Goal: Task Accomplishment & Management: Complete application form

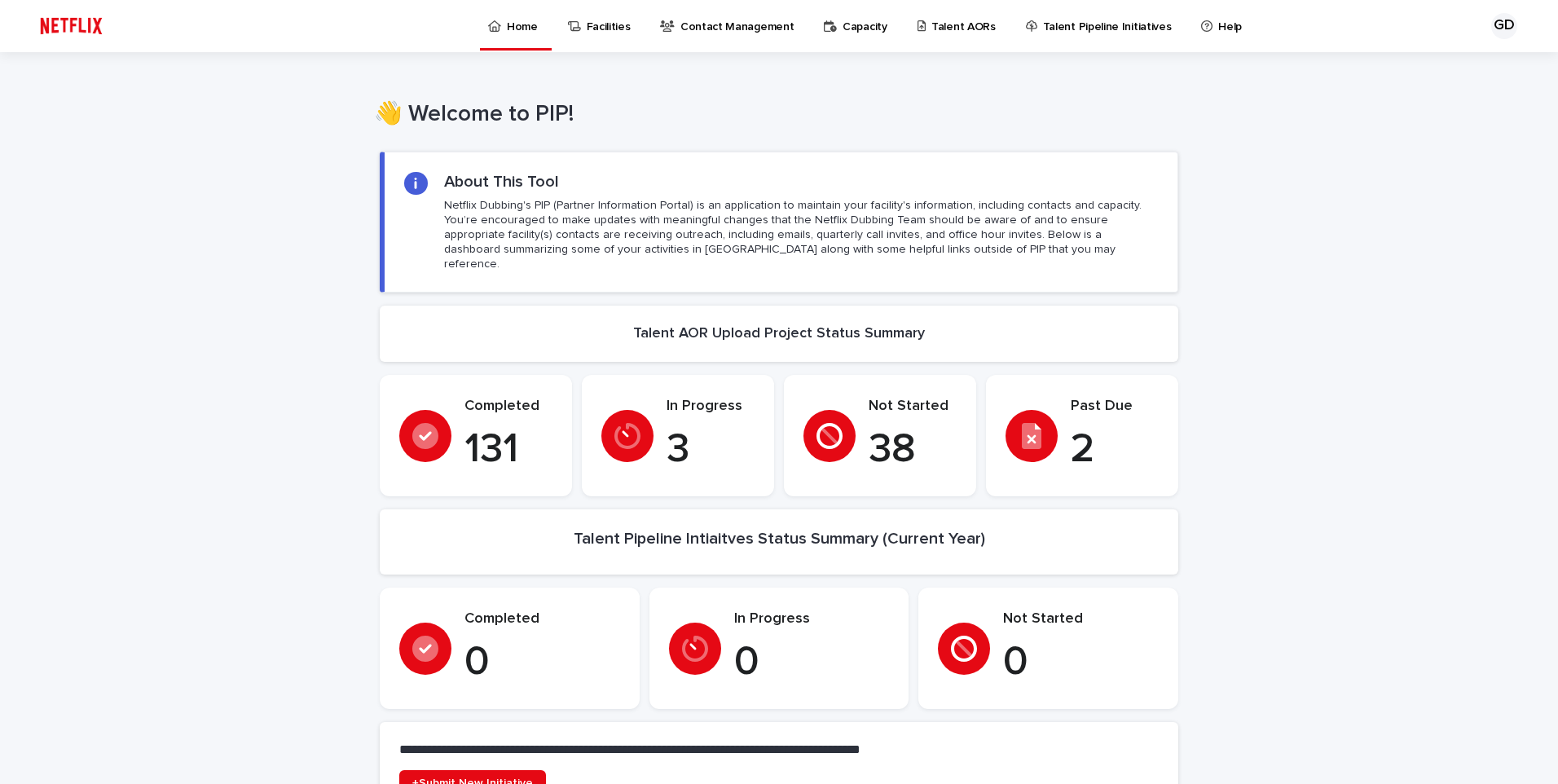
click at [938, 29] on p "Talent AORs" at bounding box center [963, 17] width 64 height 34
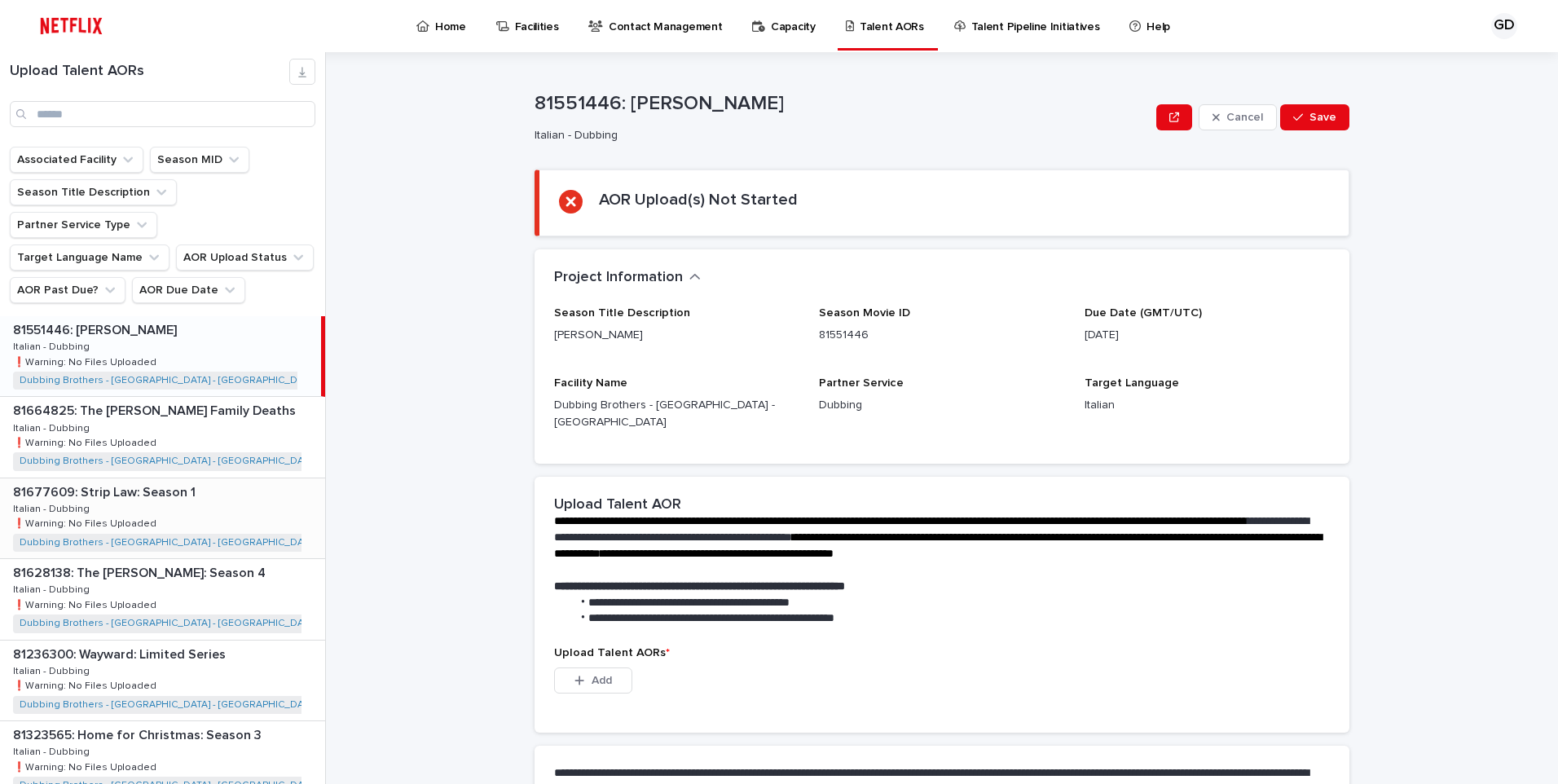
drag, startPoint x: 56, startPoint y: 254, endPoint x: 169, endPoint y: 495, distance: 266.2
click at [56, 277] on button "AOR Past Due?" at bounding box center [67, 290] width 115 height 26
click at [163, 327] on p "is checked" at bounding box center [116, 329] width 163 height 11
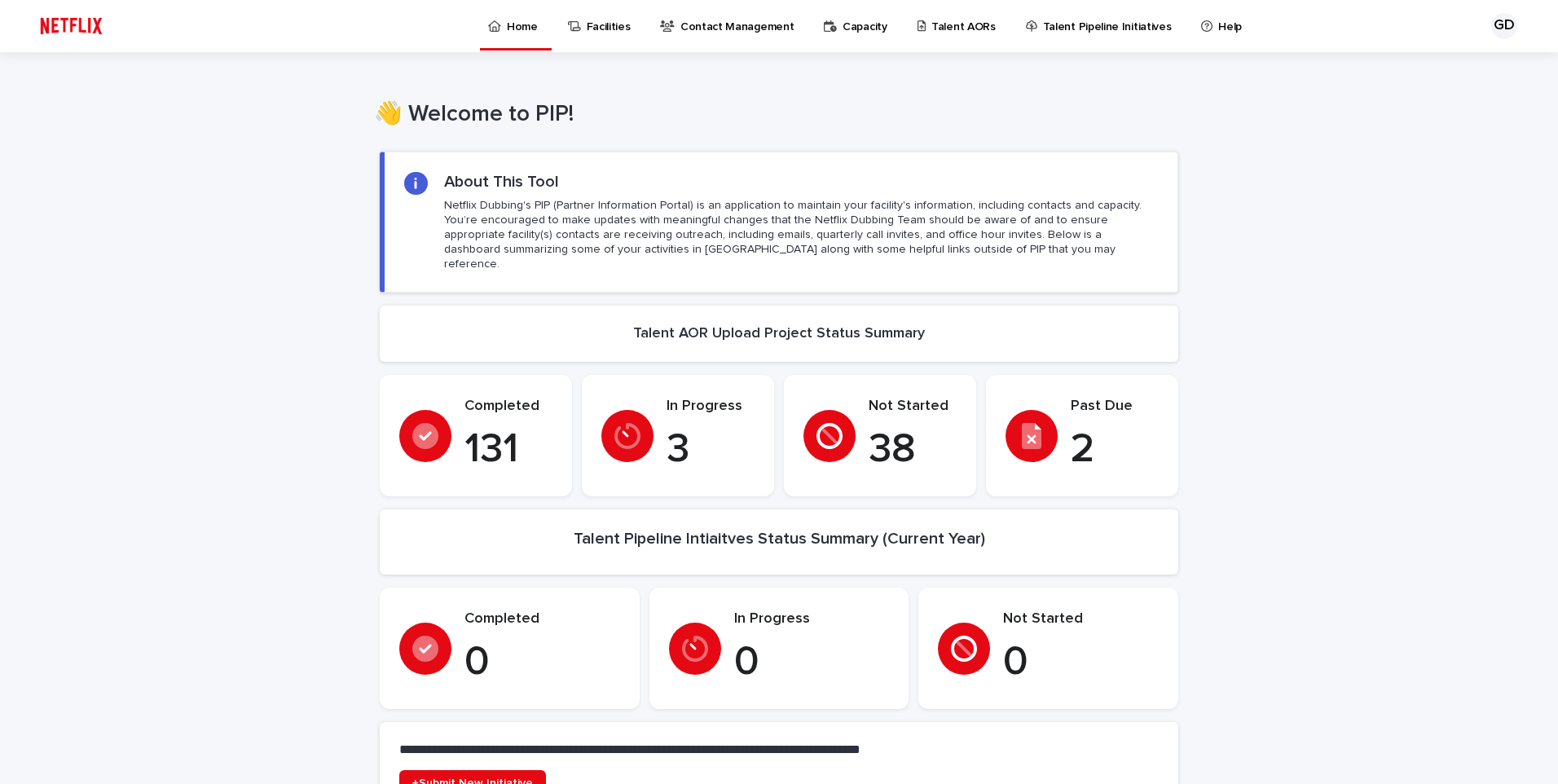
click at [935, 22] on p "Talent AORs" at bounding box center [963, 17] width 64 height 34
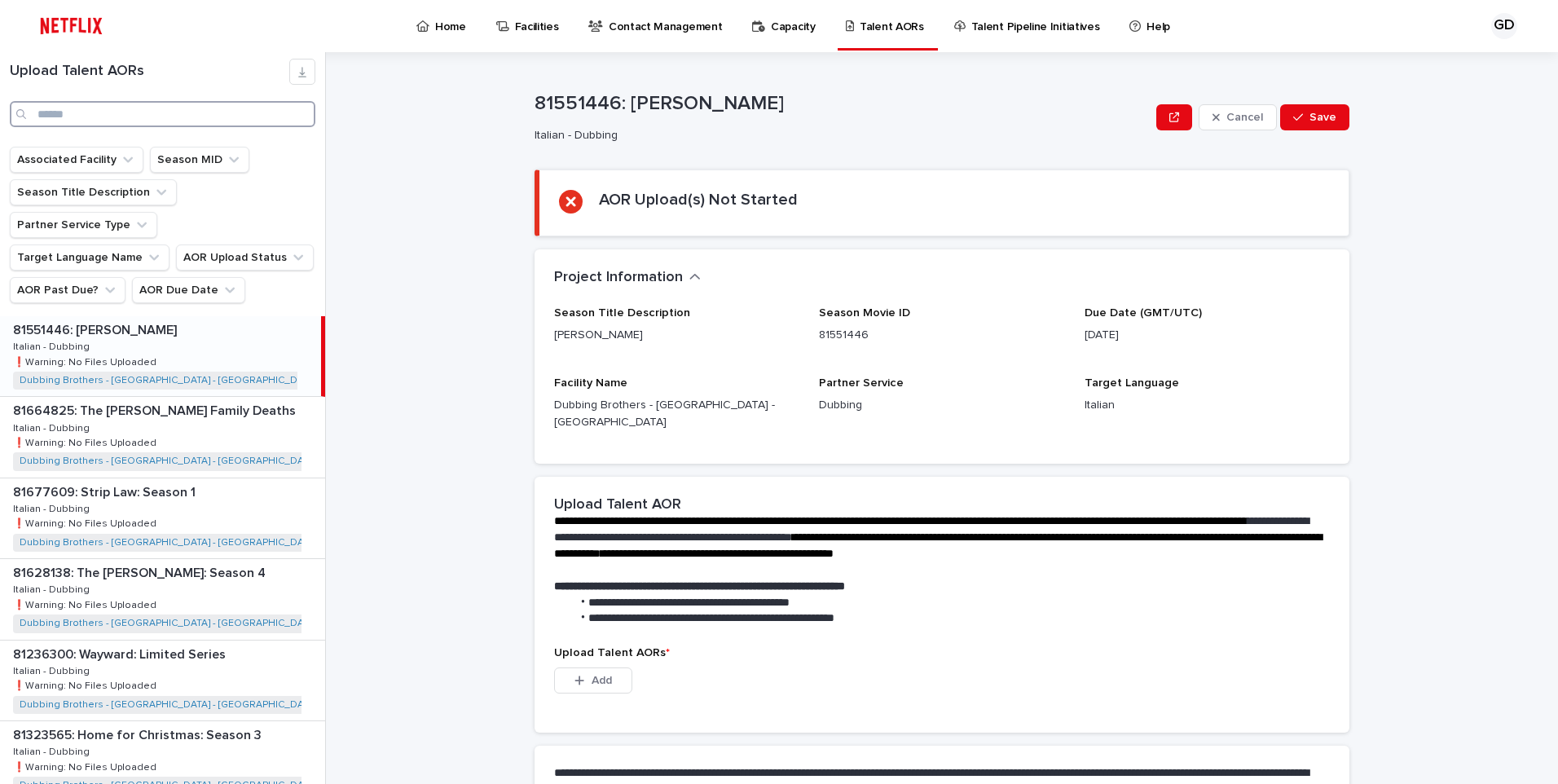
click at [65, 104] on input "Search" at bounding box center [162, 114] width 305 height 26
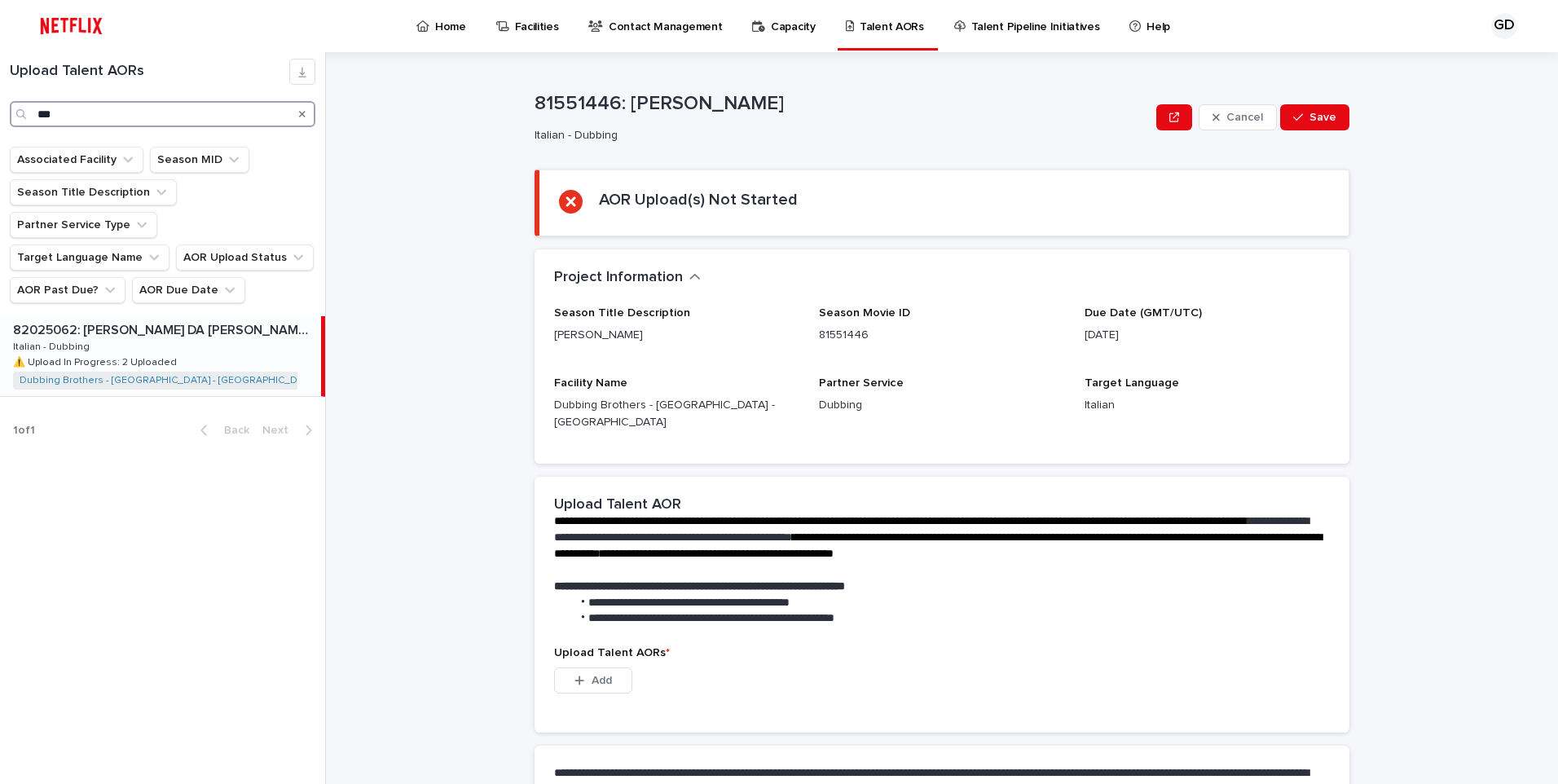
type input "***"
click at [192, 342] on div "82025062: DAN DA DAN: Season 2 82025062: DAN DA DAN: Season 2 Italian - Dubbing…" at bounding box center [160, 356] width 321 height 80
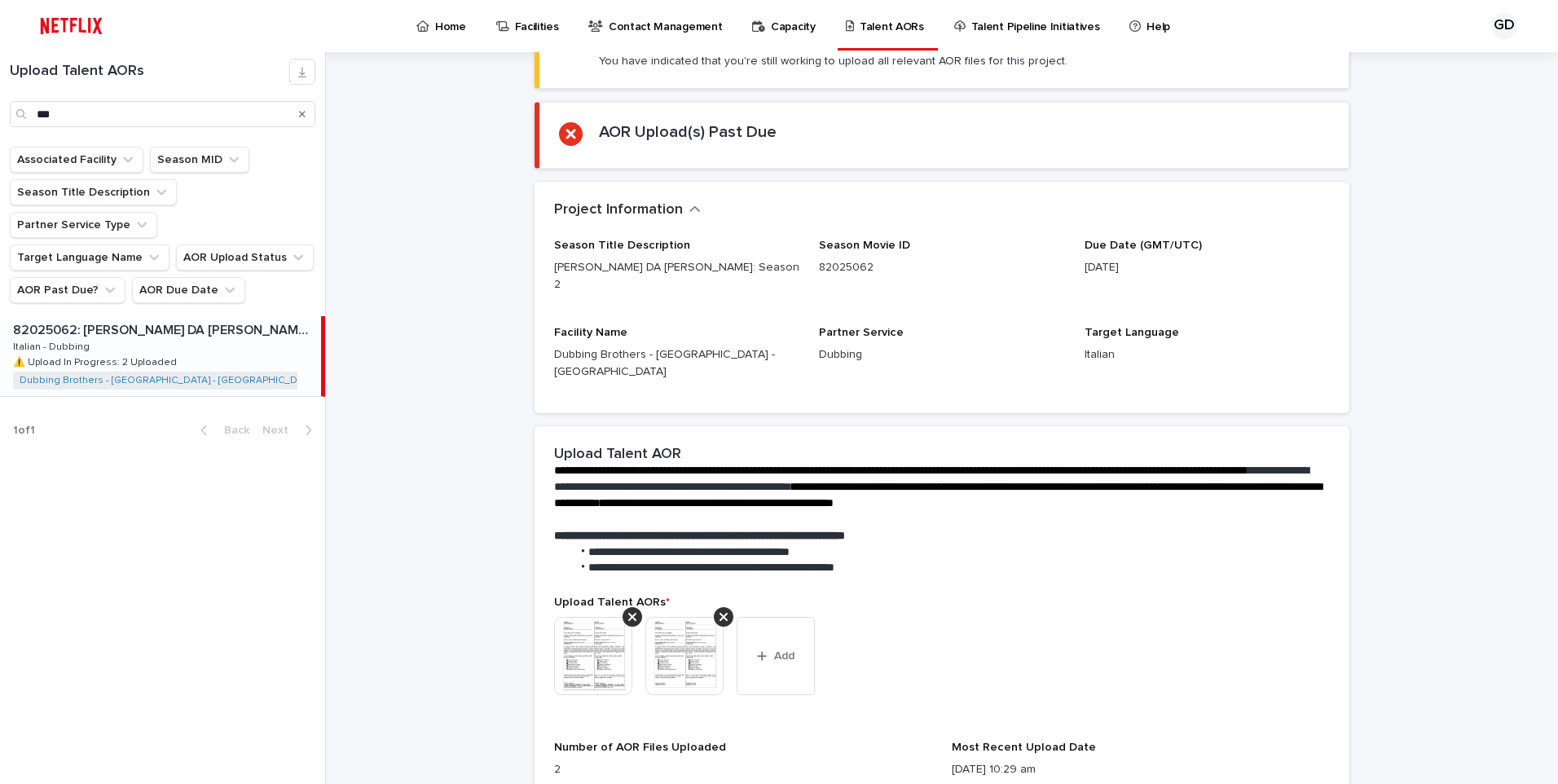
scroll to position [163, 0]
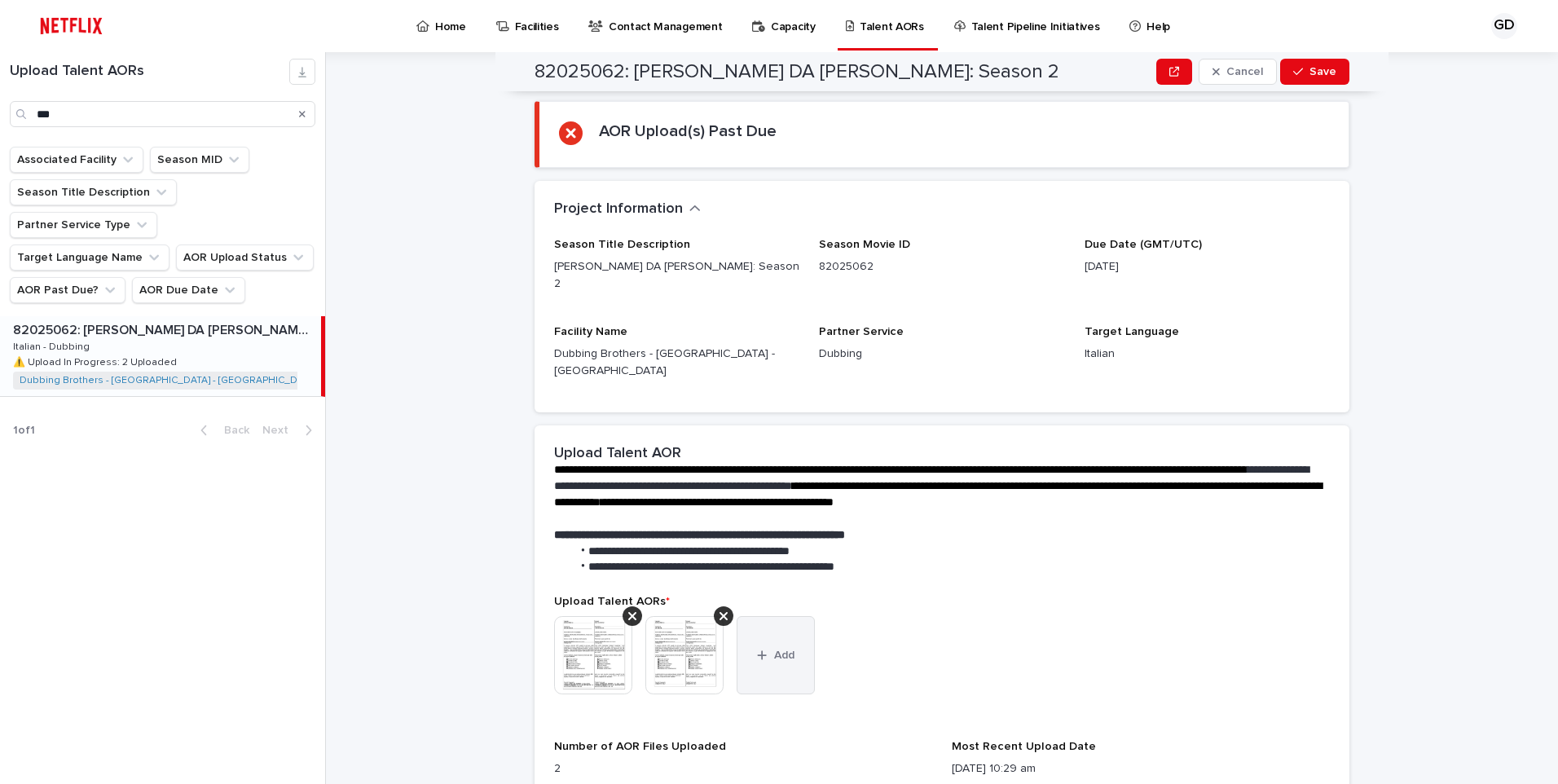
click at [765, 649] on div "button" at bounding box center [765, 655] width 16 height 11
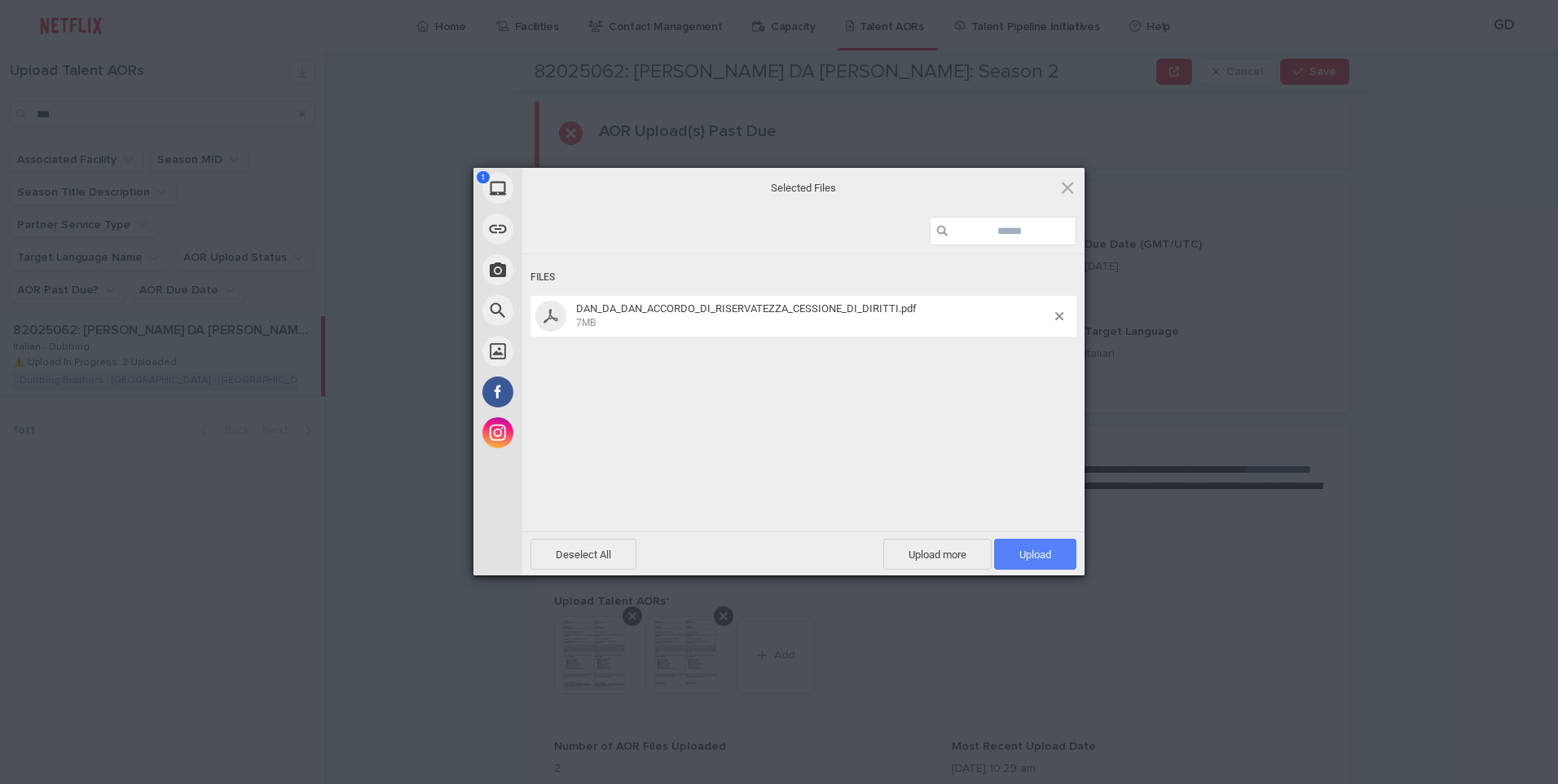
click at [1008, 555] on span "Upload 1" at bounding box center [1035, 553] width 82 height 31
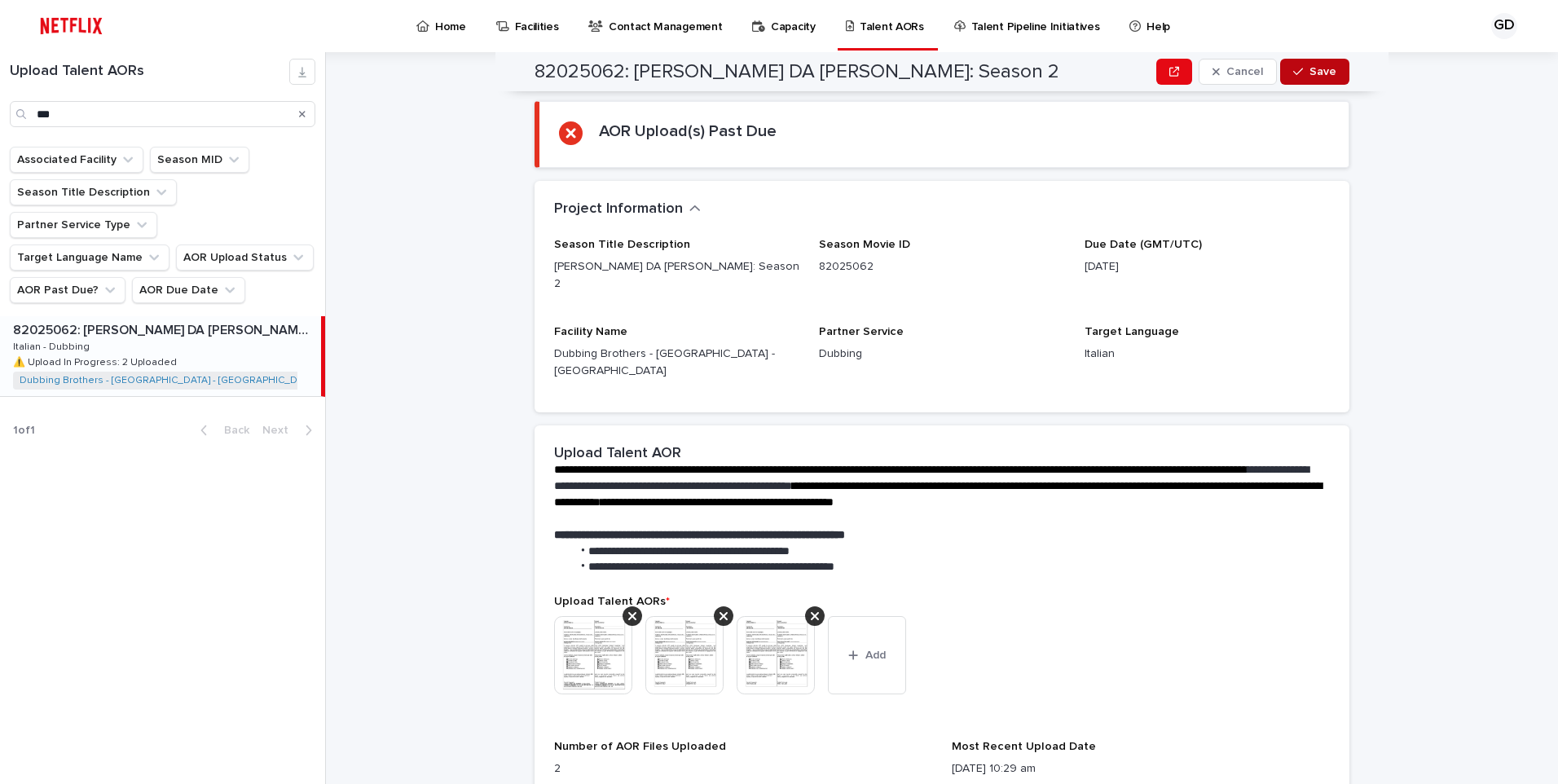
click at [1186, 81] on button "Save" at bounding box center [1315, 72] width 69 height 26
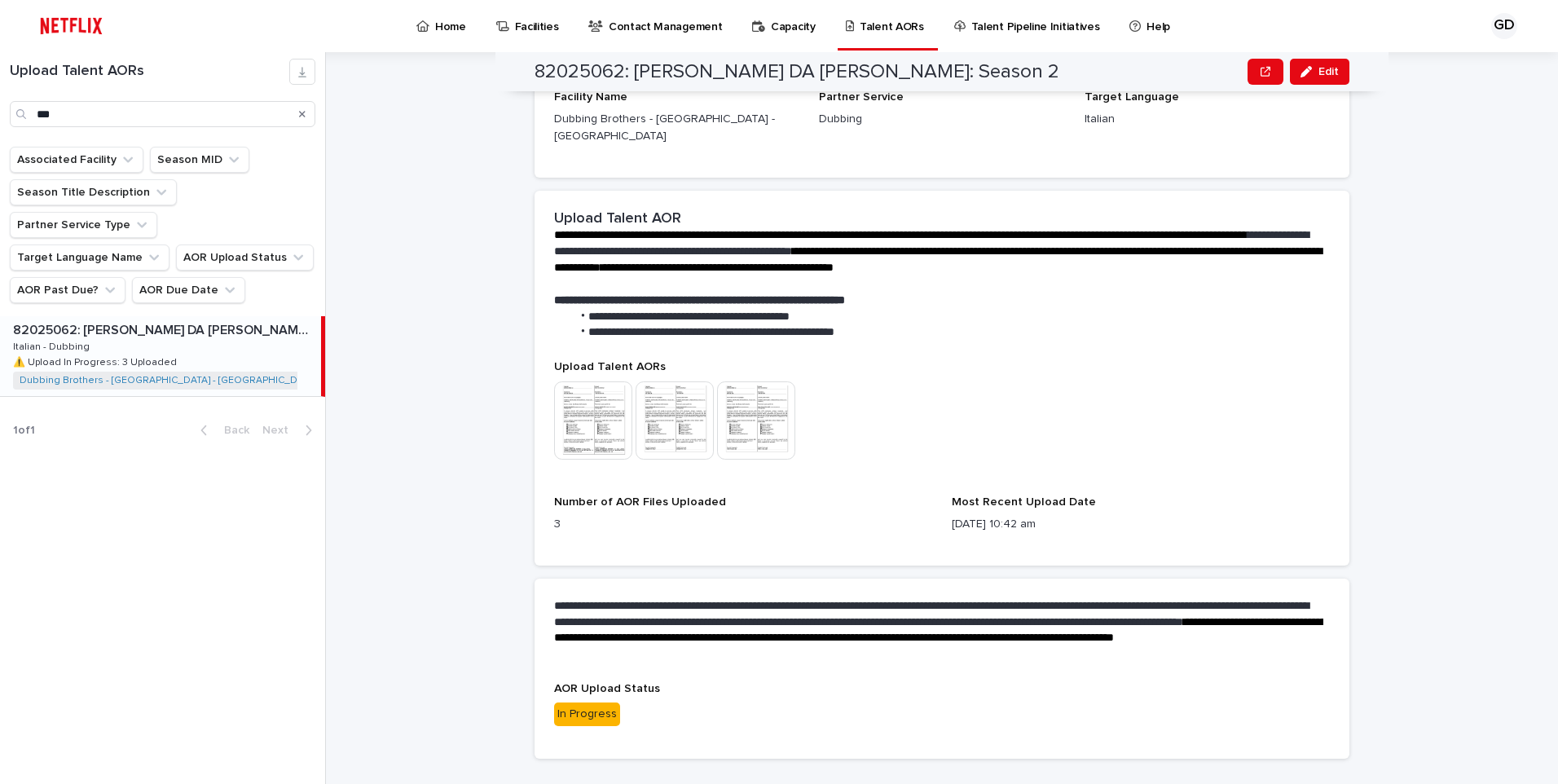
scroll to position [153, 0]
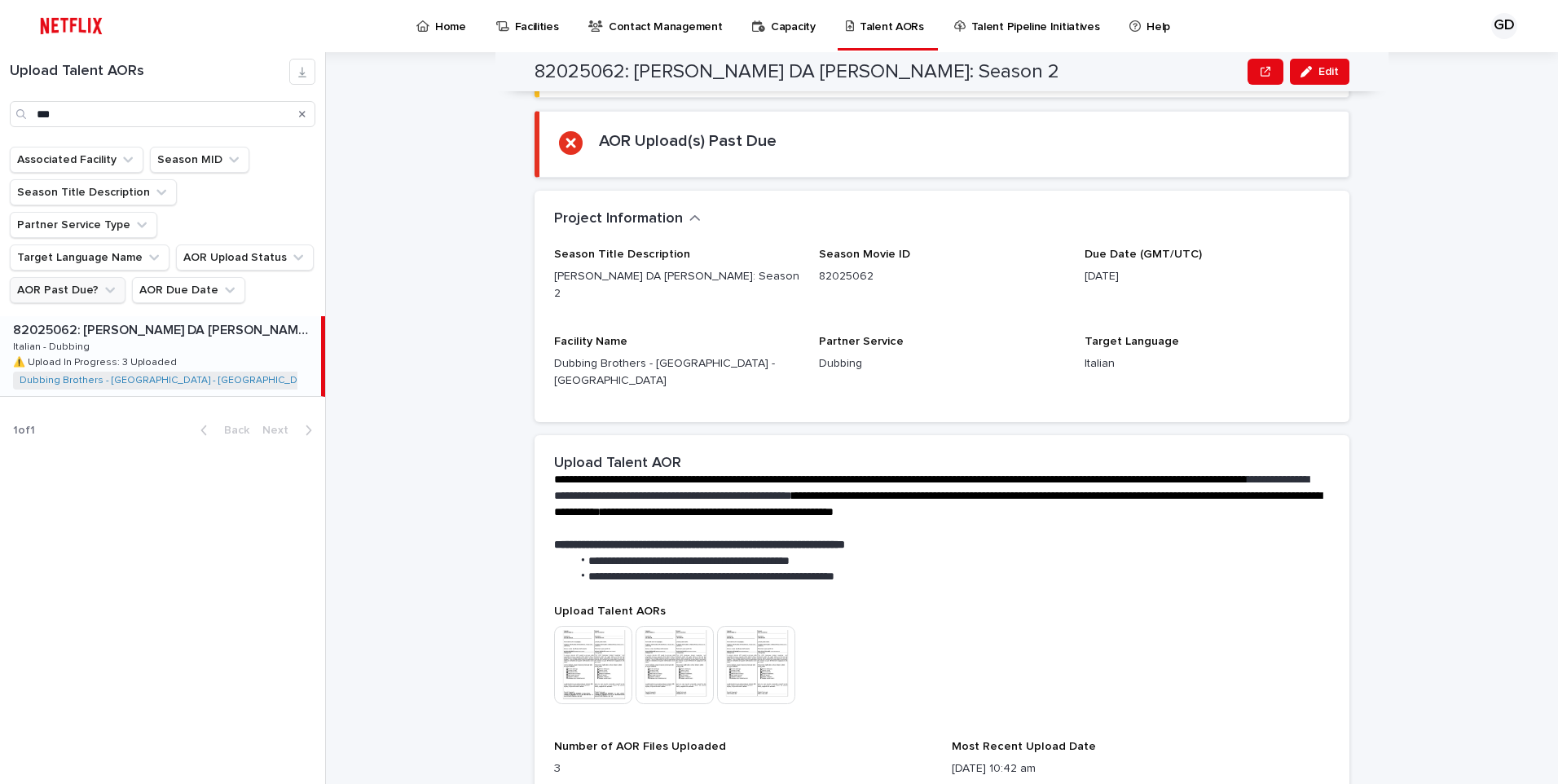
click at [60, 277] on button "AOR Past Due?" at bounding box center [67, 290] width 115 height 26
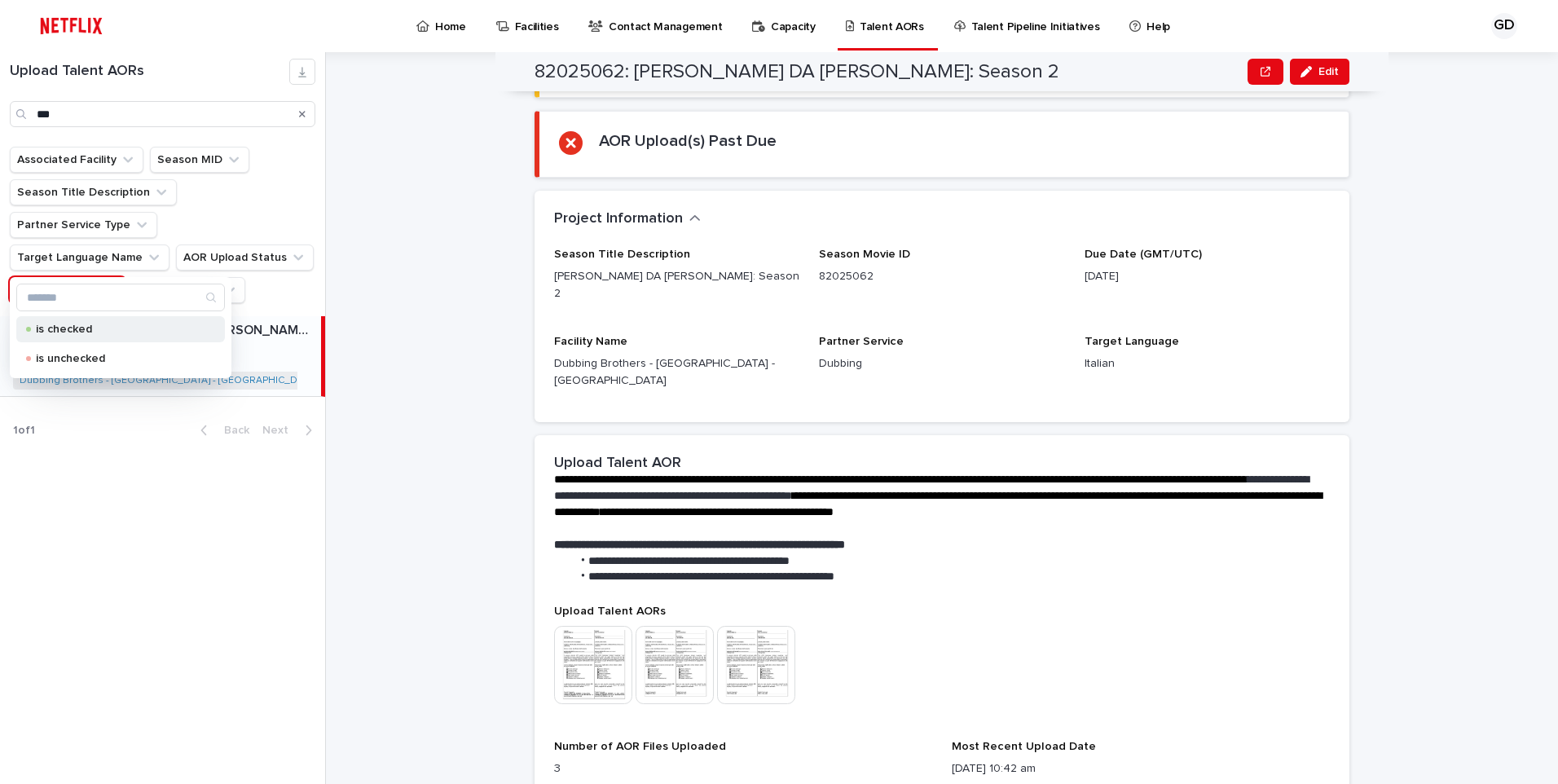
click at [100, 330] on p "is checked" at bounding box center [116, 329] width 163 height 11
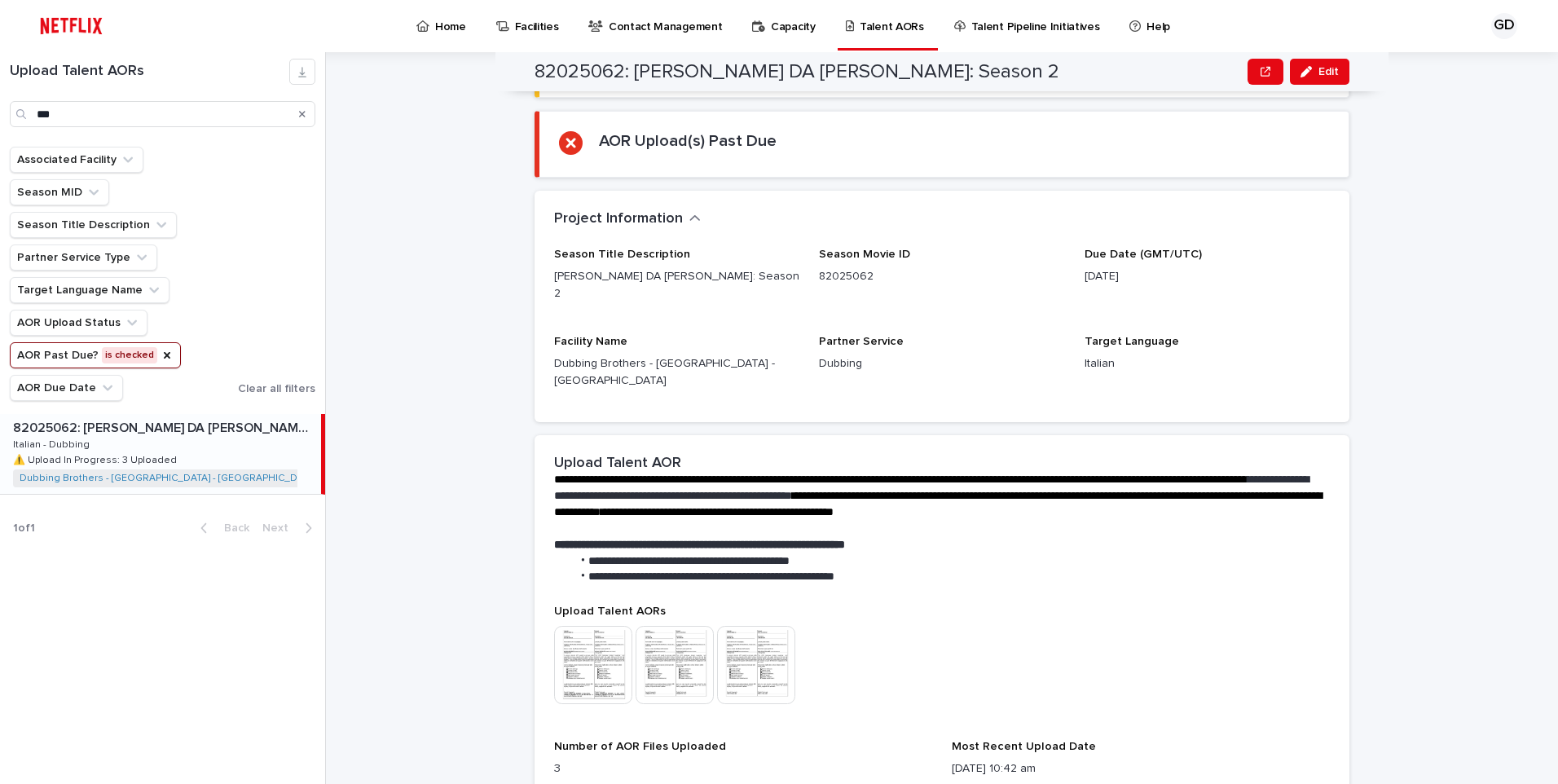
click at [300, 115] on icon "Search" at bounding box center [302, 114] width 7 height 7
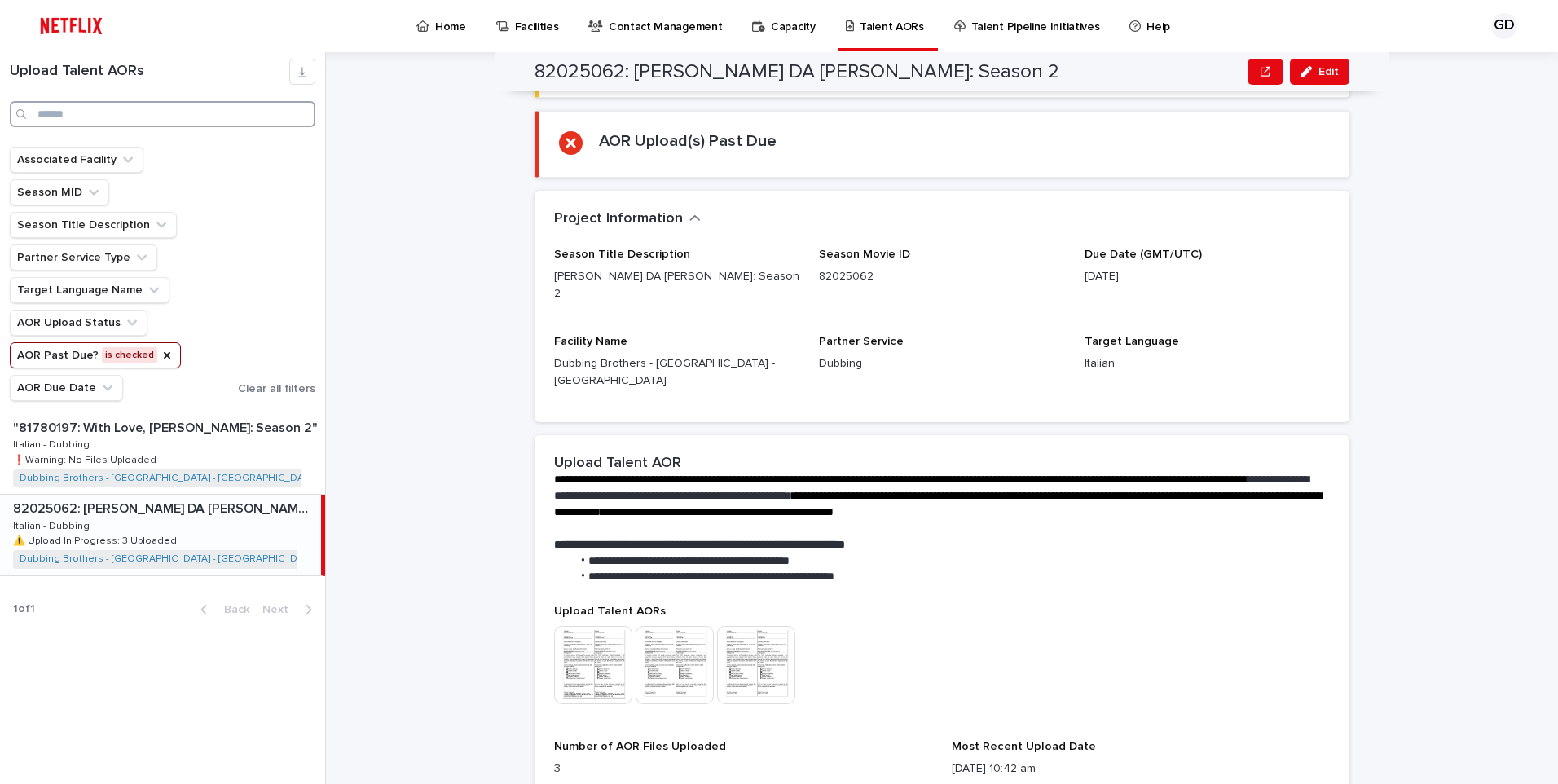
click at [103, 110] on input "Search" at bounding box center [162, 114] width 305 height 26
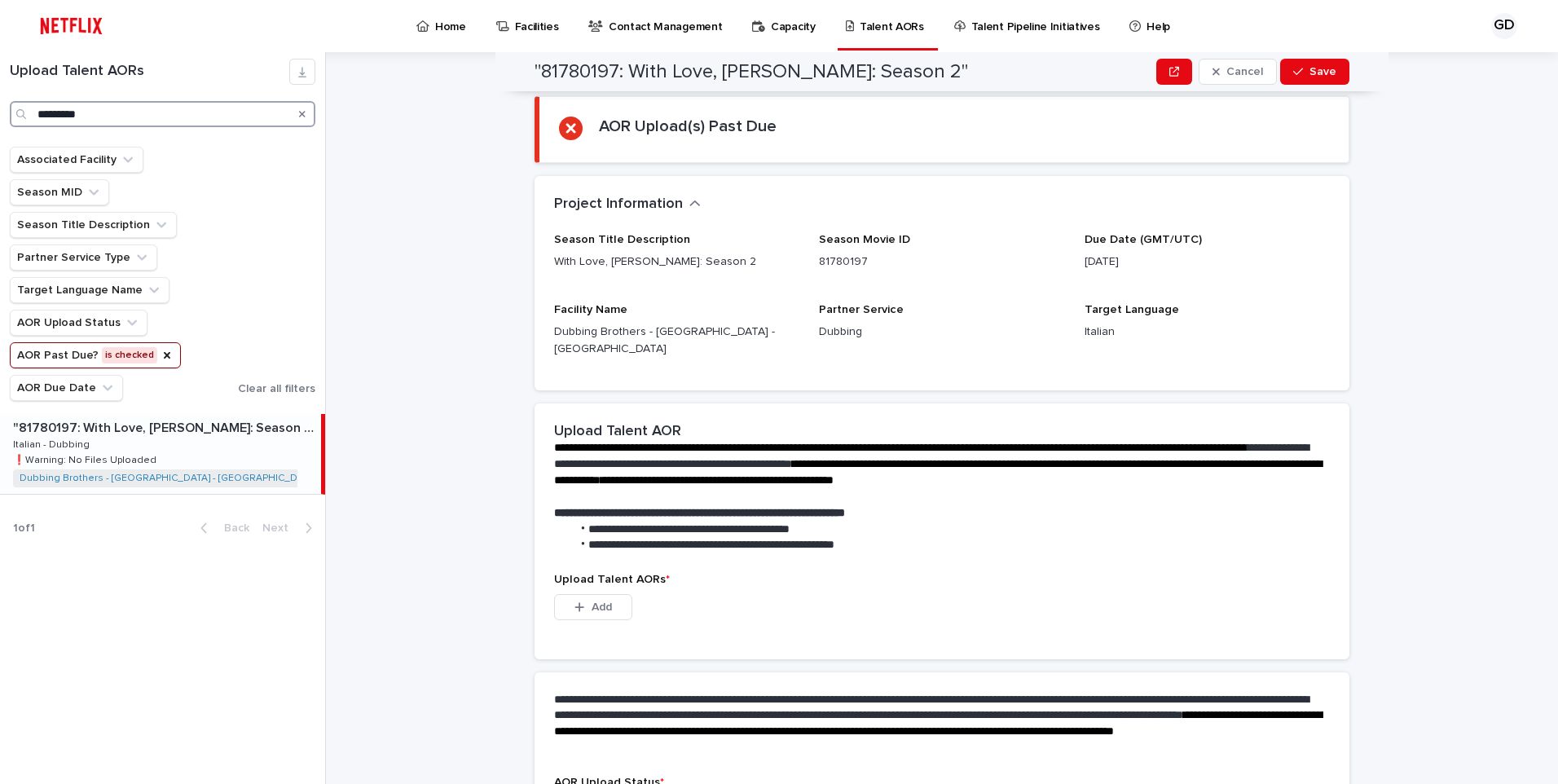
type input "*********"
click at [459, 34] on link "Home" at bounding box center [443, 25] width 59 height 50
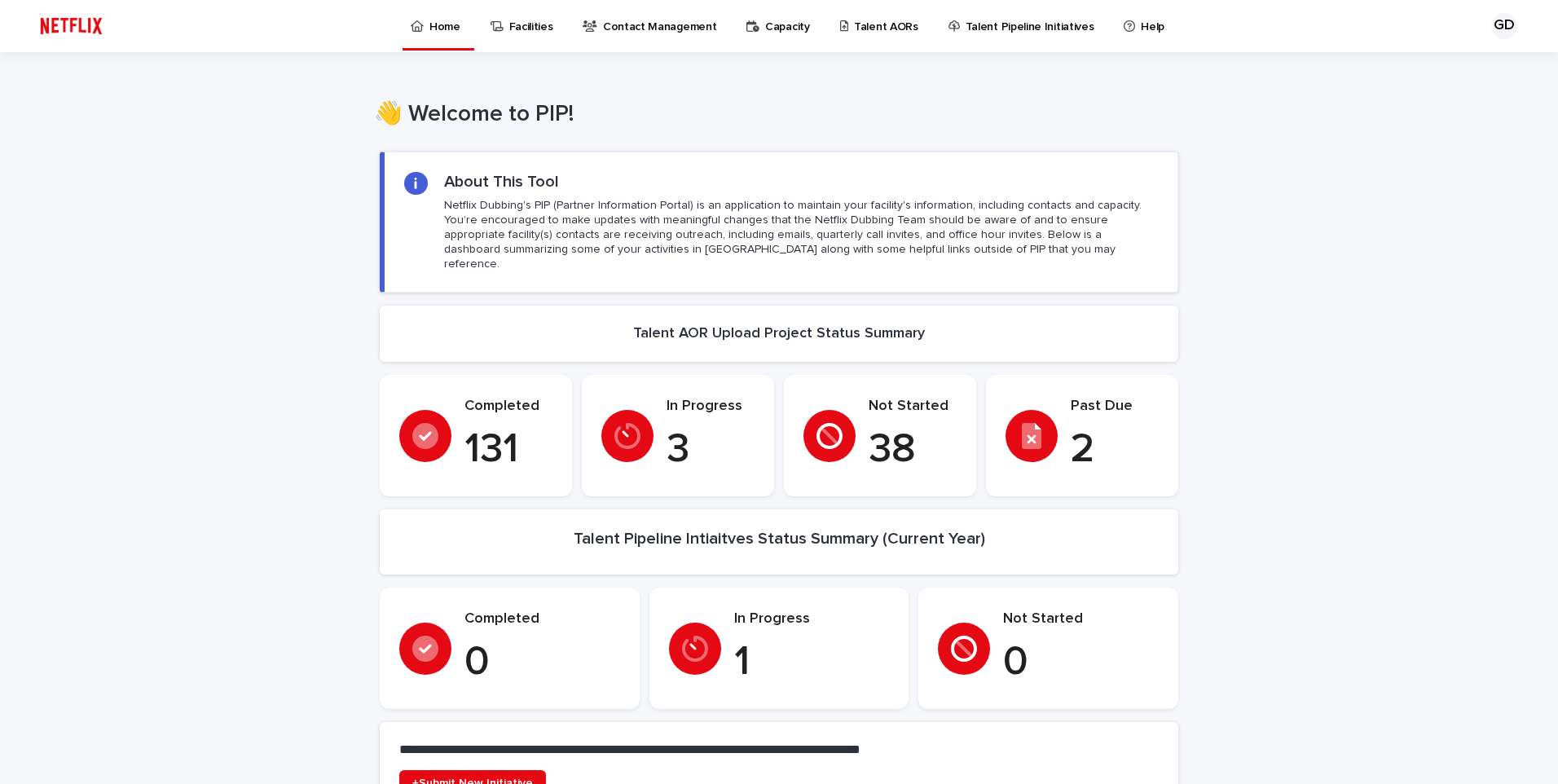
click at [988, 18] on p "Talent Pipeline Initiatives" at bounding box center [1030, 17] width 129 height 34
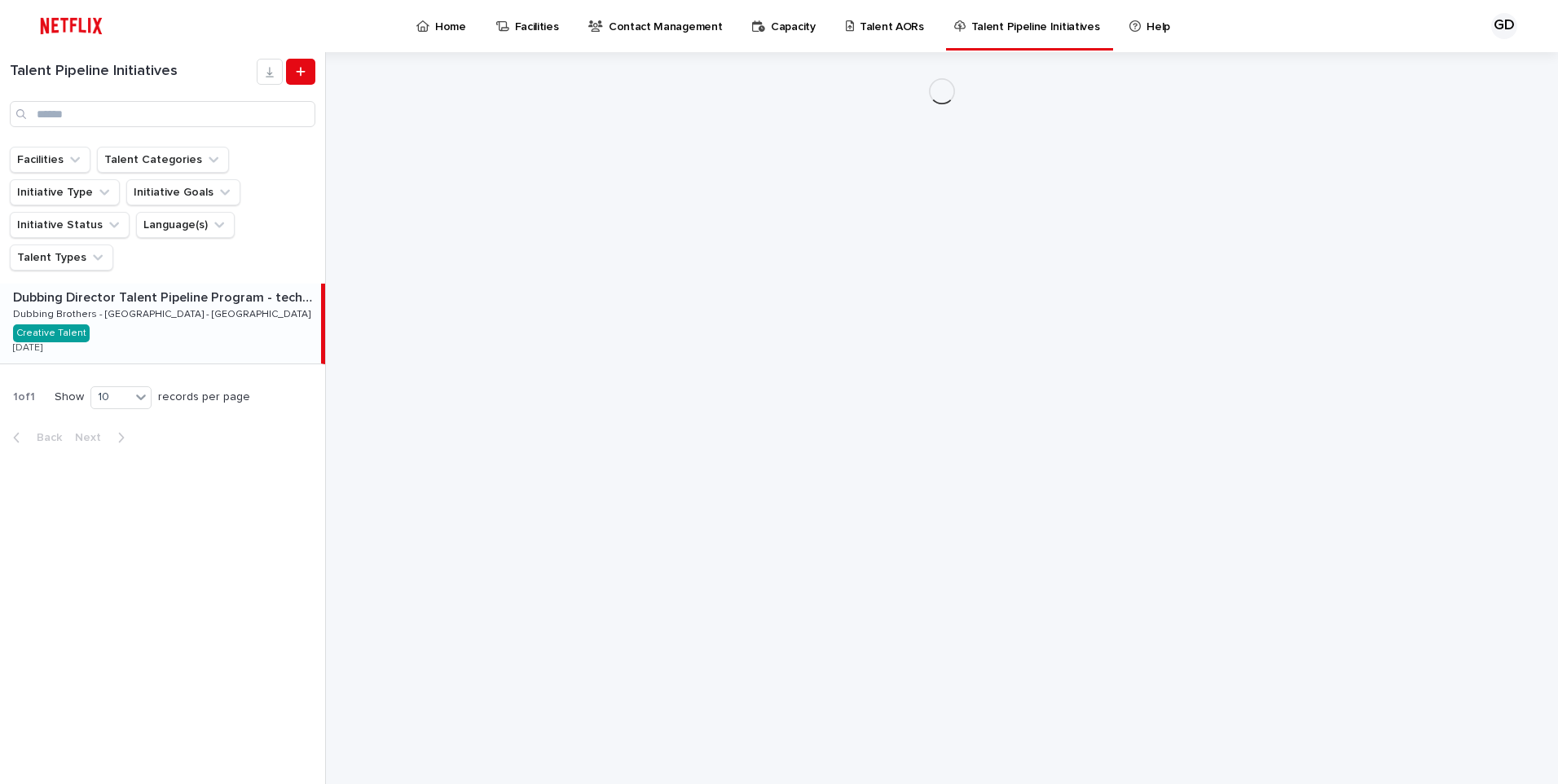
click at [867, 22] on p "Talent AORs" at bounding box center [891, 17] width 64 height 34
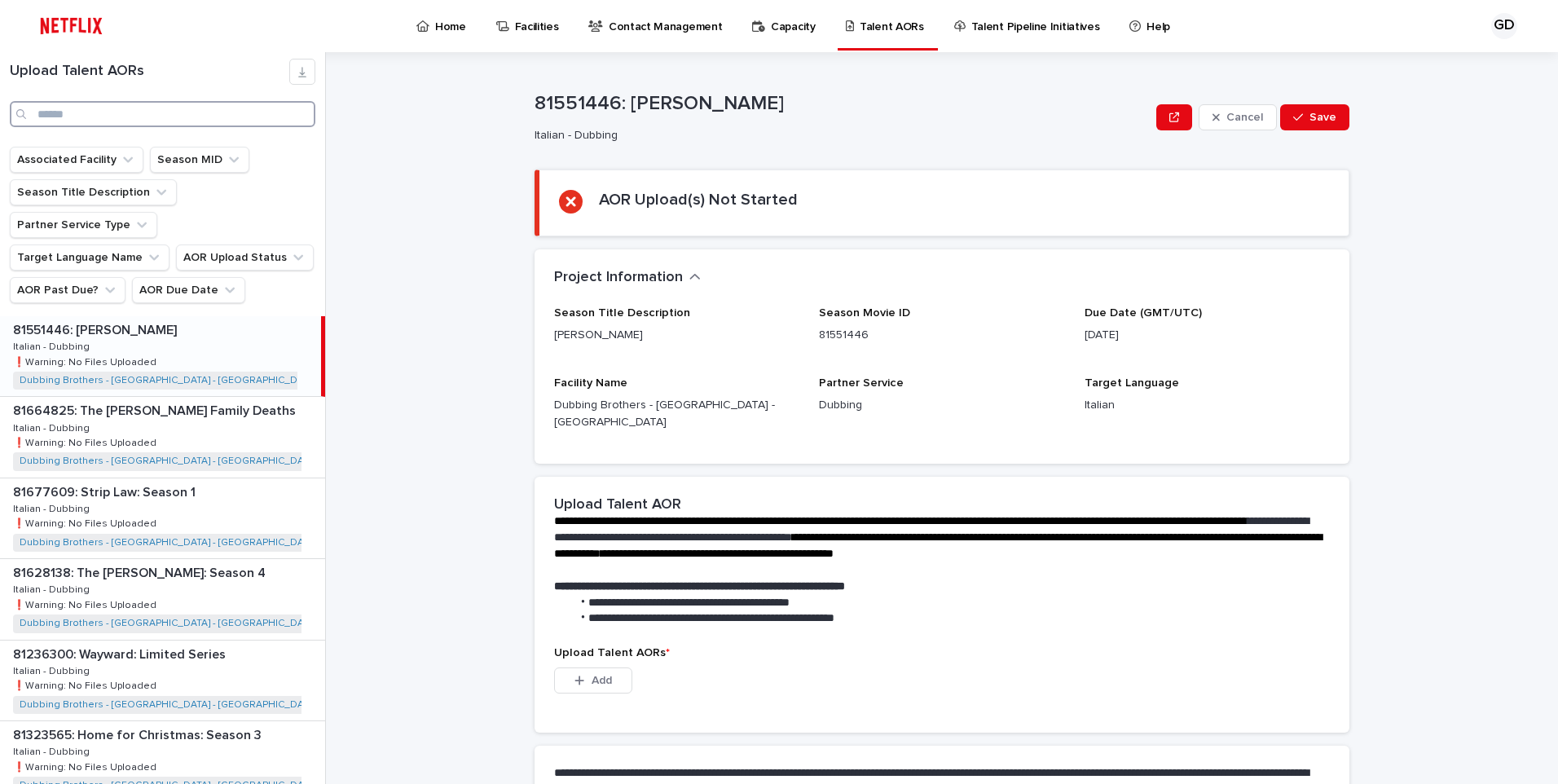
click at [127, 113] on input "Search" at bounding box center [162, 114] width 305 height 26
type input "*********"
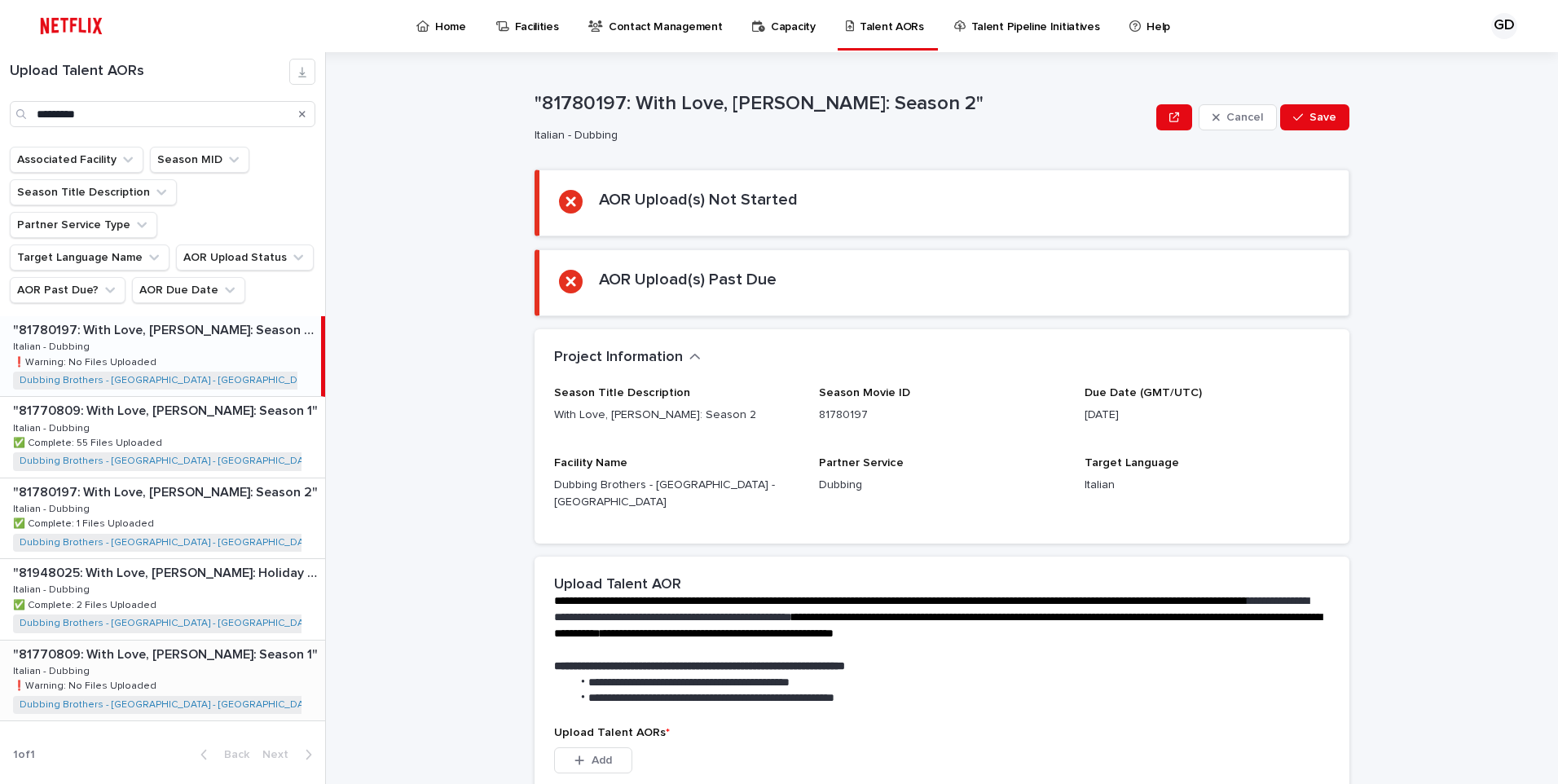
click at [231, 655] on div ""81770809: With Love, [PERSON_NAME]: Season 1" "81770809: With Love, [PERSON_NA…" at bounding box center [162, 681] width 325 height 80
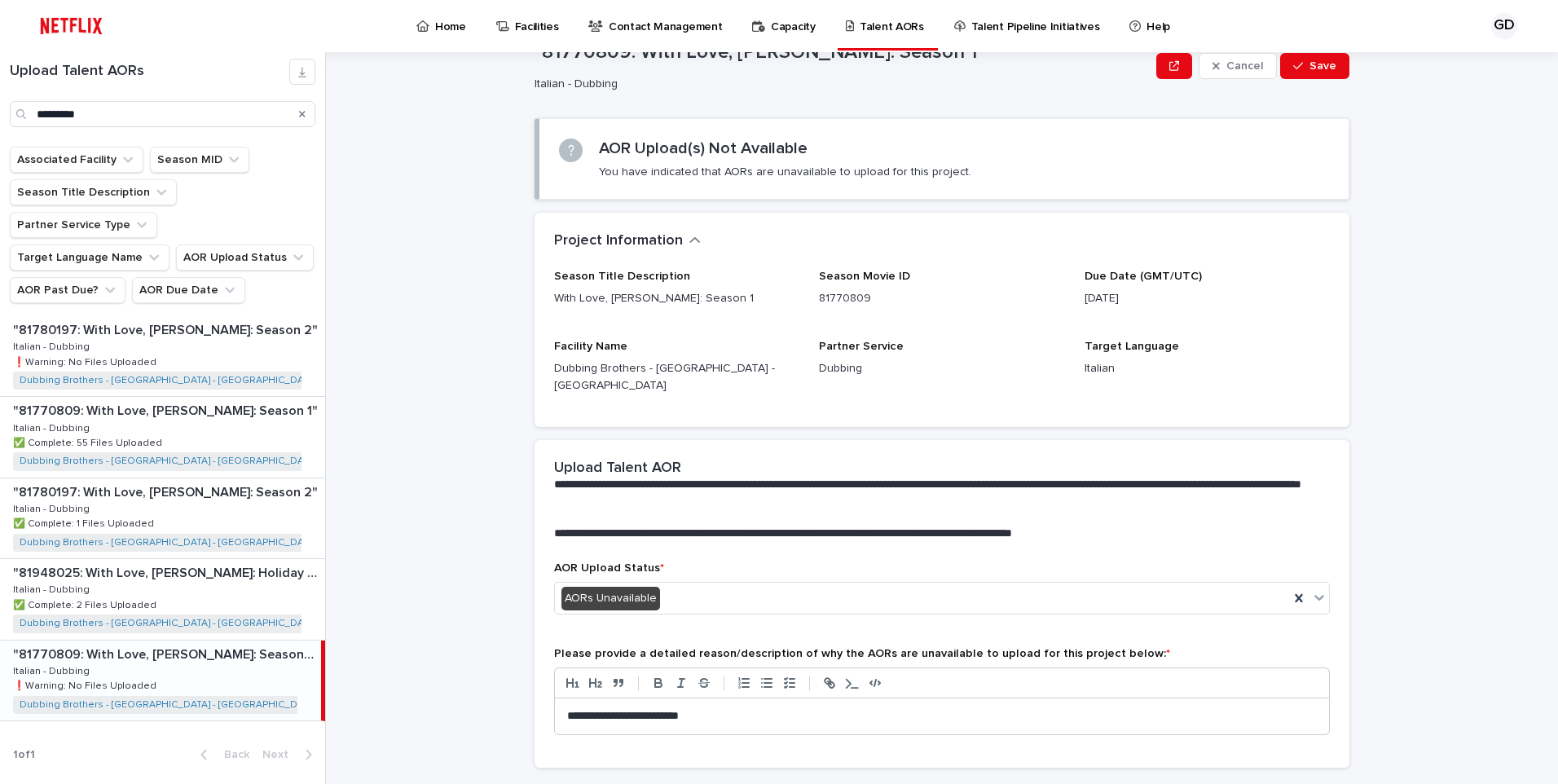
scroll to position [77, 0]
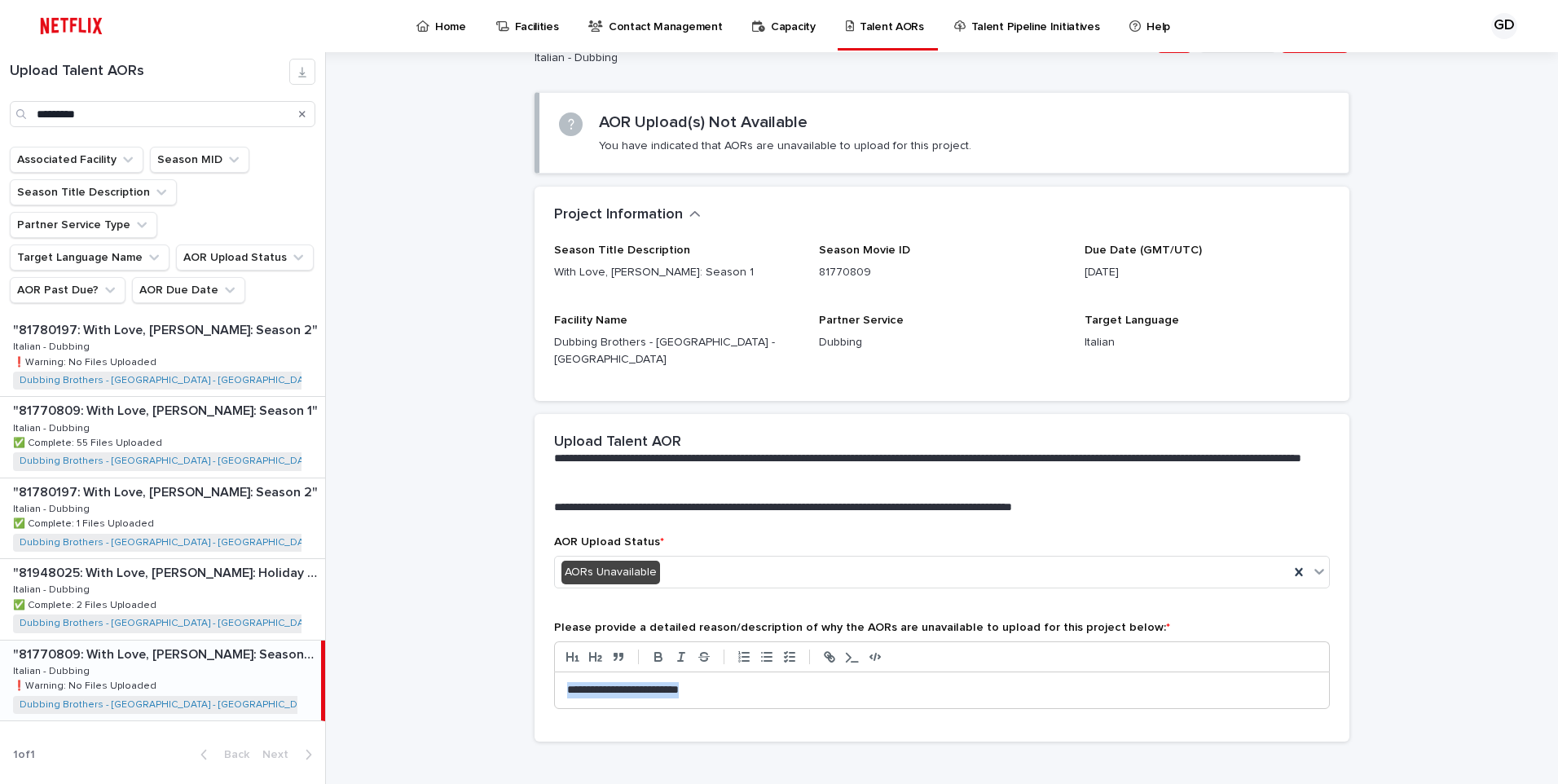
drag, startPoint x: 693, startPoint y: 676, endPoint x: 541, endPoint y: 676, distance: 152.0
click at [541, 676] on div "**********" at bounding box center [942, 638] width 815 height 206
copy p "**********"
click at [192, 316] on div ""81780197: With Love, [PERSON_NAME]: Season 2" "81780197: With Love, [PERSON_NA…" at bounding box center [162, 356] width 325 height 80
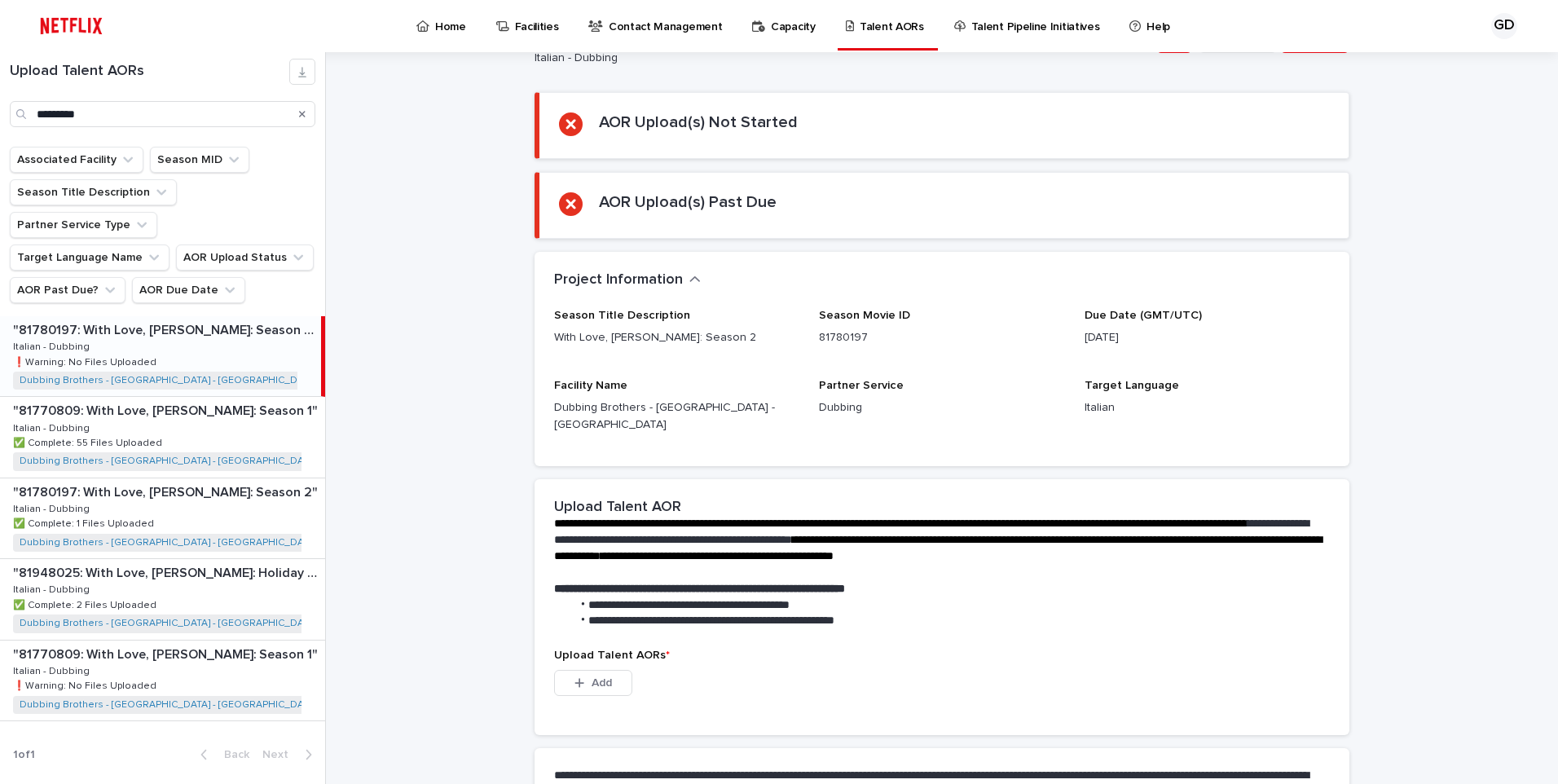
click at [192, 316] on div ""81780197: With Love, [PERSON_NAME]: Season 2" "81780197: With Love, [PERSON_NA…" at bounding box center [160, 356] width 321 height 80
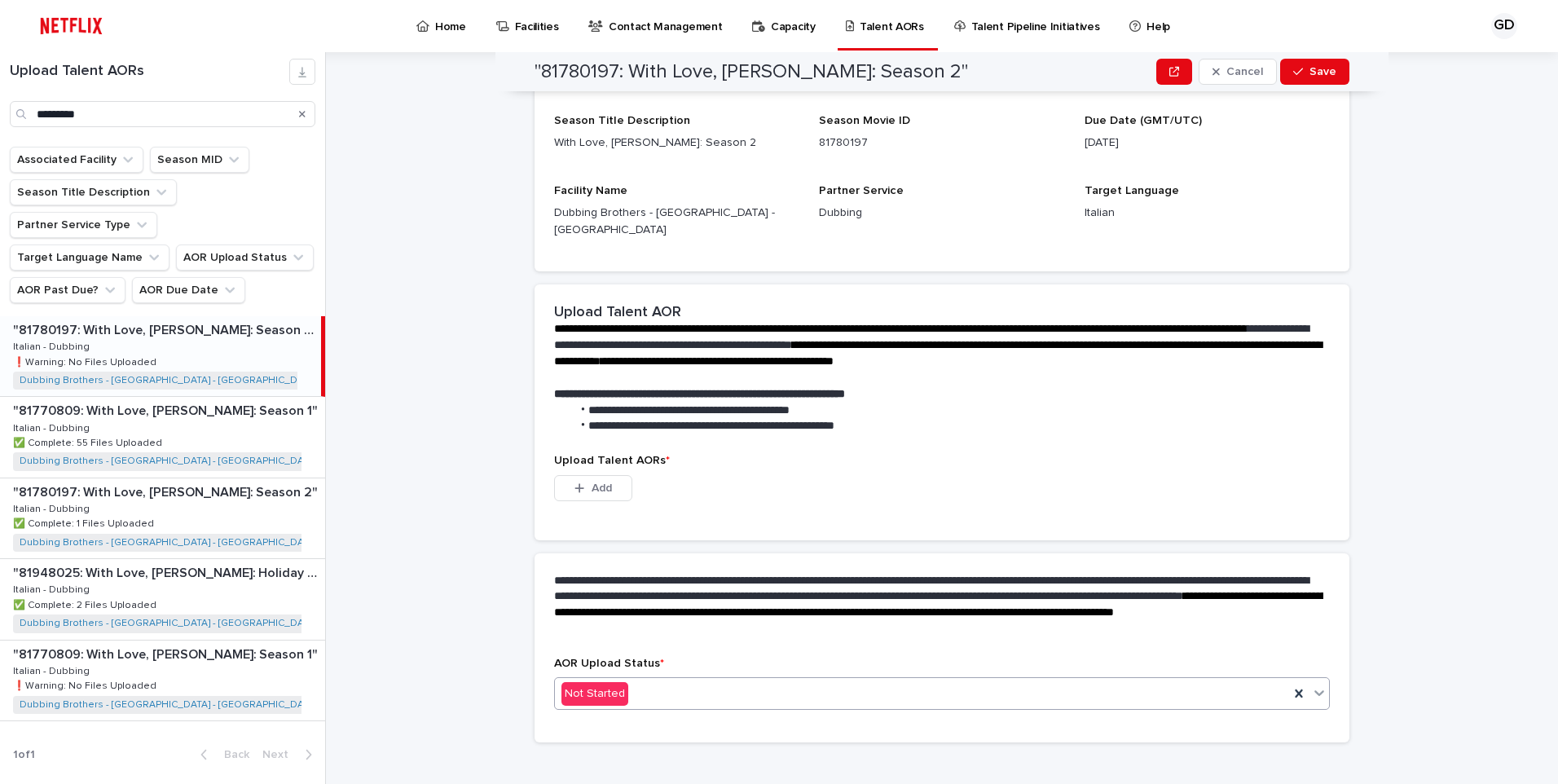
scroll to position [273, 0]
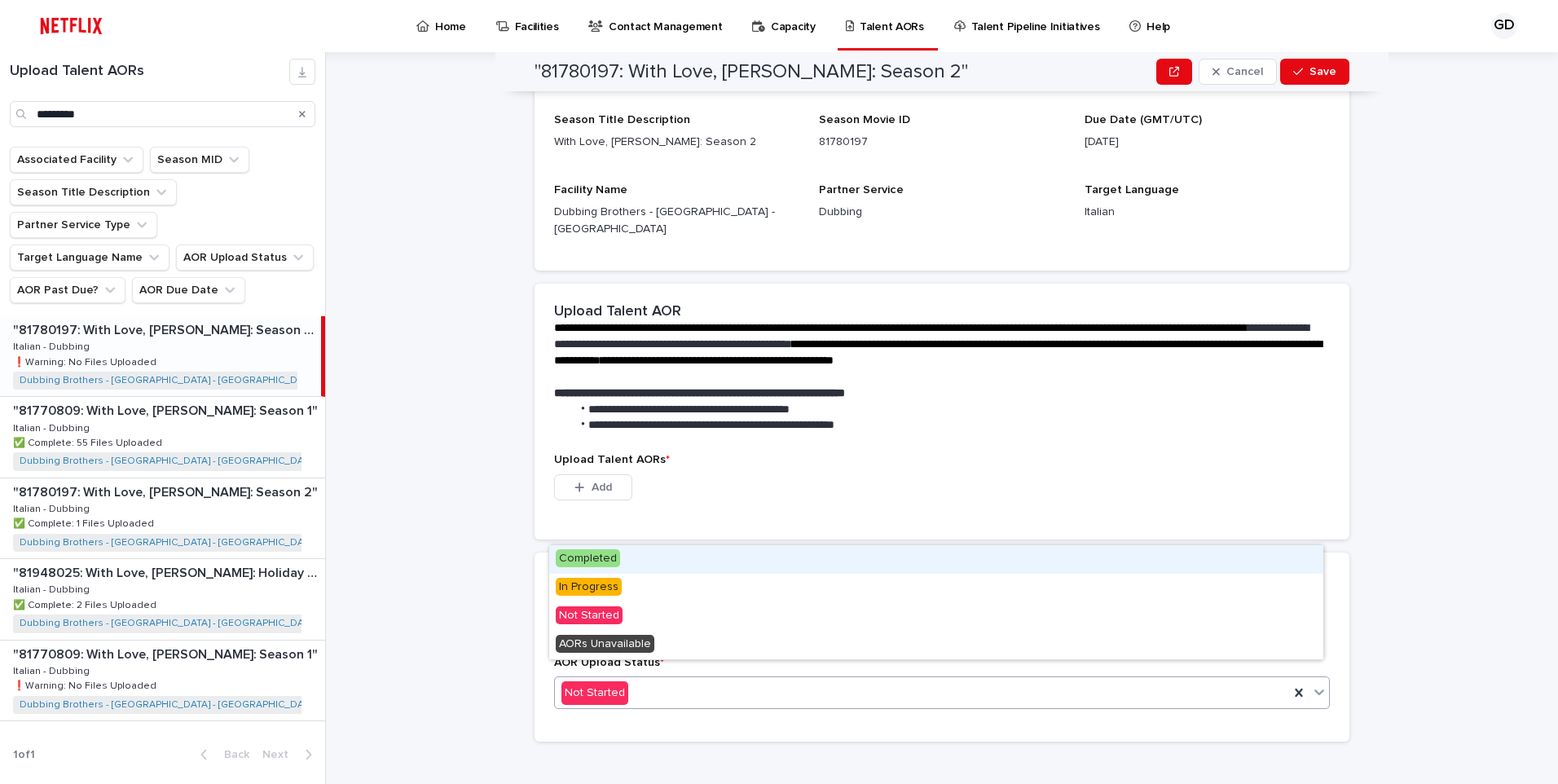
click at [641, 680] on div "Not Started" at bounding box center [922, 693] width 734 height 27
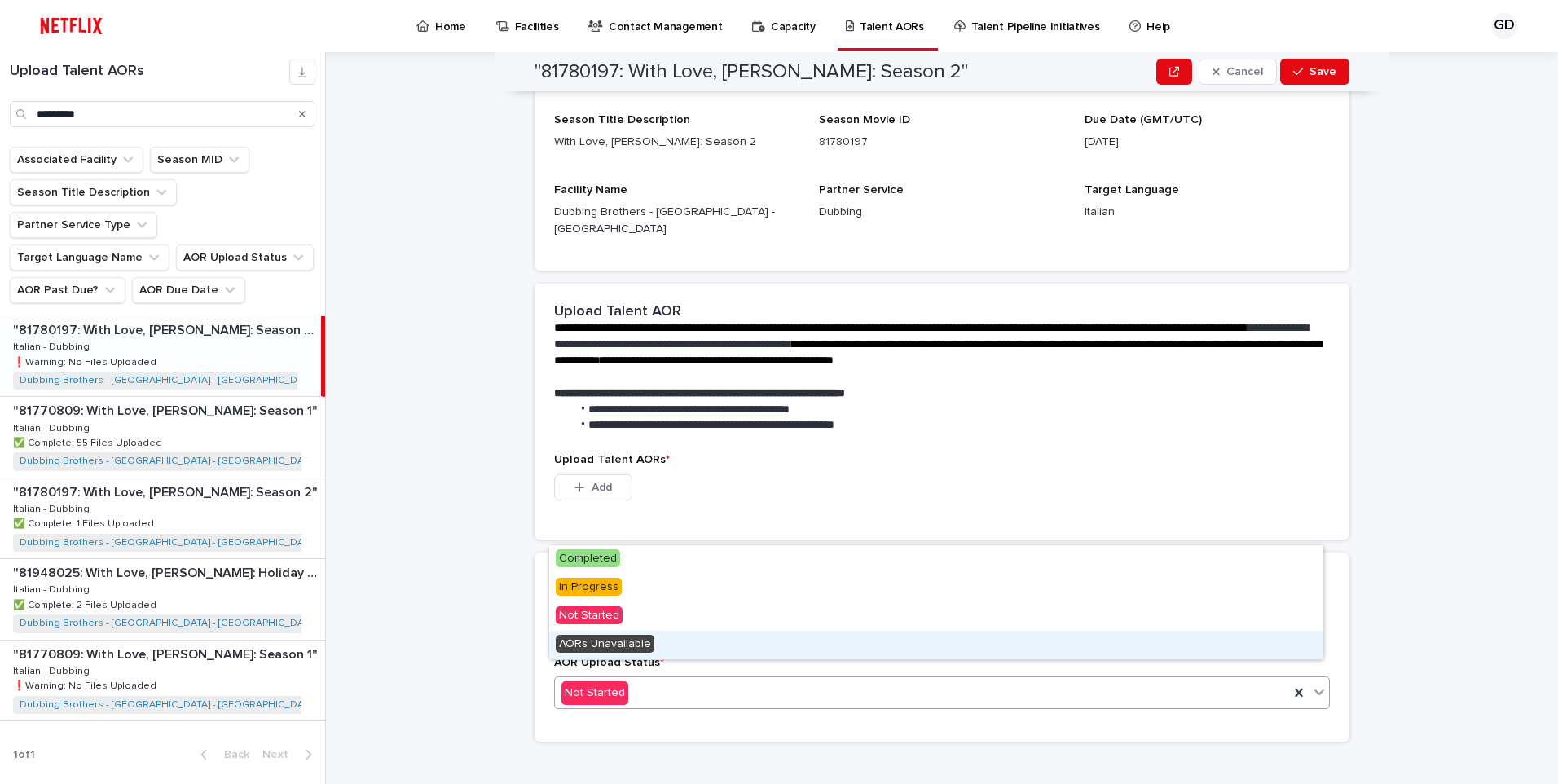
click at [650, 642] on span "AORs Unavailable" at bounding box center [605, 643] width 99 height 18
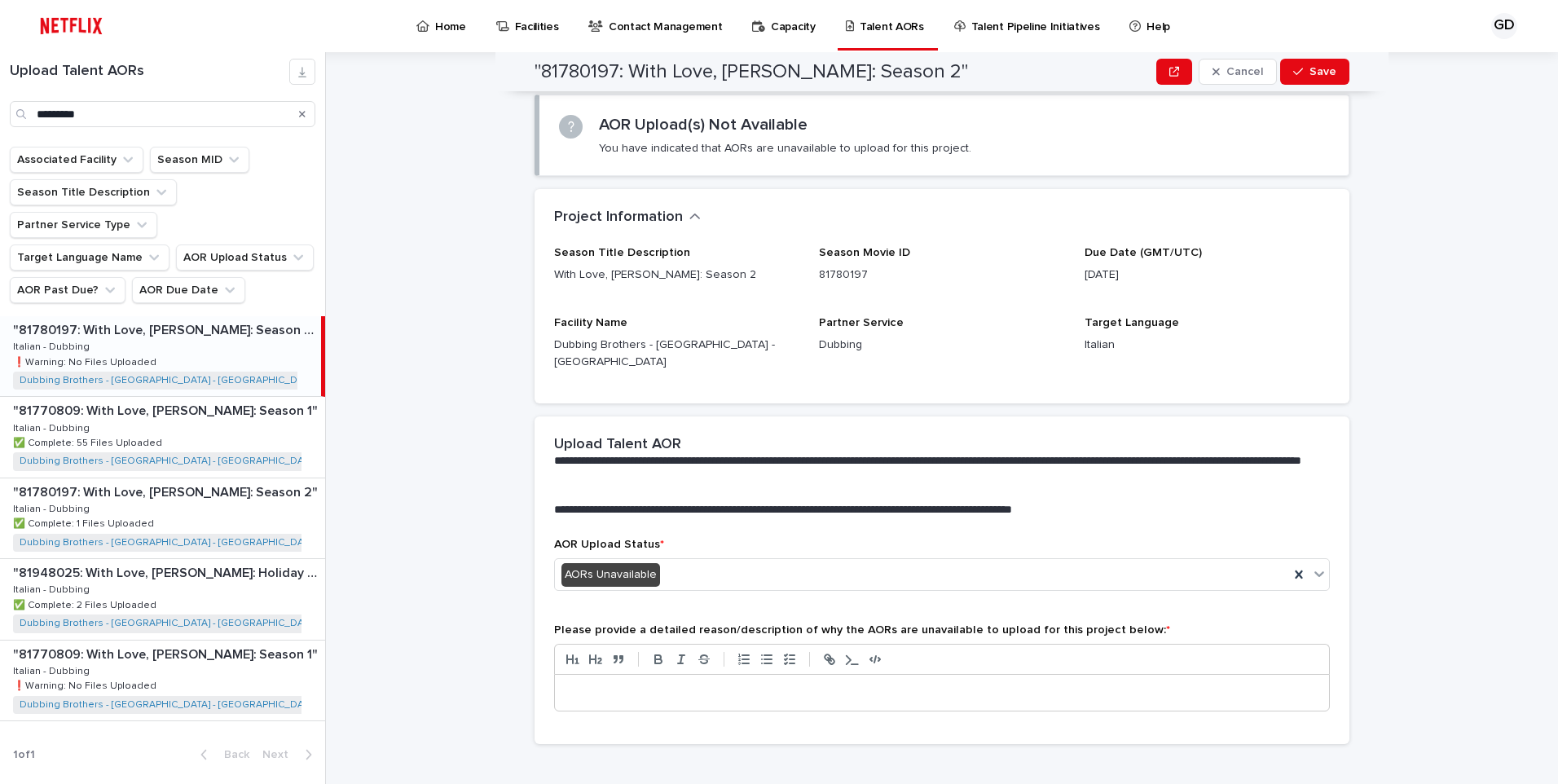
scroll to position [157, 0]
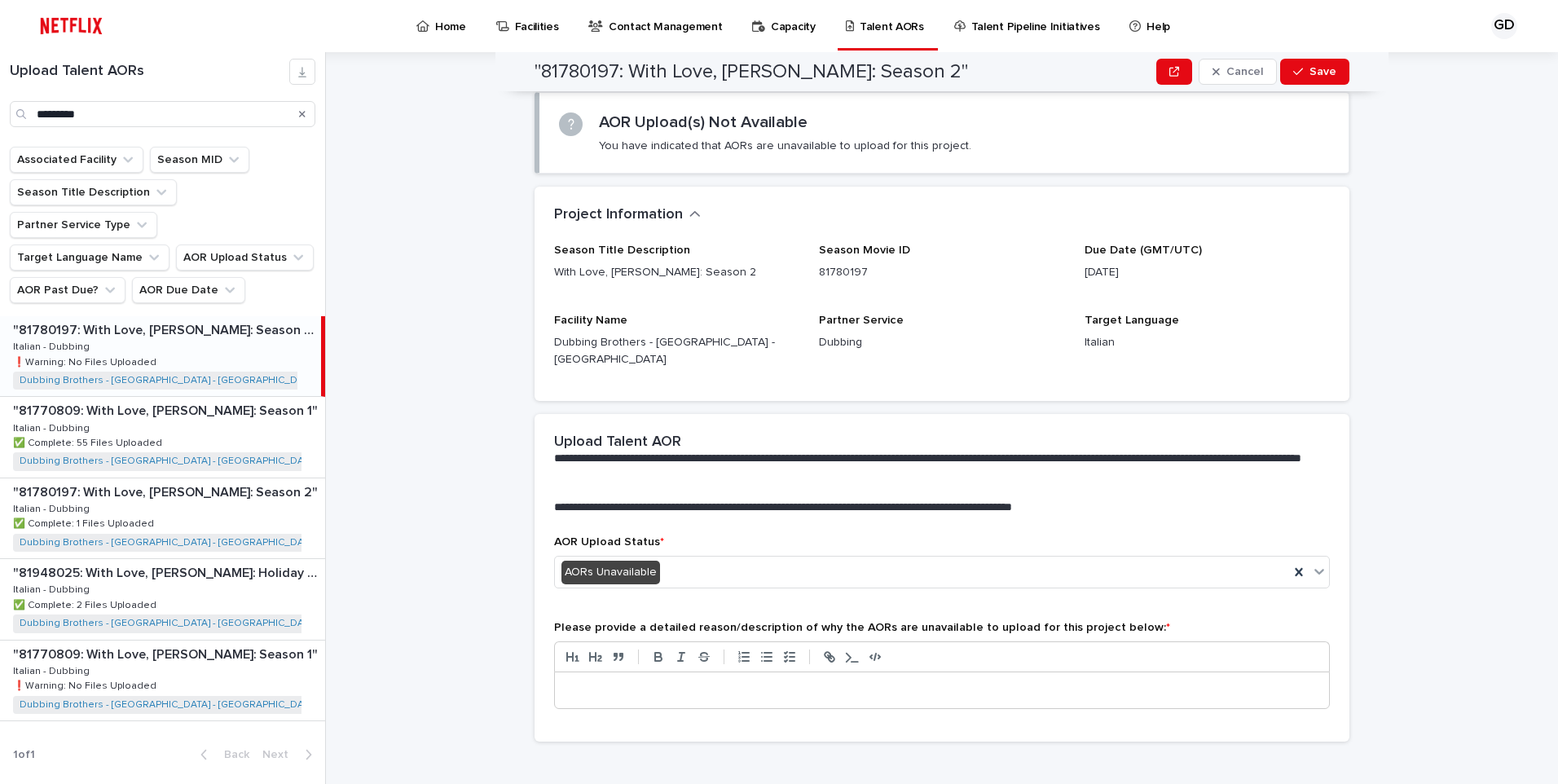
click at [648, 682] on p at bounding box center [942, 689] width 750 height 16
click at [1186, 75] on span "Save" at bounding box center [1322, 72] width 27 height 11
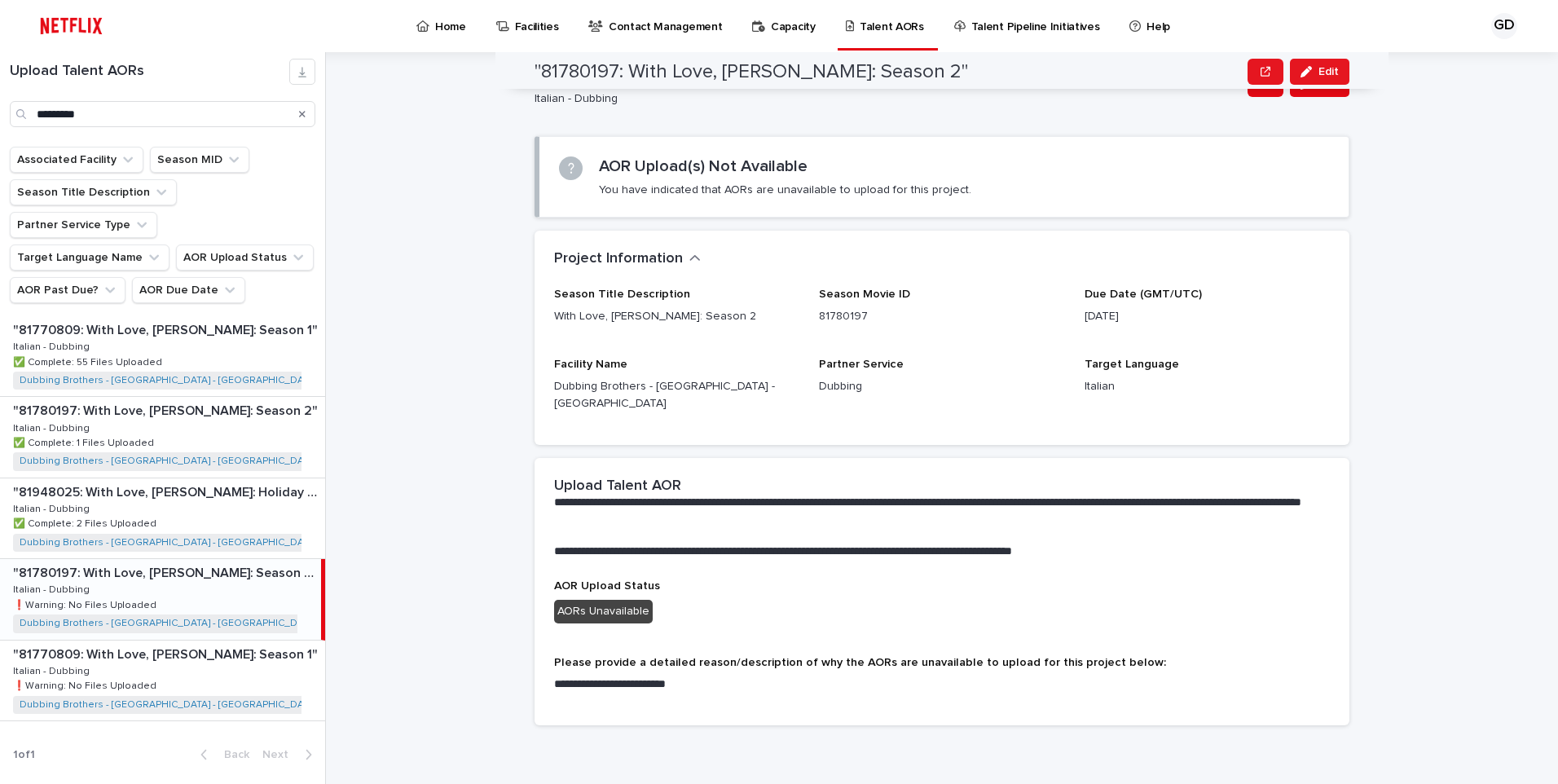
scroll to position [17, 0]
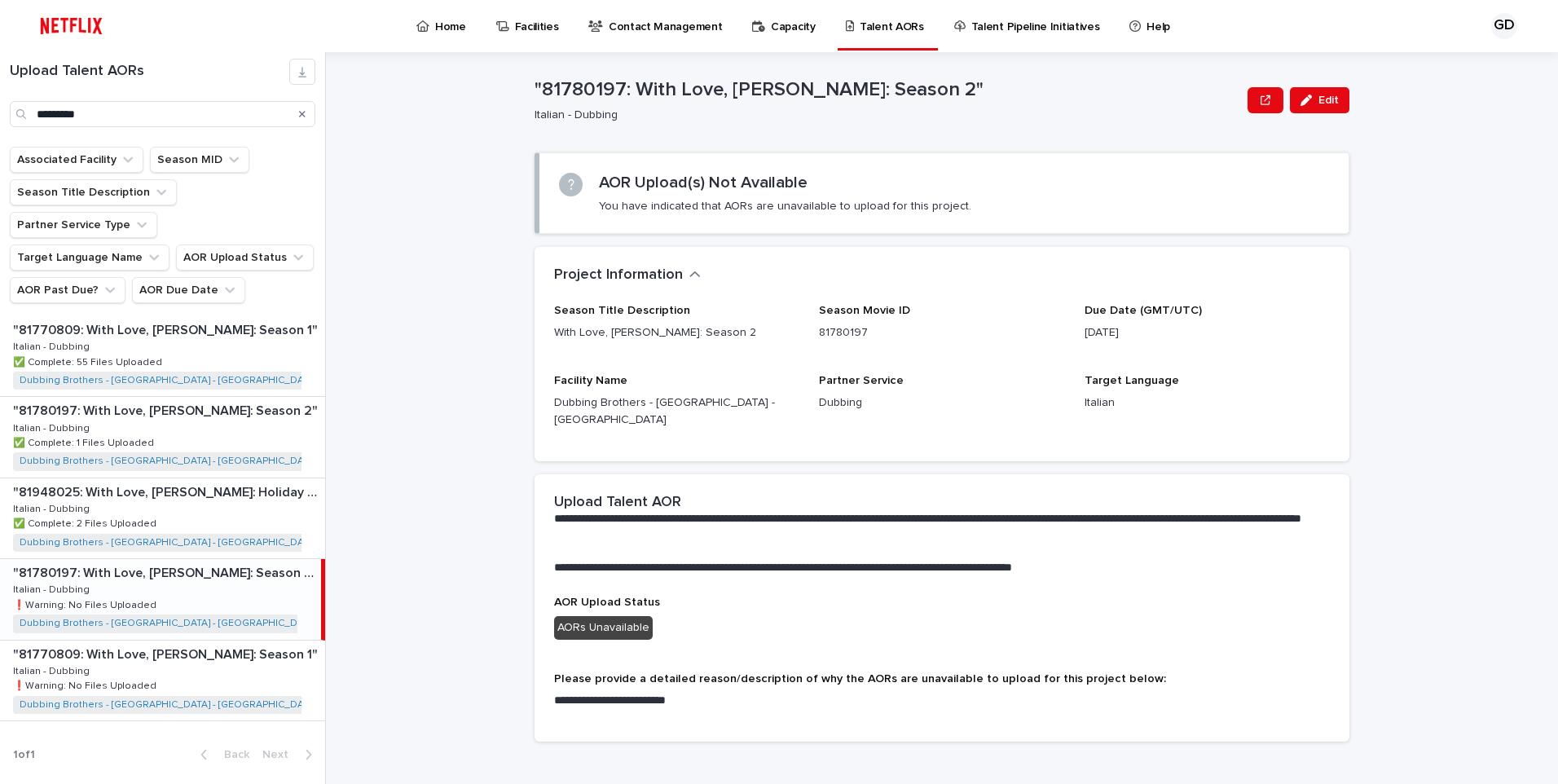
click at [298, 109] on div "Search" at bounding box center [303, 114] width 26 height 26
click at [297, 104] on div "Search" at bounding box center [303, 114] width 26 height 26
click at [303, 115] on icon "Search" at bounding box center [302, 114] width 7 height 7
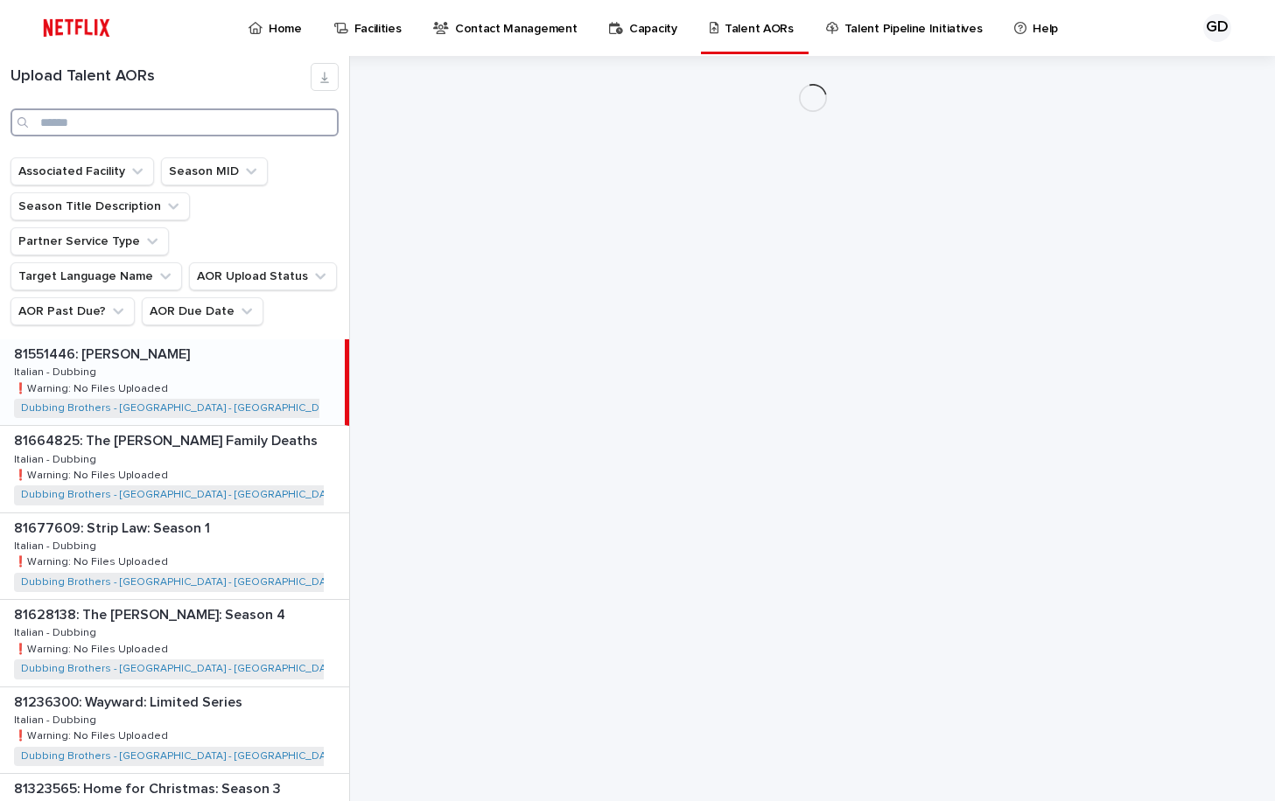
click at [112, 123] on input "Search" at bounding box center [174, 122] width 328 height 28
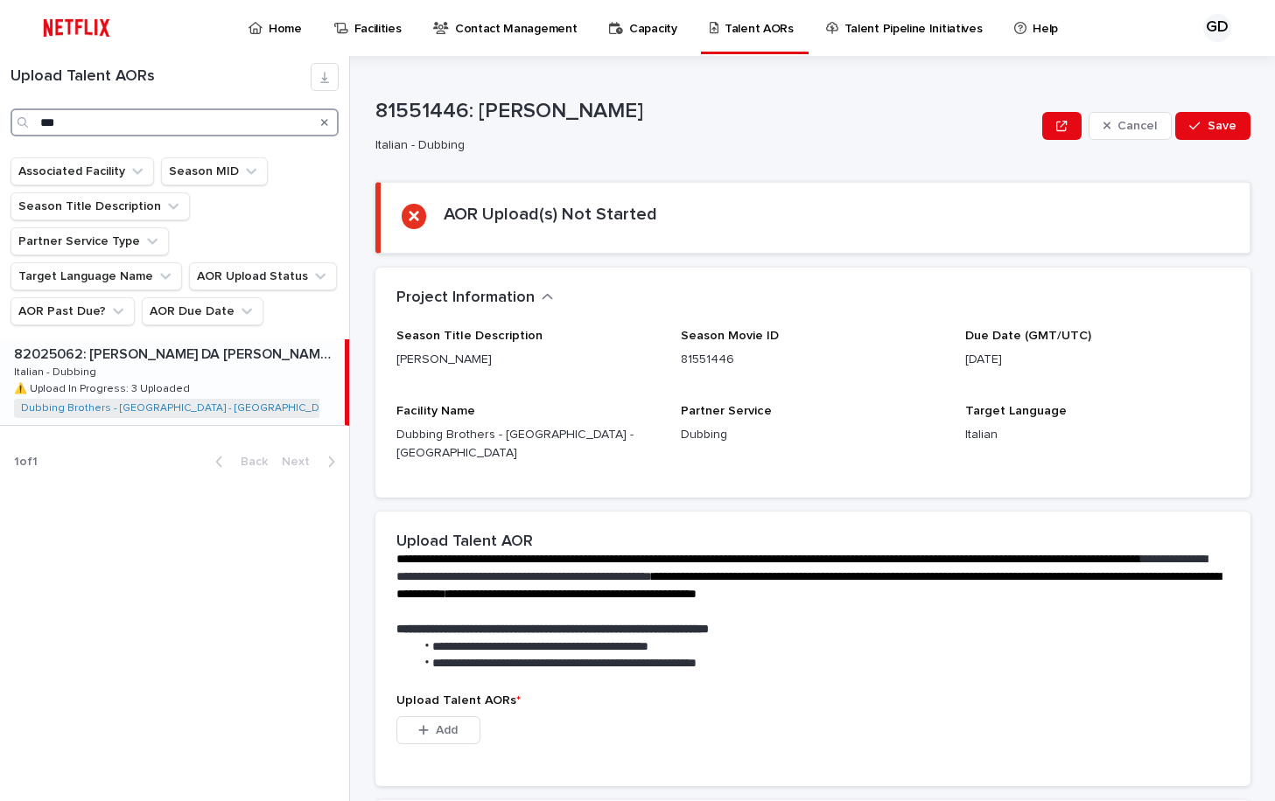
type input "***"
click at [256, 363] on div "82025062: DAN DA DAN: Season 2 82025062: DAN DA DAN: Season 2 Italian - Dubbing…" at bounding box center [172, 382] width 345 height 86
click at [210, 339] on div "82025062: DAN DA DAN: Season 2 82025062: DAN DA DAN: Season 2 Italian - Dubbing…" at bounding box center [172, 382] width 345 height 86
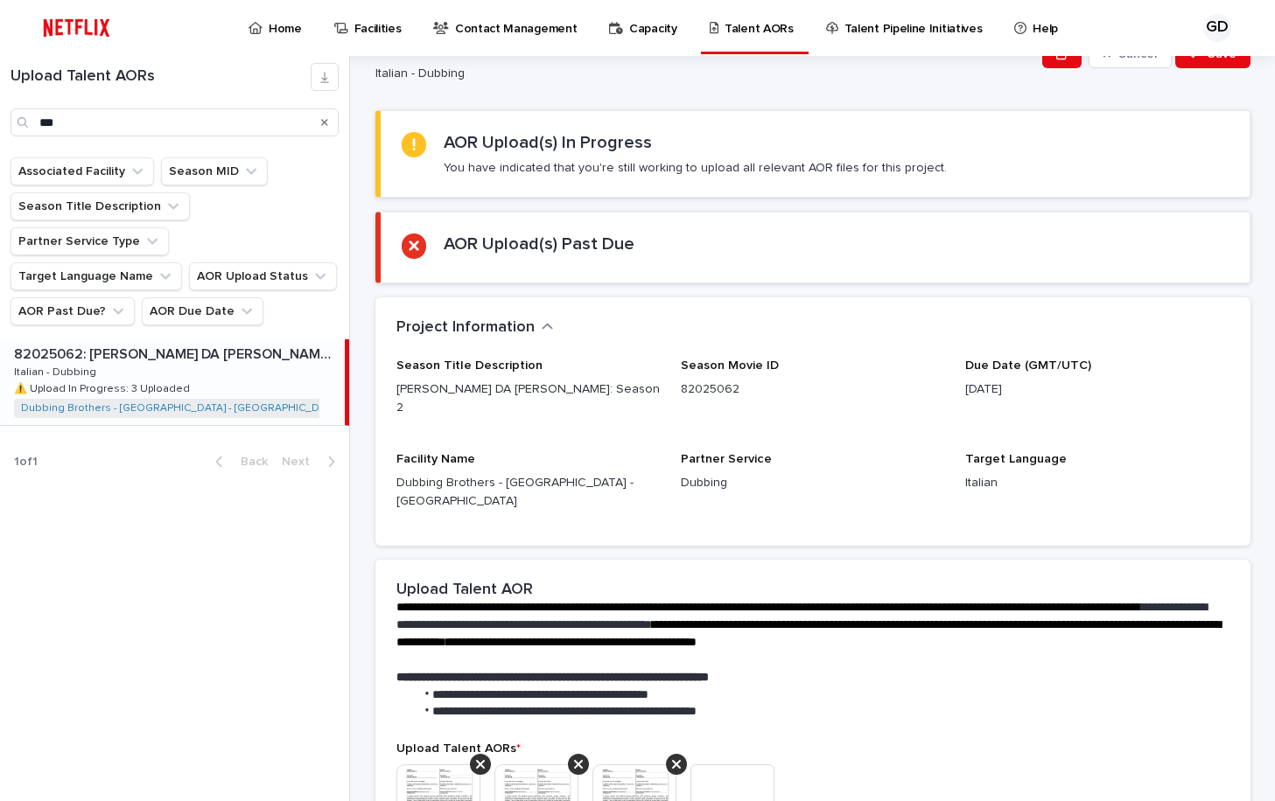
scroll to position [262, 0]
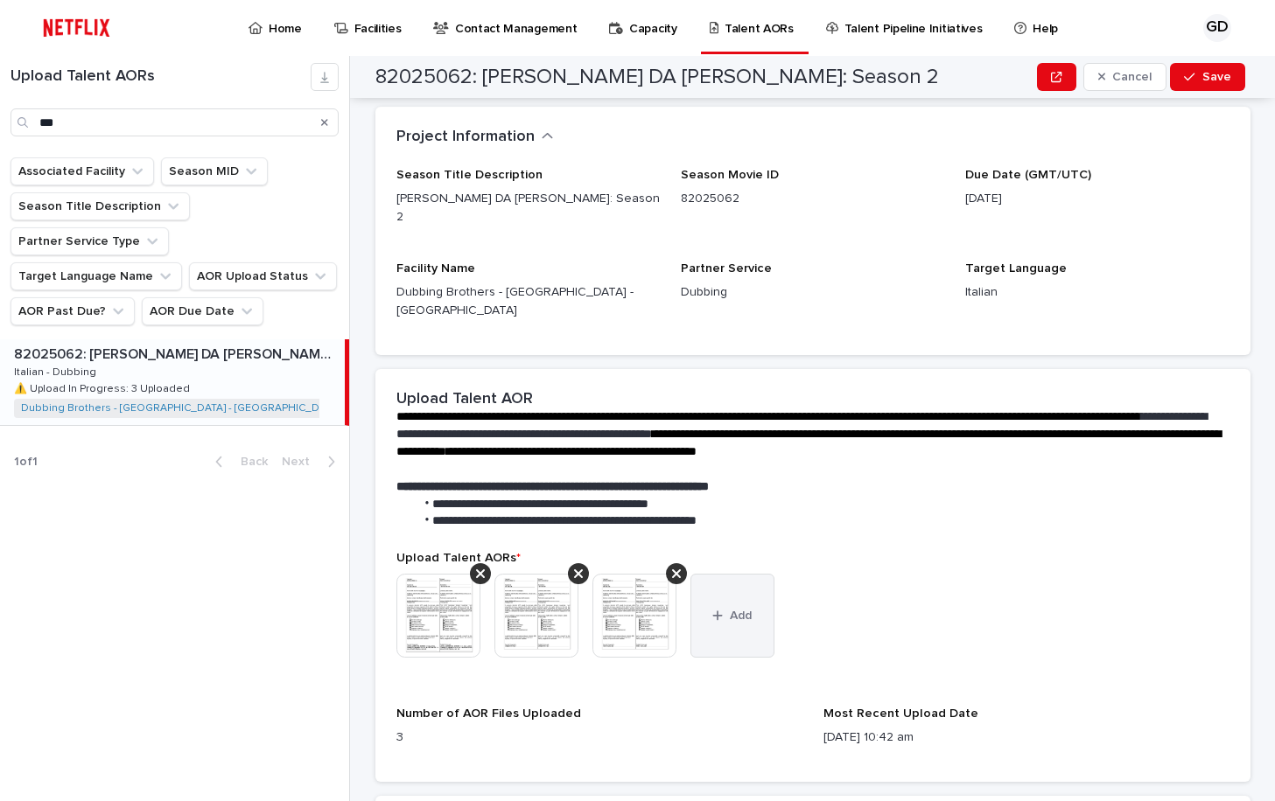
click at [738, 601] on button "Add" at bounding box center [732, 616] width 84 height 84
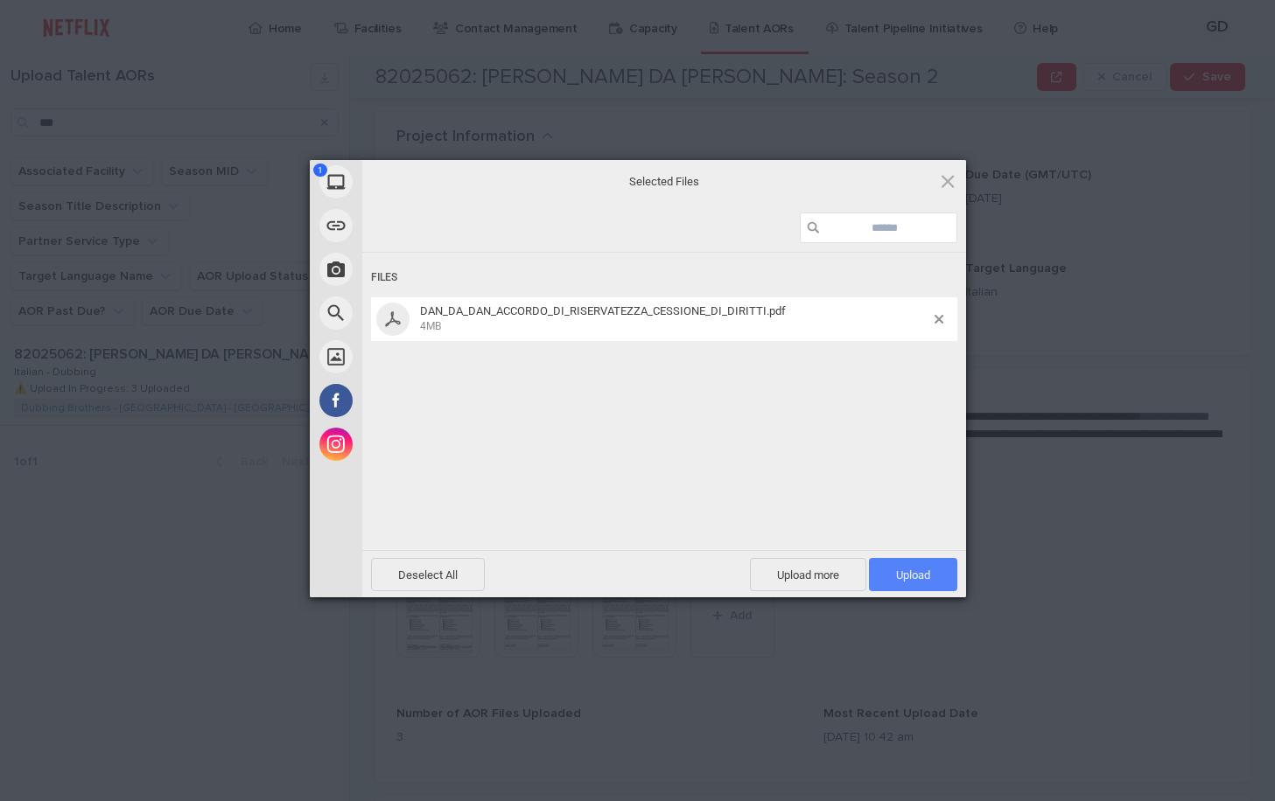
click at [885, 576] on span "Upload 1" at bounding box center [913, 574] width 88 height 33
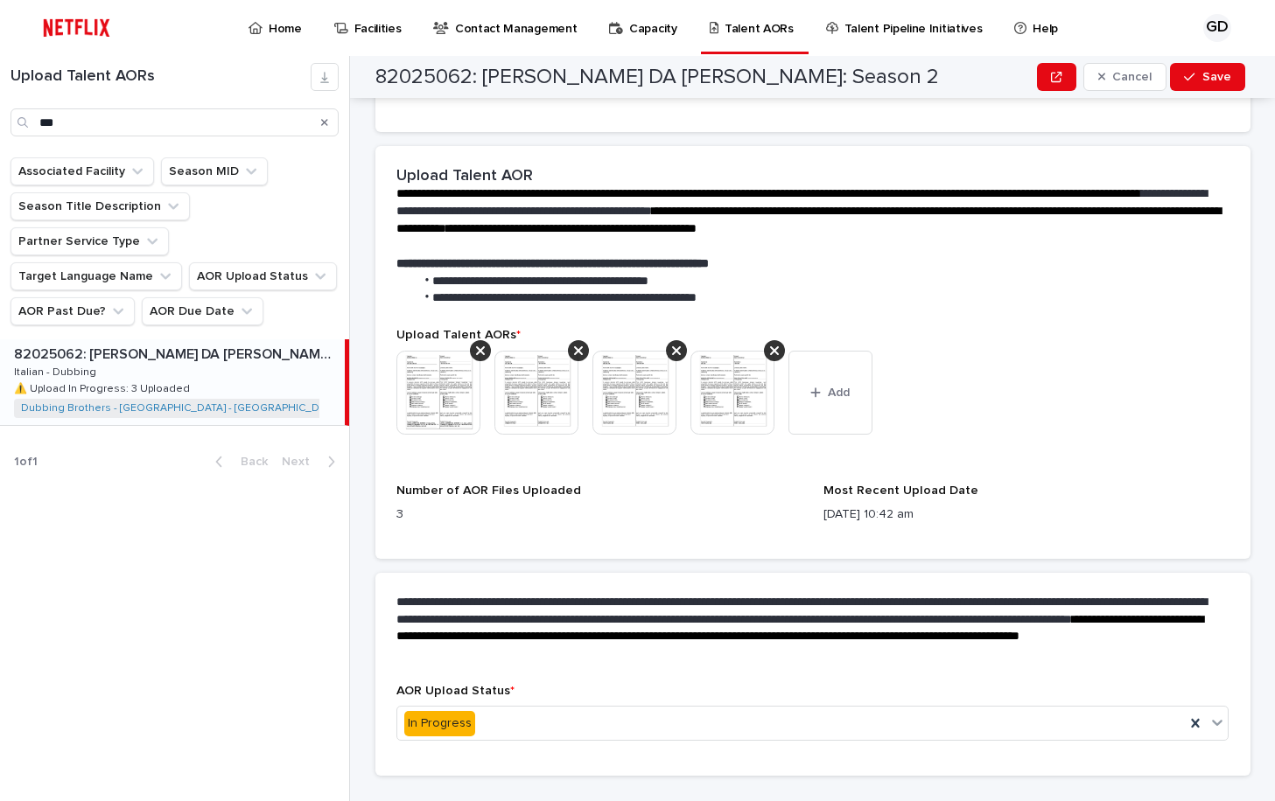
scroll to position [487, 0]
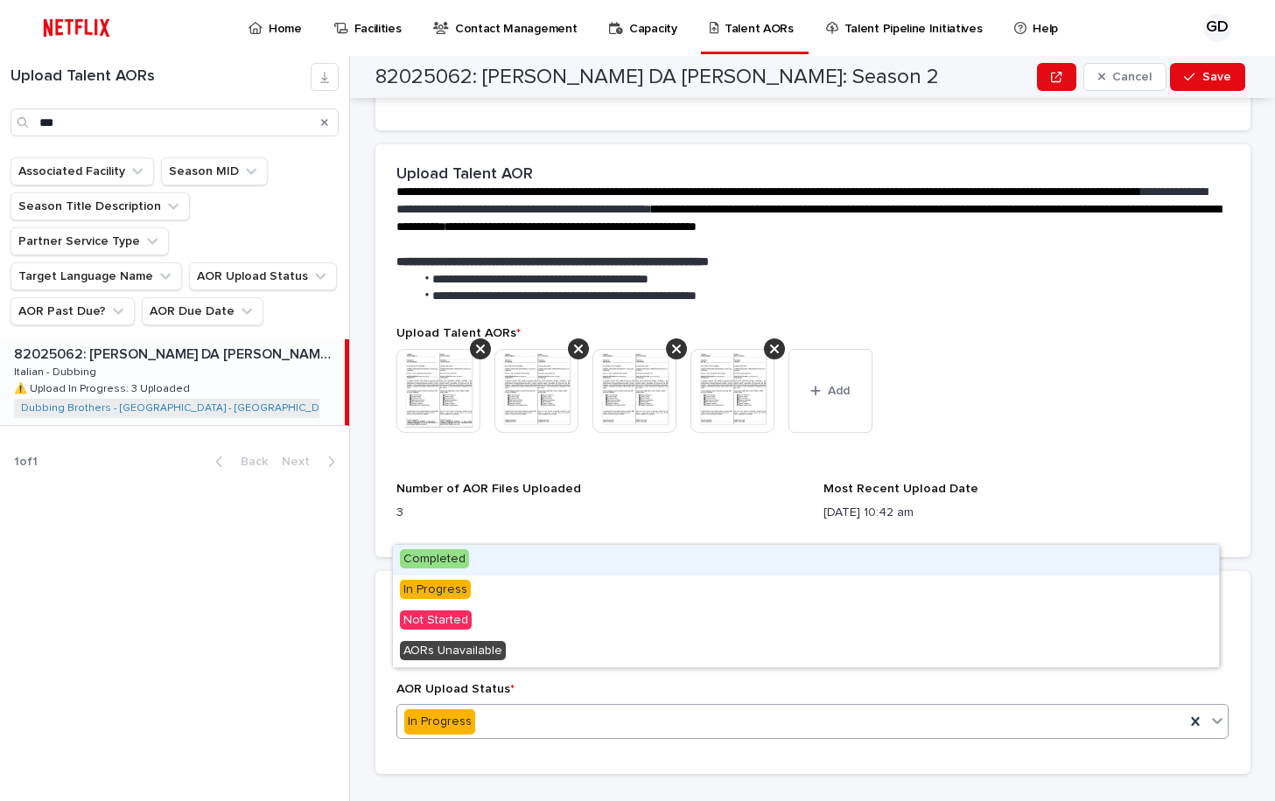
click at [502, 708] on div "In Progress" at bounding box center [791, 722] width 788 height 29
click at [486, 561] on div "Completed" at bounding box center [806, 560] width 826 height 31
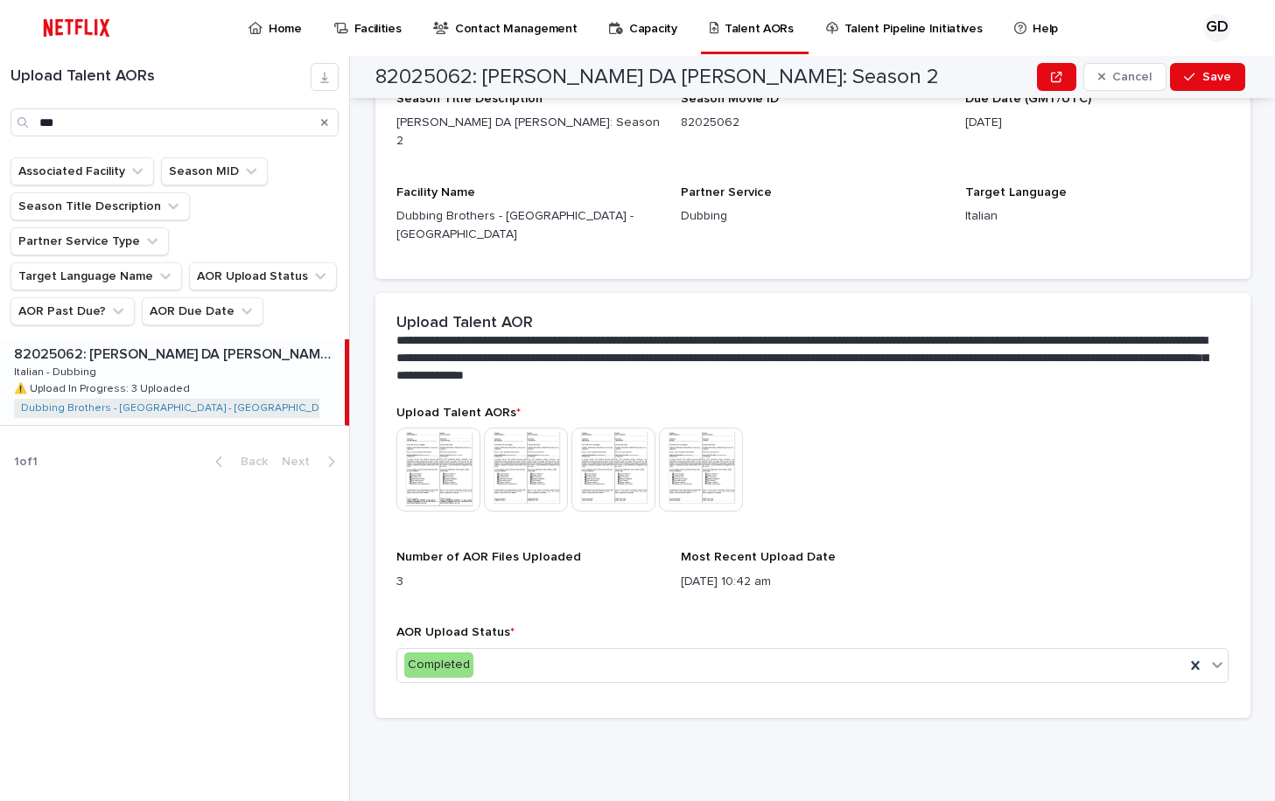
scroll to position [282, 0]
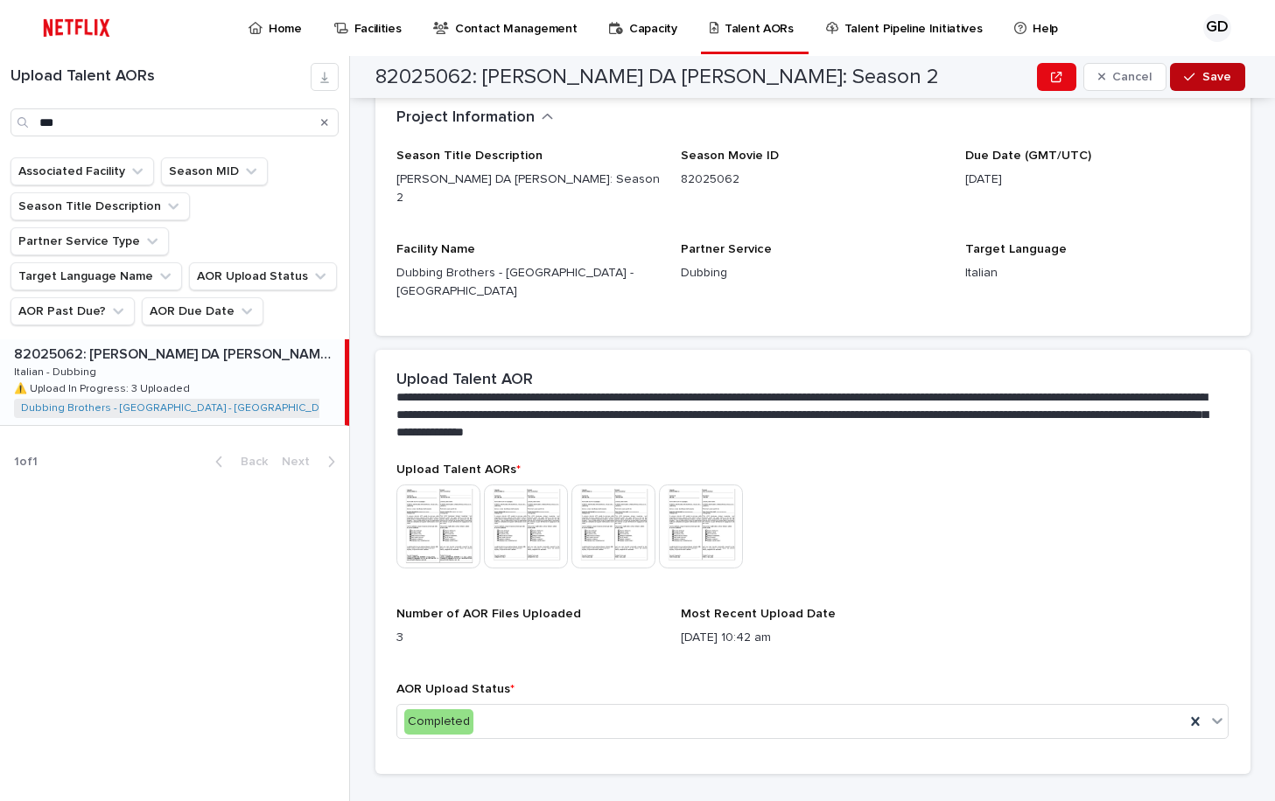
click at [1212, 82] on span "Save" at bounding box center [1216, 77] width 29 height 12
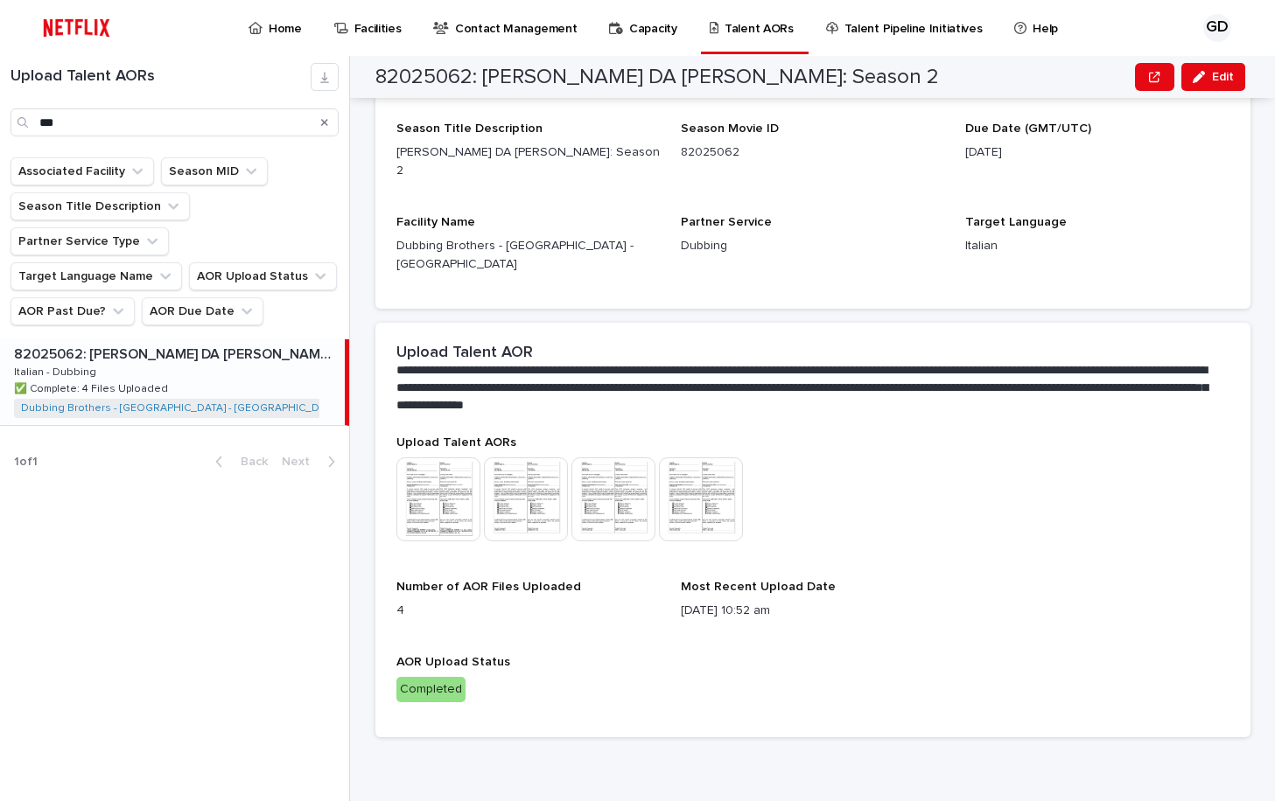
scroll to position [186, 0]
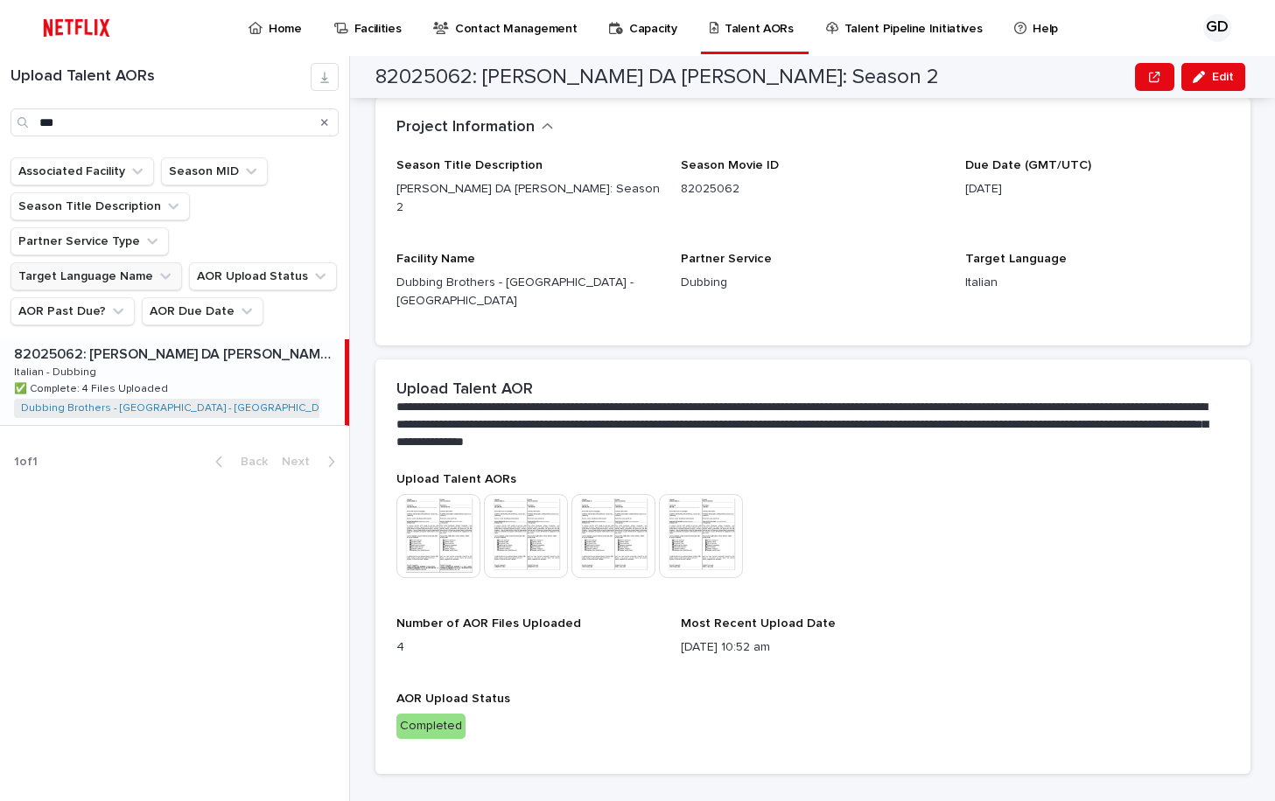
drag, startPoint x: 326, startPoint y: 122, endPoint x: 21, endPoint y: 247, distance: 329.7
click at [326, 122] on icon "Search" at bounding box center [324, 122] width 7 height 10
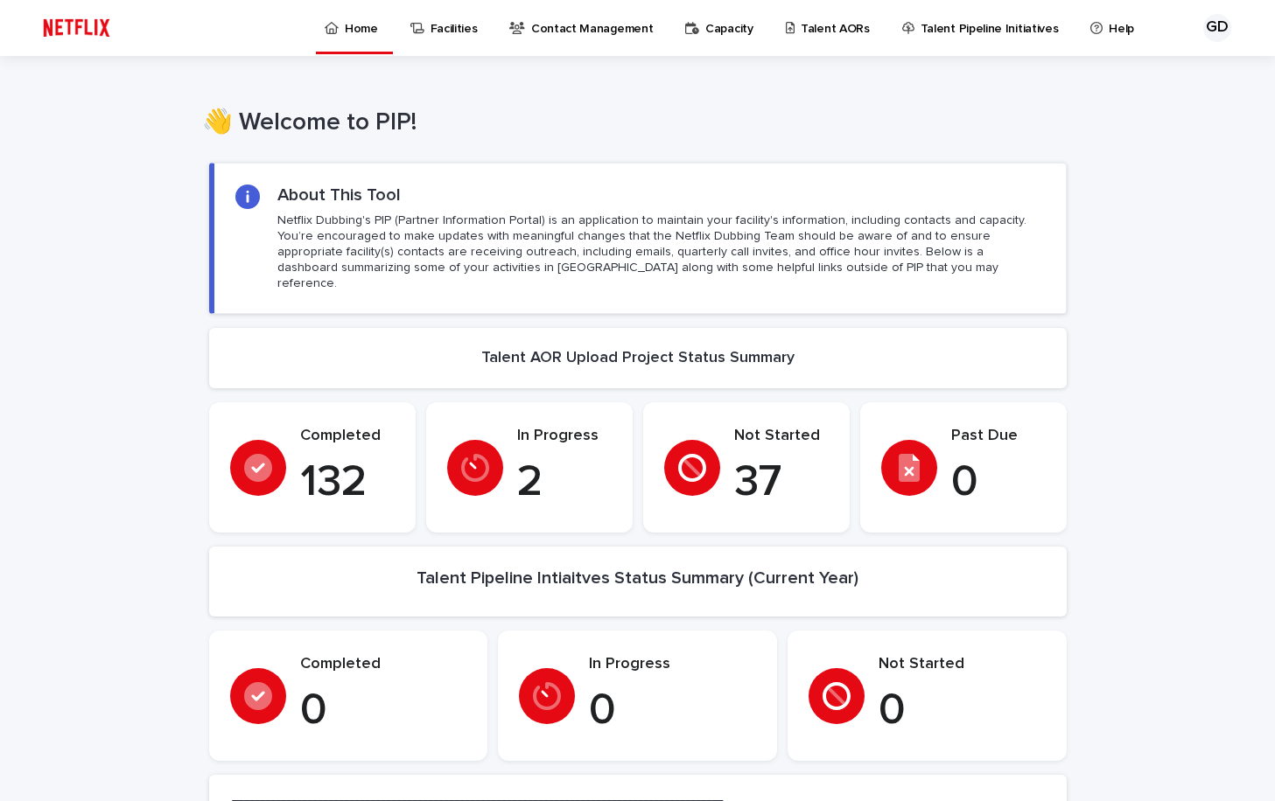
click at [837, 32] on p "Talent AORs" at bounding box center [835, 18] width 69 height 37
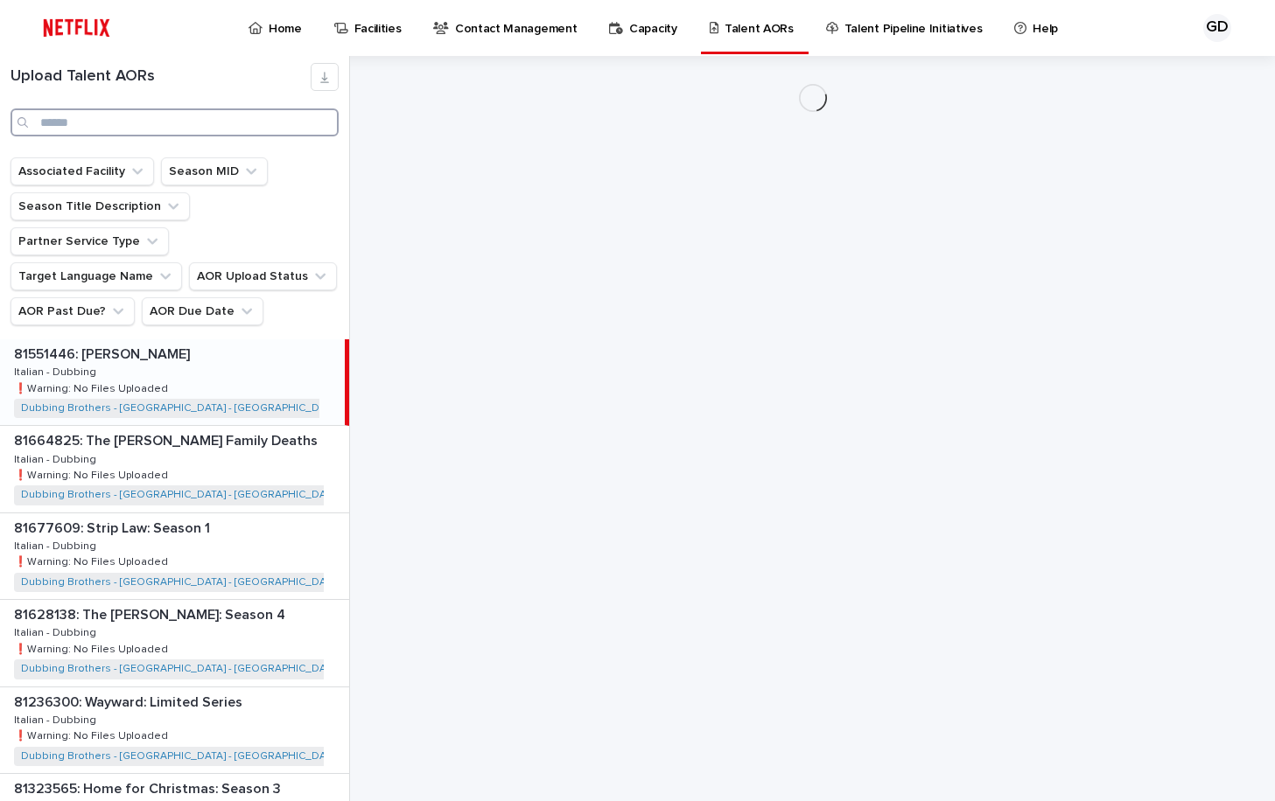
click at [150, 133] on input "Search" at bounding box center [174, 122] width 328 height 28
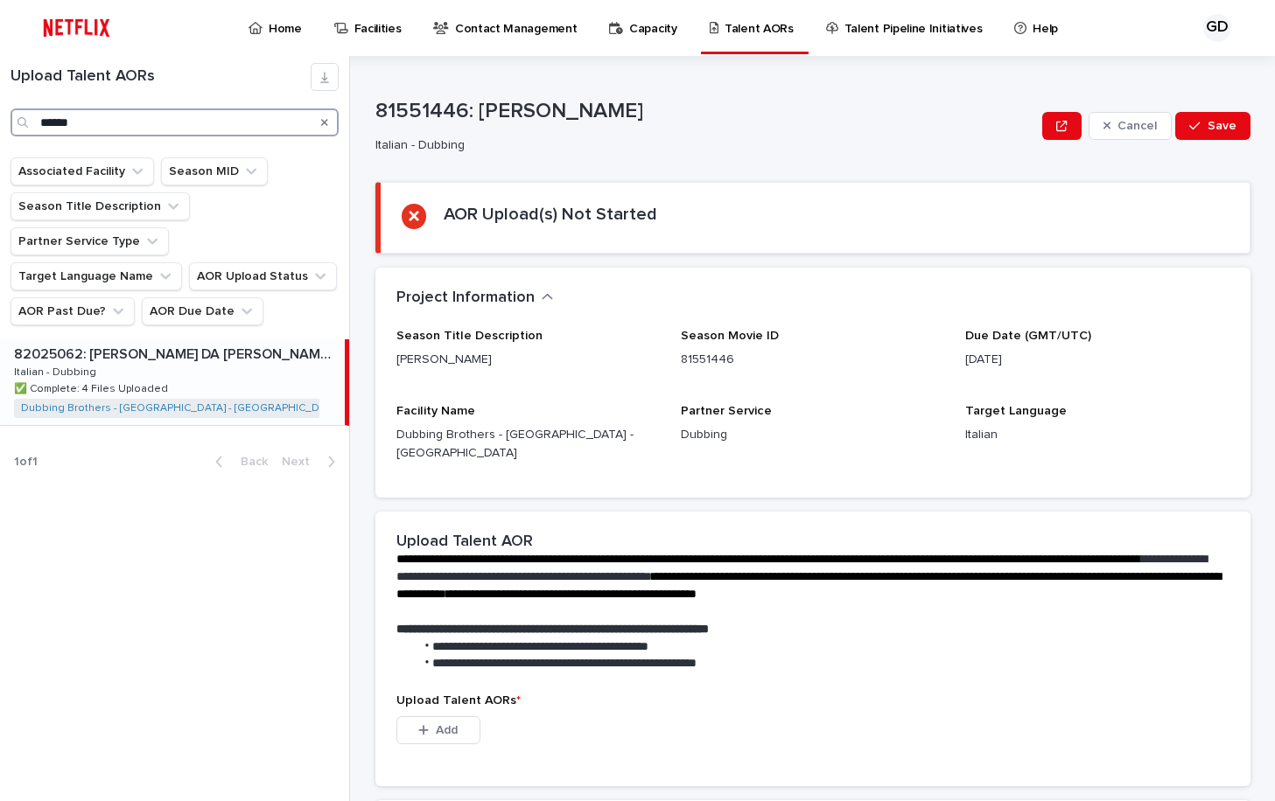
type input "******"
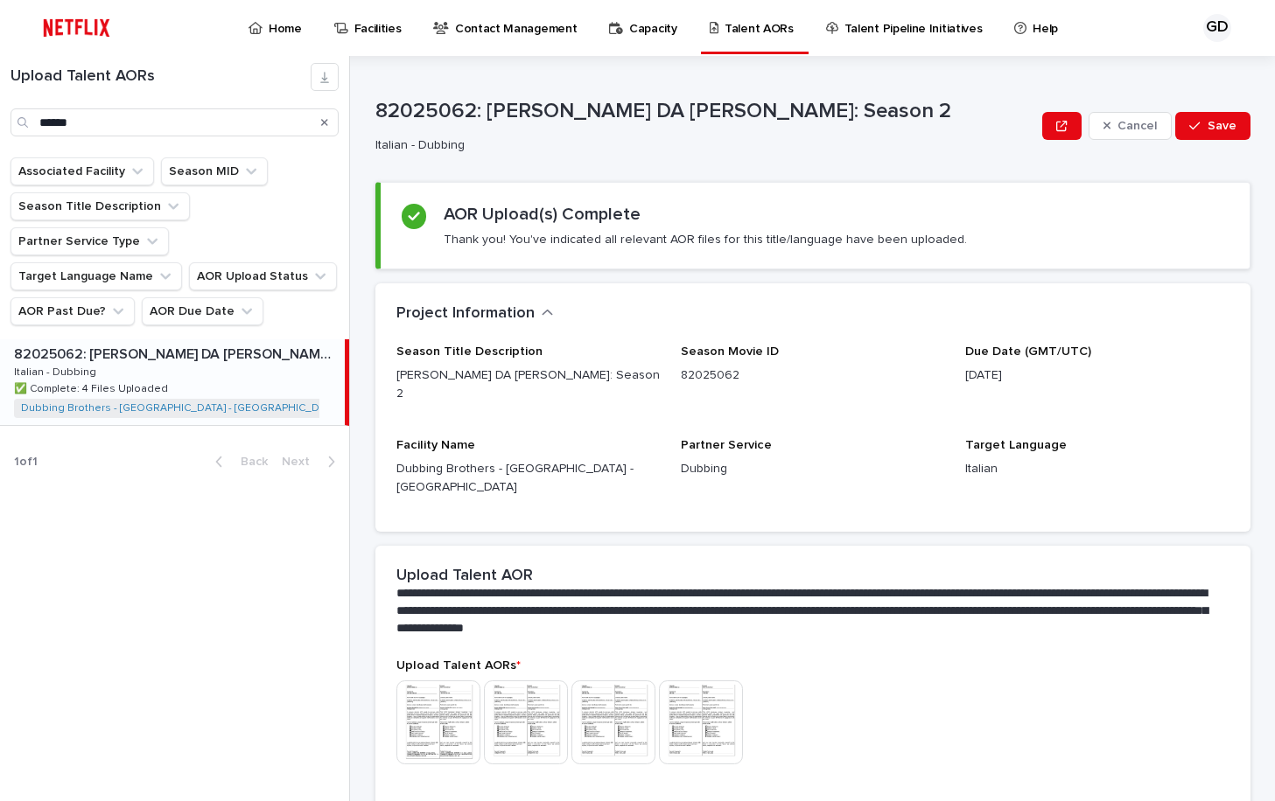
click at [194, 339] on div "82025062: [PERSON_NAME] DA [PERSON_NAME]: Season 2 82025062: [PERSON_NAME] DA […" at bounding box center [172, 382] width 345 height 86
click at [430, 681] on img at bounding box center [438, 723] width 84 height 84
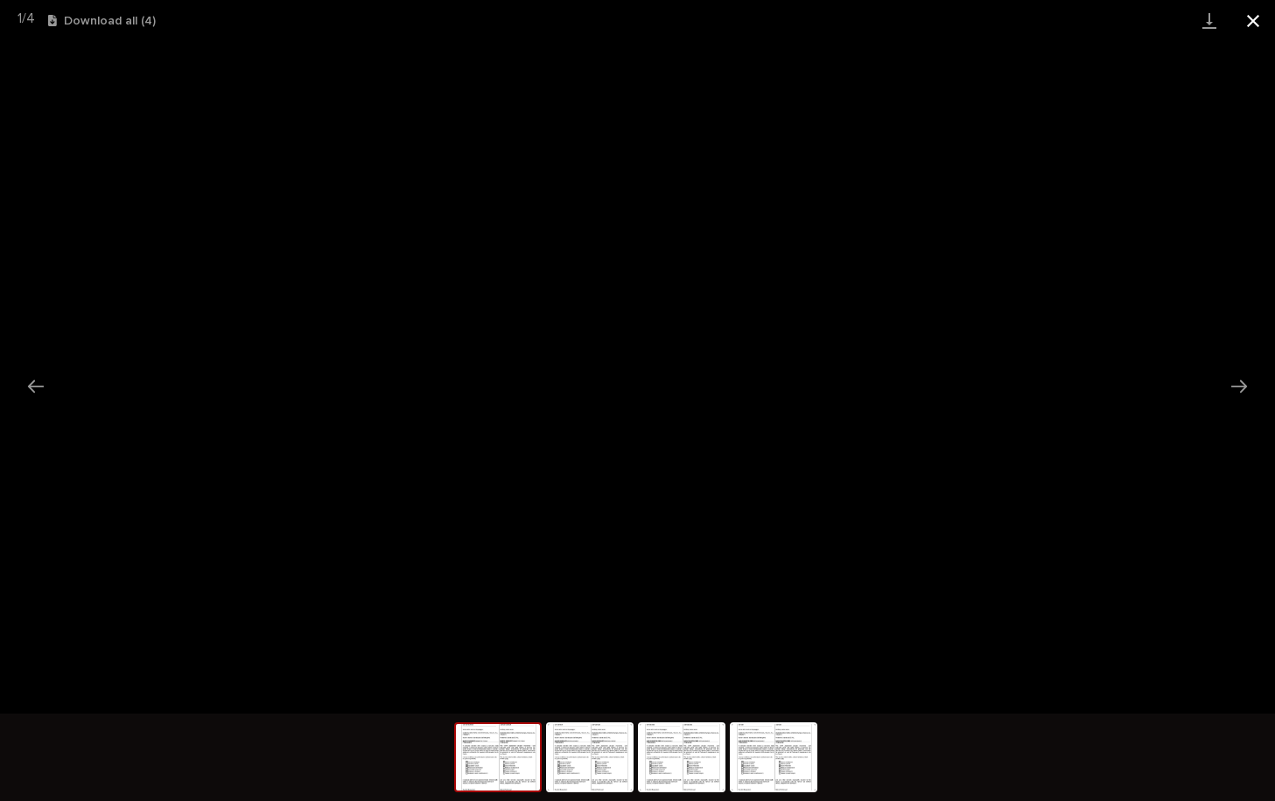
click at [1251, 30] on button "Close gallery" at bounding box center [1253, 20] width 44 height 41
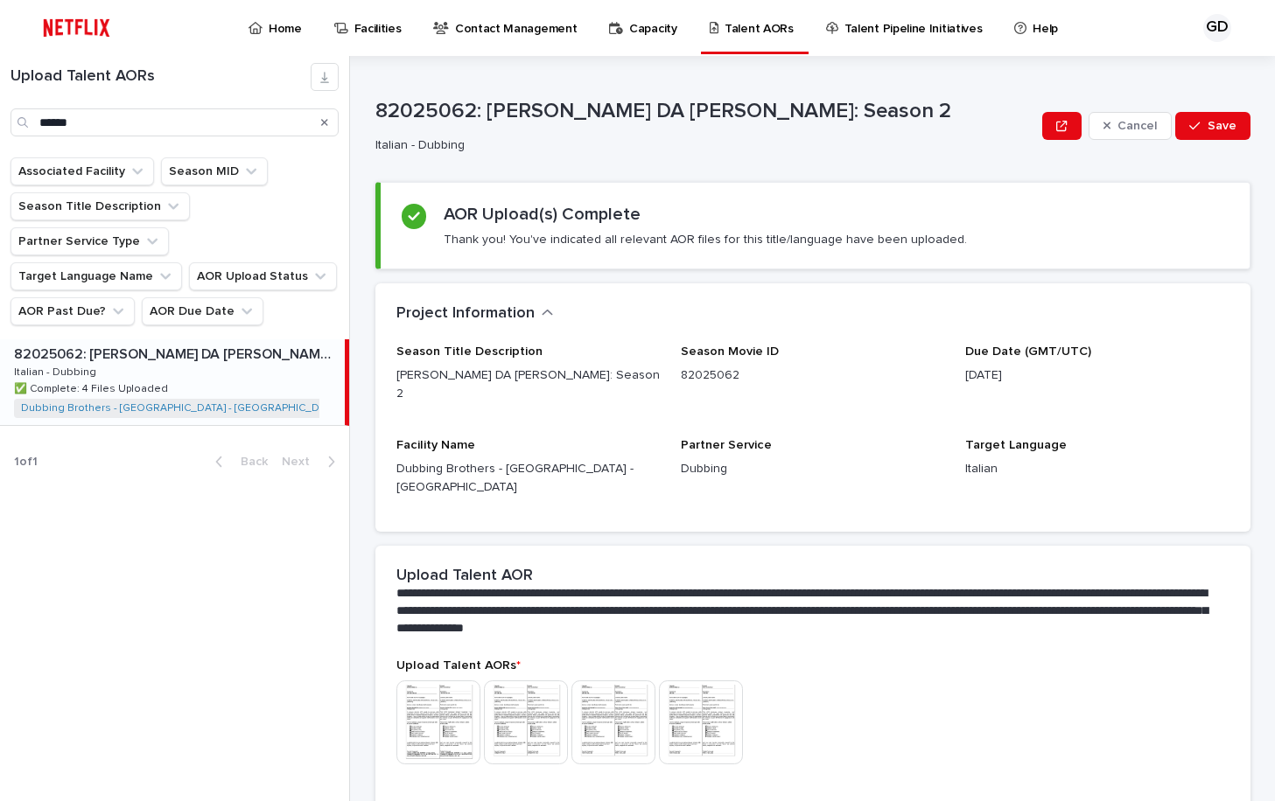
click at [545, 684] on img at bounding box center [526, 723] width 84 height 84
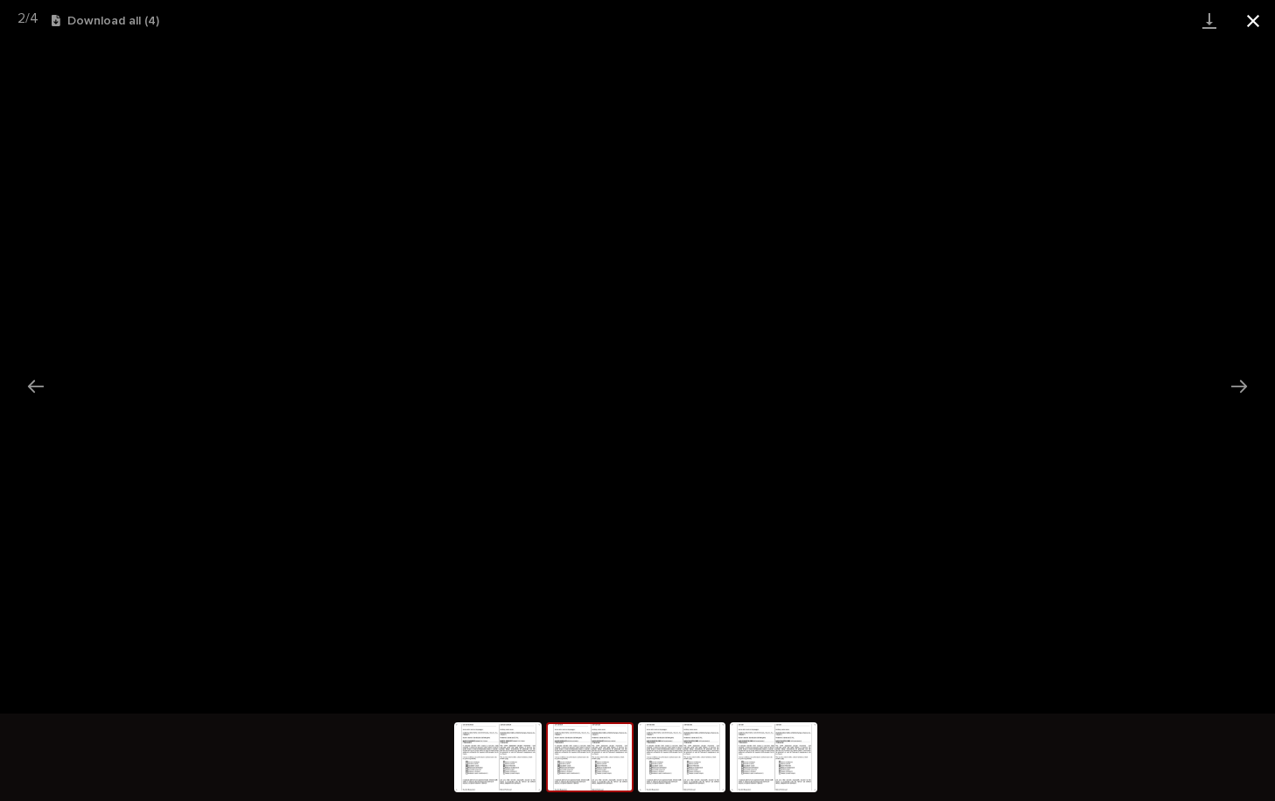
click at [1263, 16] on button "Close gallery" at bounding box center [1253, 20] width 44 height 41
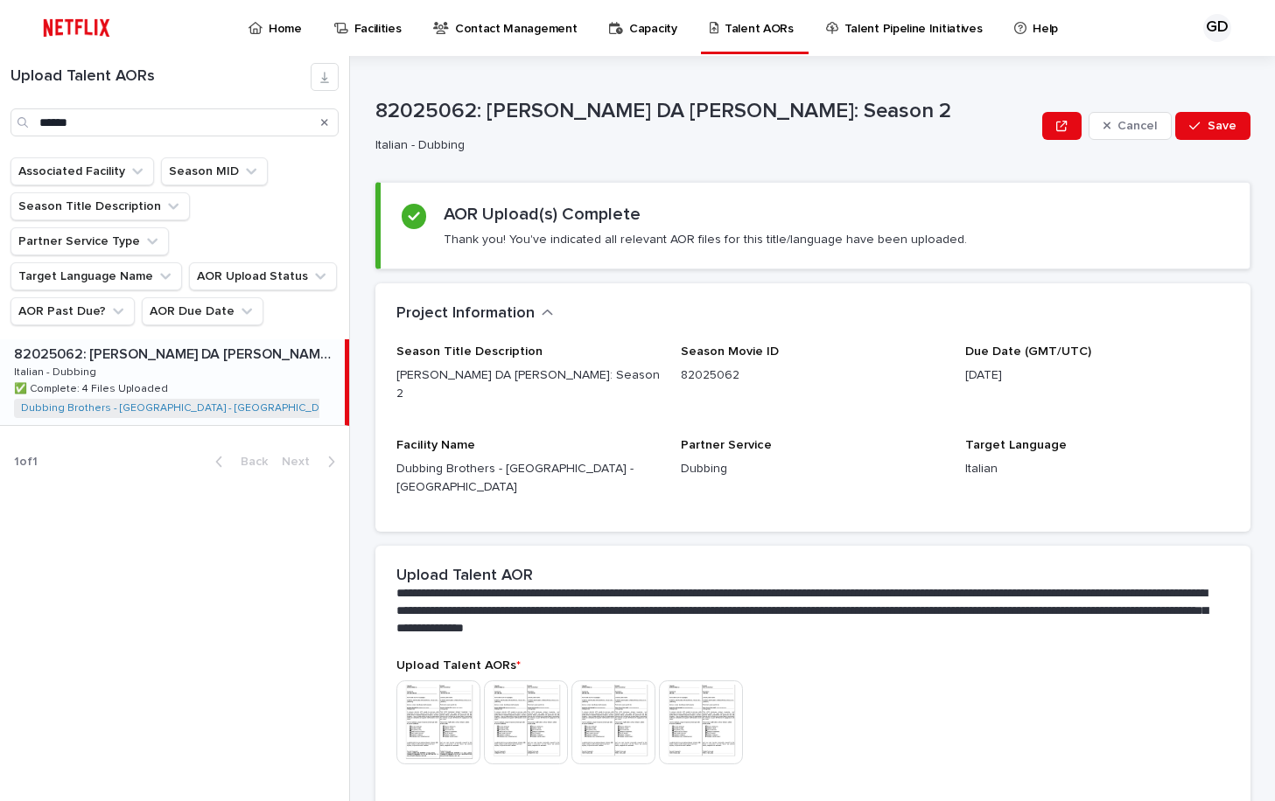
click at [326, 121] on icon "Search" at bounding box center [324, 122] width 7 height 7
click at [164, 132] on input "******" at bounding box center [174, 122] width 328 height 28
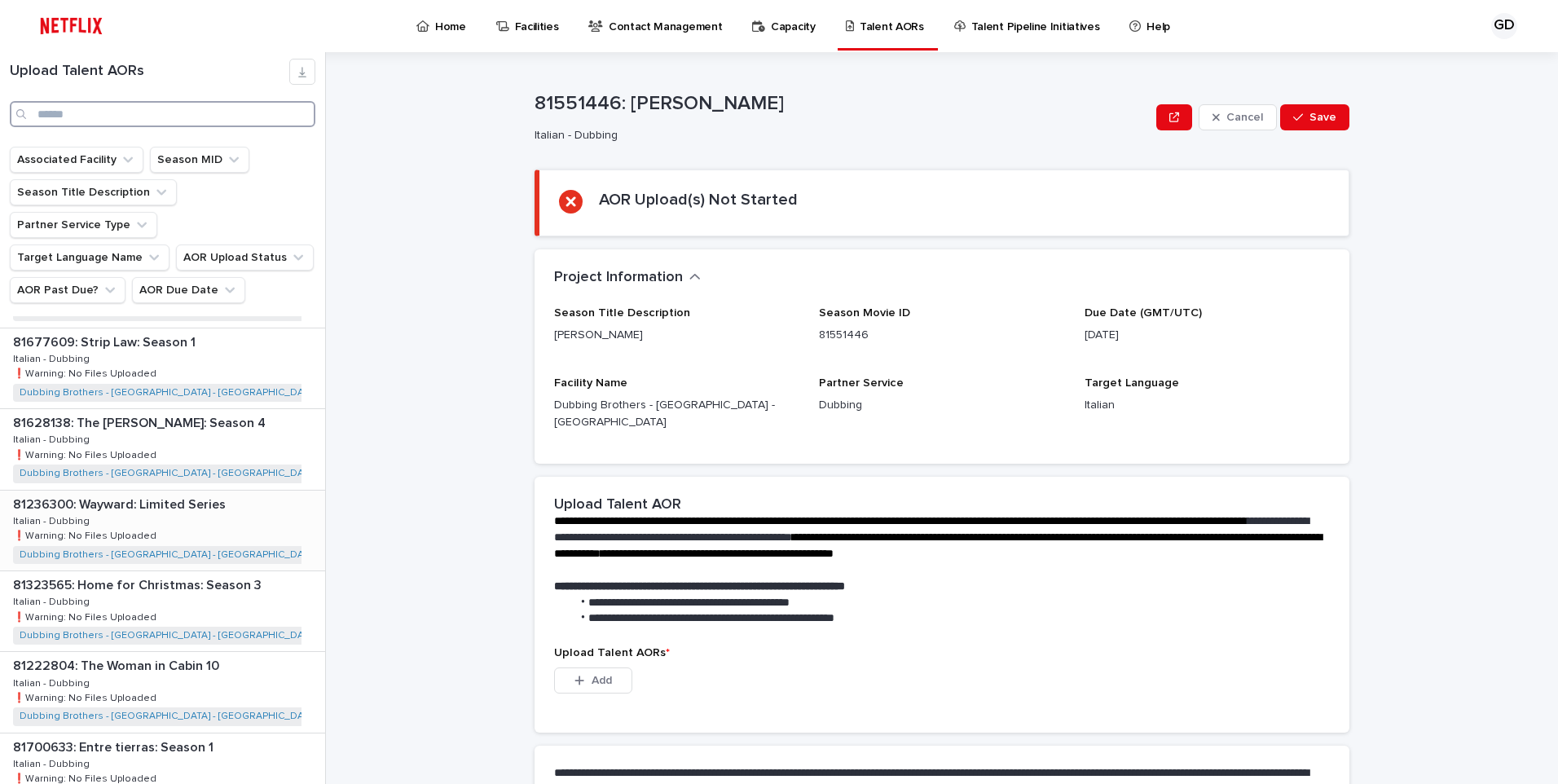
scroll to position [163, 0]
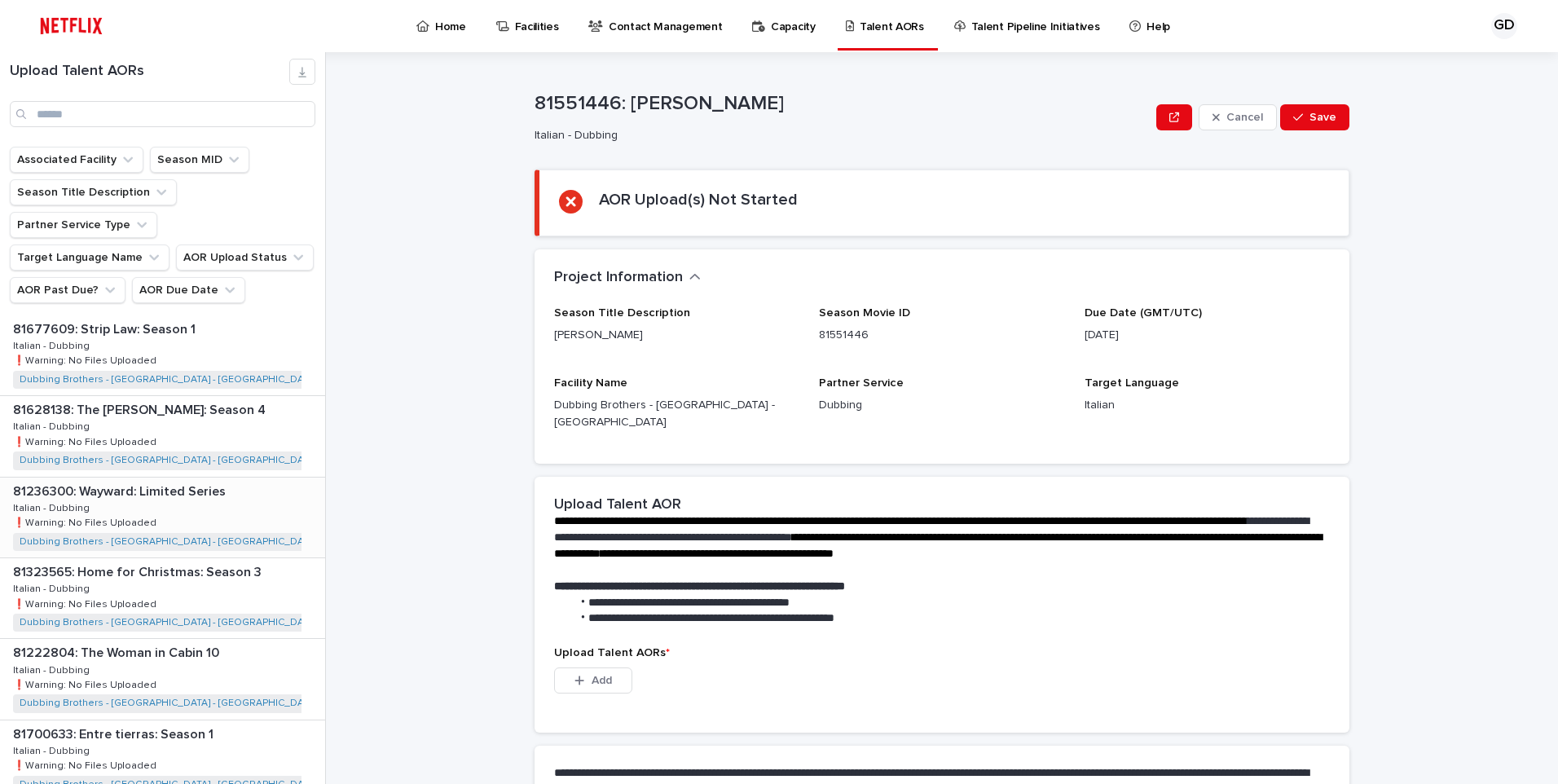
click at [209, 498] on div "81236300: Wayward: Limited Series 81236300: Wayward: Limited Series Italian - D…" at bounding box center [162, 518] width 325 height 80
click at [209, 498] on div "81236300: Wayward: Limited Series 81236300: Wayward: Limited Series Italian - D…" at bounding box center [160, 518] width 321 height 80
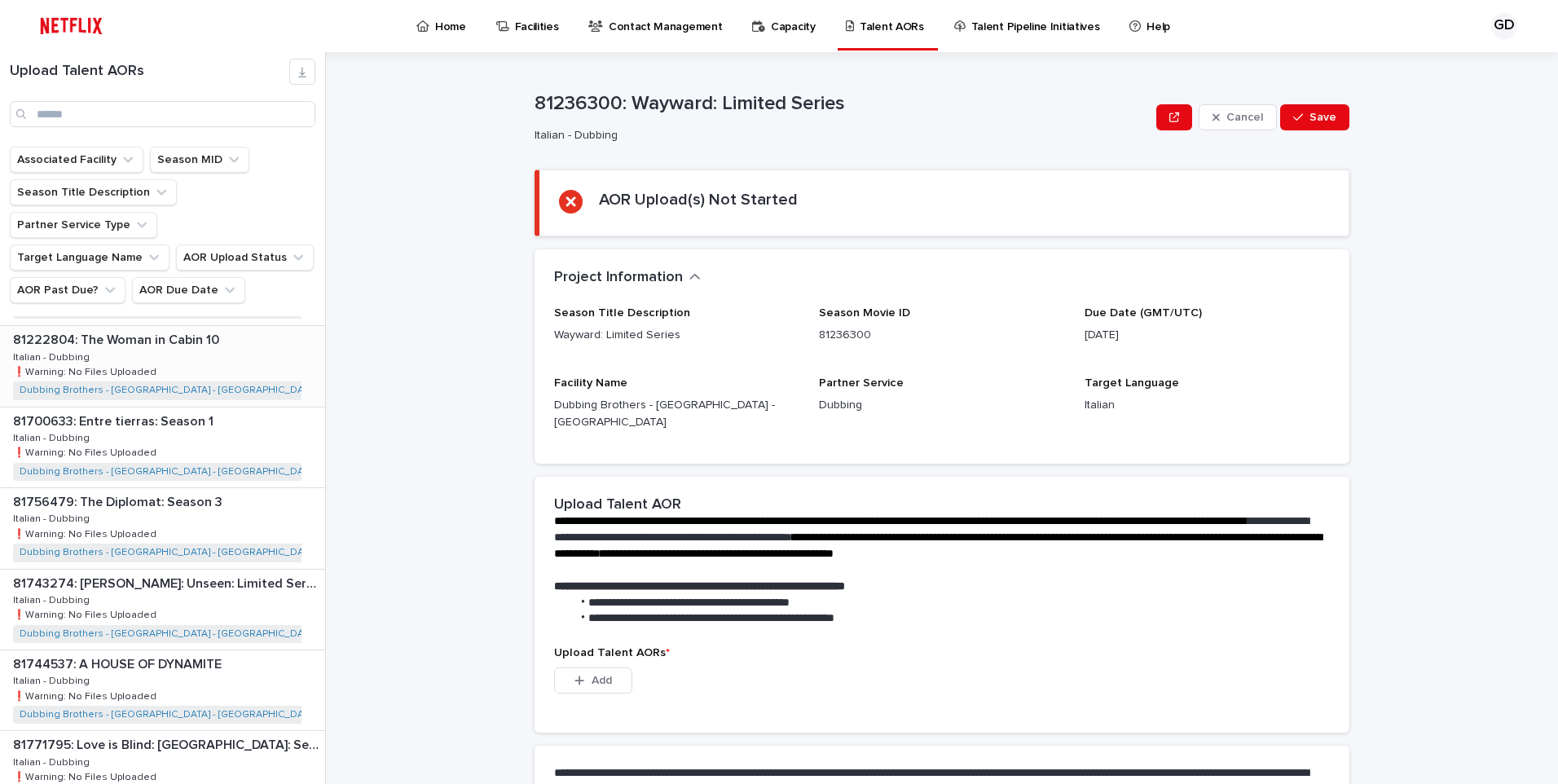
scroll to position [489, 0]
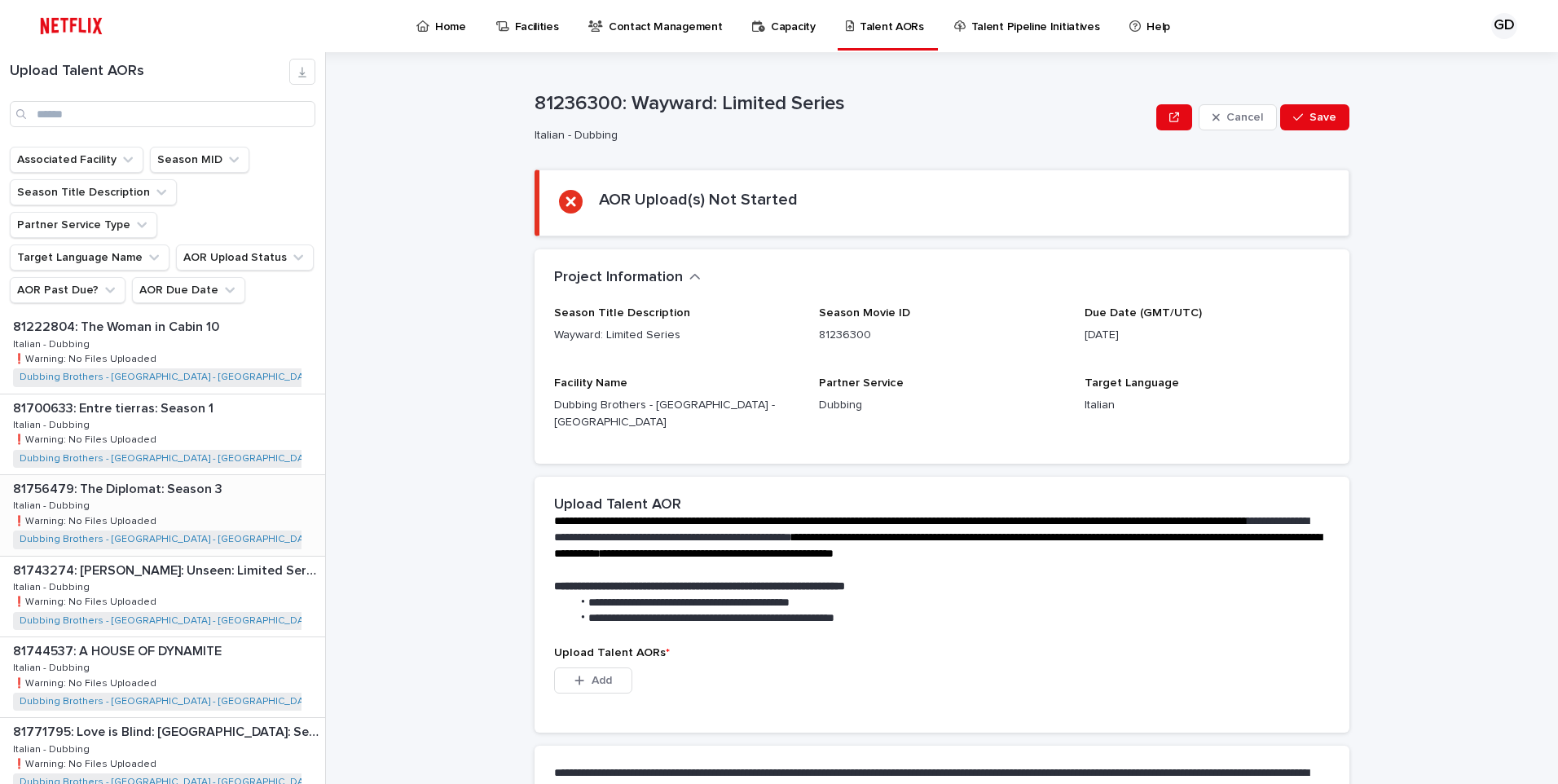
click at [242, 481] on p at bounding box center [166, 489] width 305 height 16
click at [221, 485] on div "81756479: The Diplomat: Season 3 81756479: The Diplomat: Season 3 Italian - Dub…" at bounding box center [160, 515] width 321 height 80
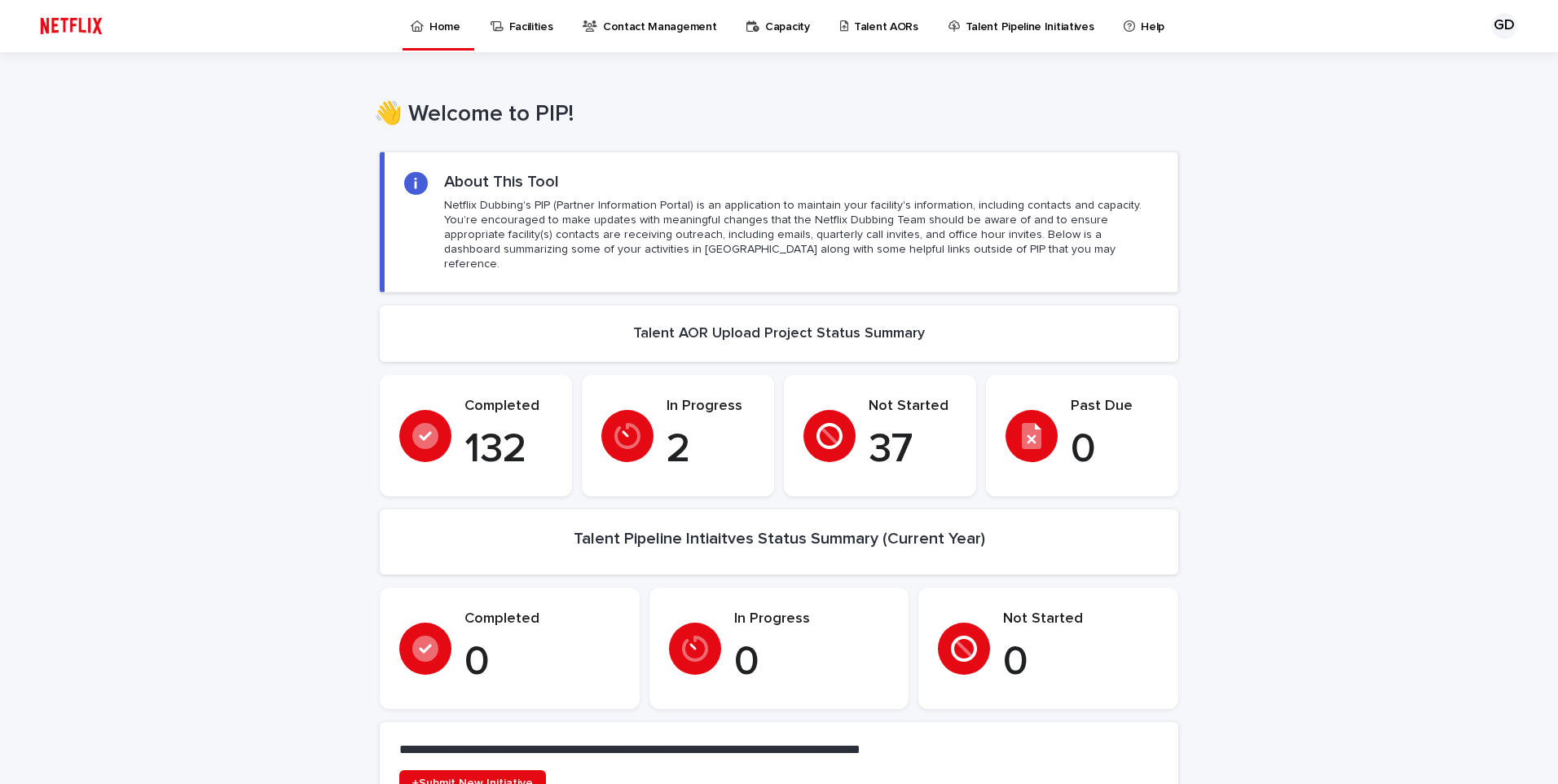
click at [891, 32] on p "Talent AORs" at bounding box center [886, 17] width 64 height 34
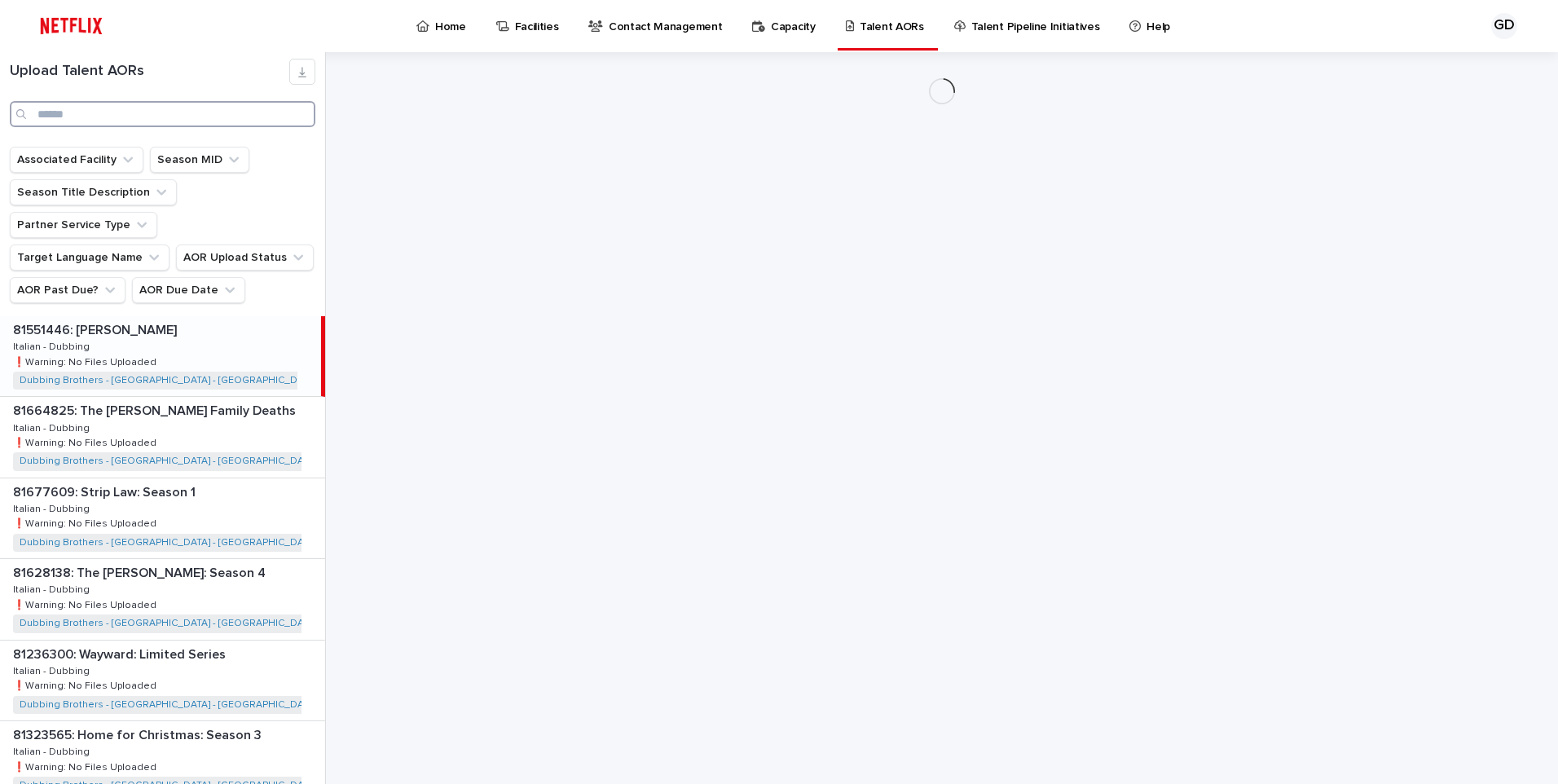
click at [118, 120] on input "Search" at bounding box center [162, 114] width 305 height 26
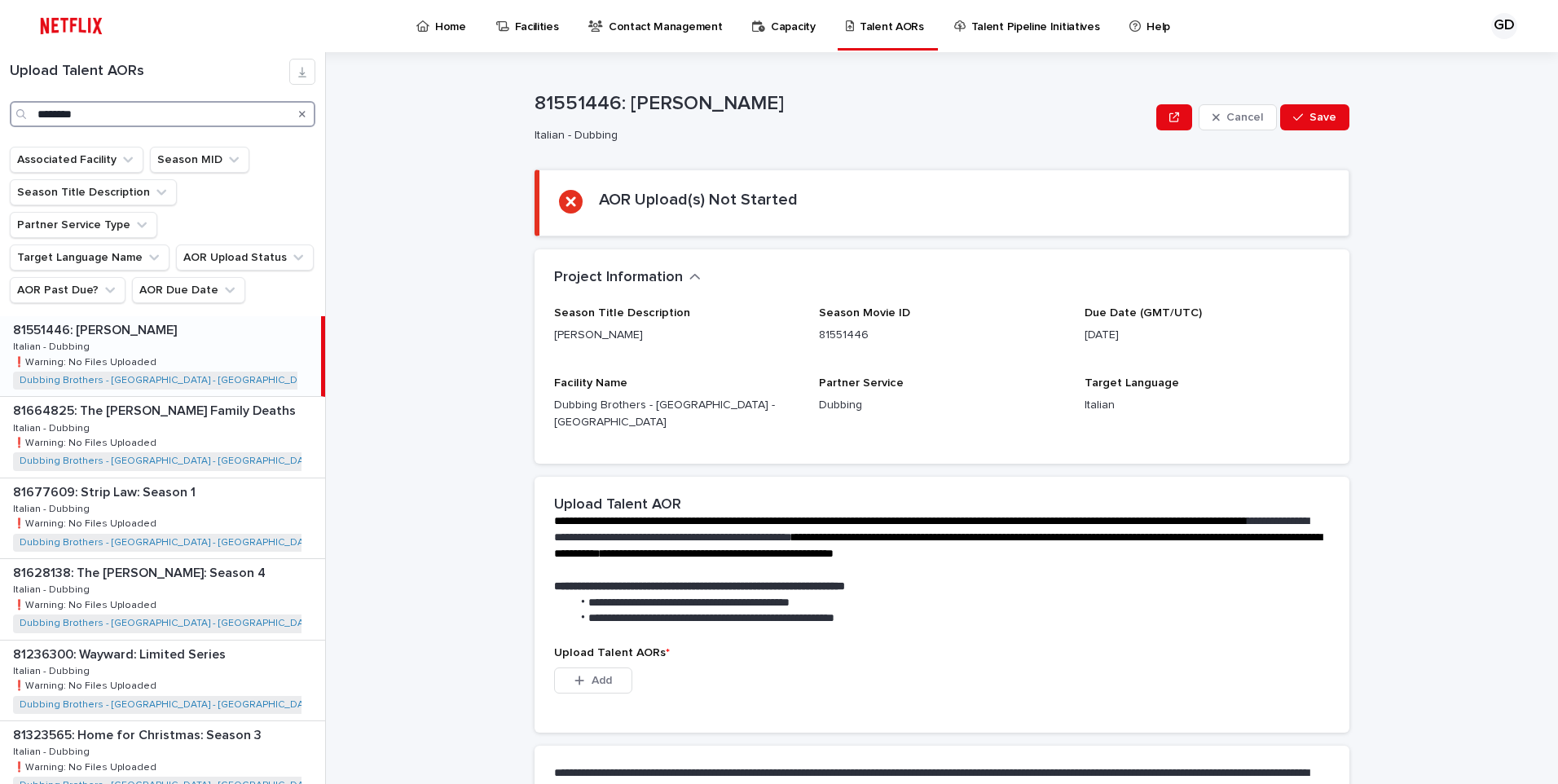
type input "********"
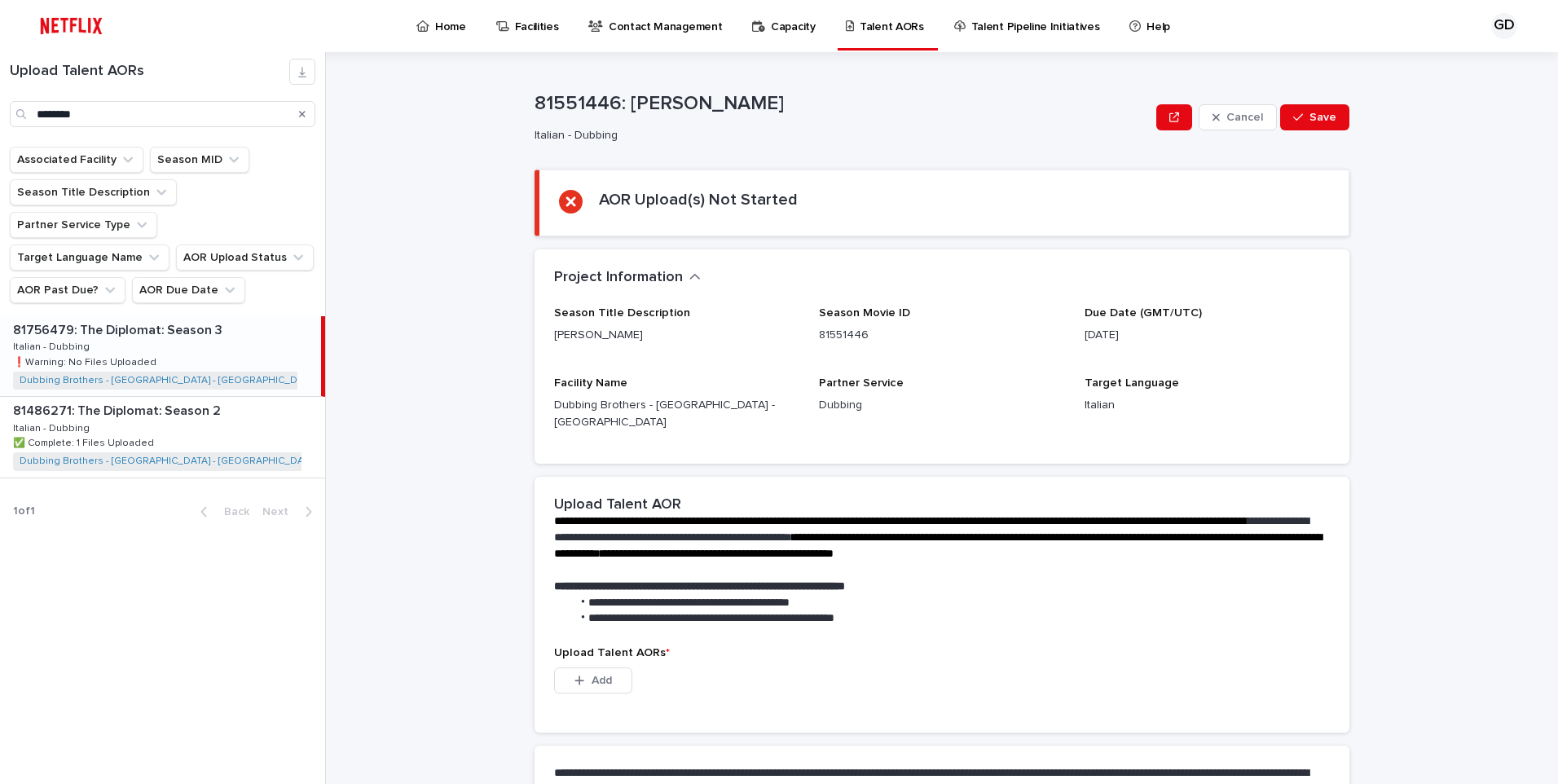
click at [195, 316] on div "81756479: The Diplomat: Season 3 81756479: The Diplomat: Season 3 Italian - Dub…" at bounding box center [160, 356] width 321 height 80
click at [596, 674] on span "Add" at bounding box center [602, 680] width 20 height 11
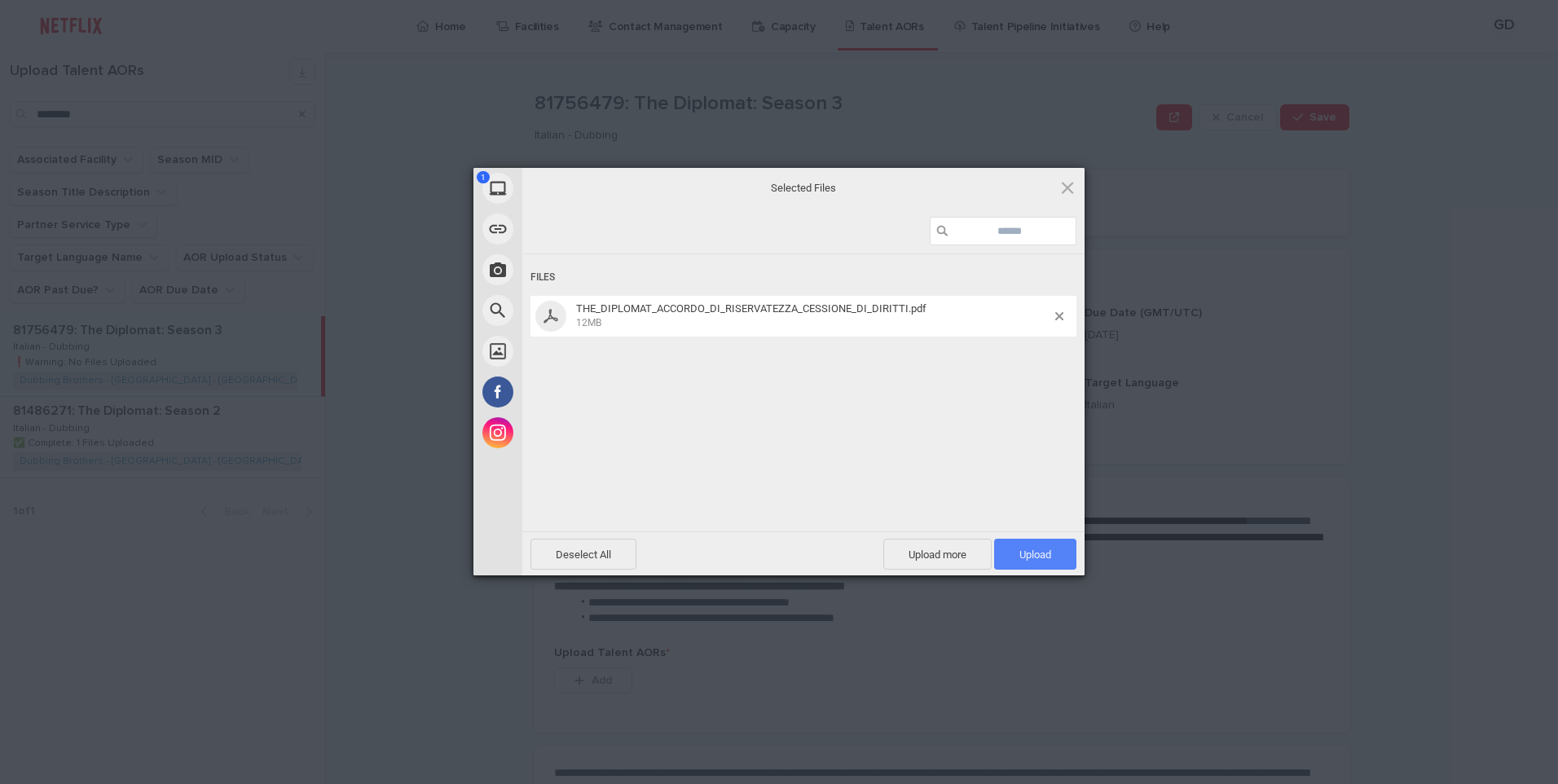
click at [1039, 557] on span "Upload 1" at bounding box center [1036, 554] width 32 height 12
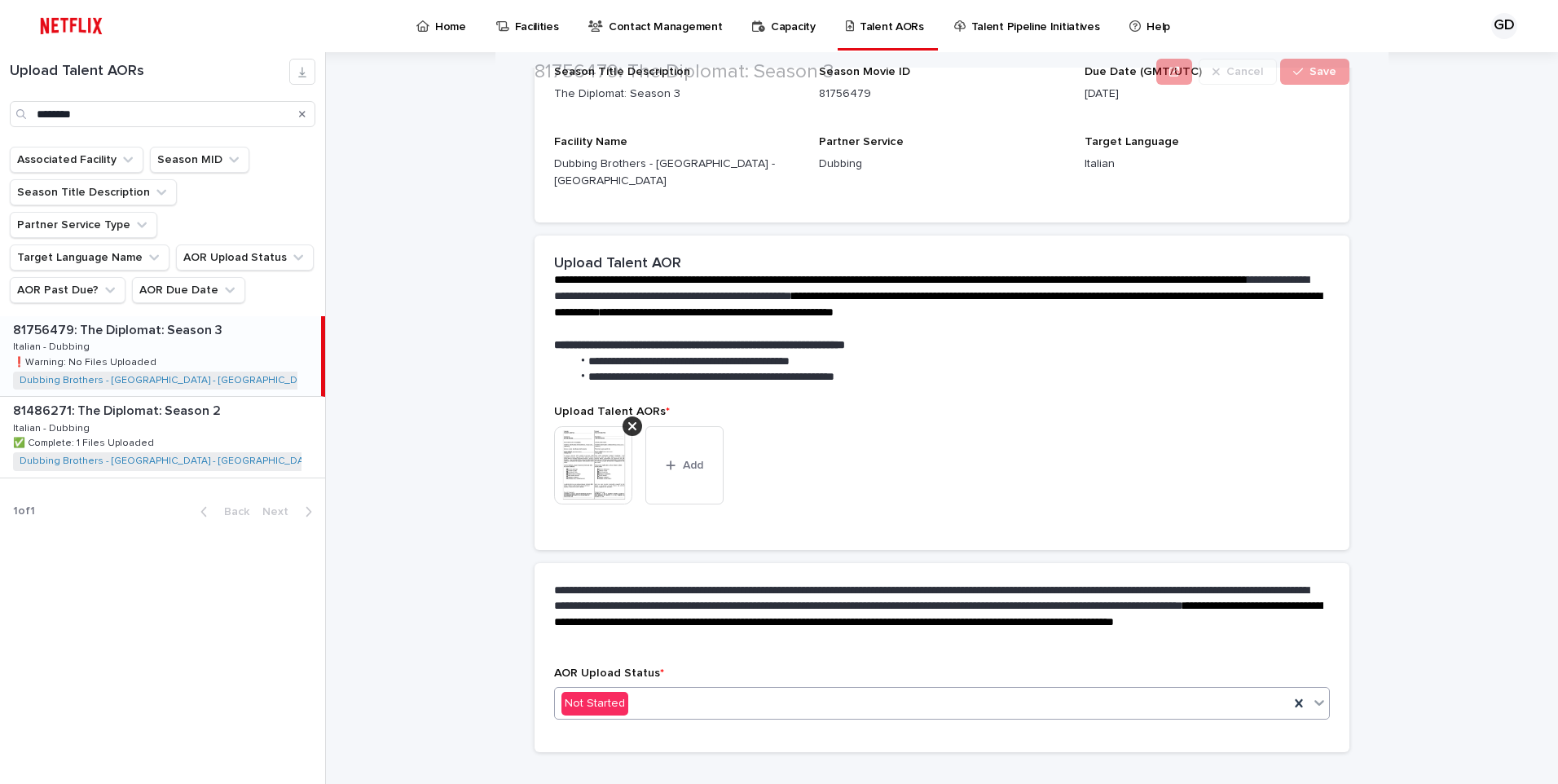
scroll to position [163, 0]
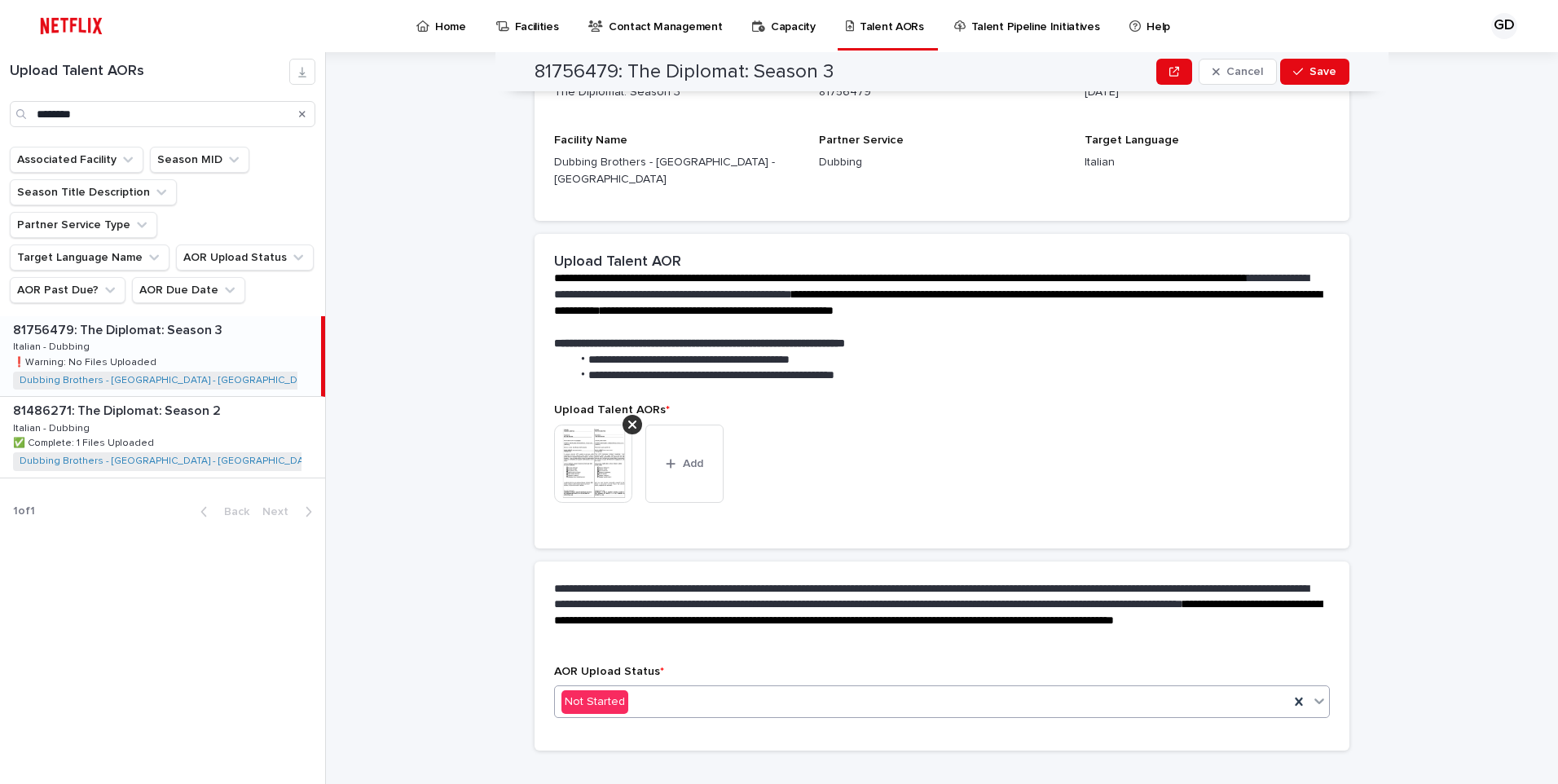
click at [674, 688] on div "Not Started" at bounding box center [922, 701] width 734 height 27
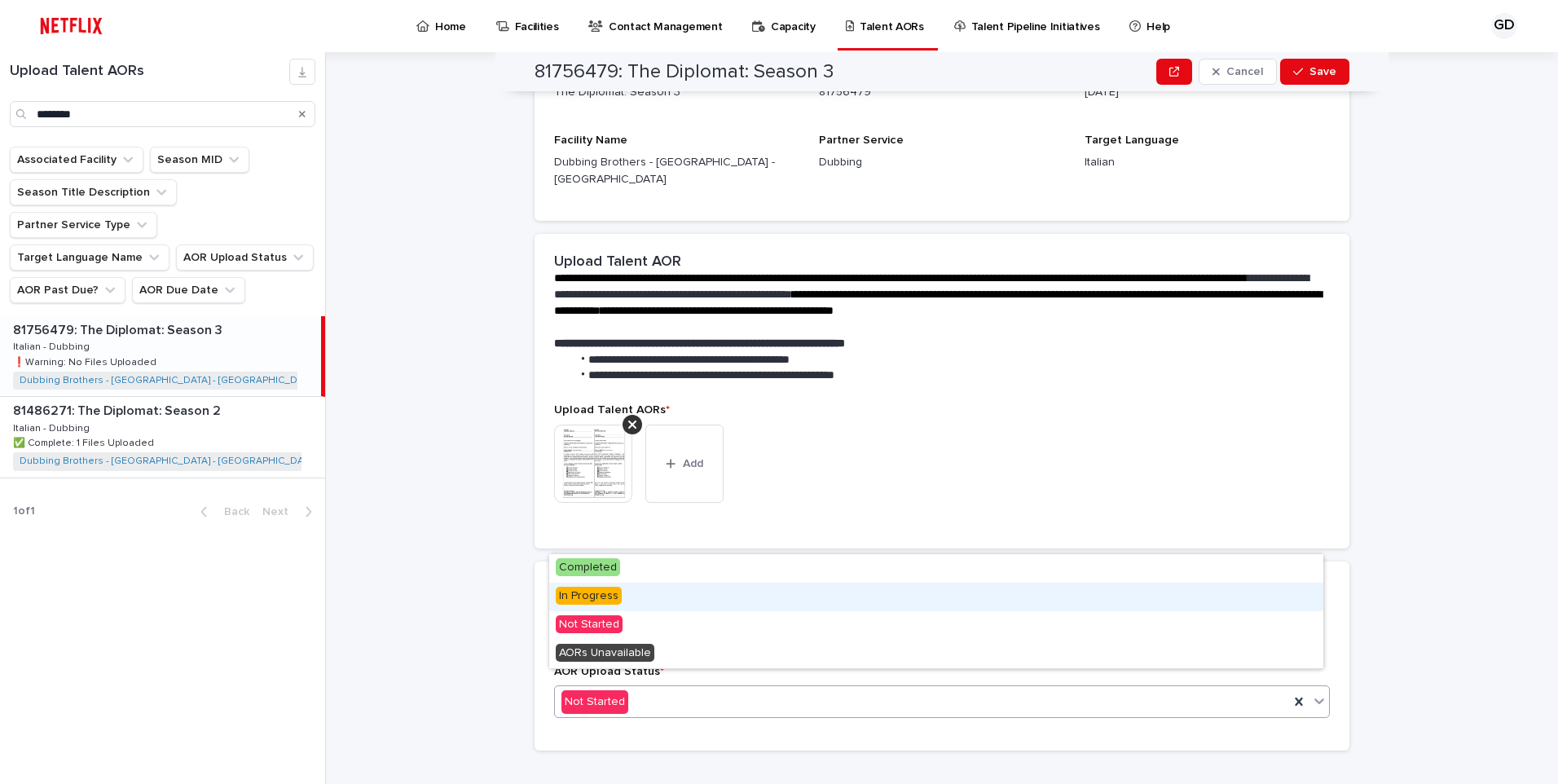
click at [657, 601] on div "In Progress" at bounding box center [936, 597] width 774 height 29
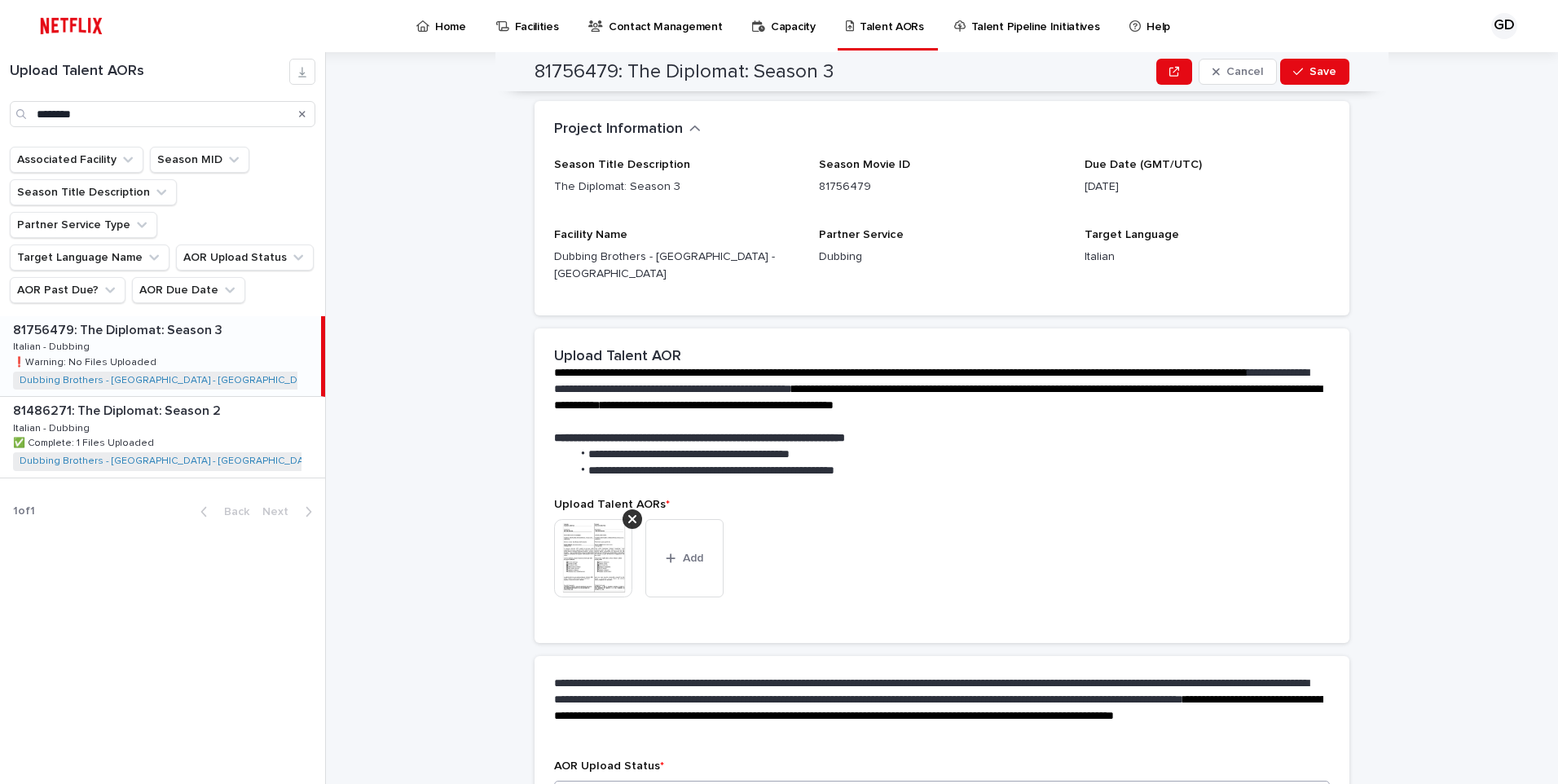
scroll to position [210, 0]
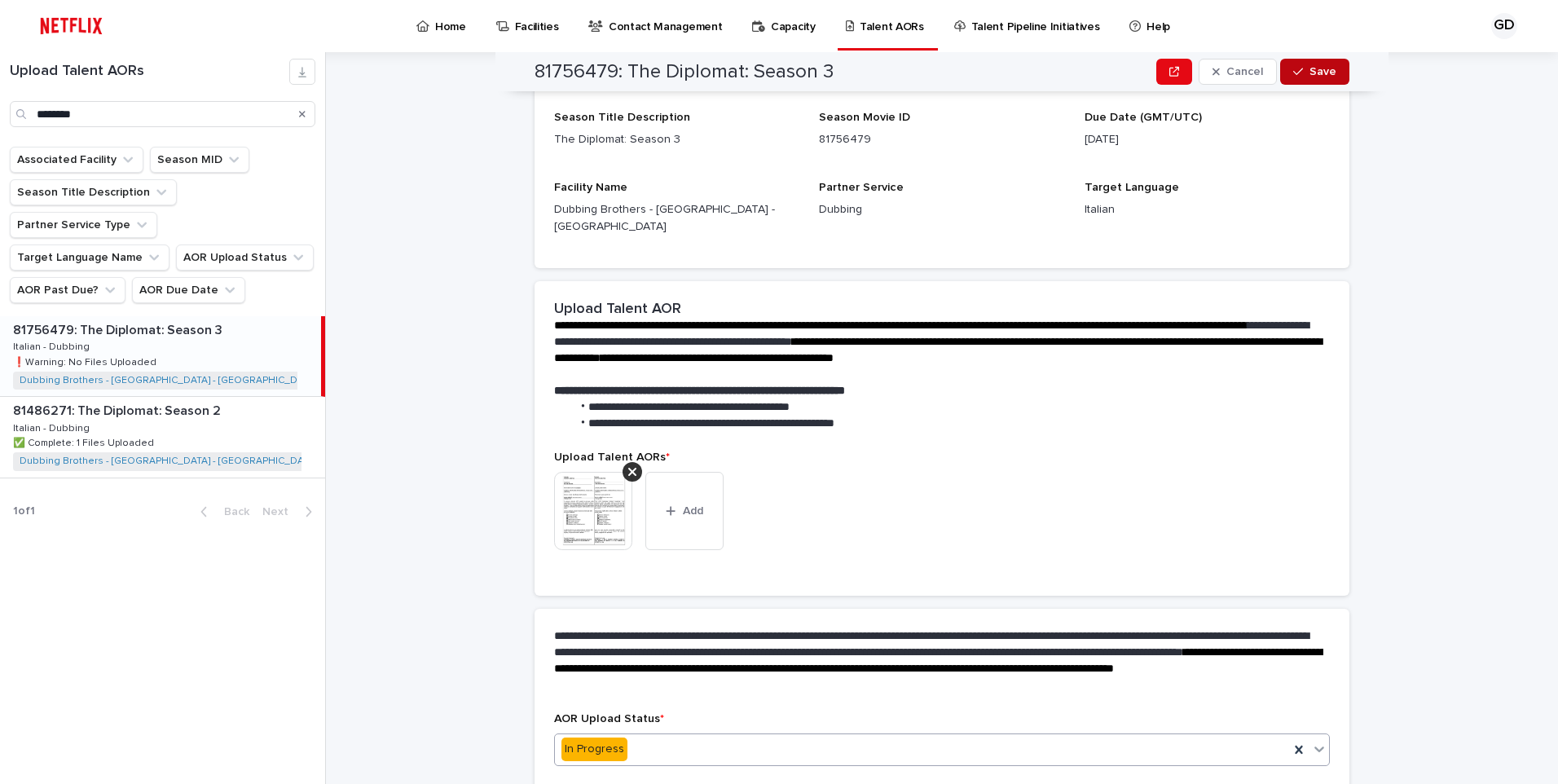
click at [1312, 81] on button "Save" at bounding box center [1315, 72] width 69 height 26
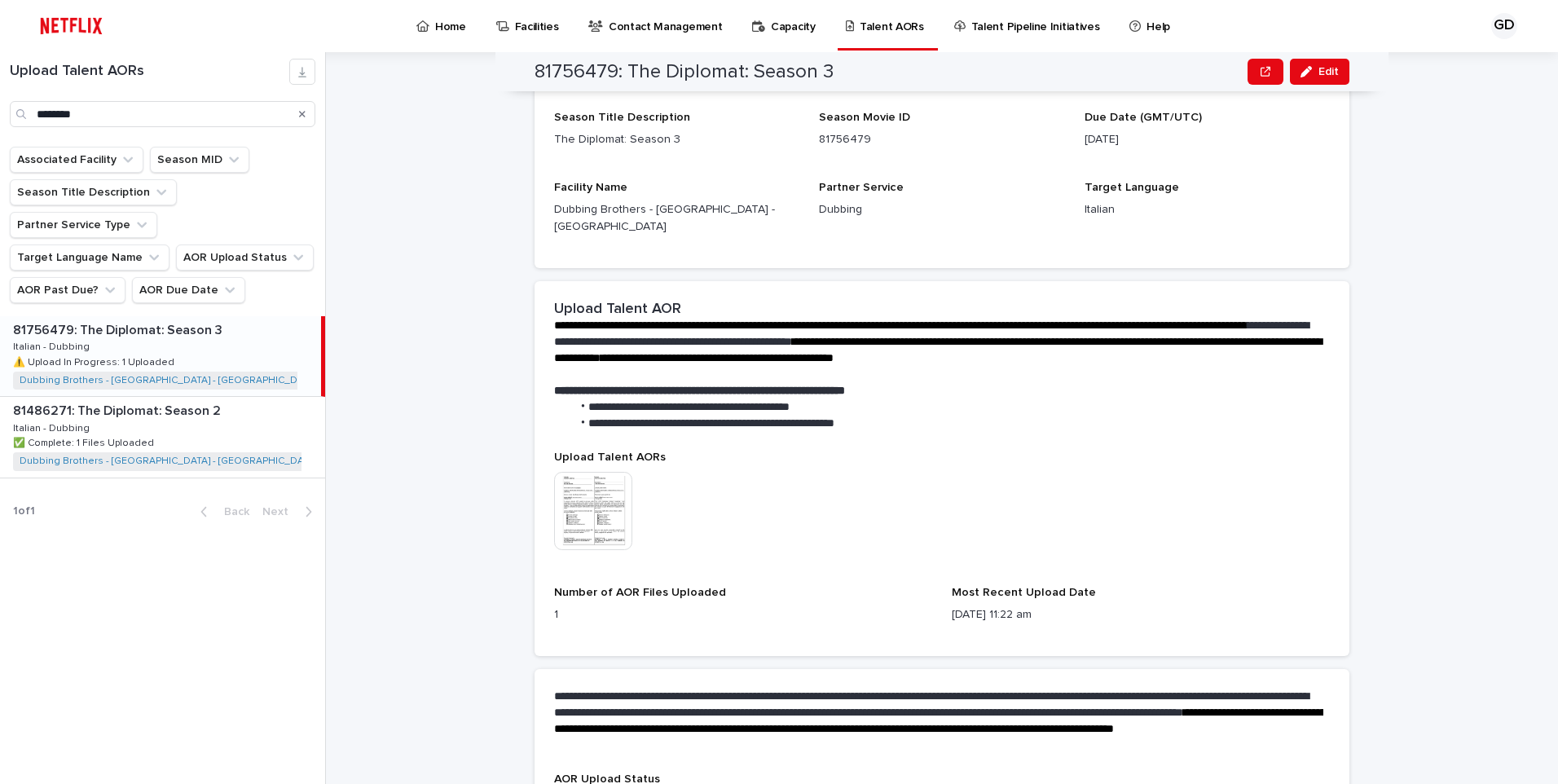
scroll to position [245, 0]
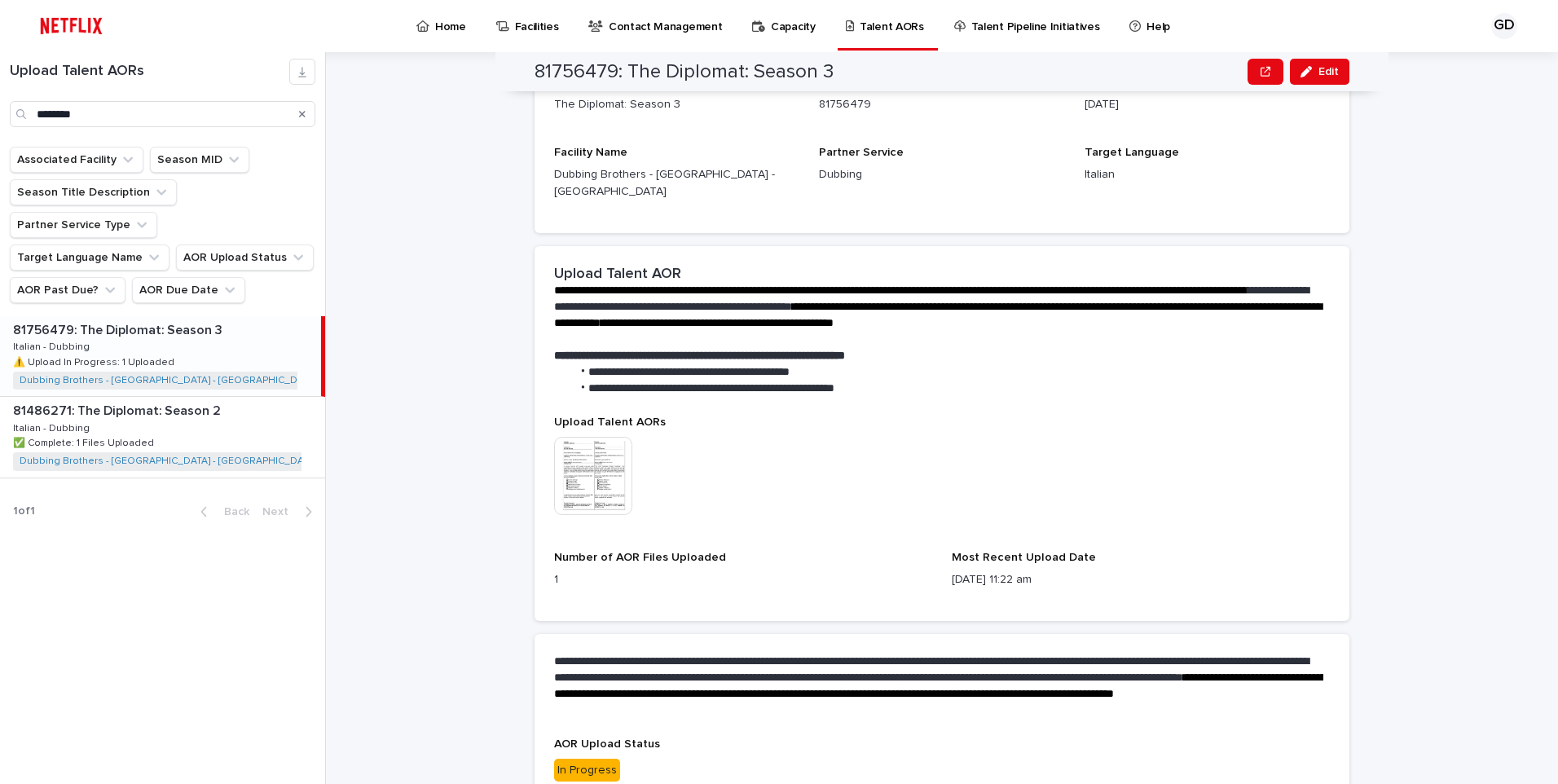
click at [298, 114] on div "Search" at bounding box center [303, 114] width 26 height 26
click at [303, 114] on icon "Search" at bounding box center [302, 114] width 7 height 7
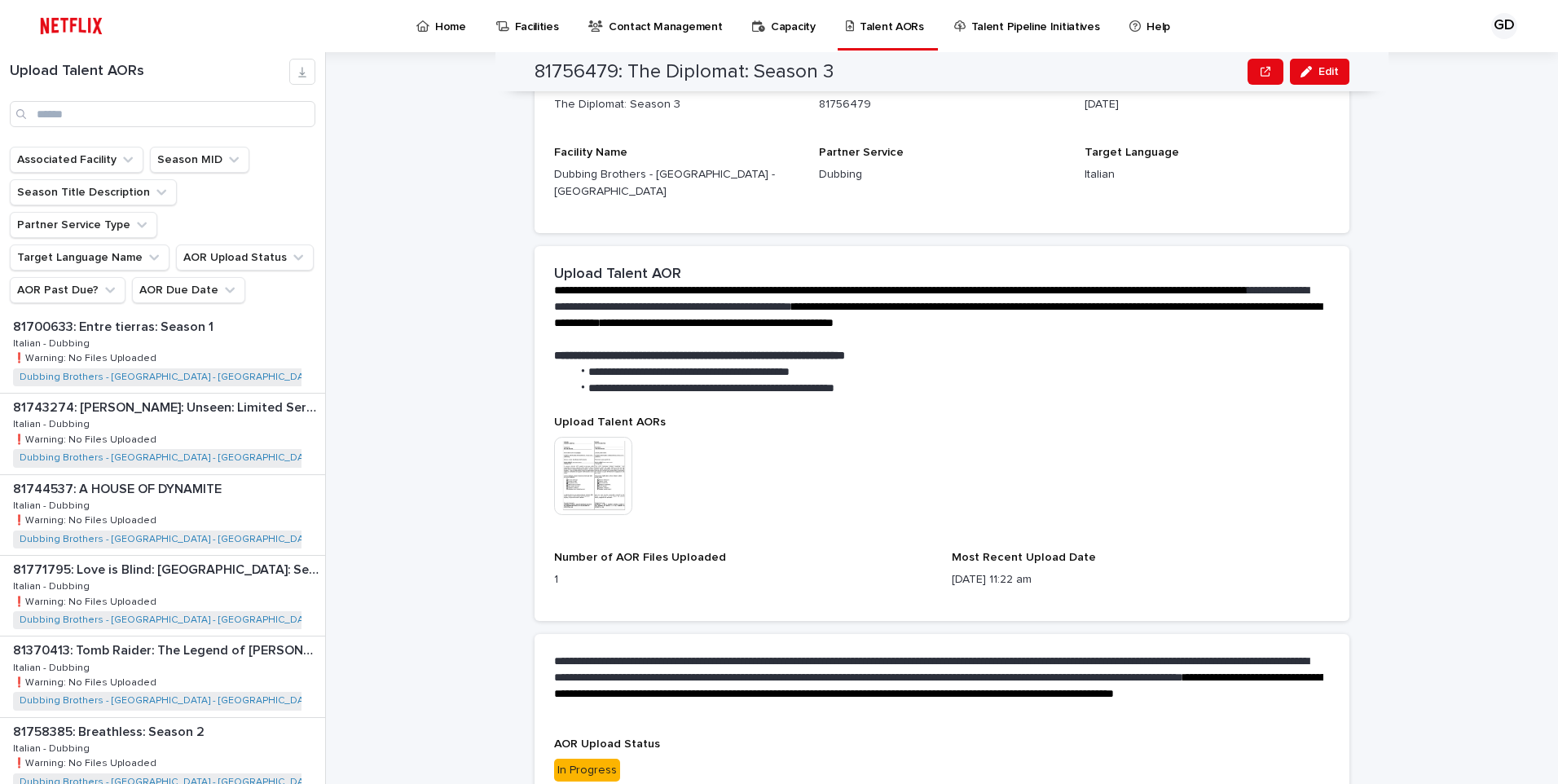
scroll to position [652, 0]
click at [233, 474] on div "81771795: Love is Blind: [GEOGRAPHIC_DATA]: Season 1 81771795: Love is Blind: […" at bounding box center [162, 514] width 325 height 80
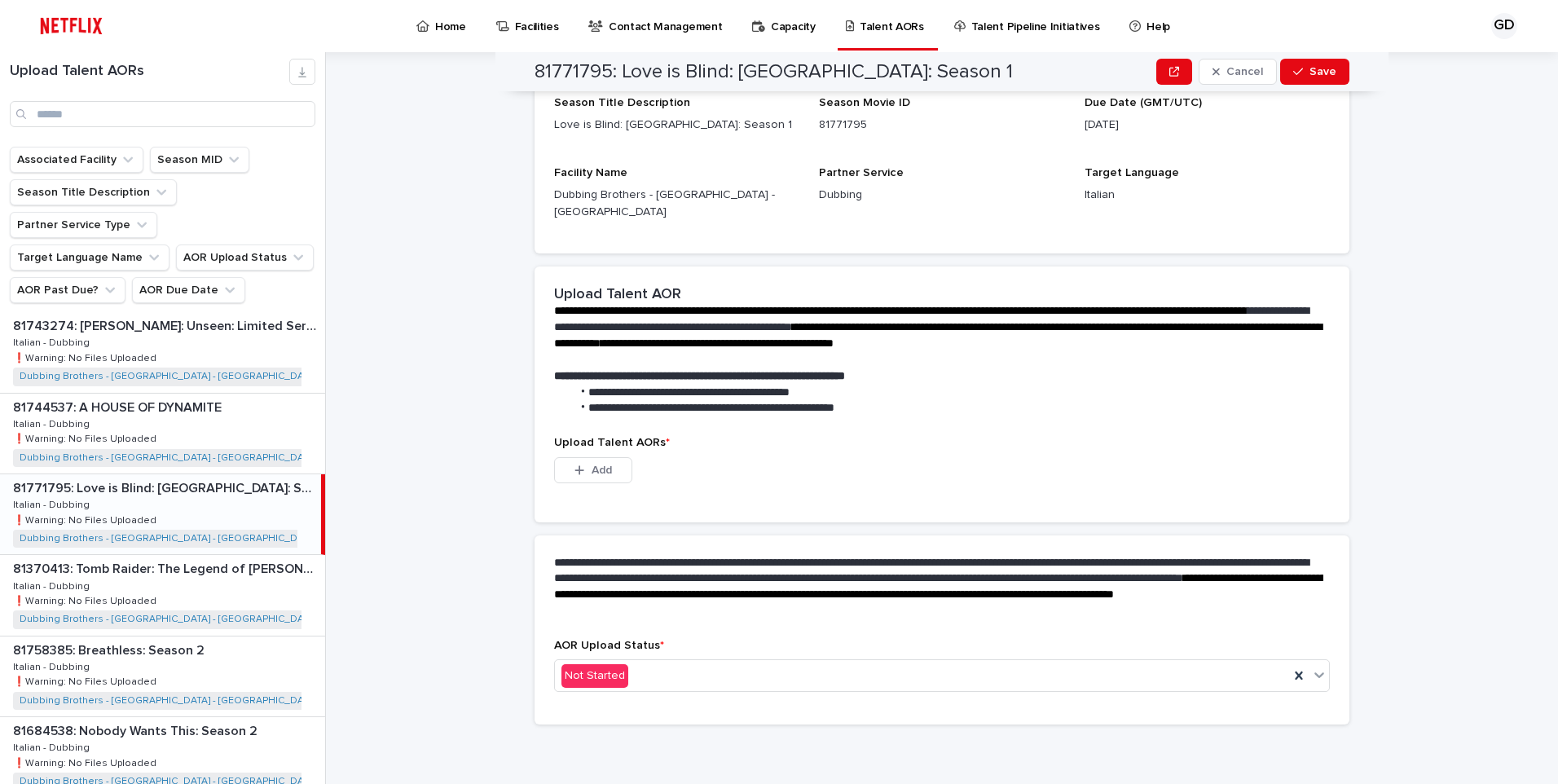
scroll to position [193, 0]
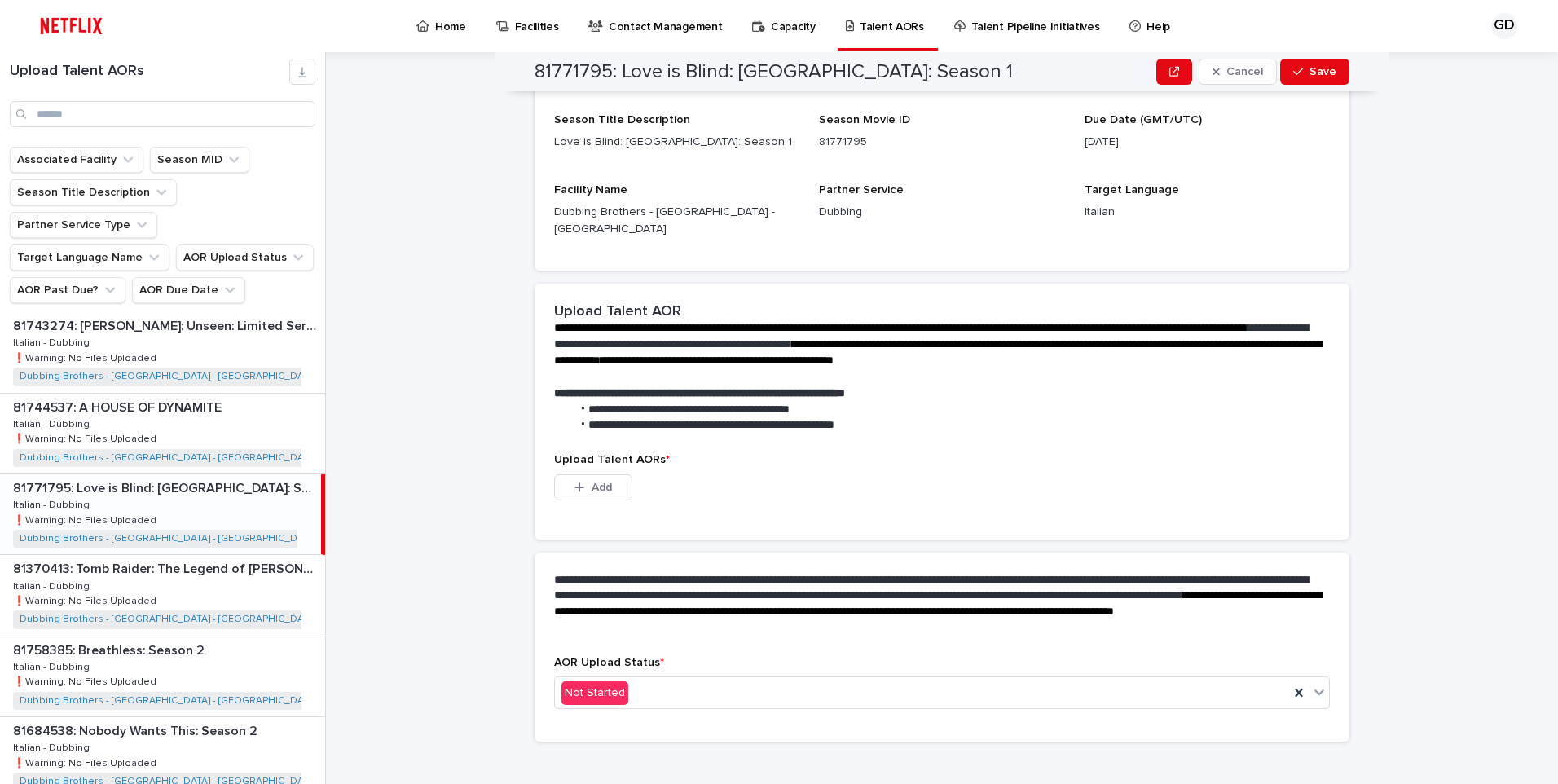
click at [233, 474] on div "81771795: Love is Blind: [GEOGRAPHIC_DATA]: Season 1 81771795: Love is Blind: […" at bounding box center [160, 514] width 321 height 80
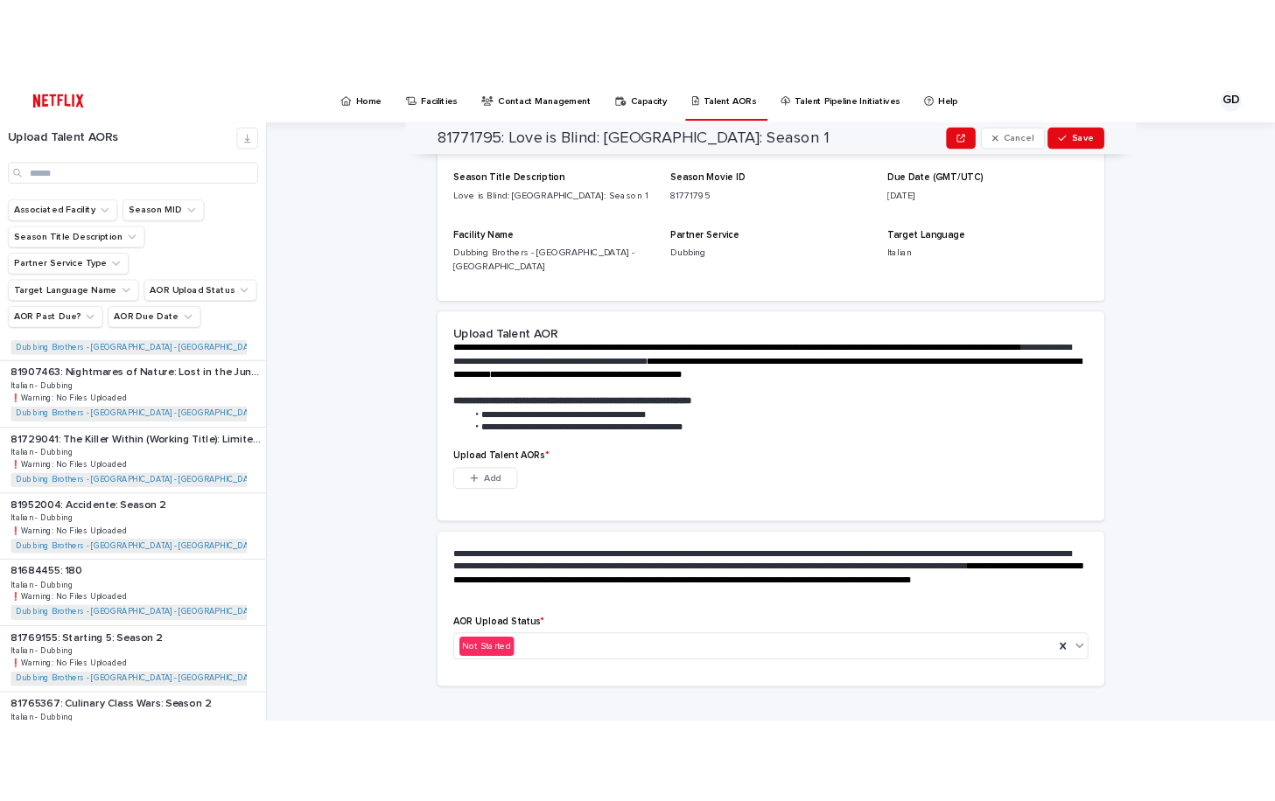
scroll to position [1750, 0]
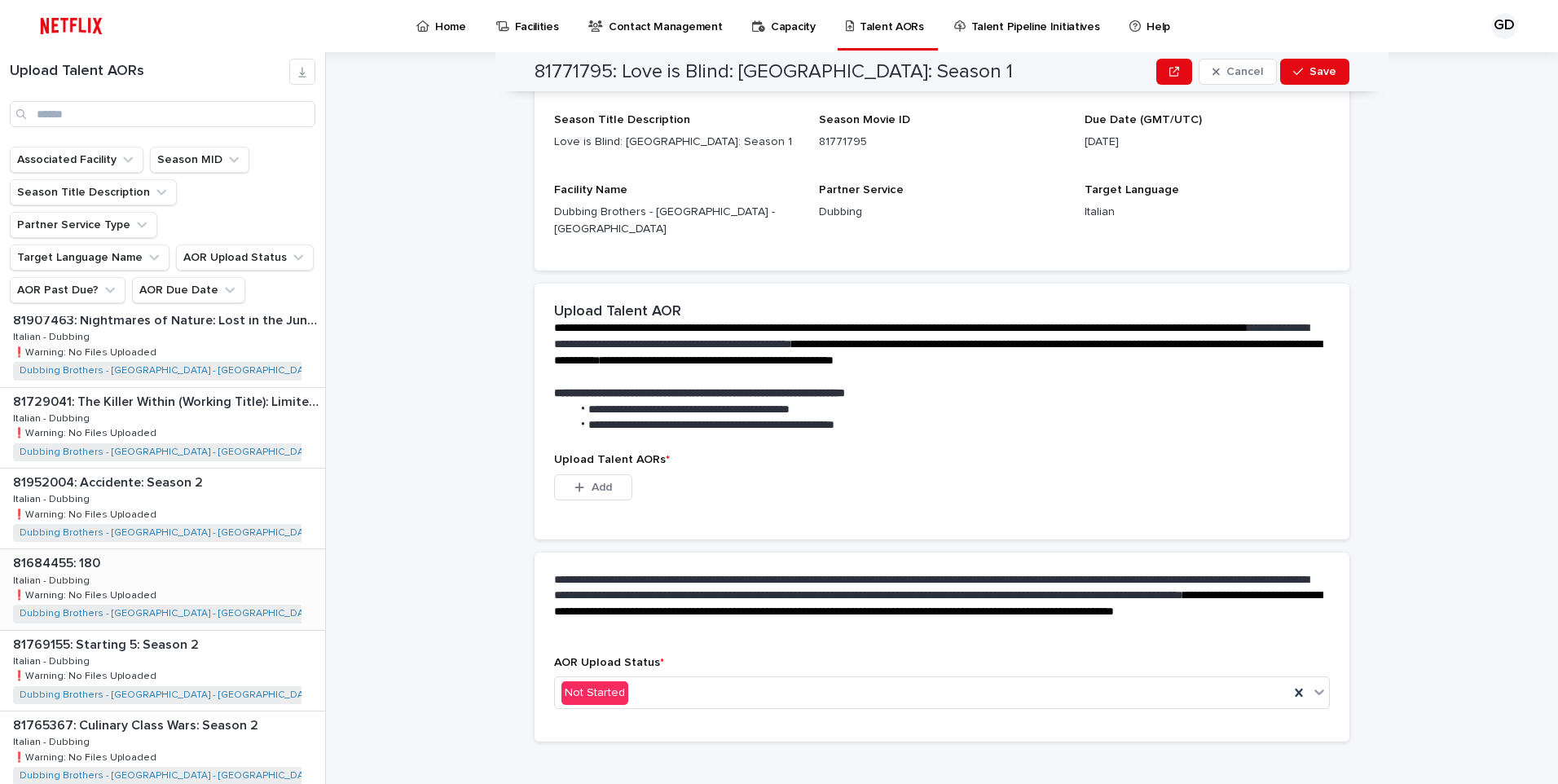
click at [183, 556] on p at bounding box center [166, 563] width 305 height 16
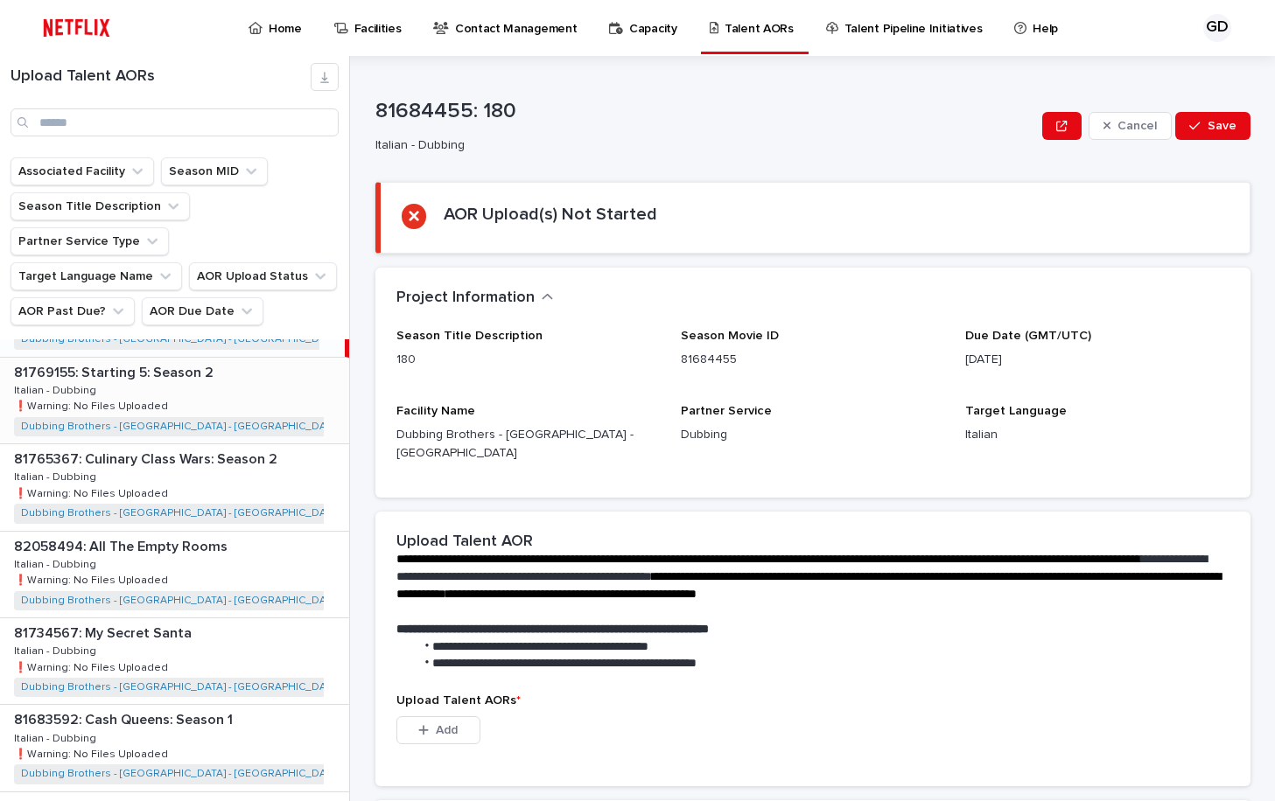
scroll to position [2170, 0]
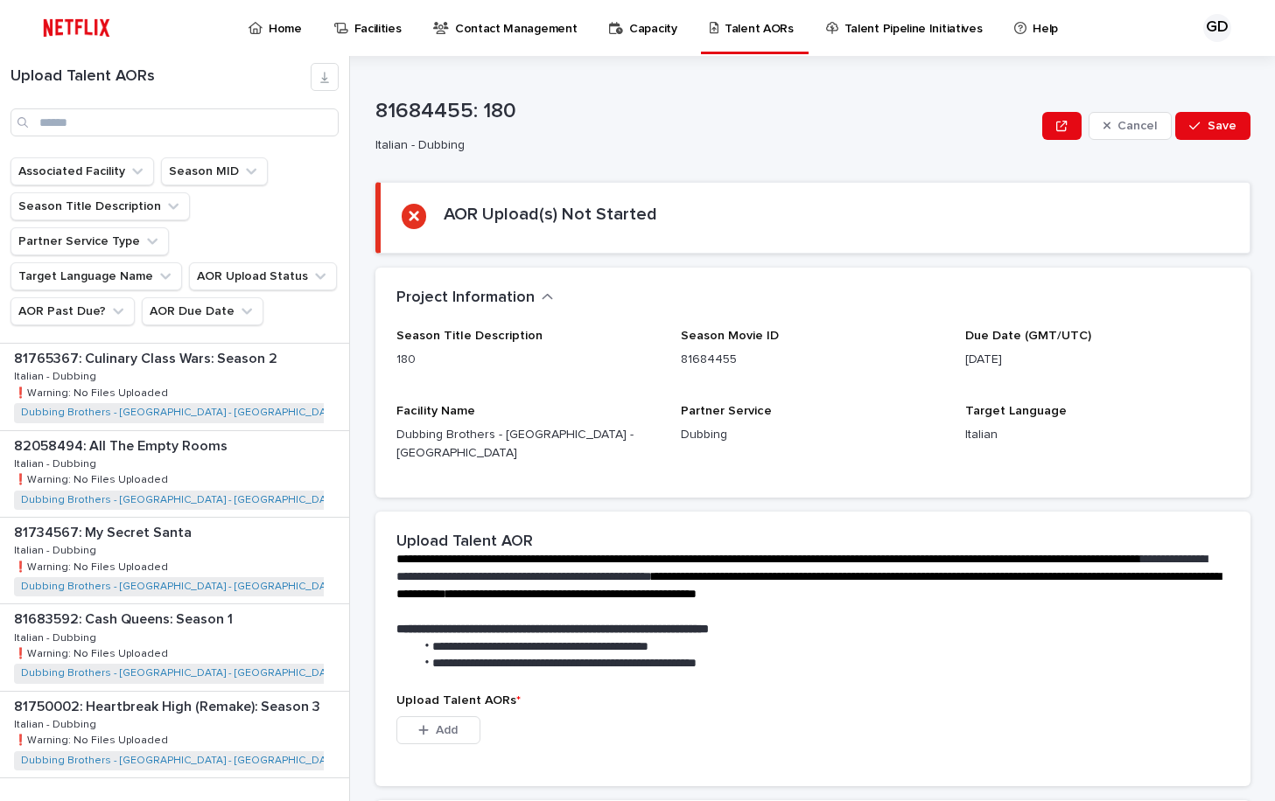
click at [293, 808] on span "Next" at bounding box center [301, 814] width 38 height 12
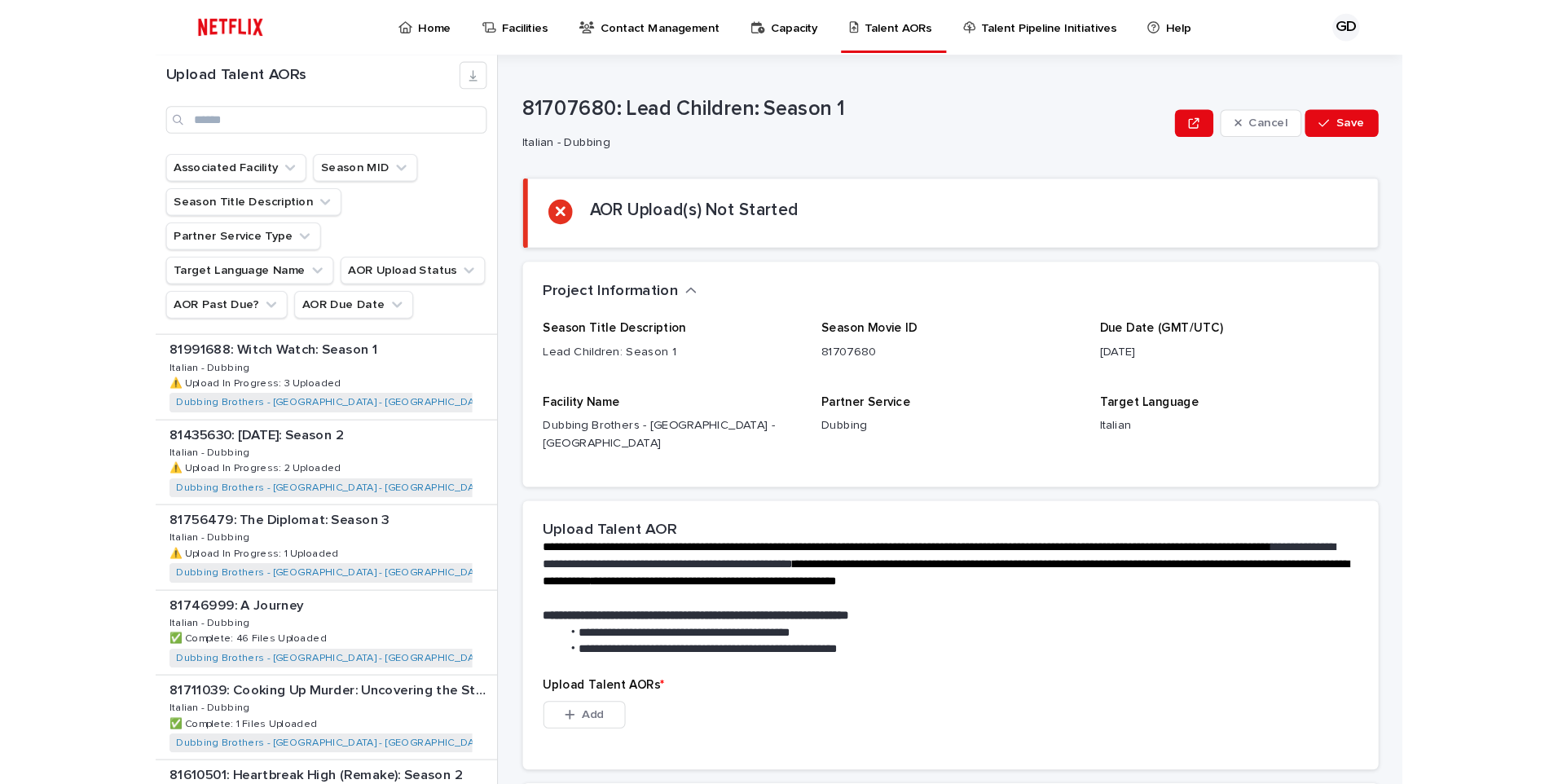
scroll to position [472, 0]
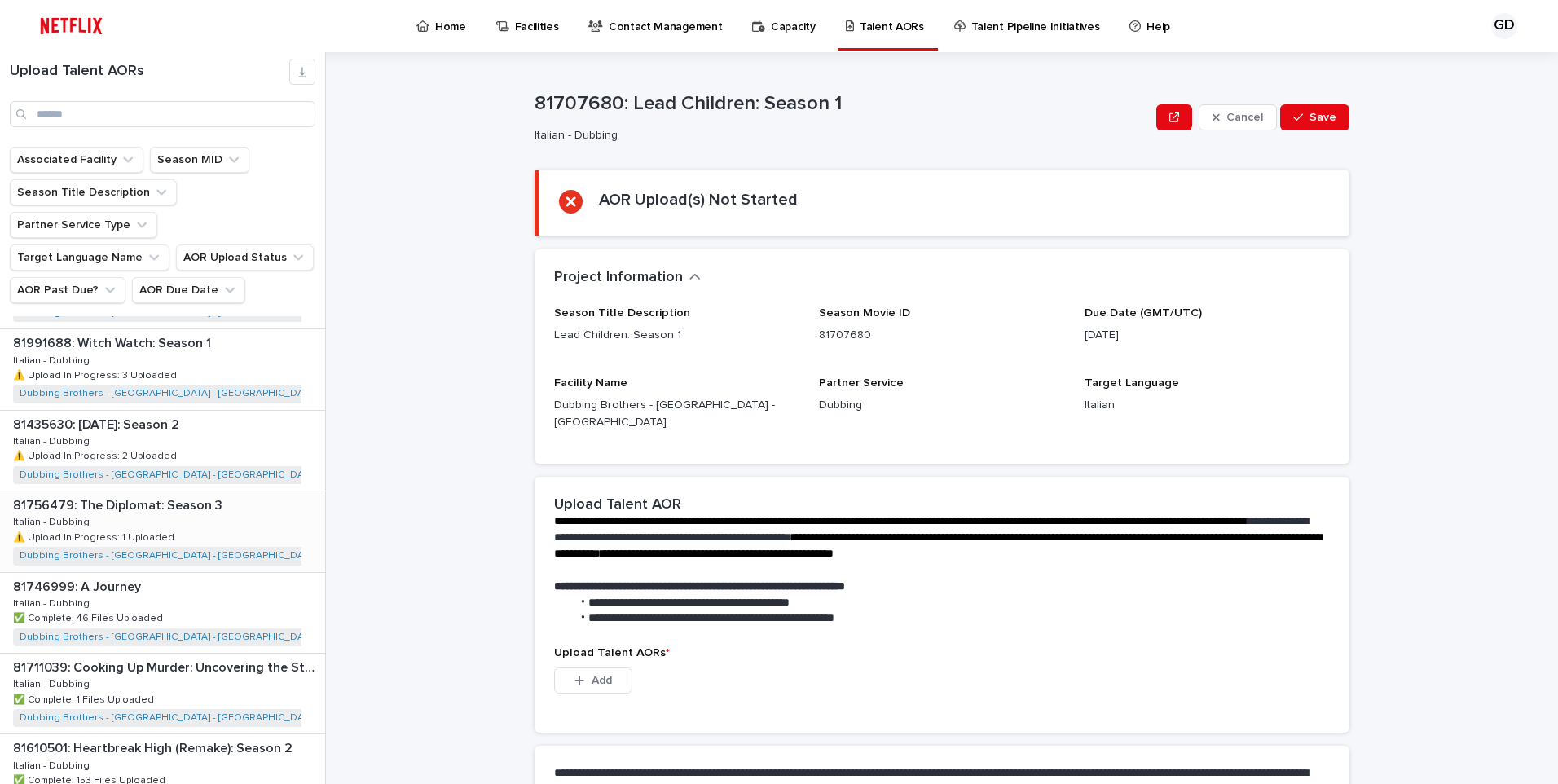
click at [192, 492] on div "81756479: The Diplomat: Season 3 81756479: The Diplomat: Season 3 Italian - Dub…" at bounding box center [162, 532] width 325 height 80
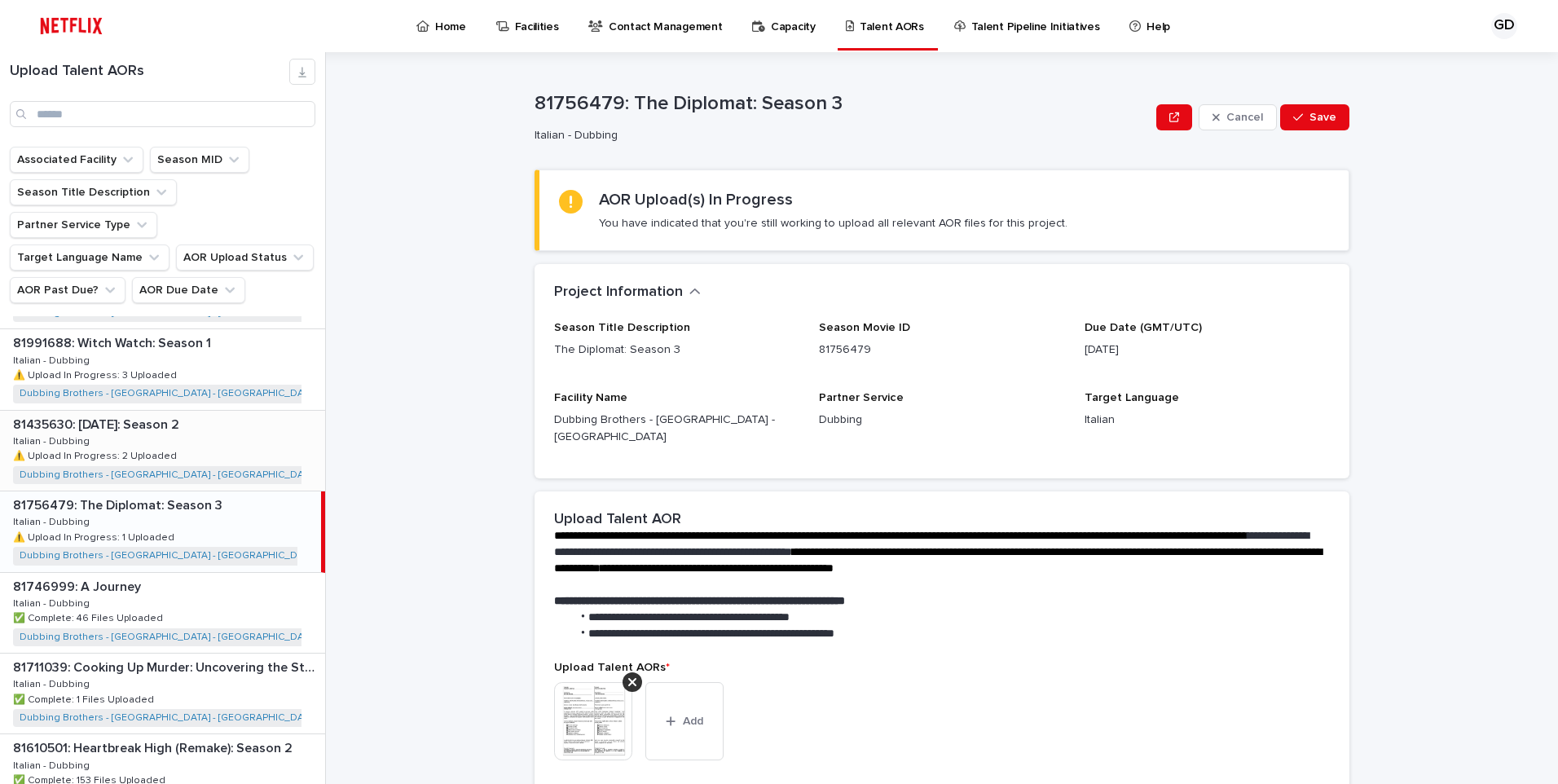
click at [192, 435] on div "81435630: [DATE]: Season 2 81435630: [DATE]: Season 2 Italian - Dubbing Italian…" at bounding box center [162, 451] width 325 height 80
click at [554, 700] on img at bounding box center [593, 721] width 78 height 78
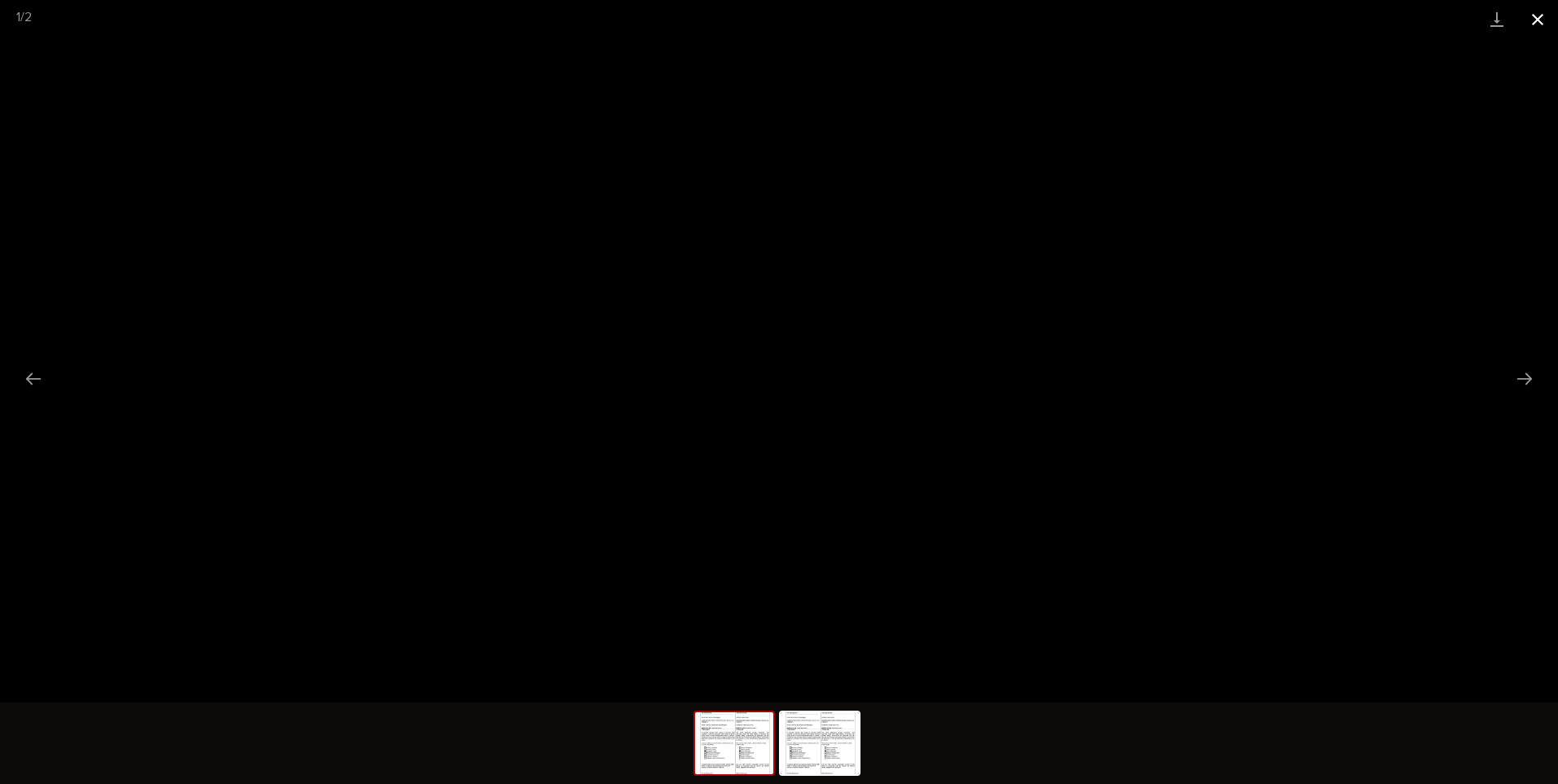
click at [1539, 26] on button "Close gallery" at bounding box center [1538, 19] width 41 height 38
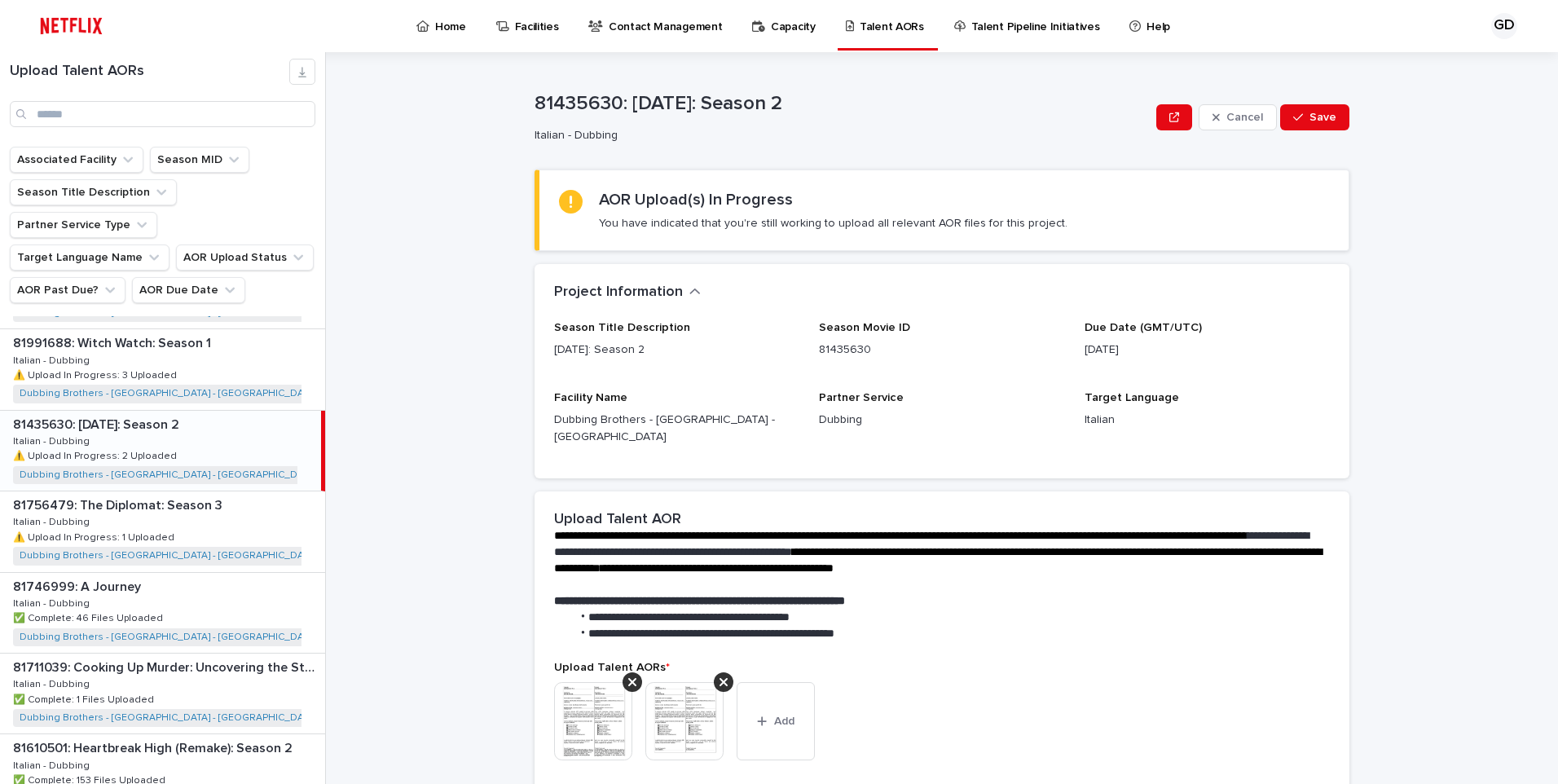
click at [645, 698] on img at bounding box center [684, 721] width 78 height 78
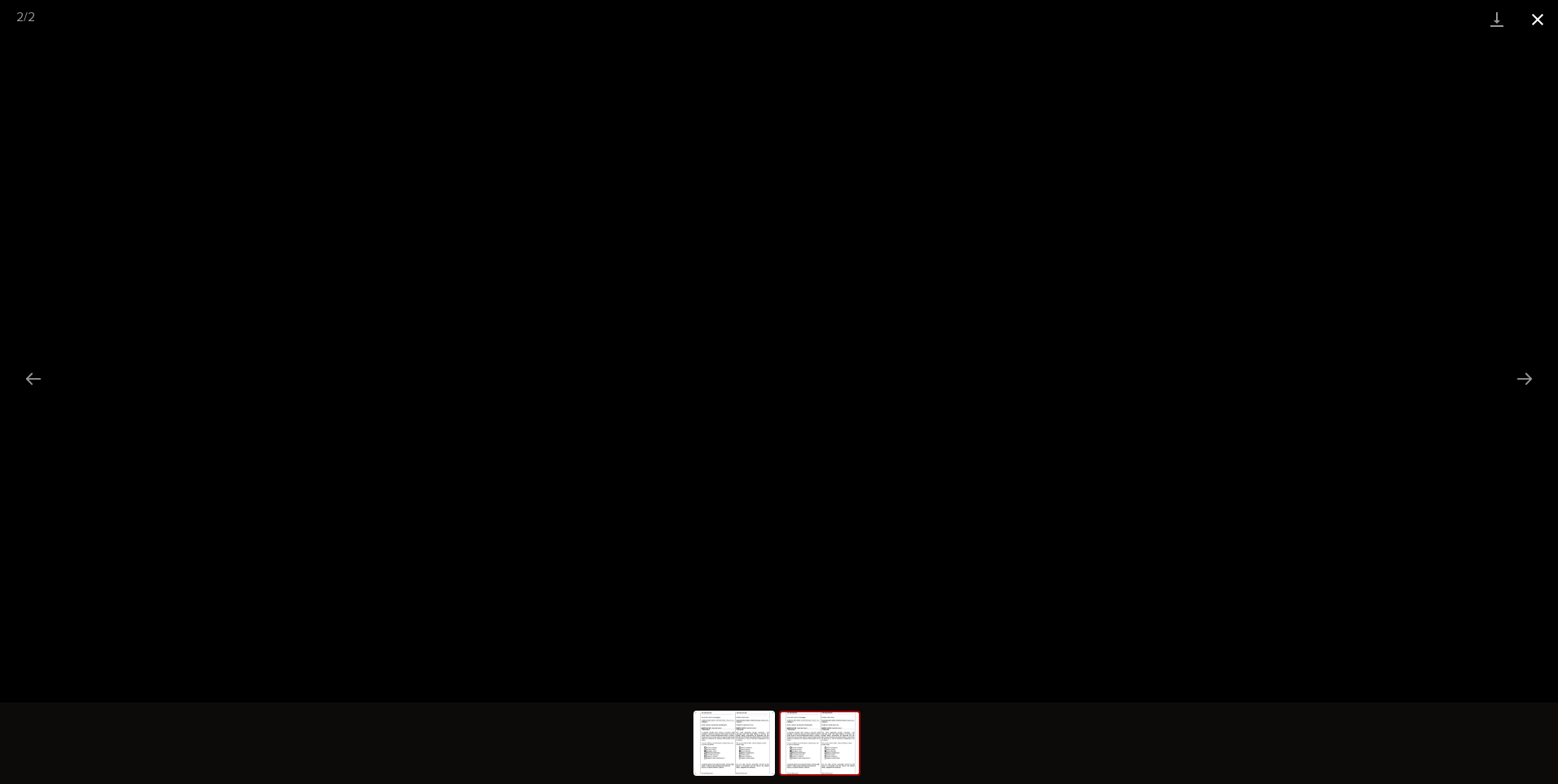
click at [1551, 12] on button "Close gallery" at bounding box center [1538, 19] width 41 height 38
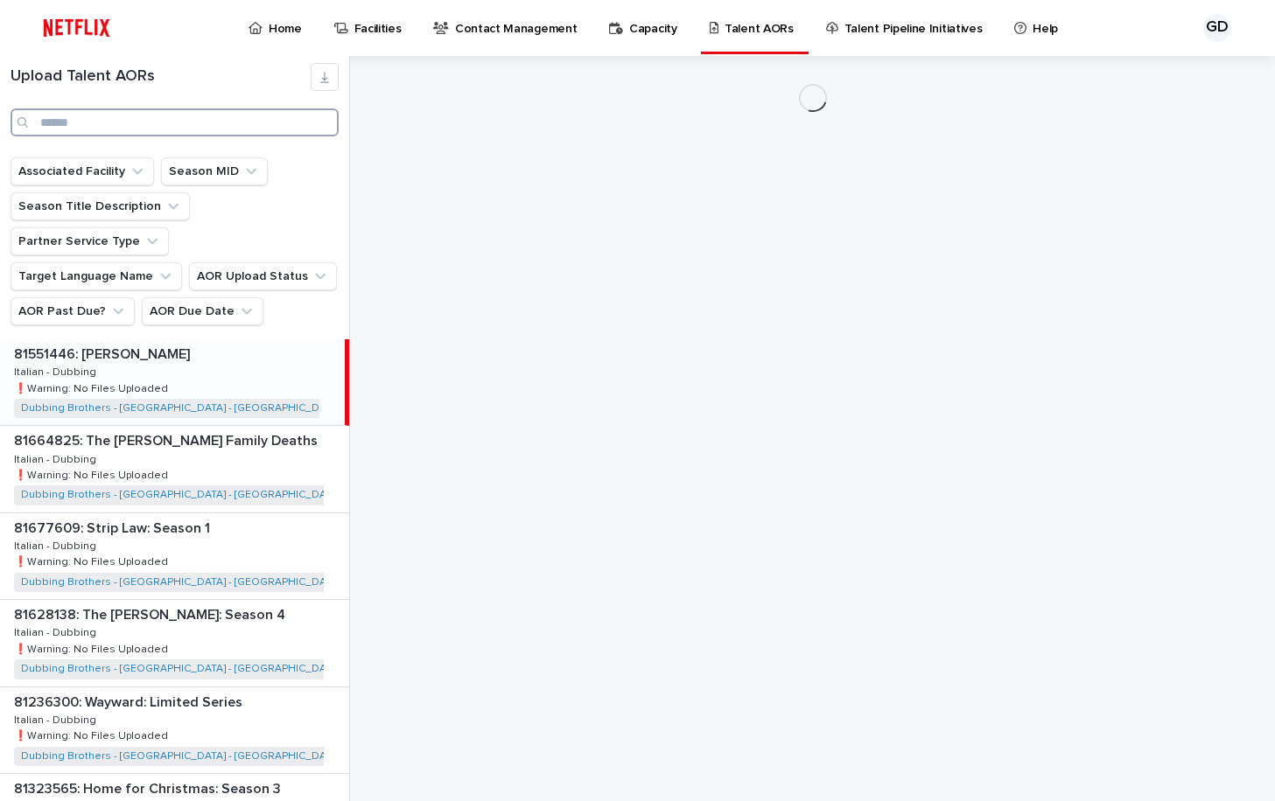
click at [210, 126] on input "Search" at bounding box center [174, 122] width 328 height 28
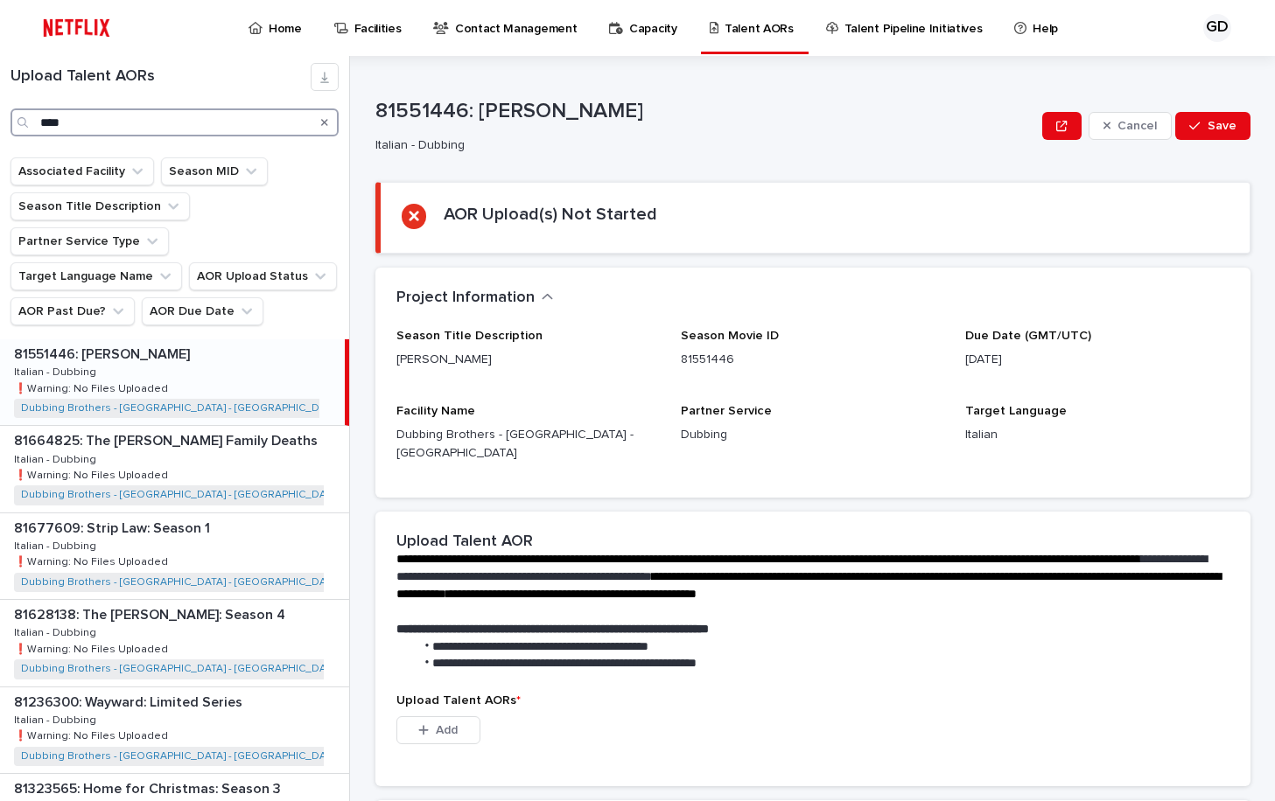
type input "****"
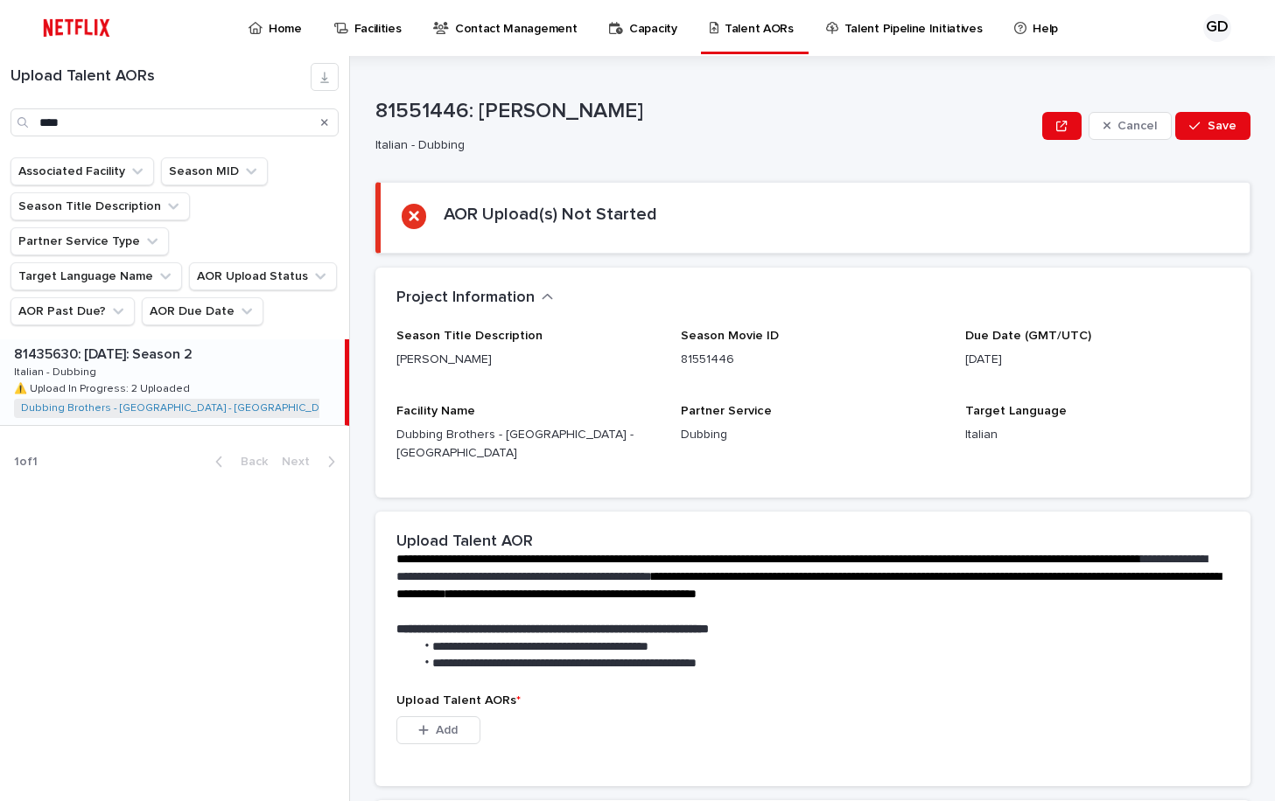
click at [196, 343] on p "81435630: [DATE]: Season 2" at bounding box center [105, 353] width 182 height 20
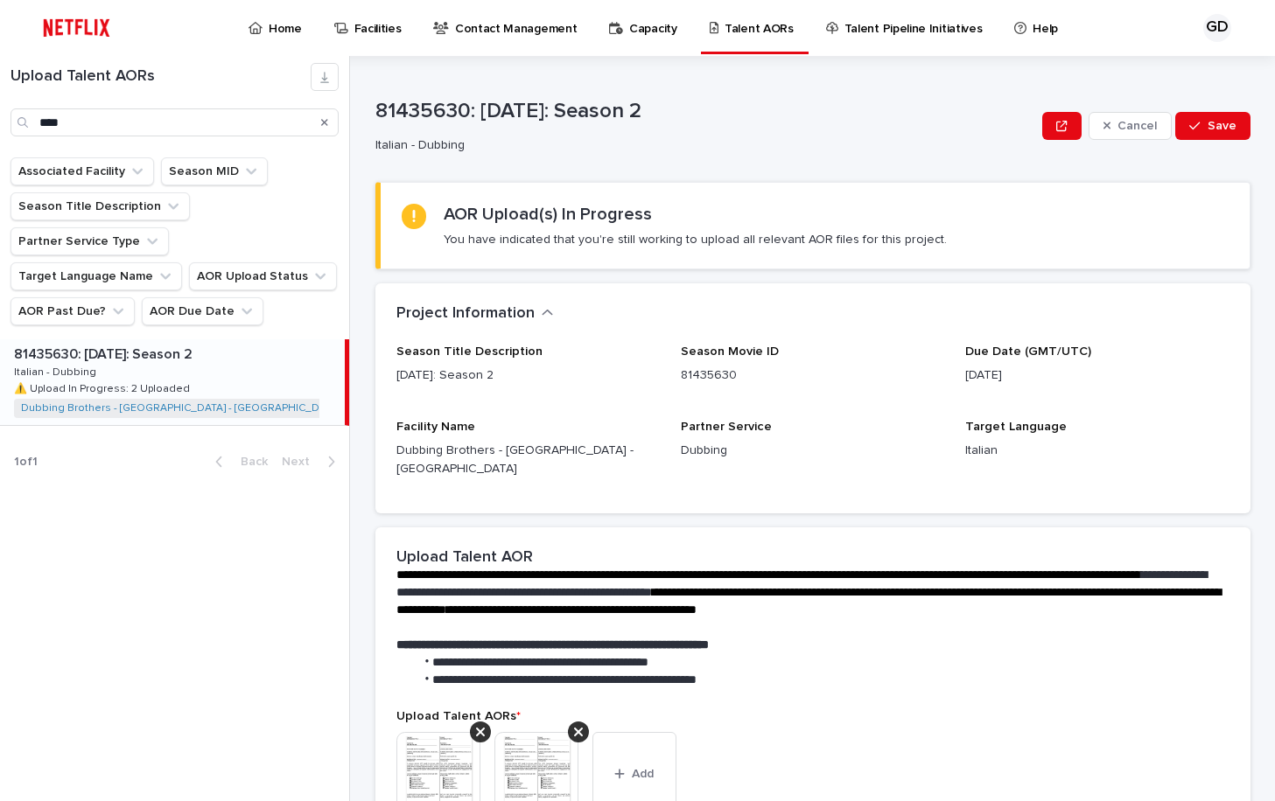
scroll to position [175, 0]
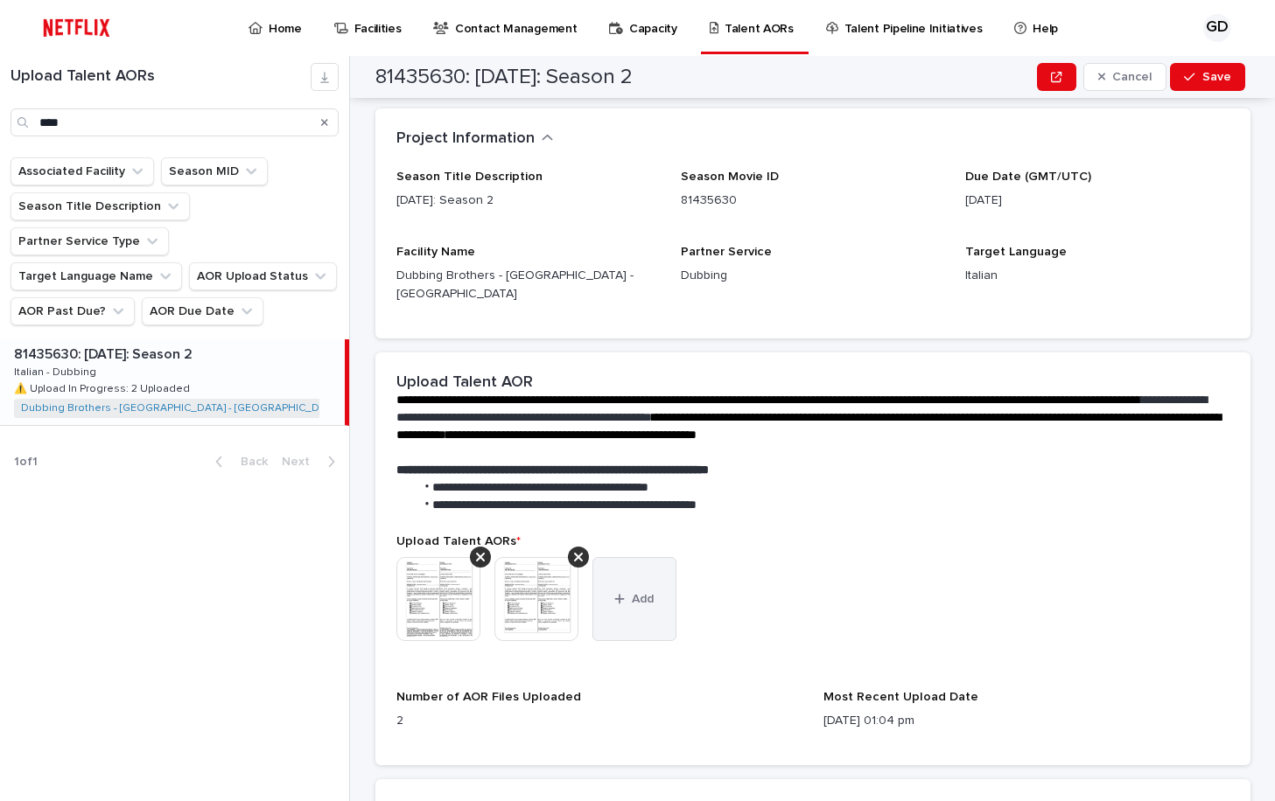
click at [614, 593] on icon "button" at bounding box center [619, 599] width 10 height 12
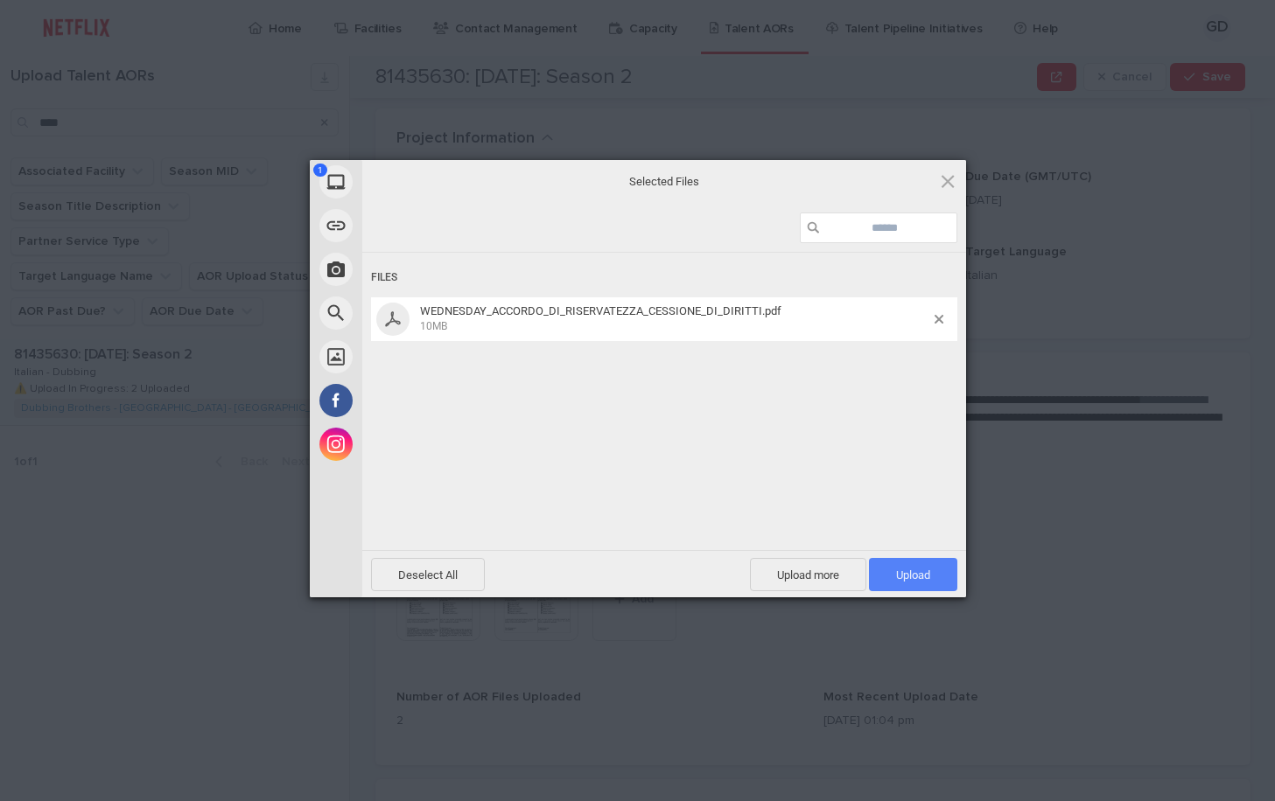
click at [906, 574] on span "Upload 1" at bounding box center [913, 575] width 34 height 13
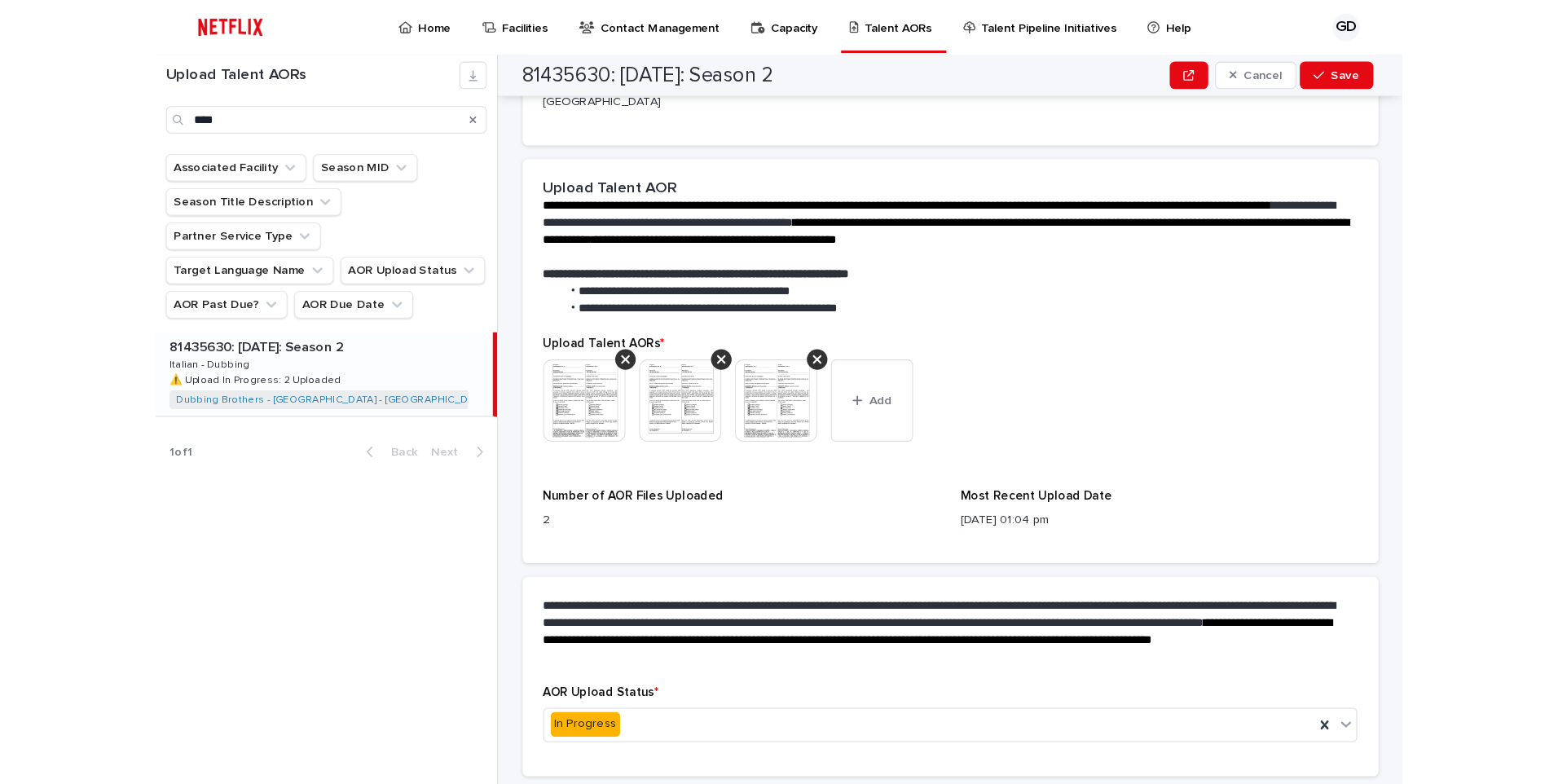
scroll to position [374, 0]
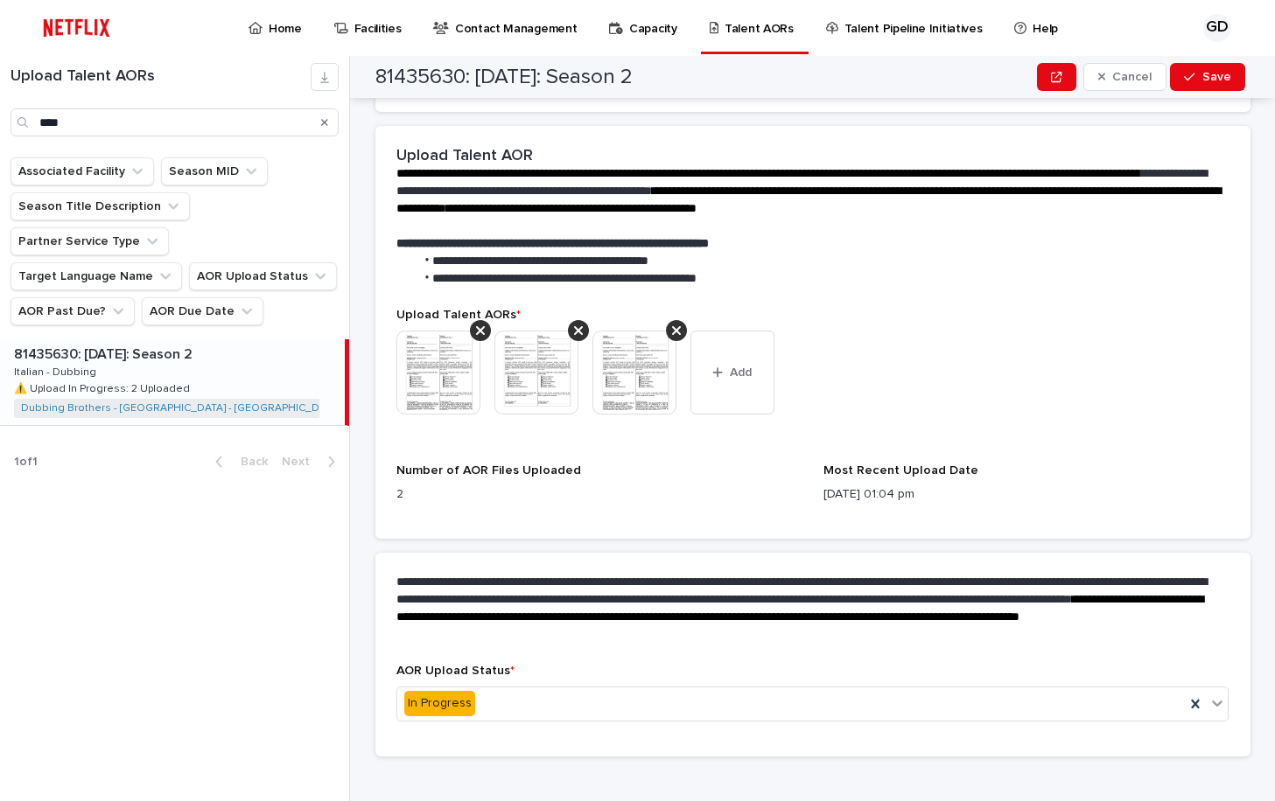
click at [436, 363] on img at bounding box center [438, 373] width 84 height 84
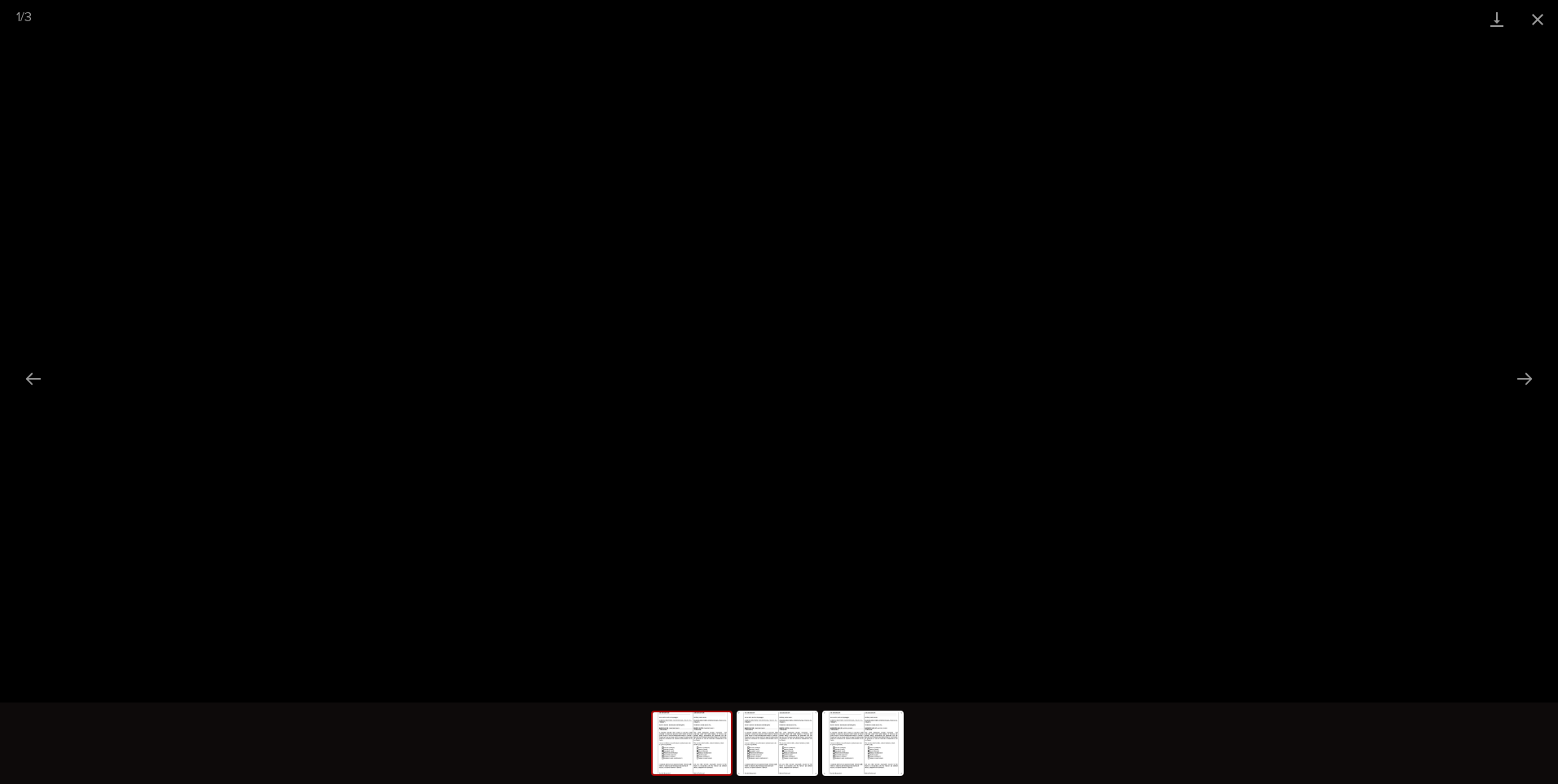
scroll to position [336, 0]
click at [1186, 20] on button "Close gallery" at bounding box center [1538, 19] width 41 height 38
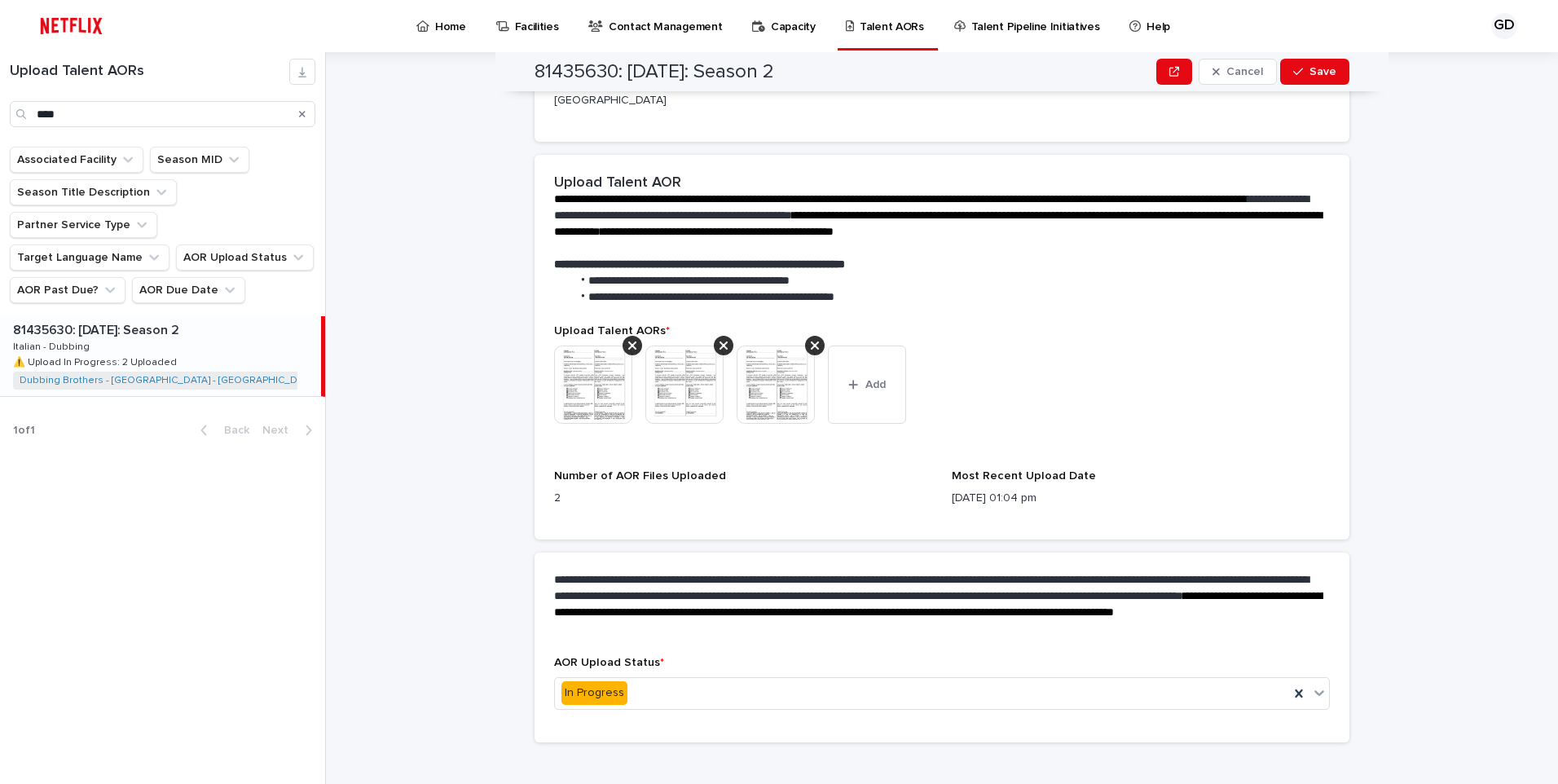
click at [700, 372] on img at bounding box center [684, 385] width 78 height 78
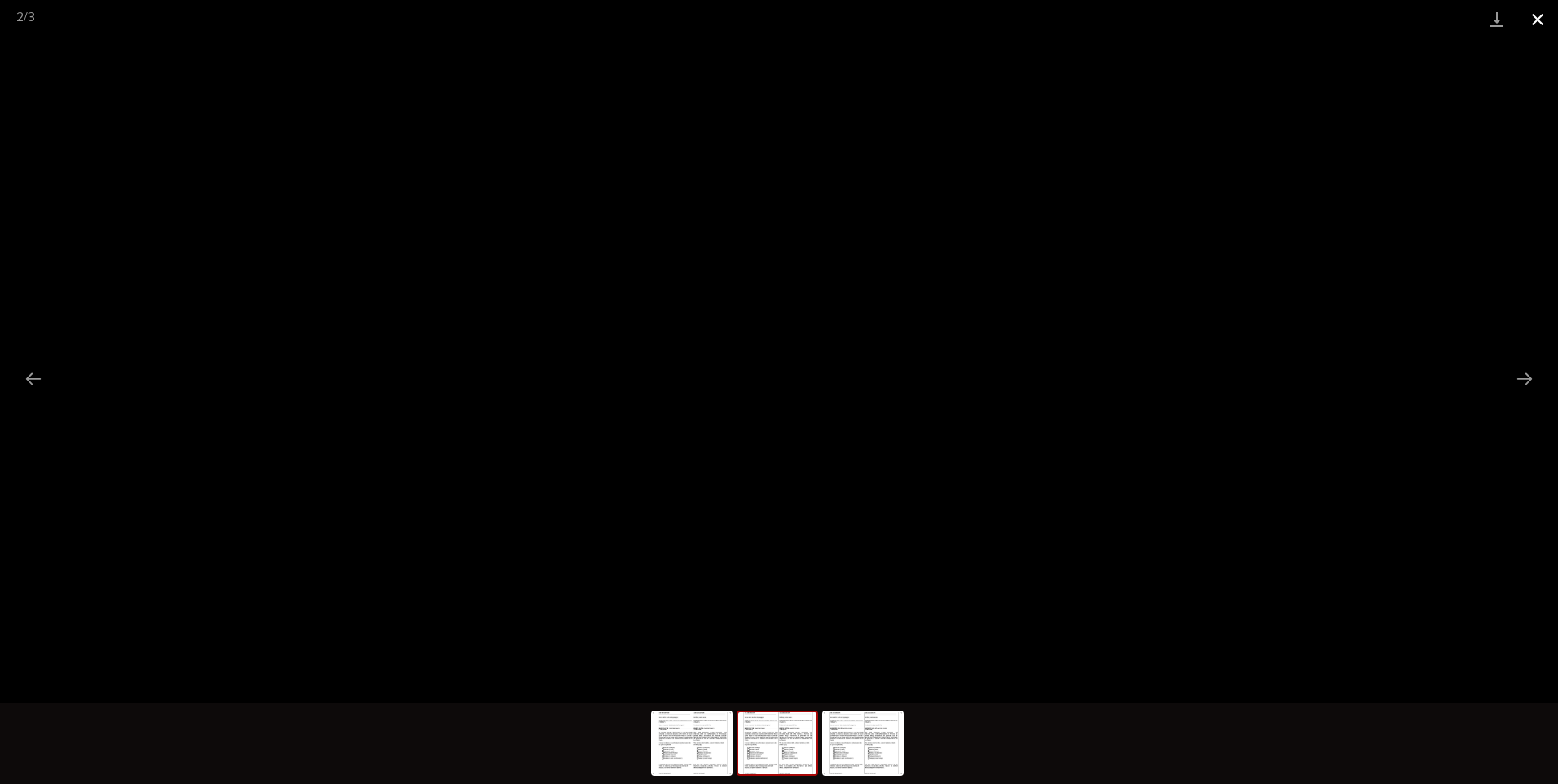
click at [1186, 18] on button "Close gallery" at bounding box center [1538, 19] width 41 height 38
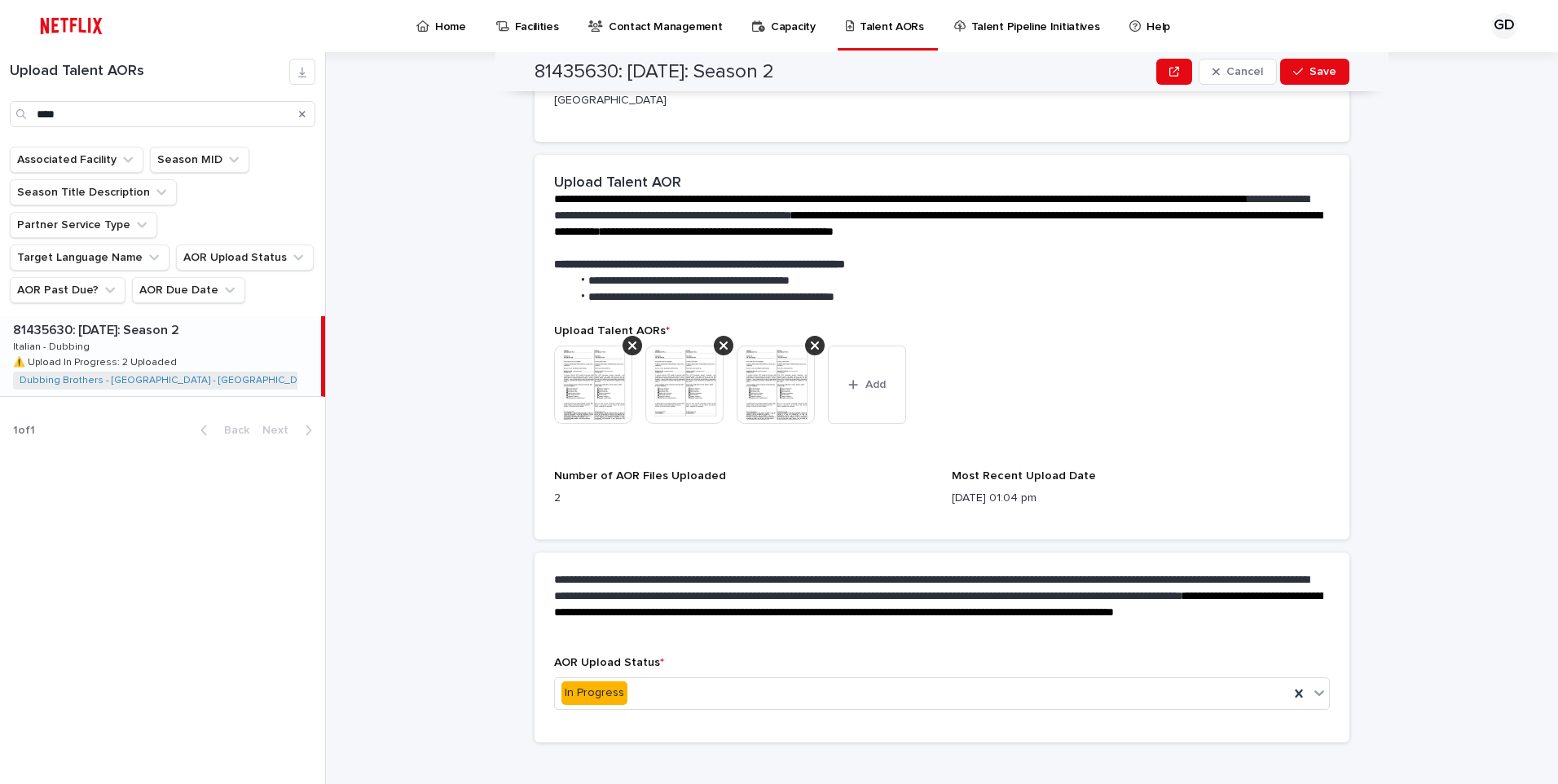
click at [785, 387] on img at bounding box center [776, 385] width 78 height 78
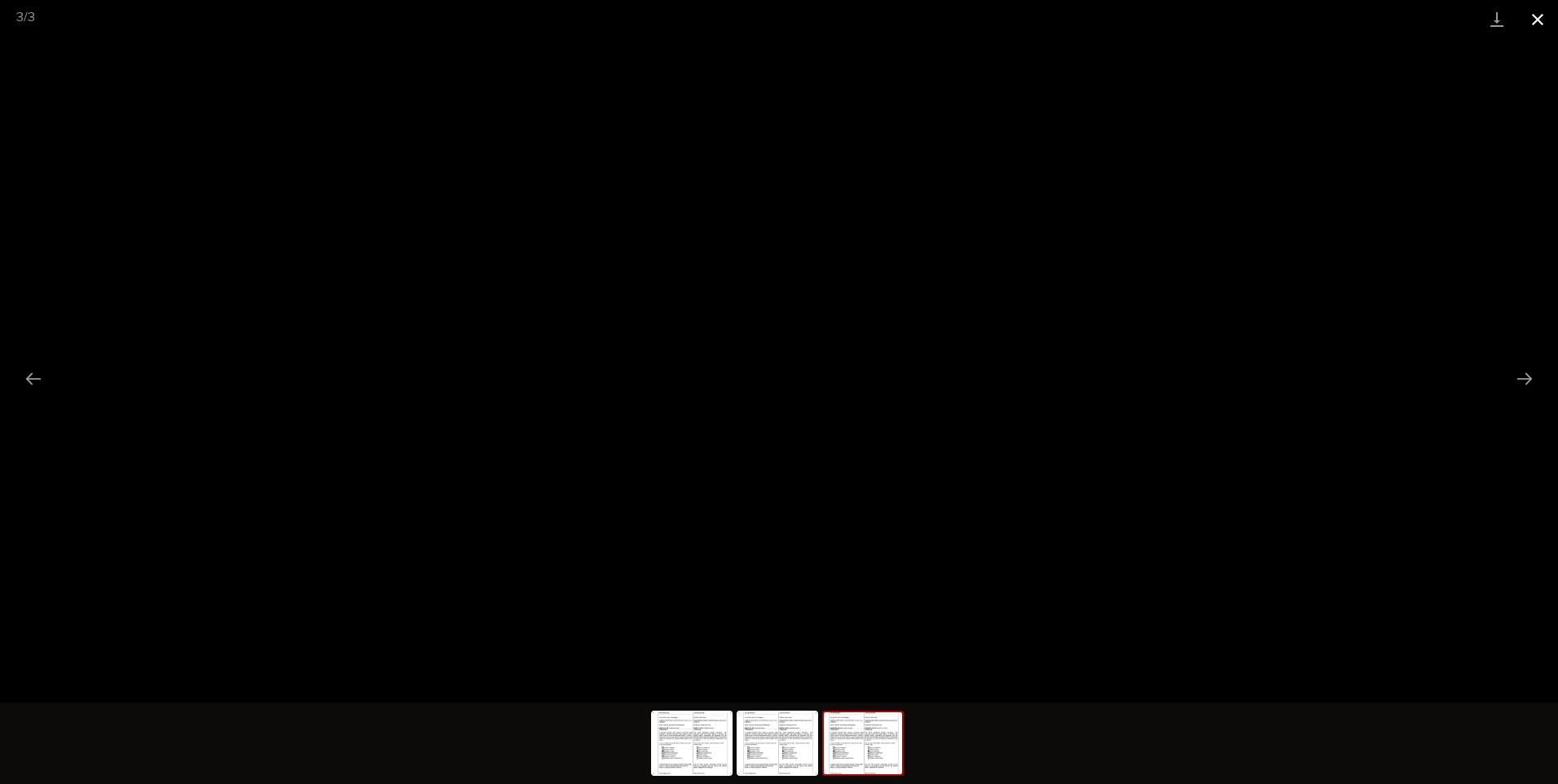
click at [1186, 16] on button "Close gallery" at bounding box center [1538, 19] width 41 height 38
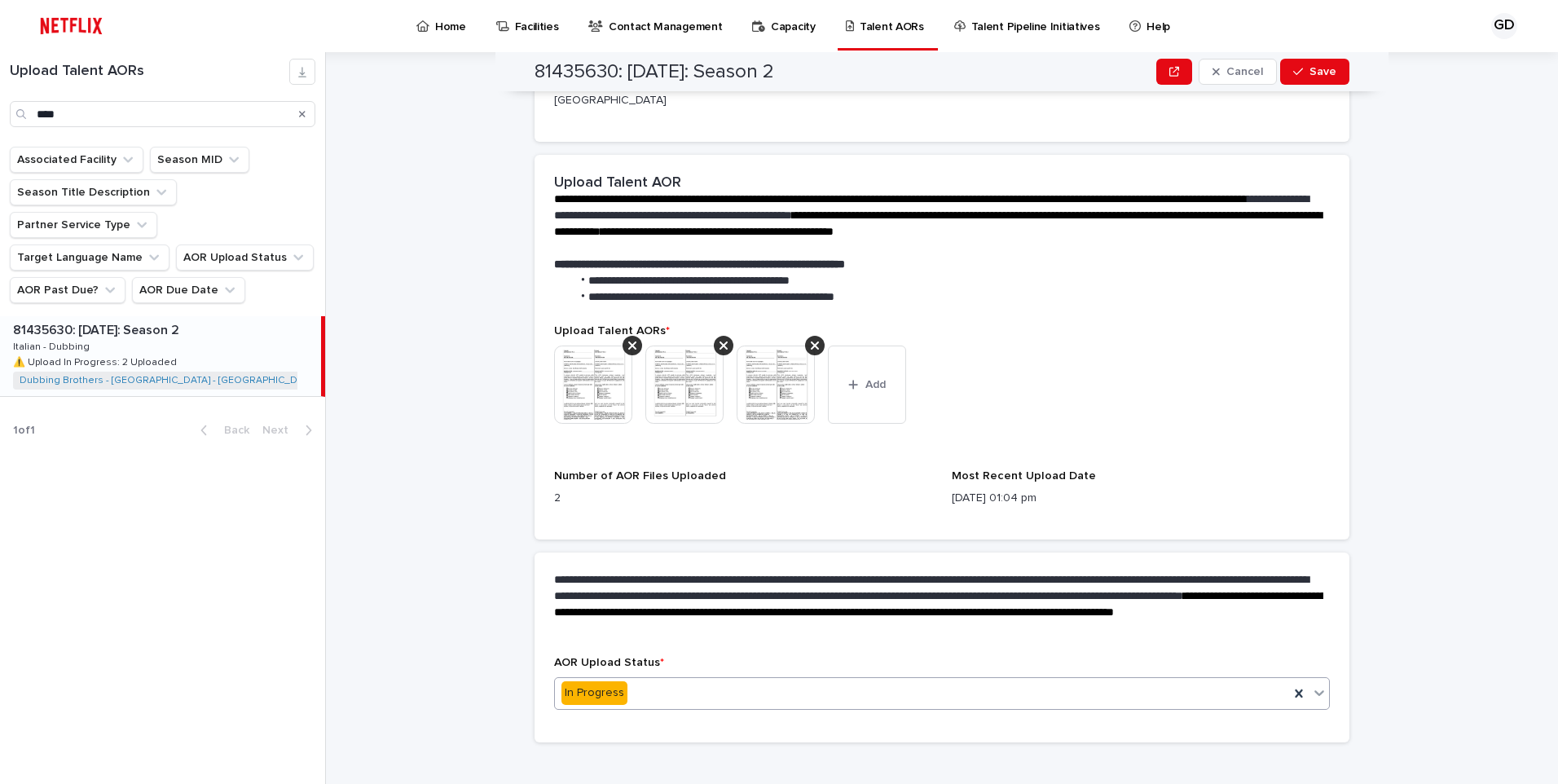
click at [701, 680] on div "In Progress" at bounding box center [922, 693] width 734 height 27
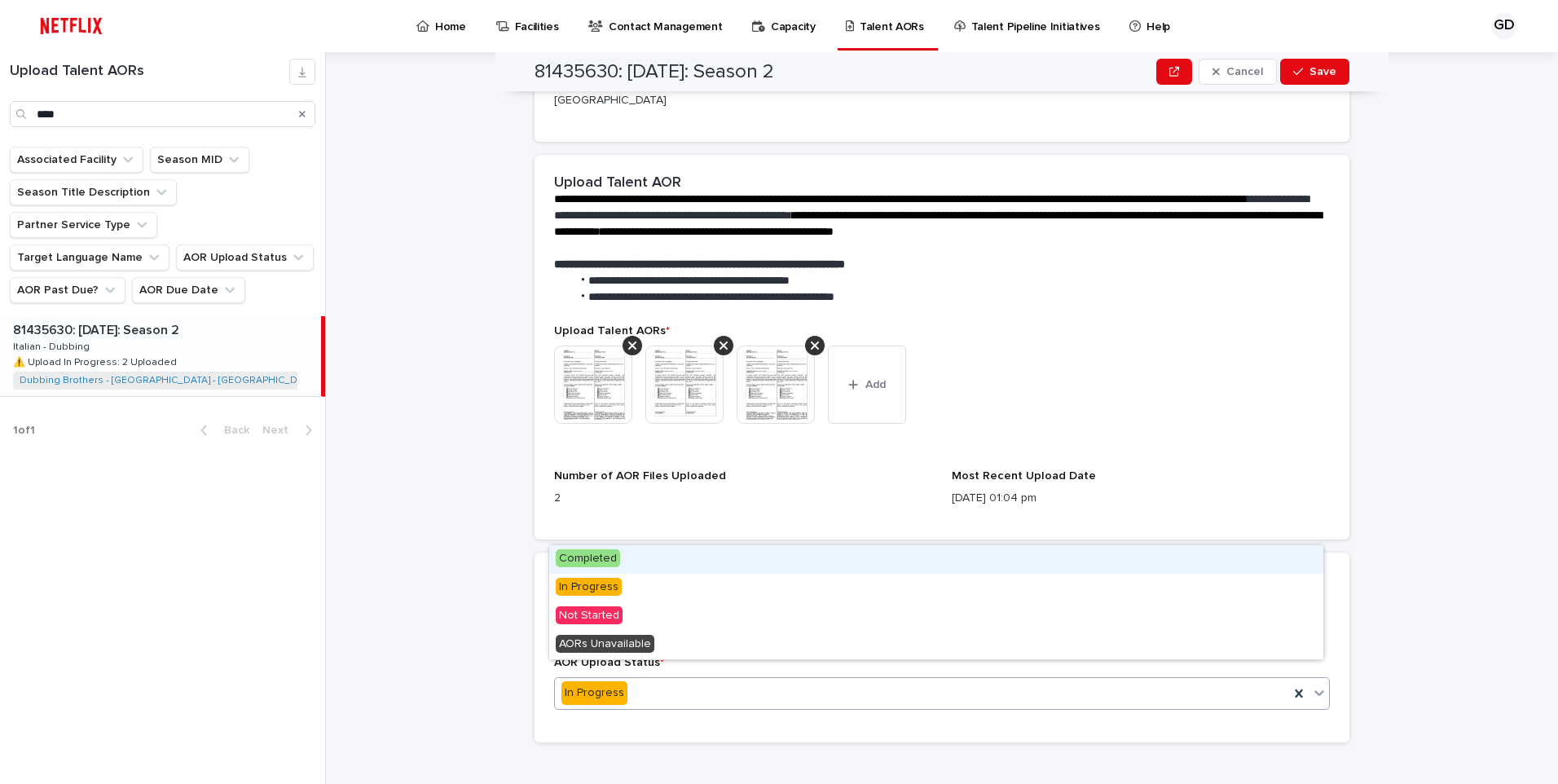
click at [671, 565] on div "Completed" at bounding box center [936, 559] width 774 height 29
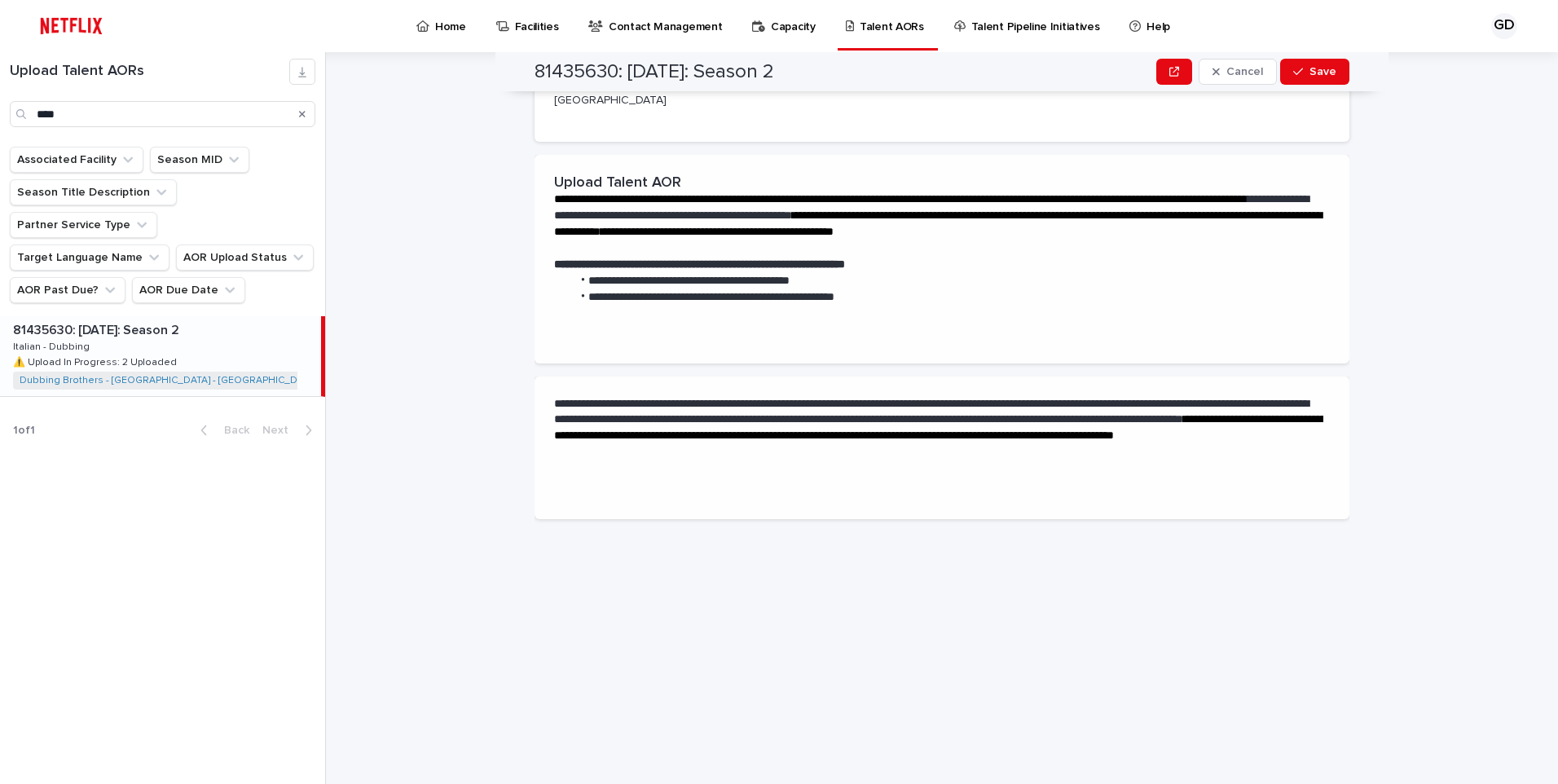
scroll to position [0, 0]
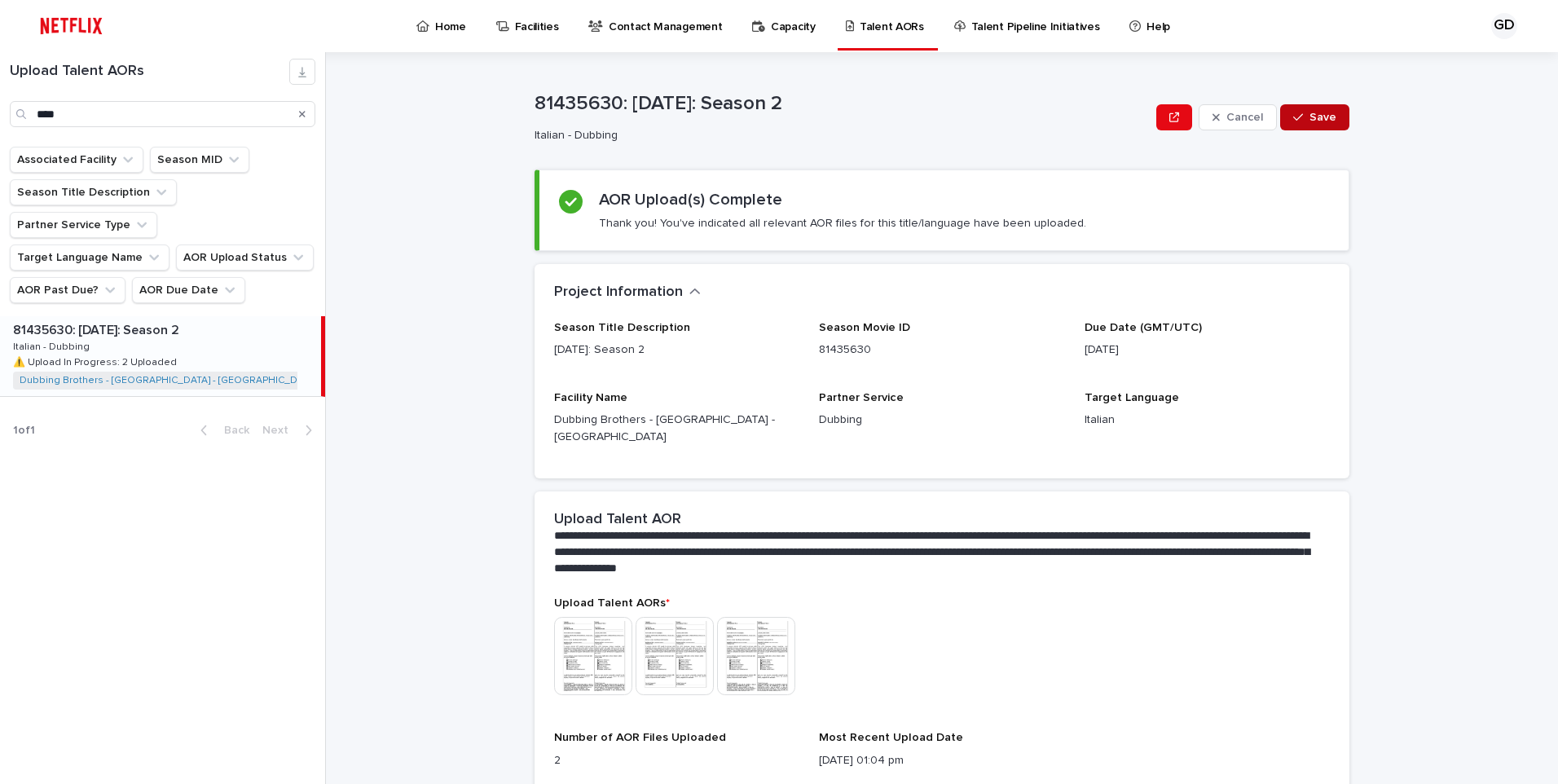
click at [1186, 120] on button "Save" at bounding box center [1315, 117] width 69 height 26
click at [301, 119] on button "Search" at bounding box center [302, 114] width 7 height 26
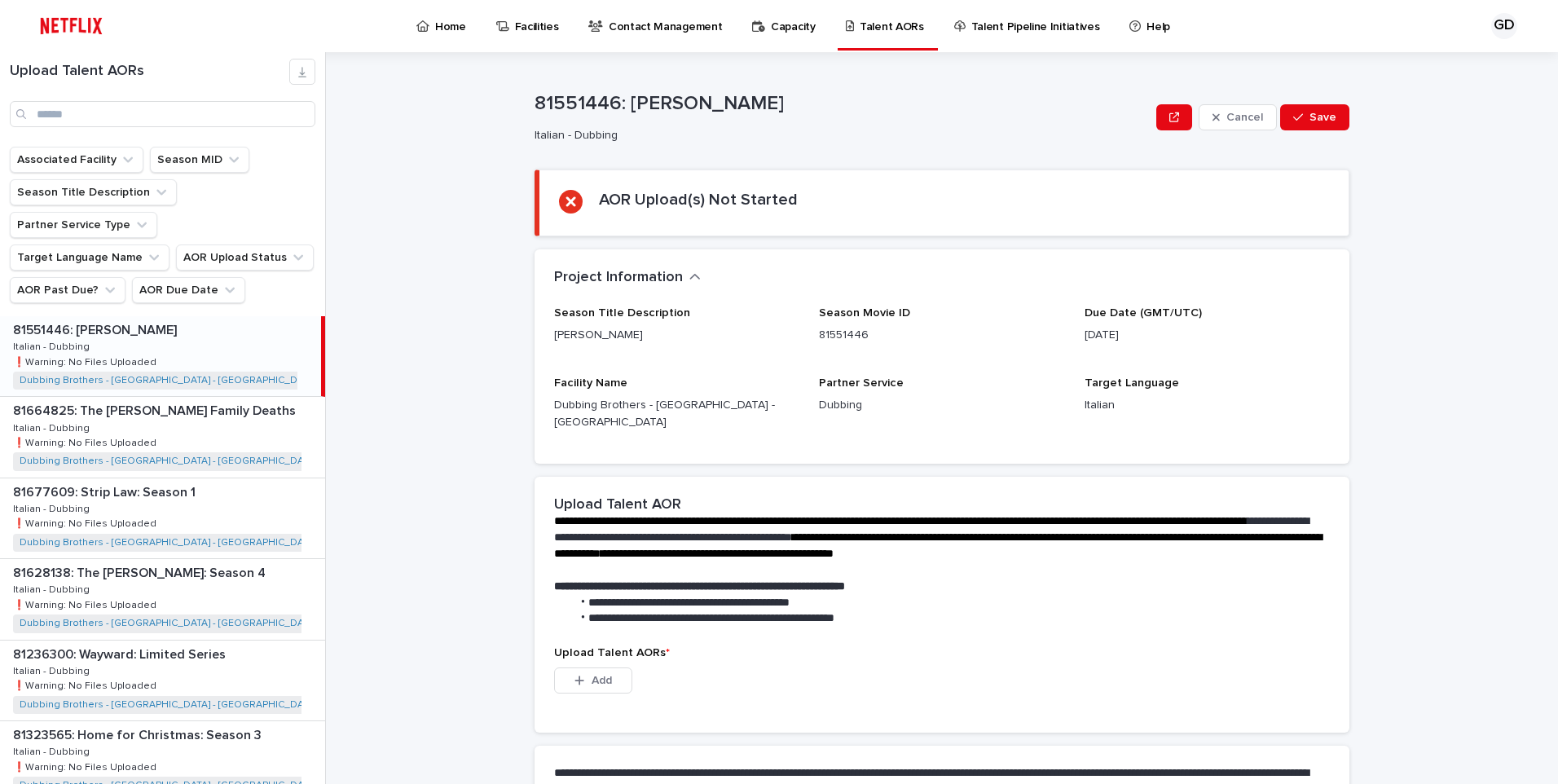
click at [142, 323] on div "81551446: [PERSON_NAME] 81551446: [PERSON_NAME] Italian - Dubbing Italian - Dub…" at bounding box center [160, 356] width 321 height 80
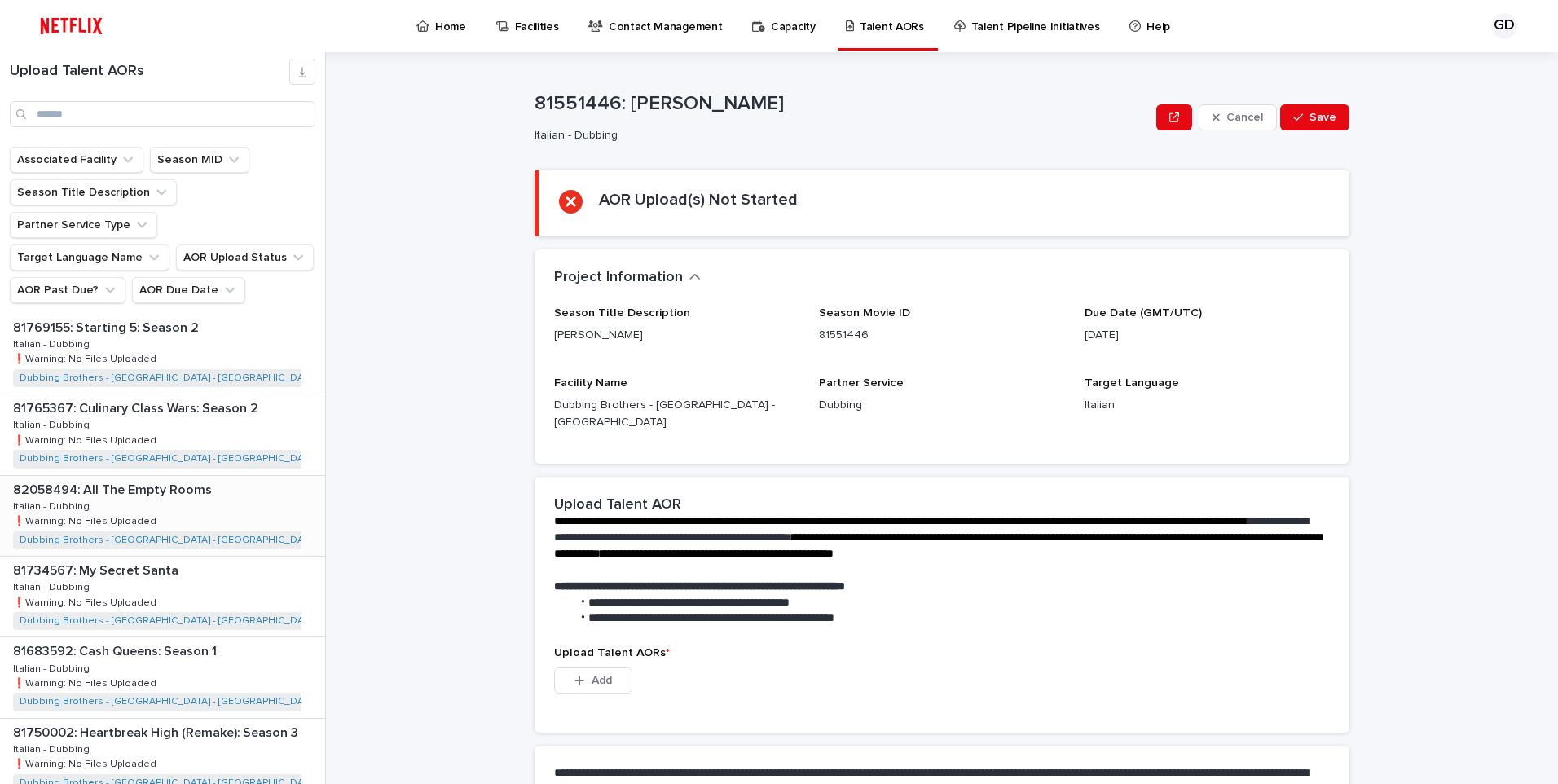
scroll to position [1983, 0]
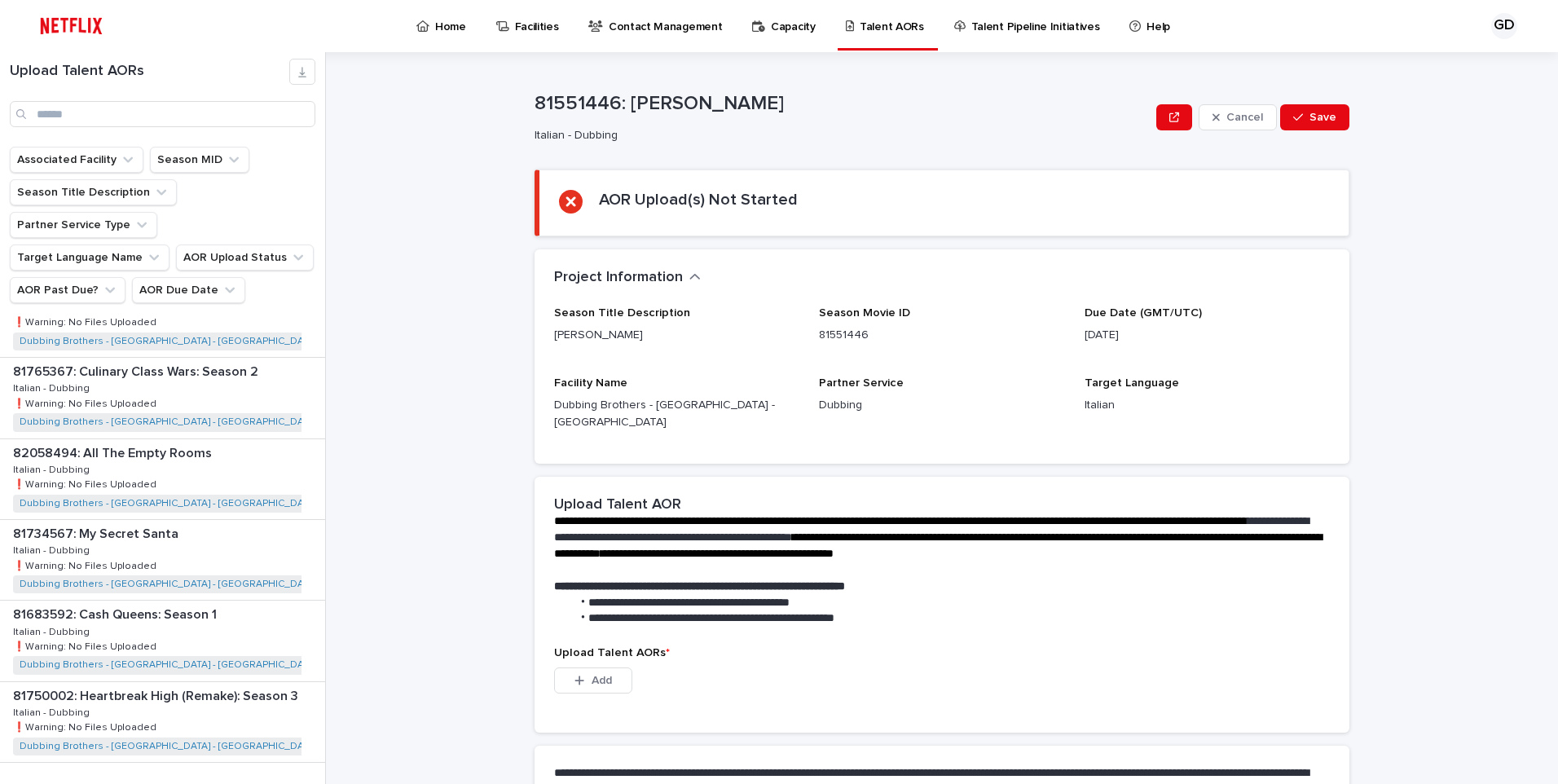
click at [264, 746] on span "Next" at bounding box center [280, 796] width 35 height 11
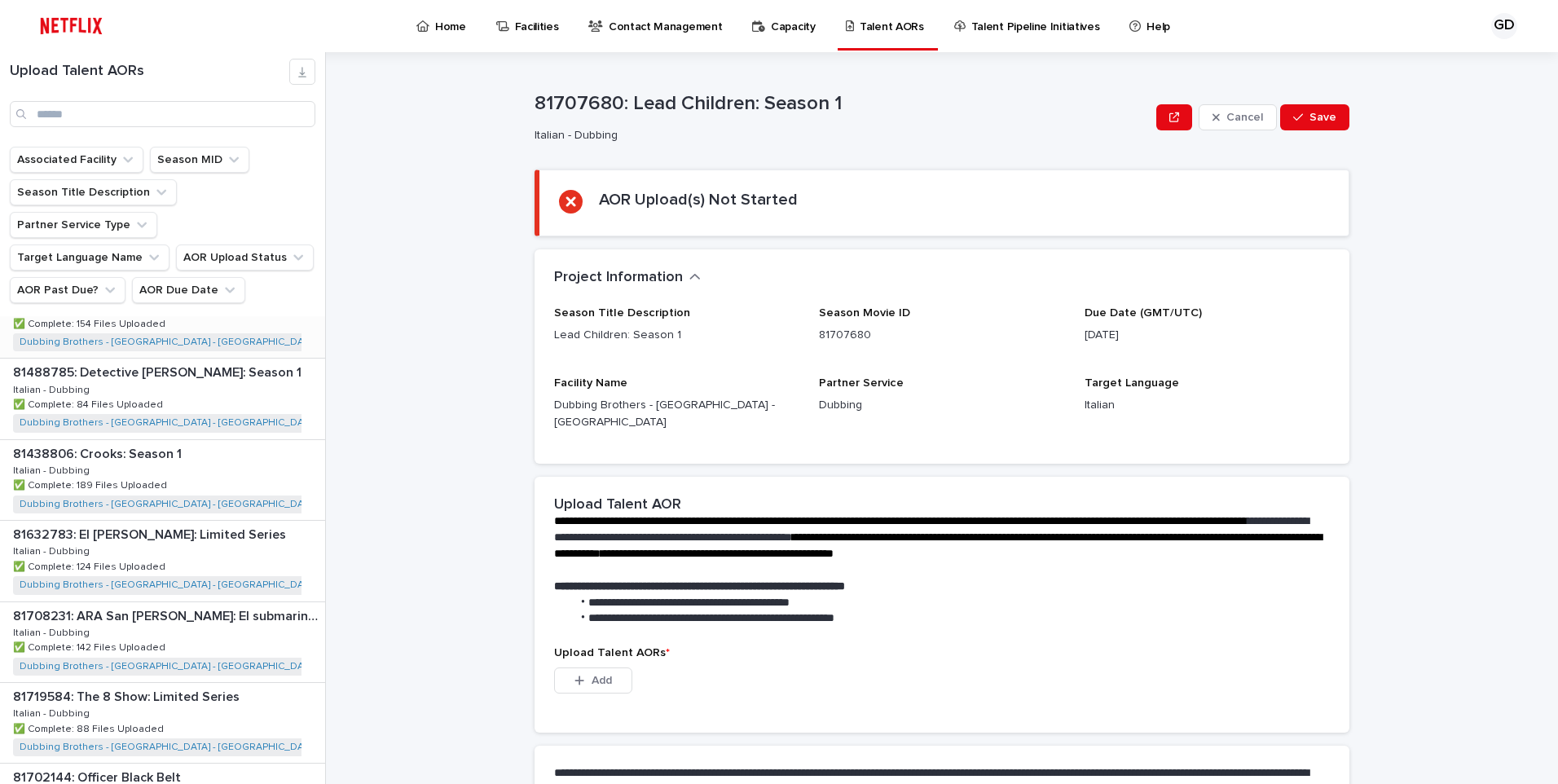
scroll to position [1983, 0]
click at [271, 746] on span "Next" at bounding box center [280, 796] width 35 height 11
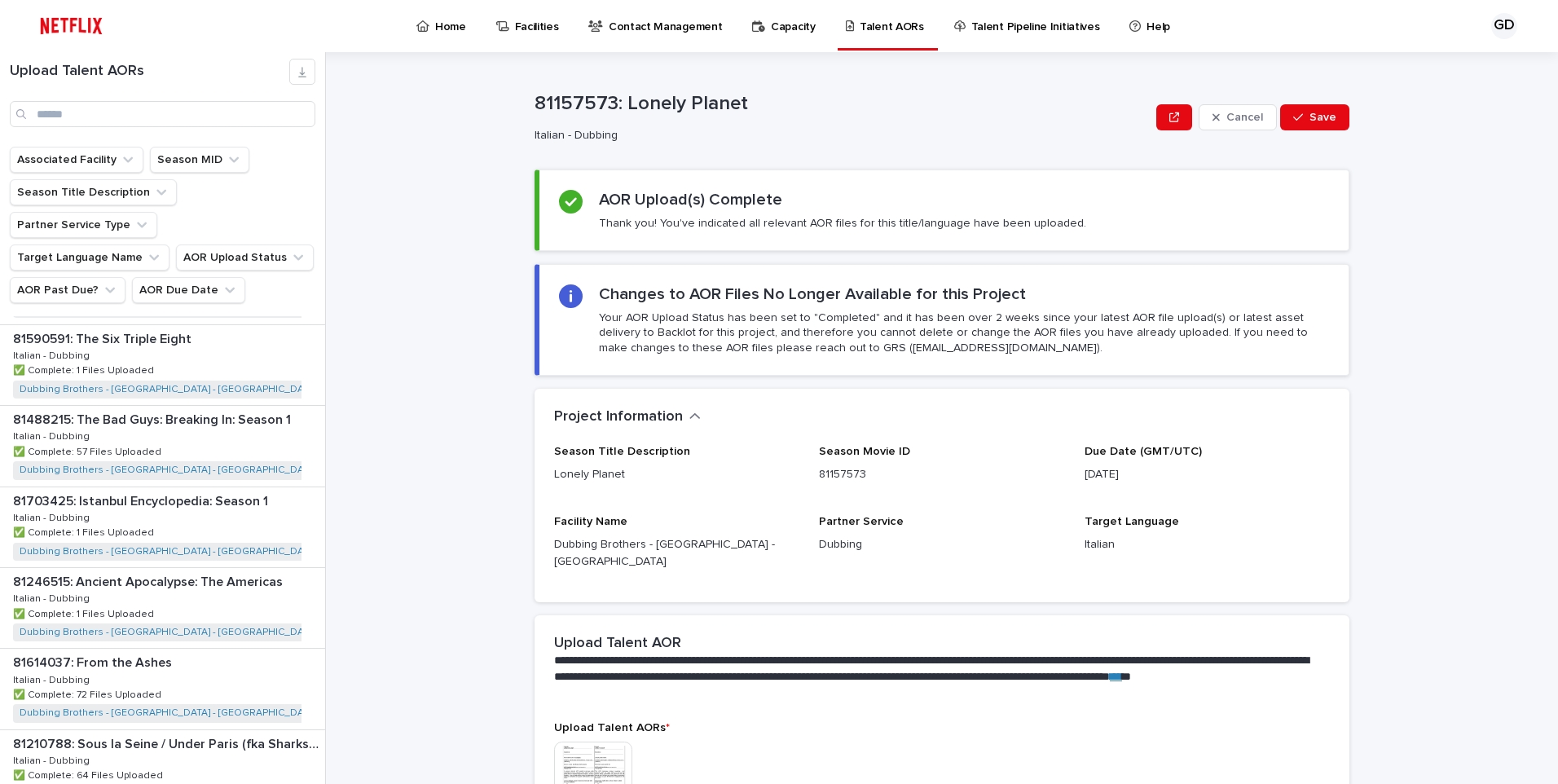
scroll to position [1983, 0]
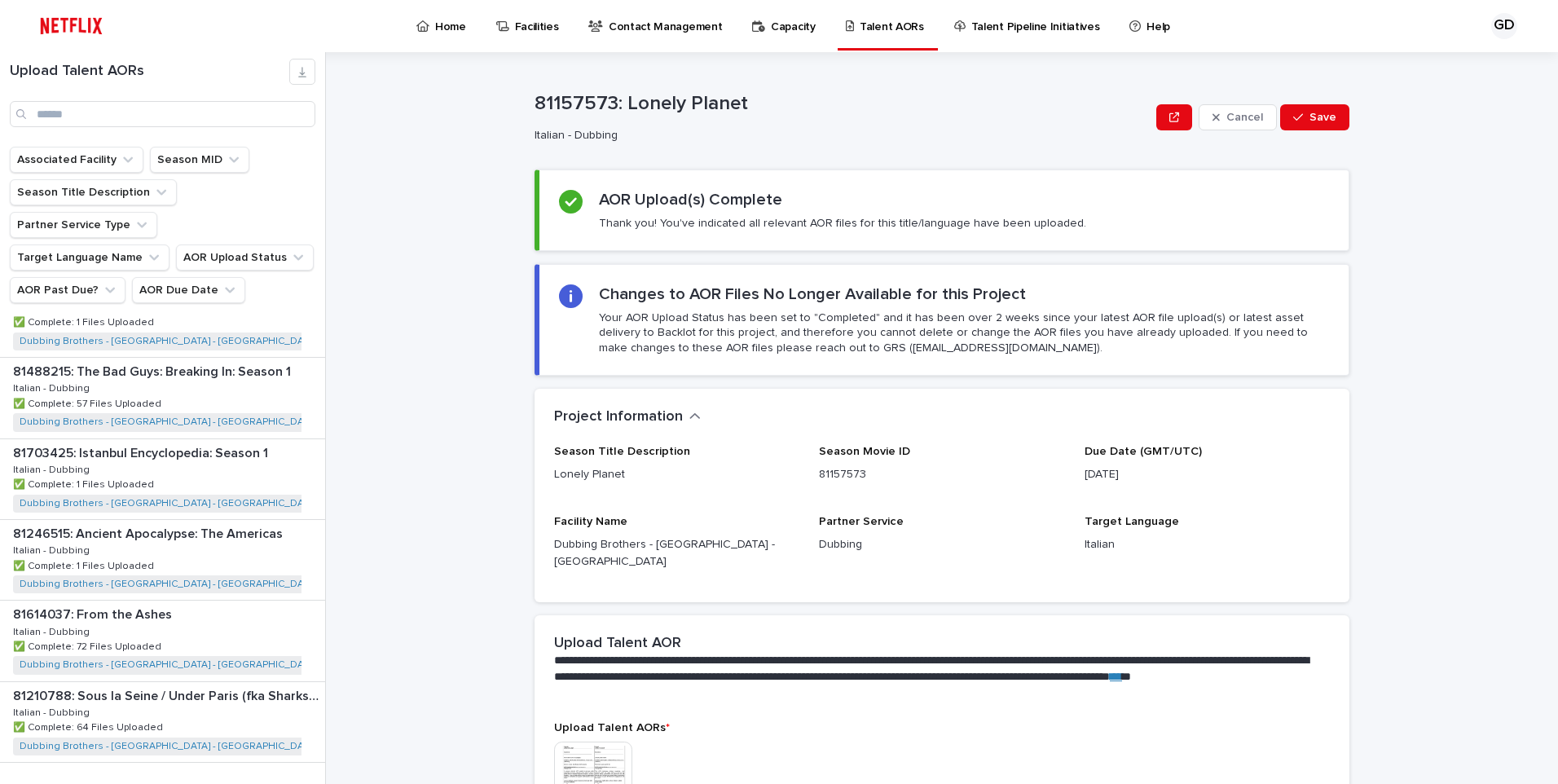
click at [263, 746] on span "Next" at bounding box center [280, 796] width 35 height 11
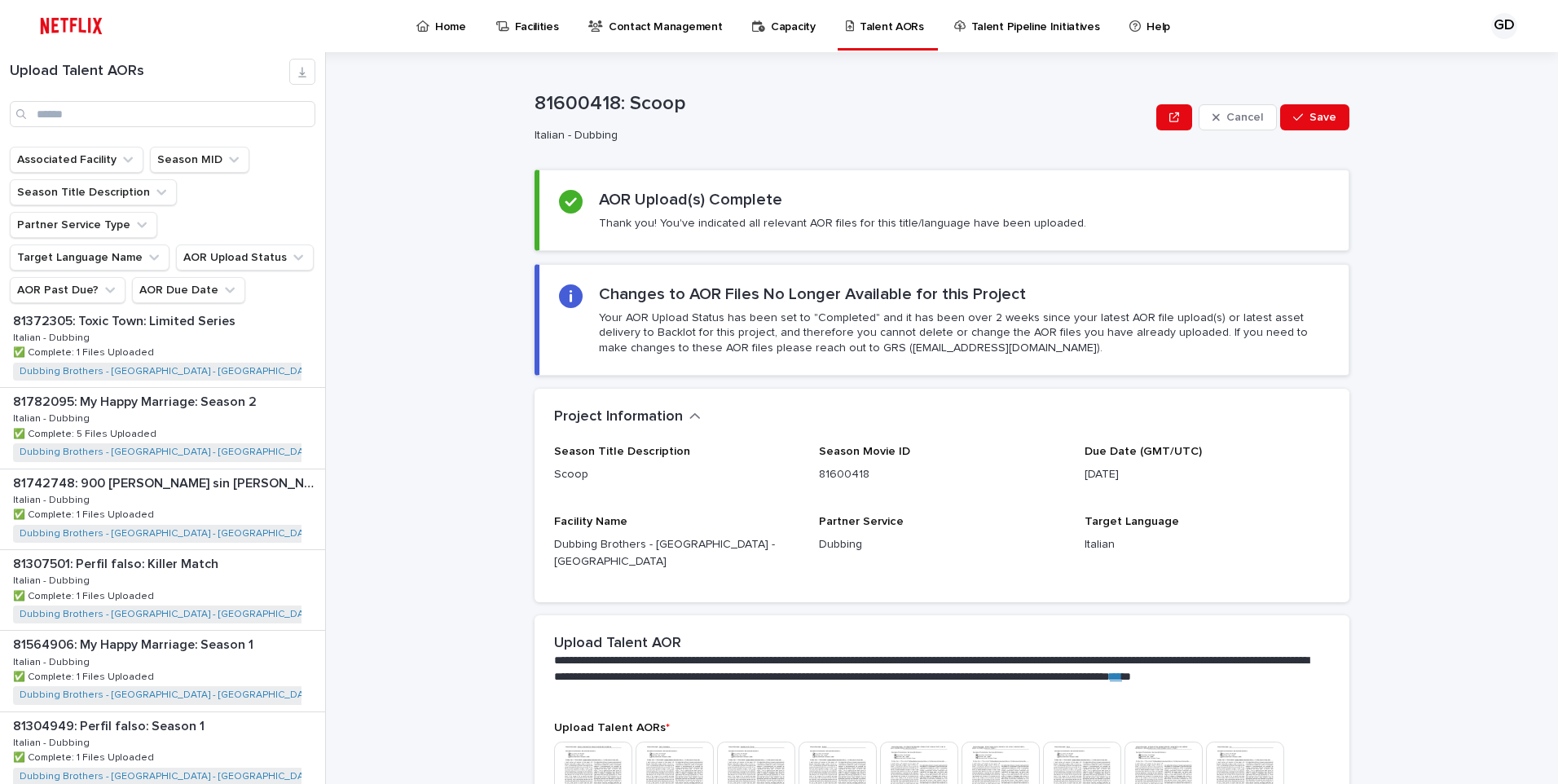
scroll to position [1983, 0]
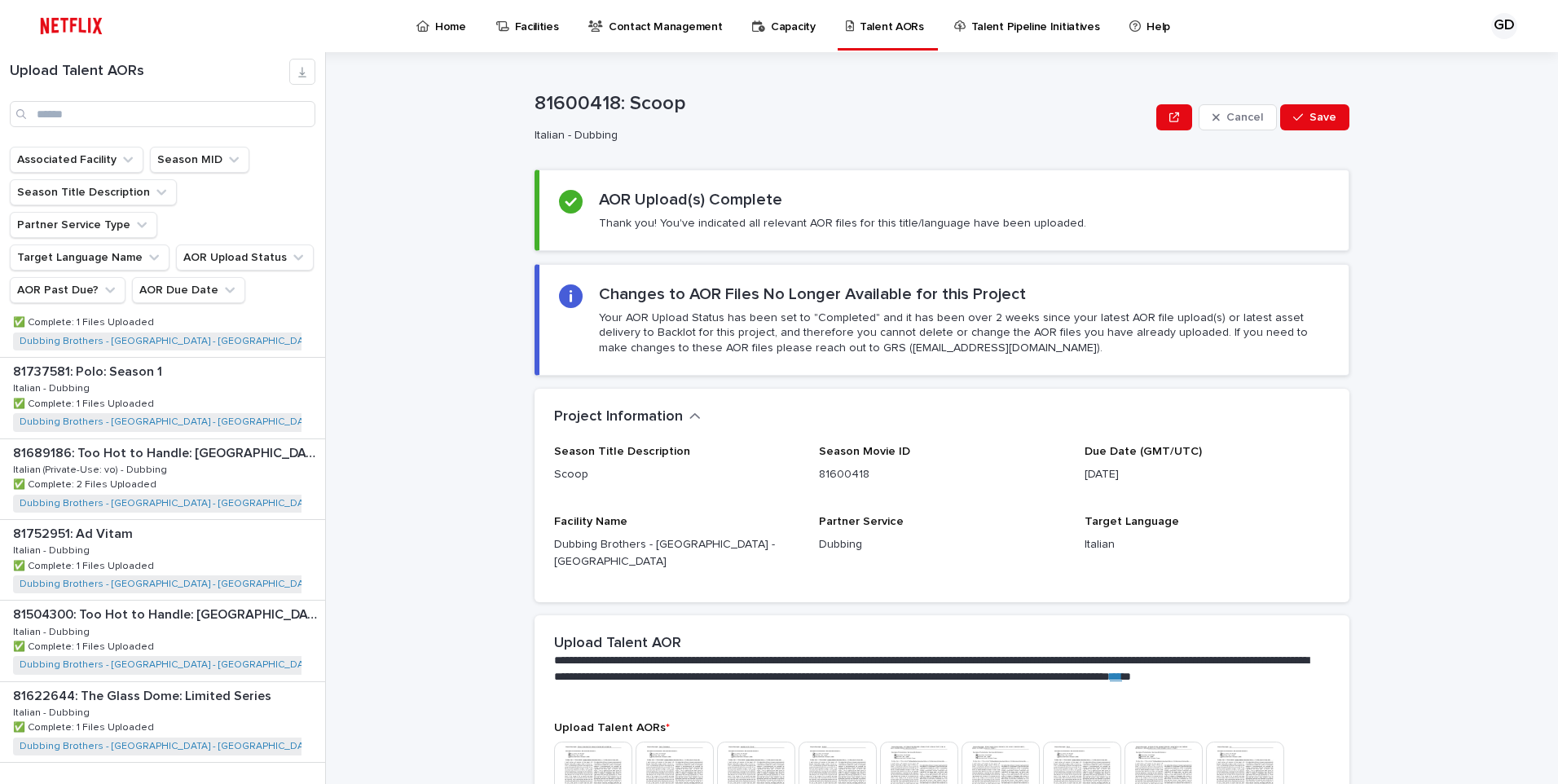
click at [264, 746] on span "Next" at bounding box center [280, 796] width 35 height 11
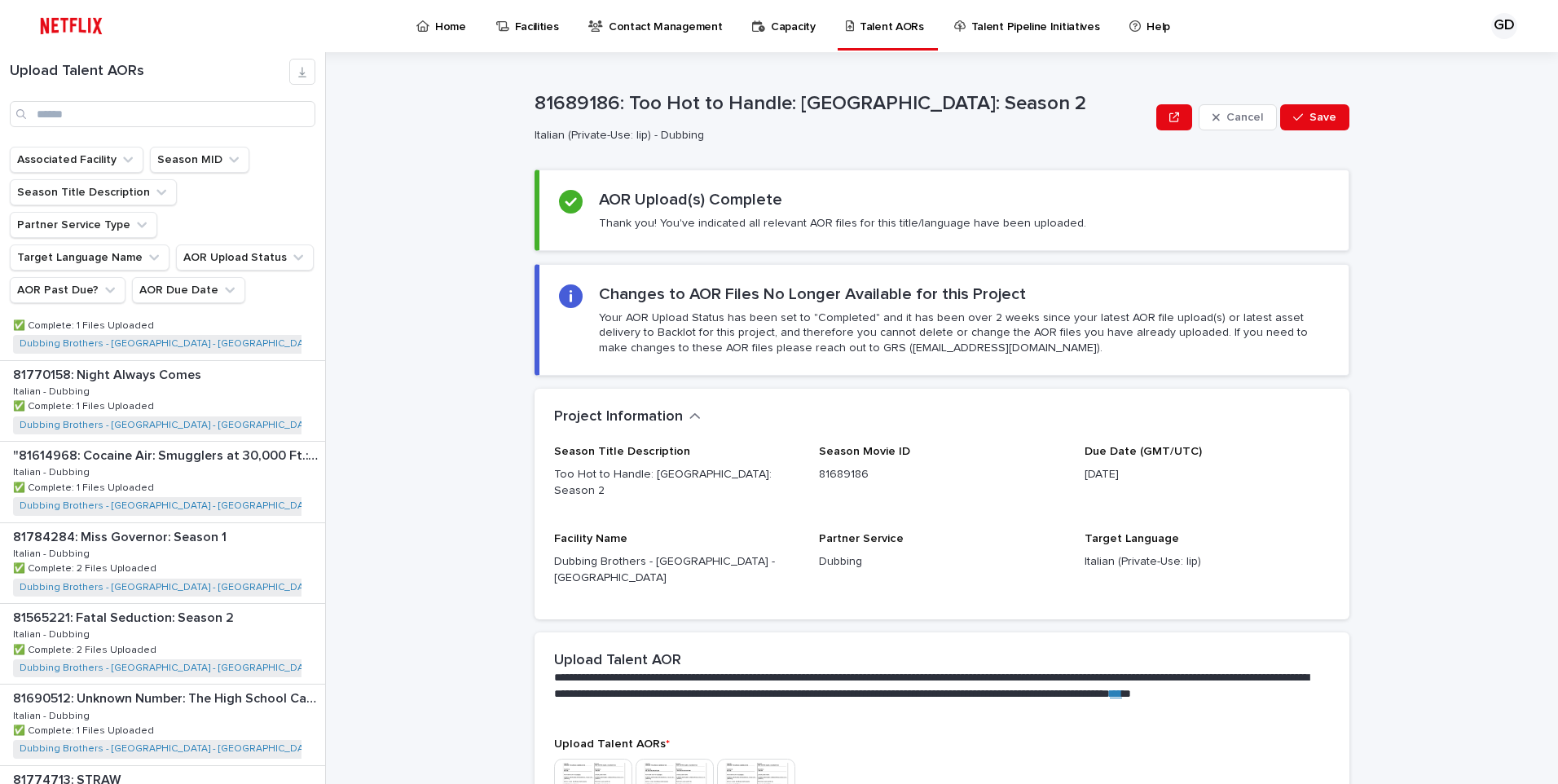
scroll to position [1413, 0]
click at [244, 685] on div "81565221: Fatal Seduction: Season 2 81565221: Fatal Seduction: Season 2 Italian…" at bounding box center [162, 725] width 325 height 80
click at [244, 685] on div "81565221: Fatal Seduction: Season 2 81565221: Fatal Seduction: Season 2 Italian…" at bounding box center [160, 725] width 321 height 80
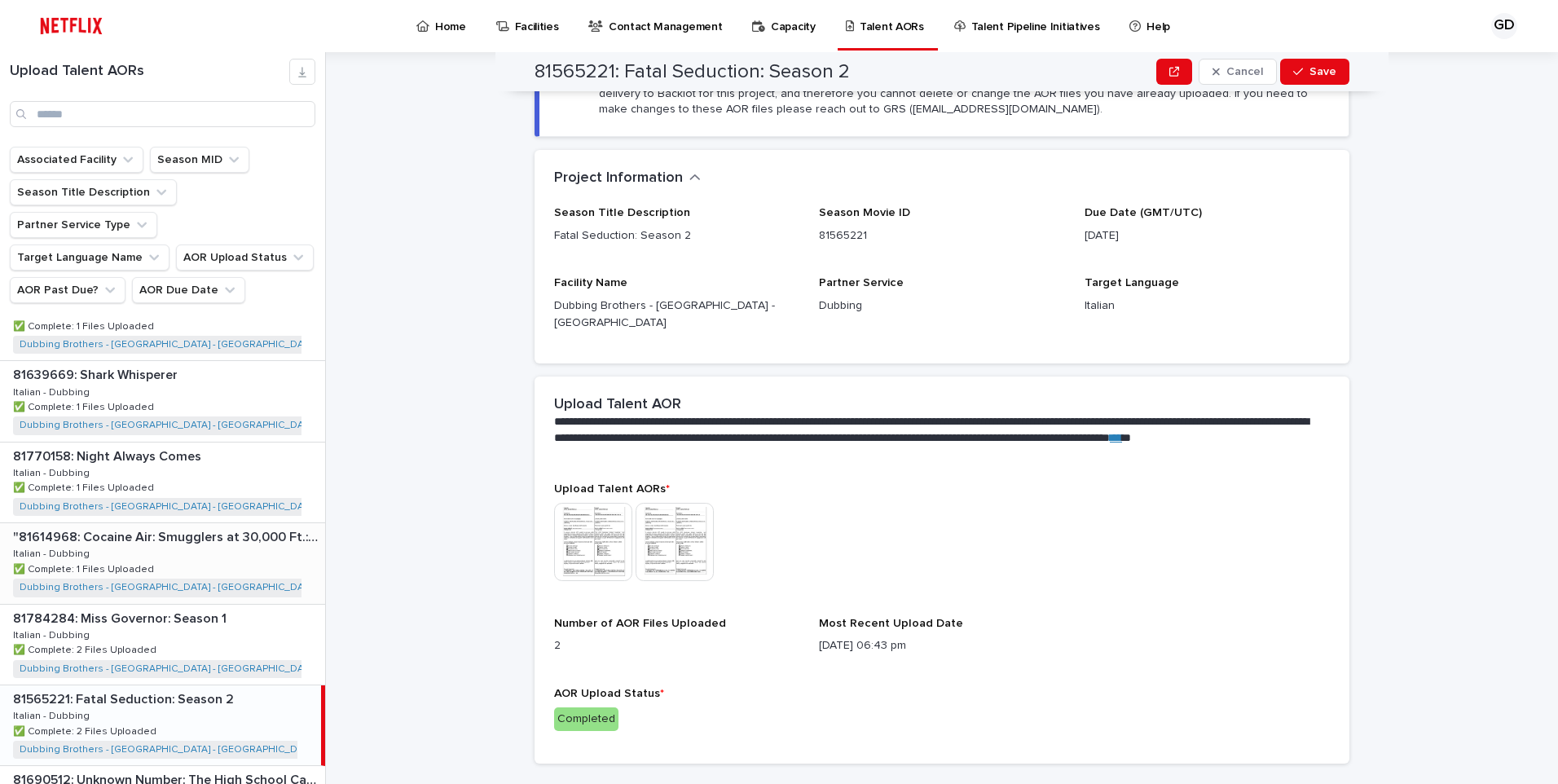
scroll to position [1331, 0]
click at [250, 524] on div "81770158: Night Always Comes 81770158: Night Always Comes Italian - Dubbing Ita…" at bounding box center [162, 564] width 325 height 80
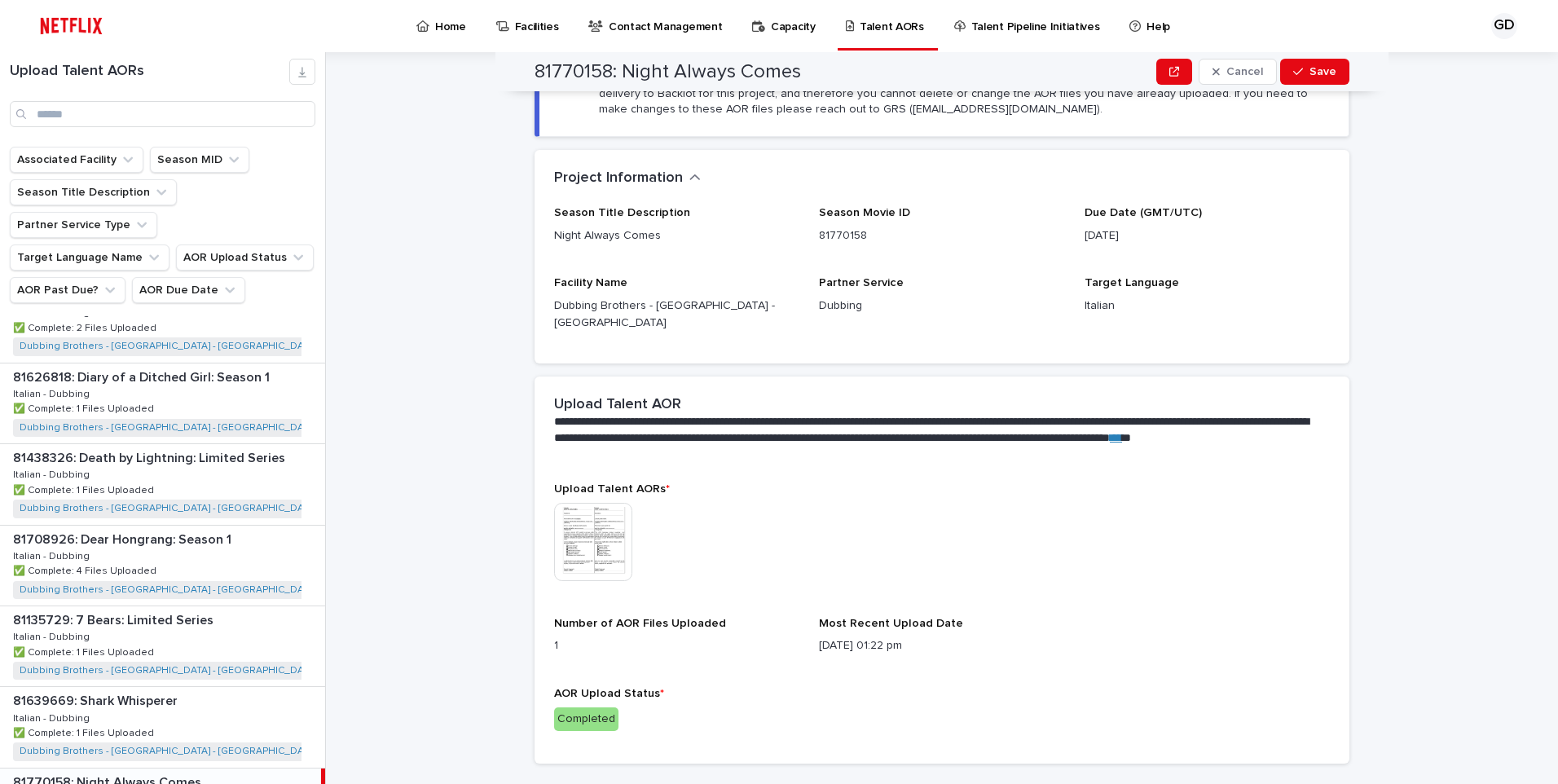
scroll to position [1006, 0]
click at [250, 525] on div "81438326: Death by Lightning: Limited Series 81438326: Death by Lightning: Limi…" at bounding box center [162, 565] width 325 height 80
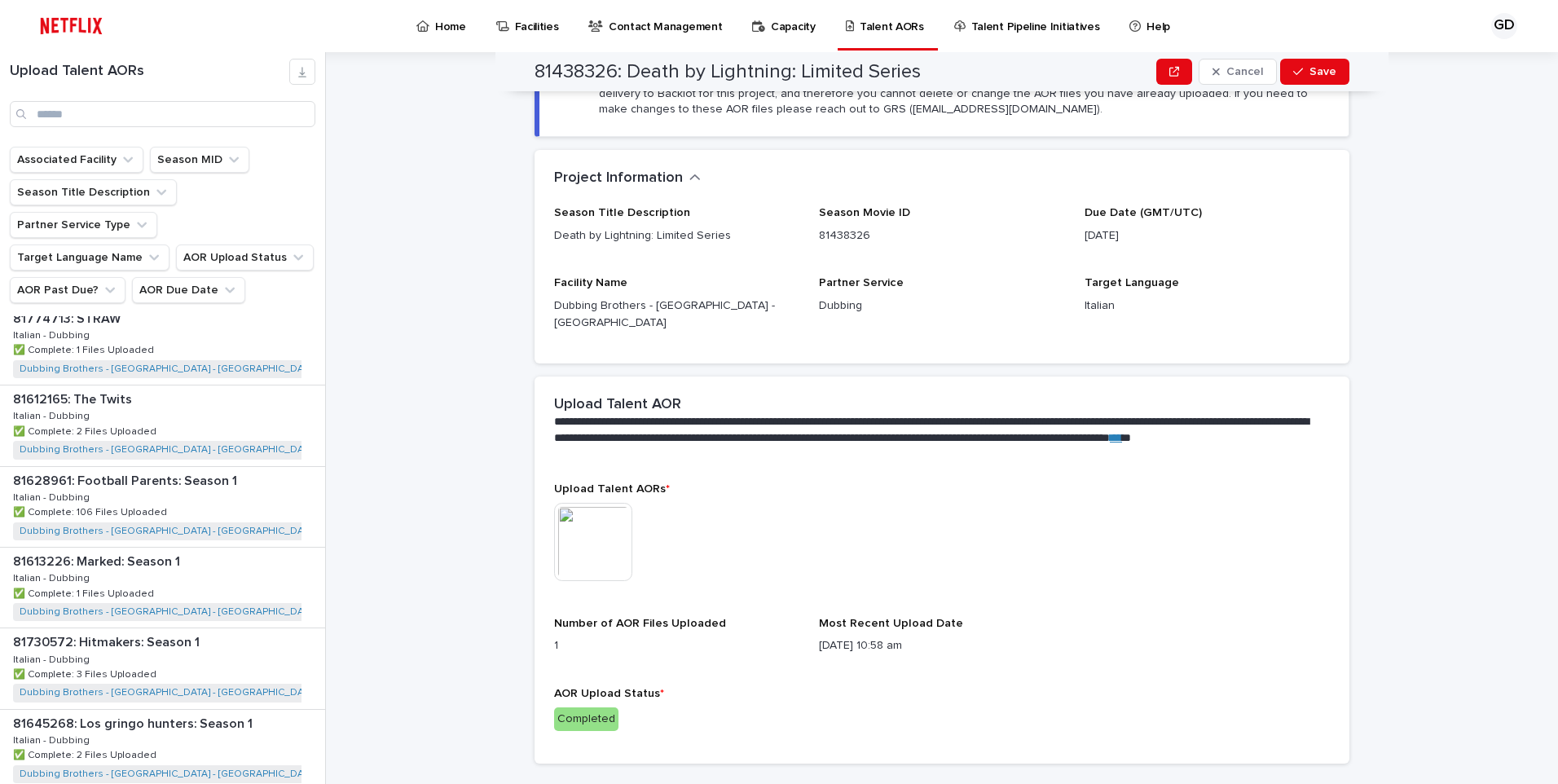
scroll to position [1983, 0]
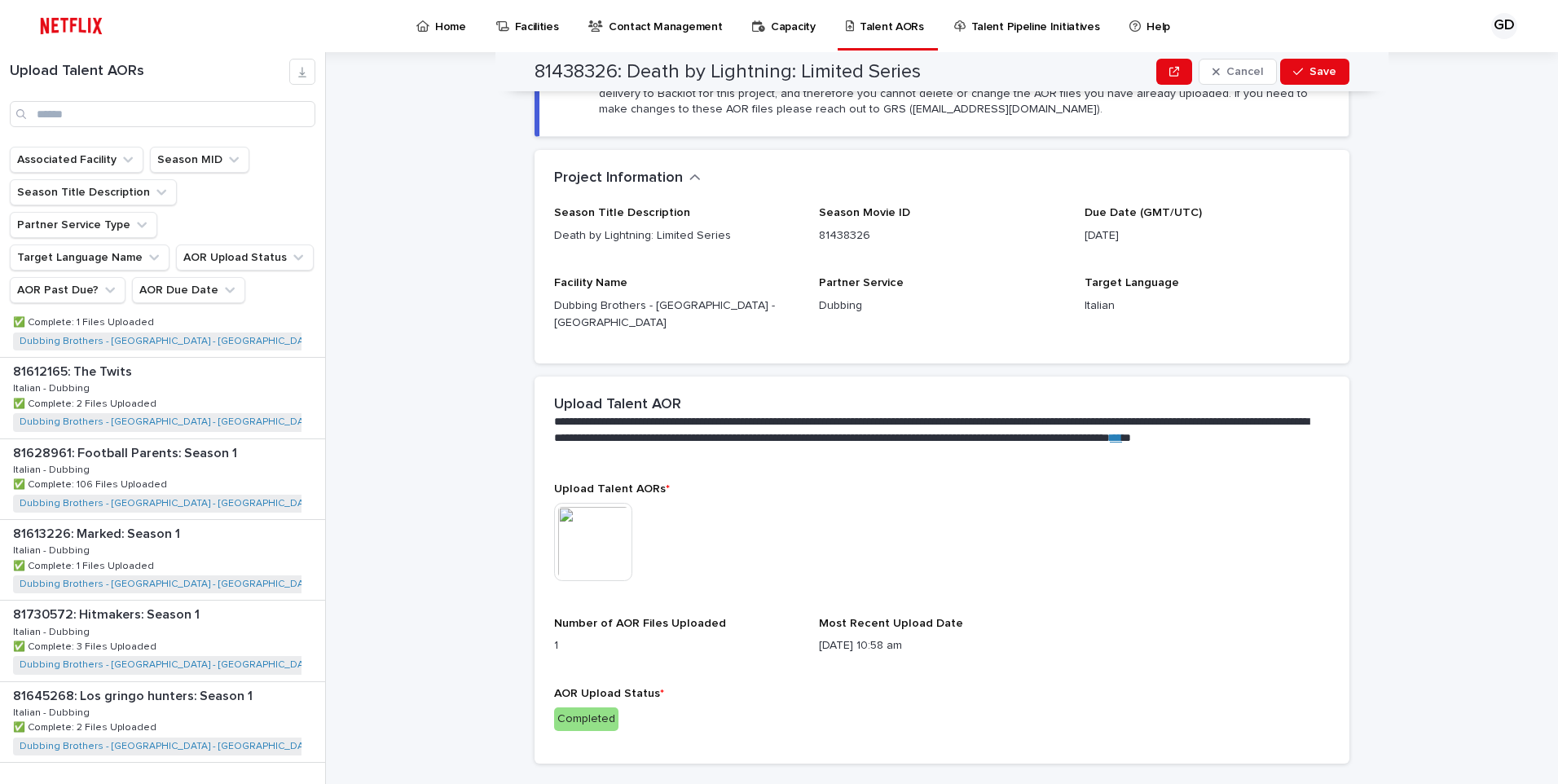
click at [266, 746] on span "Next" at bounding box center [280, 796] width 35 height 11
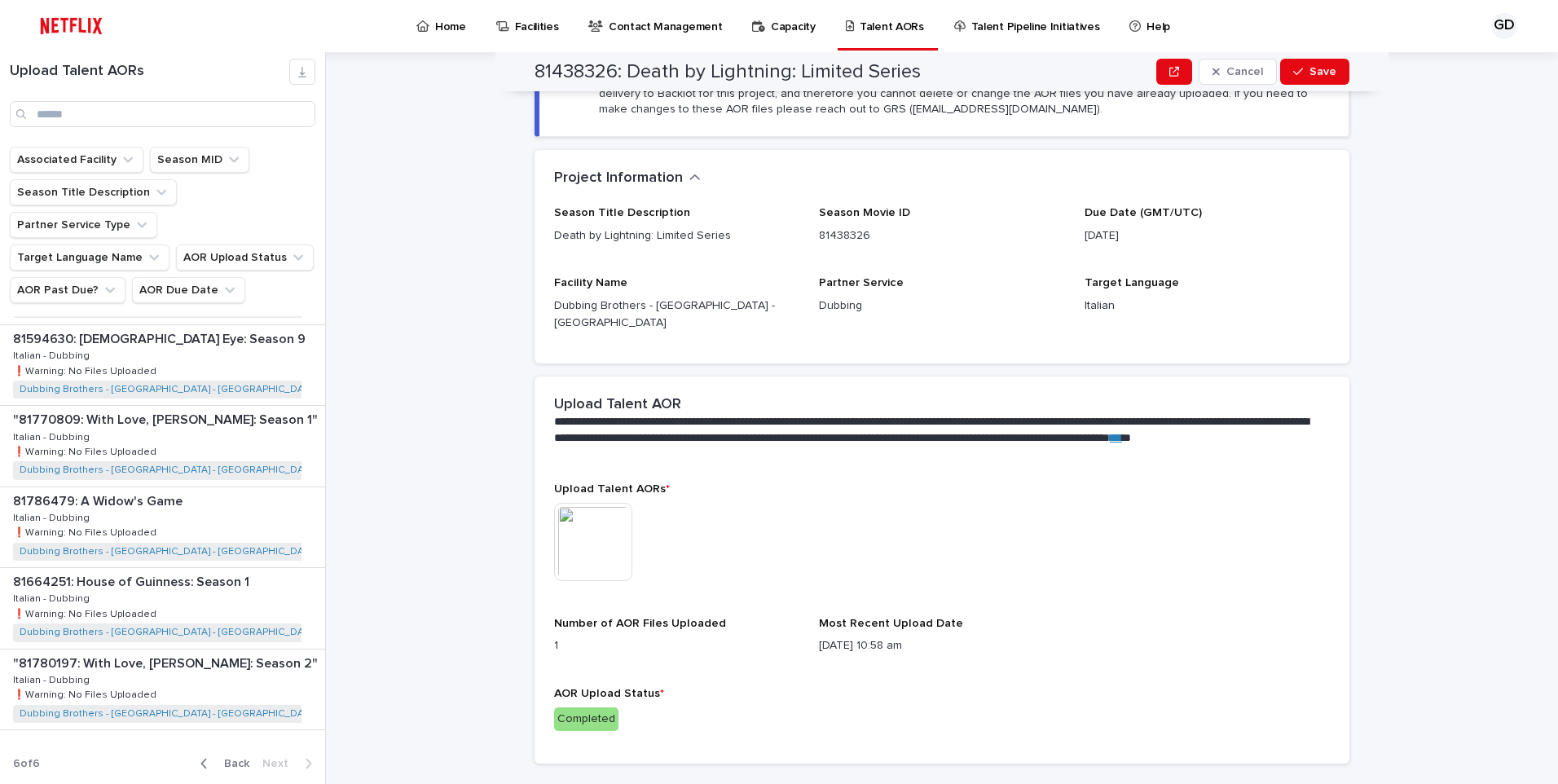
scroll to position [1740, 0]
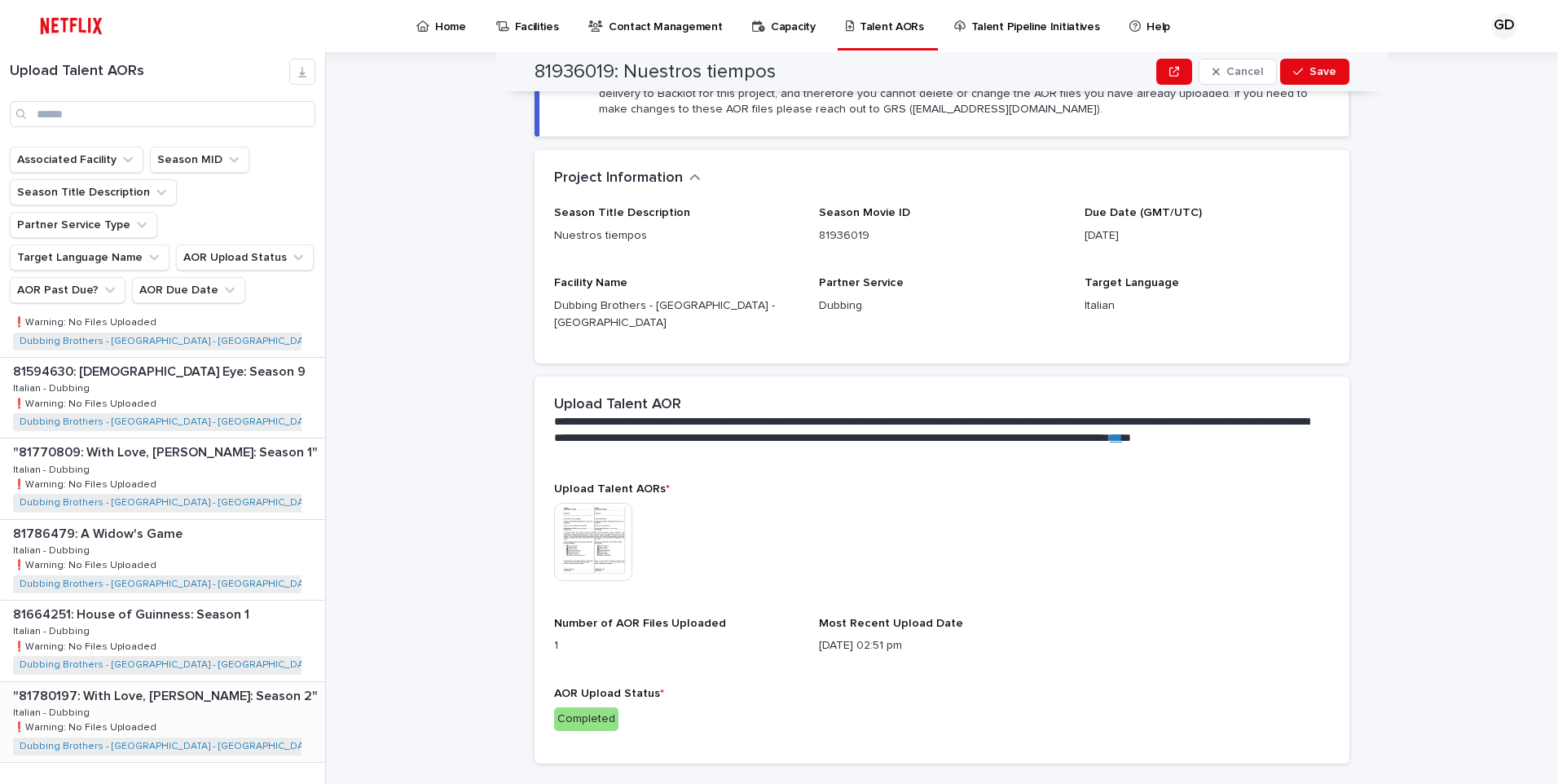
click at [198, 682] on div ""81780197: With Love, [PERSON_NAME]: Season 2" "81780197: With Love, [PERSON_NA…" at bounding box center [162, 722] width 325 height 80
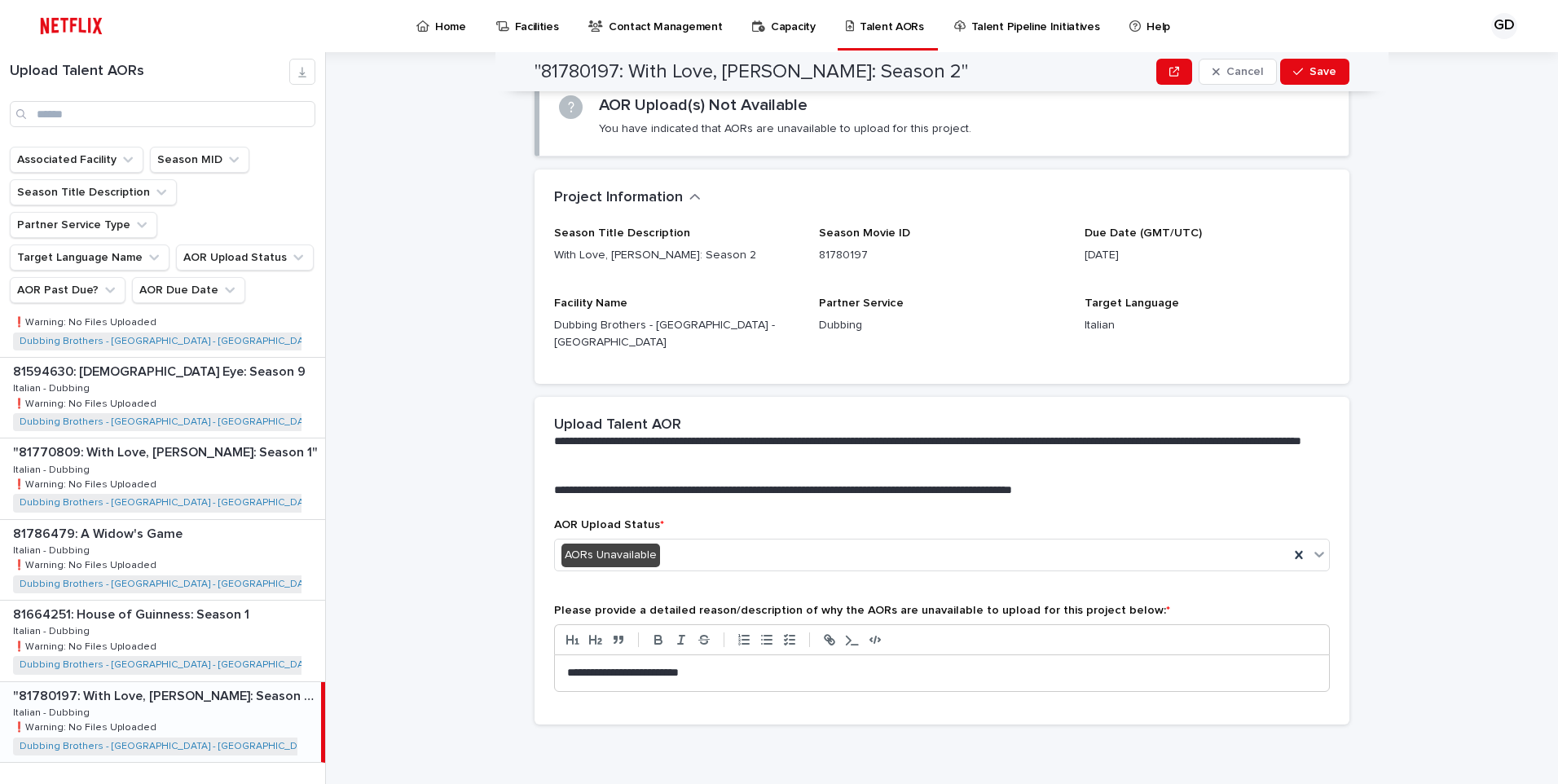
scroll to position [77, 0]
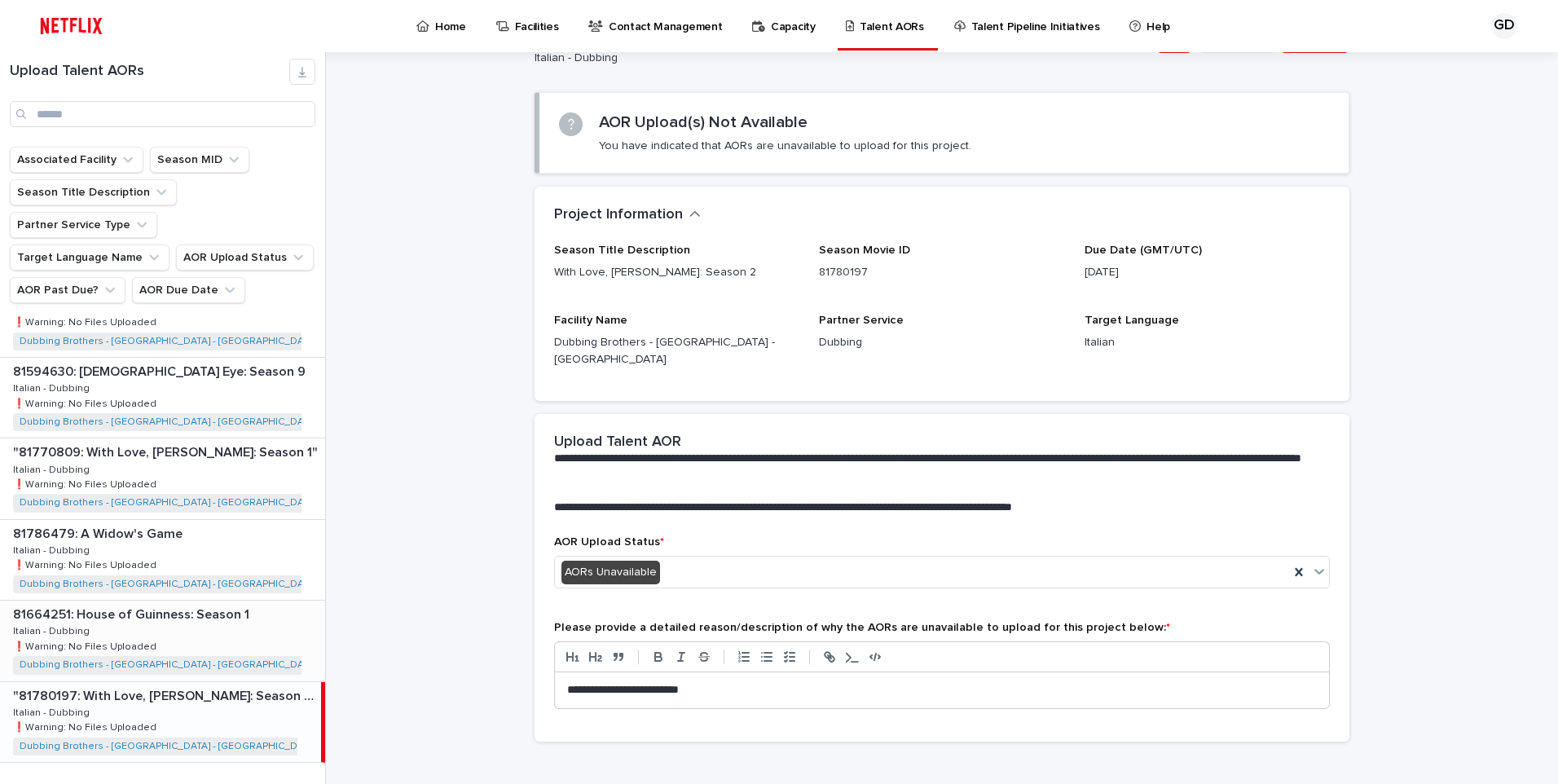
click at [191, 601] on div "81664251: House of Guinness: Season 1 81664251: House of Guinness: Season 1 Ita…" at bounding box center [162, 641] width 325 height 80
click at [211, 526] on div "81786479: A Widow's Game 81786479: A Widow's Game Italian - Dubbing Italian - D…" at bounding box center [162, 560] width 325 height 80
click at [227, 439] on div ""81770809: With Love, [PERSON_NAME]: Season 1" "81770809: With Love, [PERSON_NA…" at bounding box center [162, 479] width 325 height 80
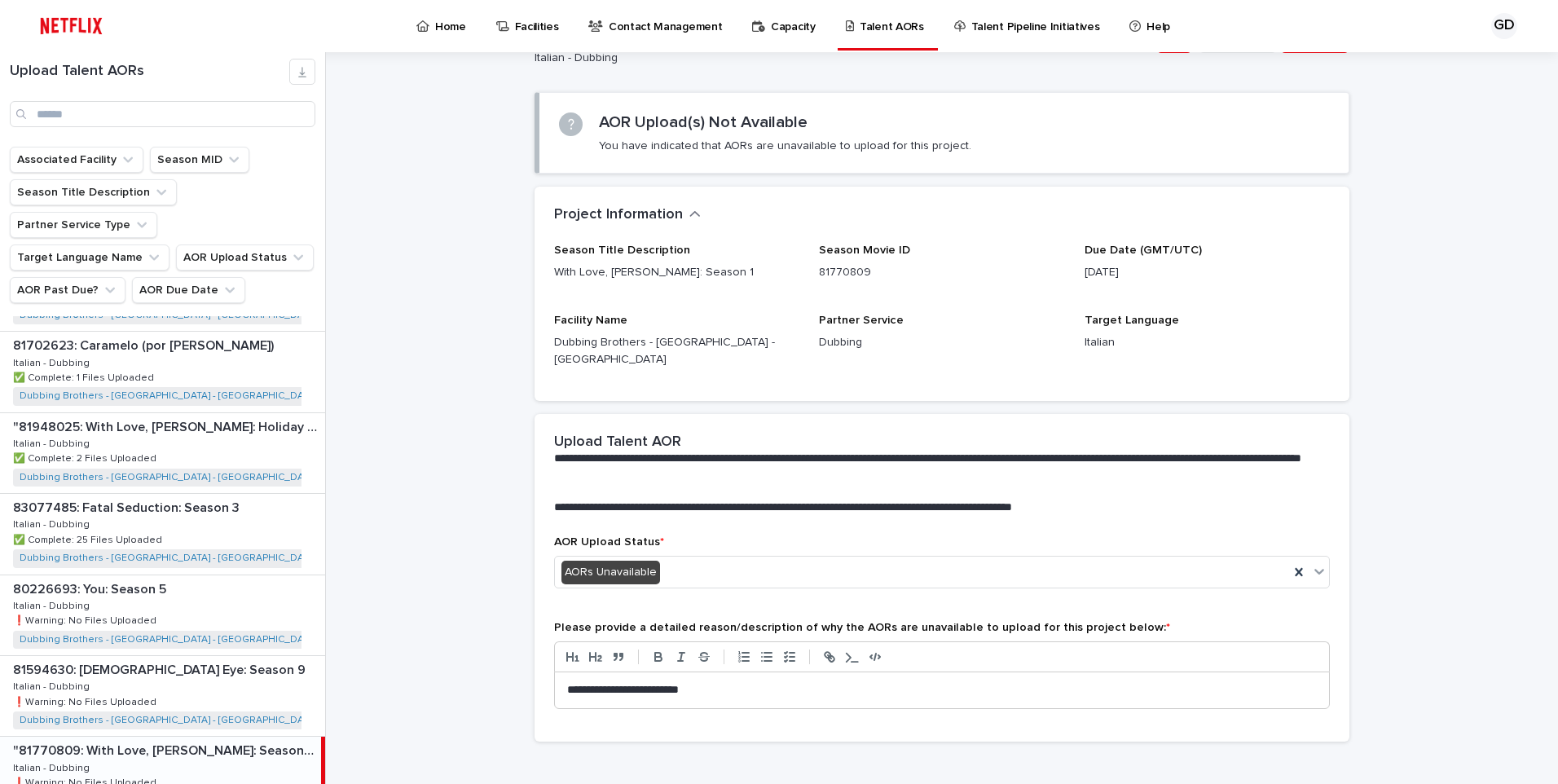
scroll to position [1414, 0]
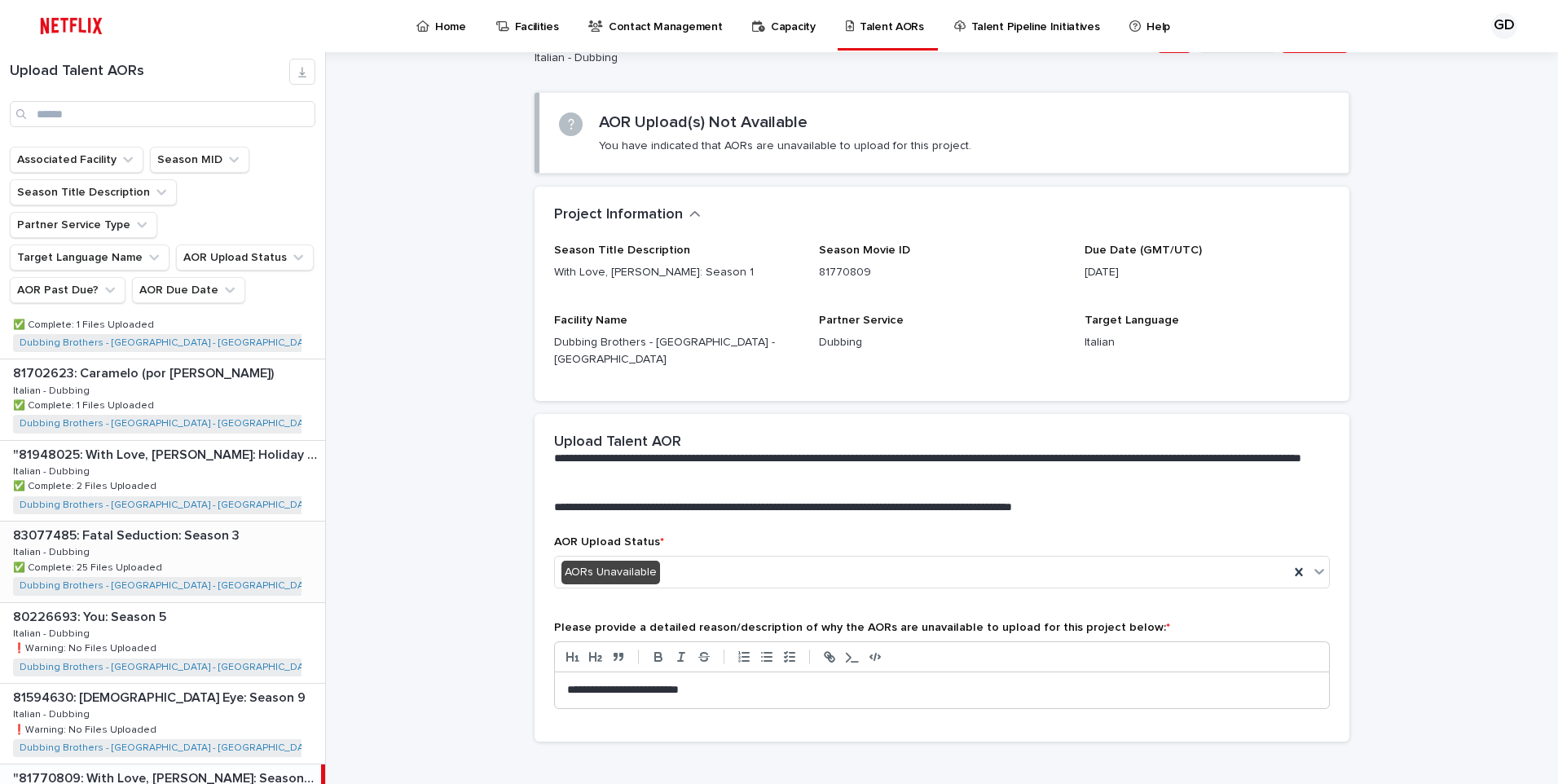
click at [210, 548] on div "83077485: Fatal Seduction: Season 3 83077485: Fatal Seduction: Season 3 Italian…" at bounding box center [162, 561] width 325 height 80
click at [210, 548] on div "83077485: Fatal Seduction: Season 3 83077485: Fatal Seduction: Season 3 Italian…" at bounding box center [160, 561] width 321 height 80
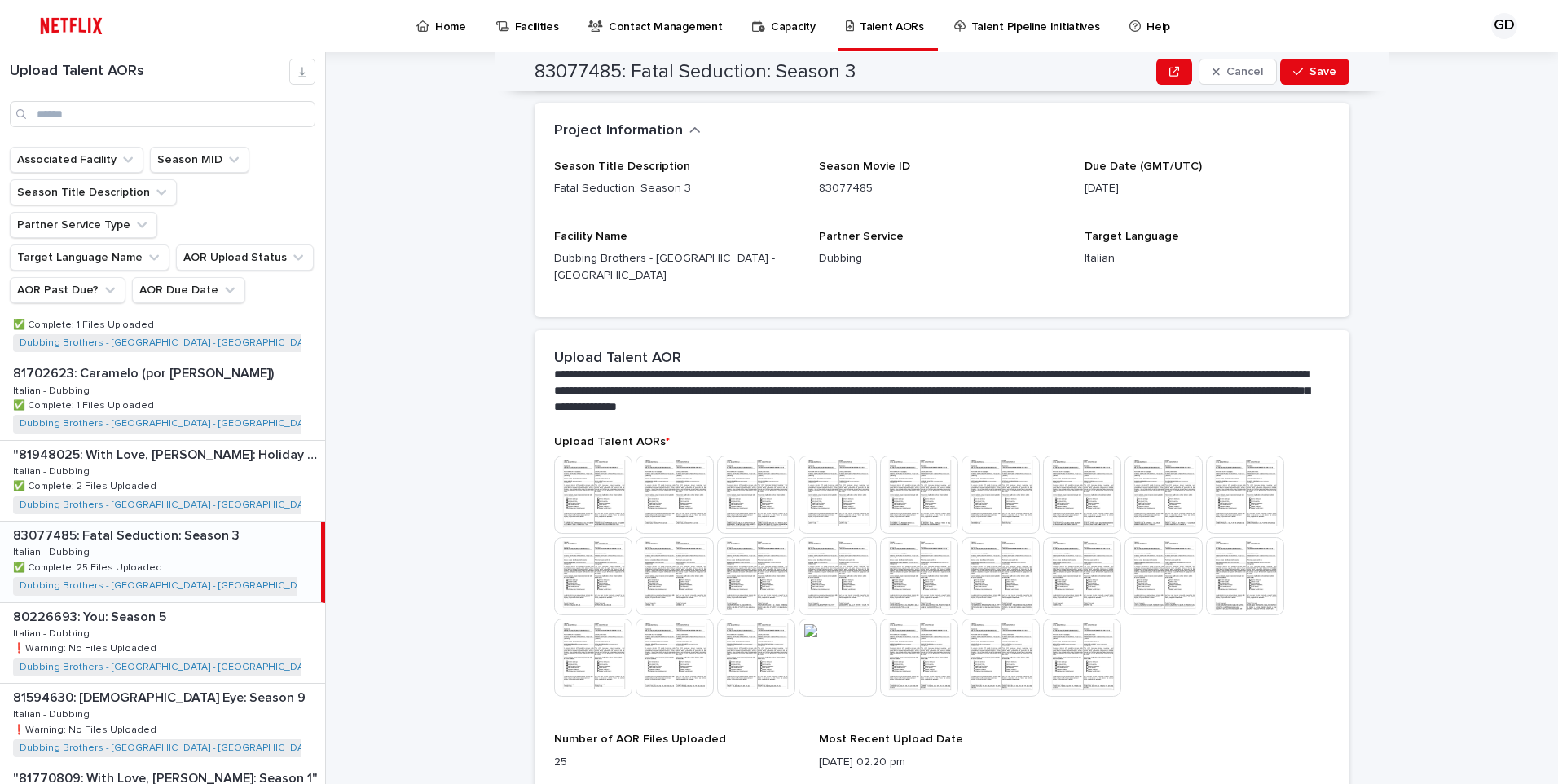
scroll to position [243, 0]
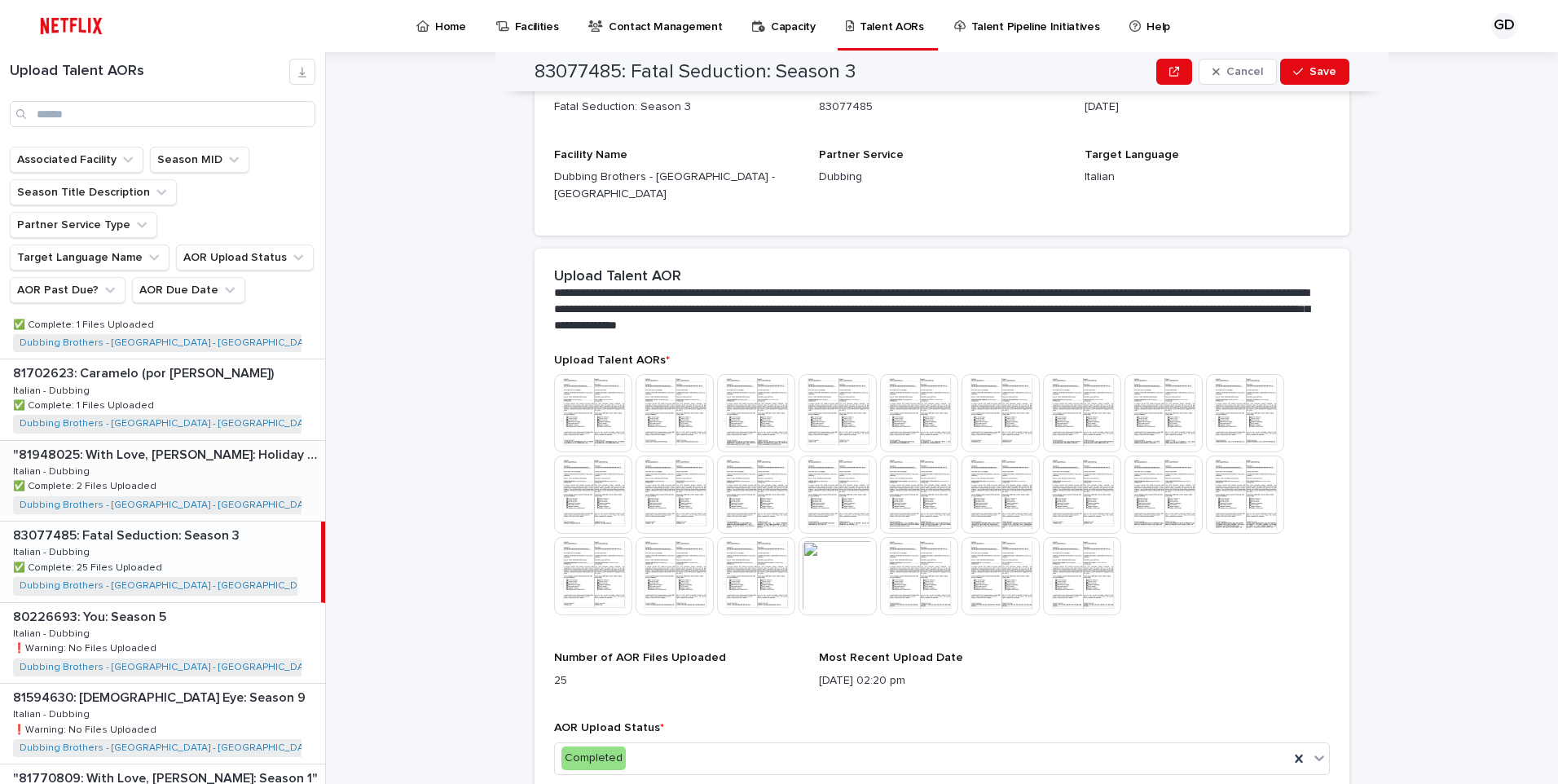
click at [186, 450] on div ""81948025: With Love, [PERSON_NAME]: Holiday Celebration" "81948025: With Love,…" at bounding box center [162, 480] width 325 height 80
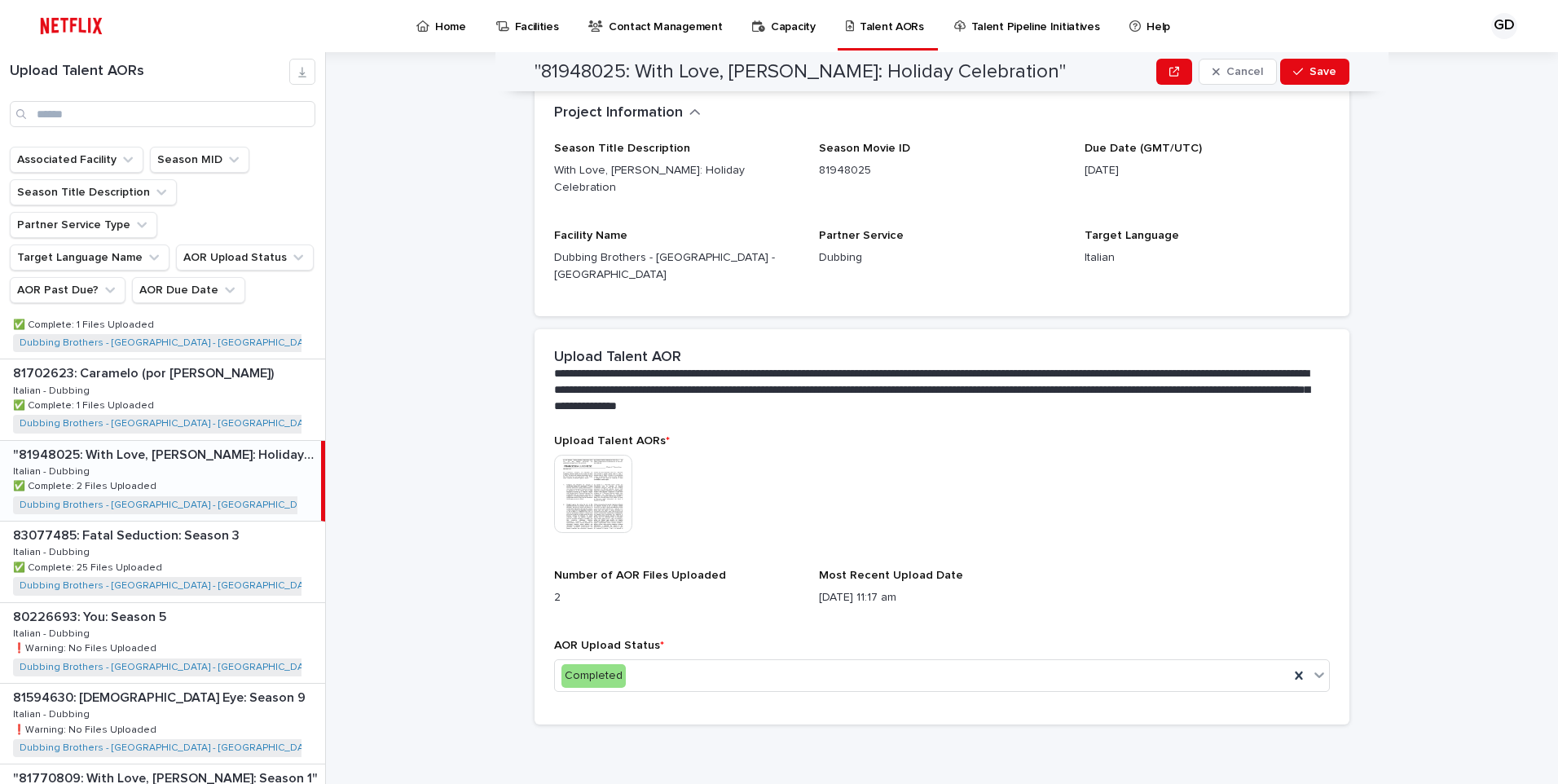
scroll to position [145, 0]
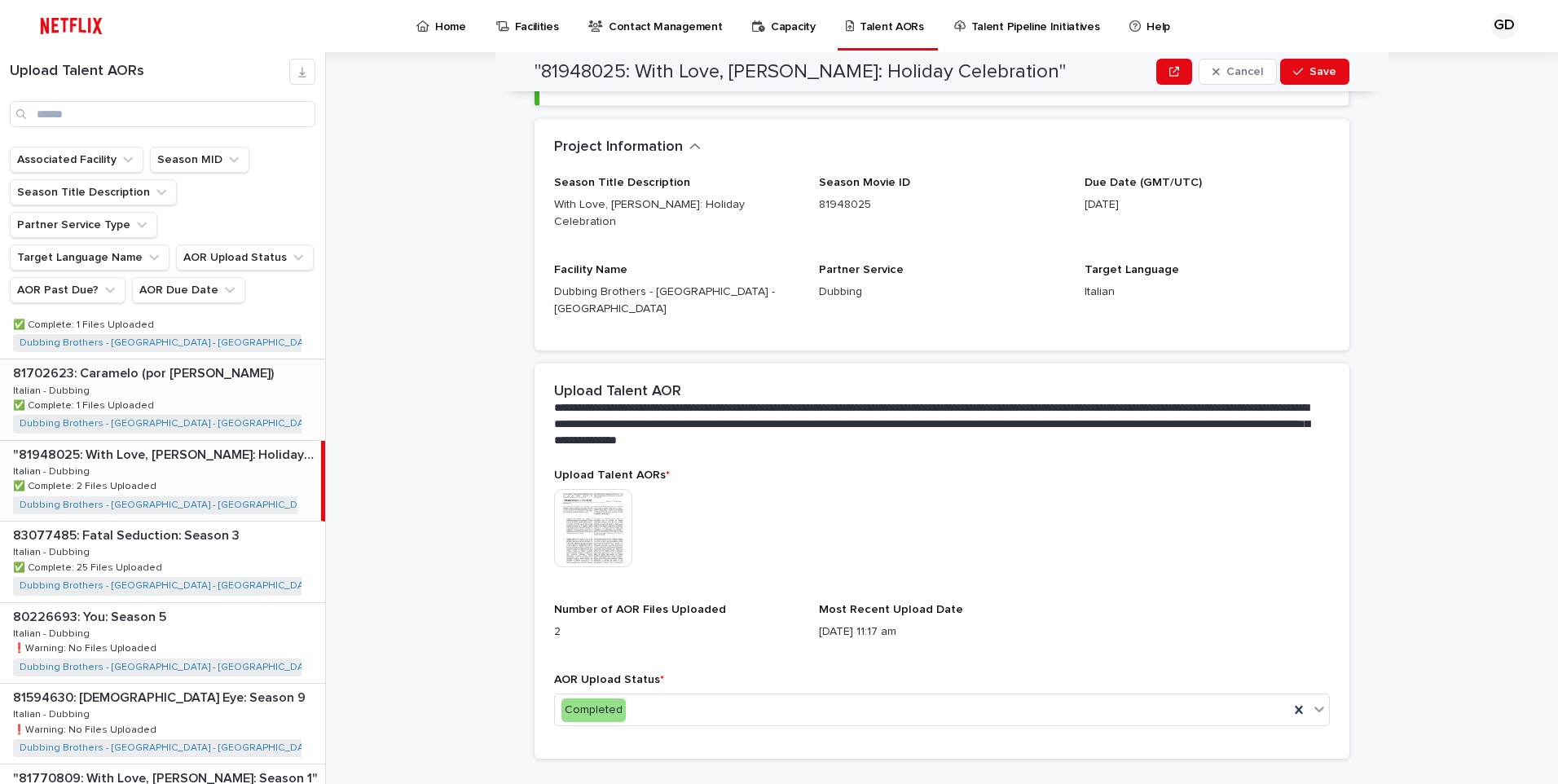
click at [215, 367] on div "81702623: Caramelo (por [PERSON_NAME]) 81702623: Caramelo (por [PERSON_NAME]) I…" at bounding box center [162, 399] width 325 height 80
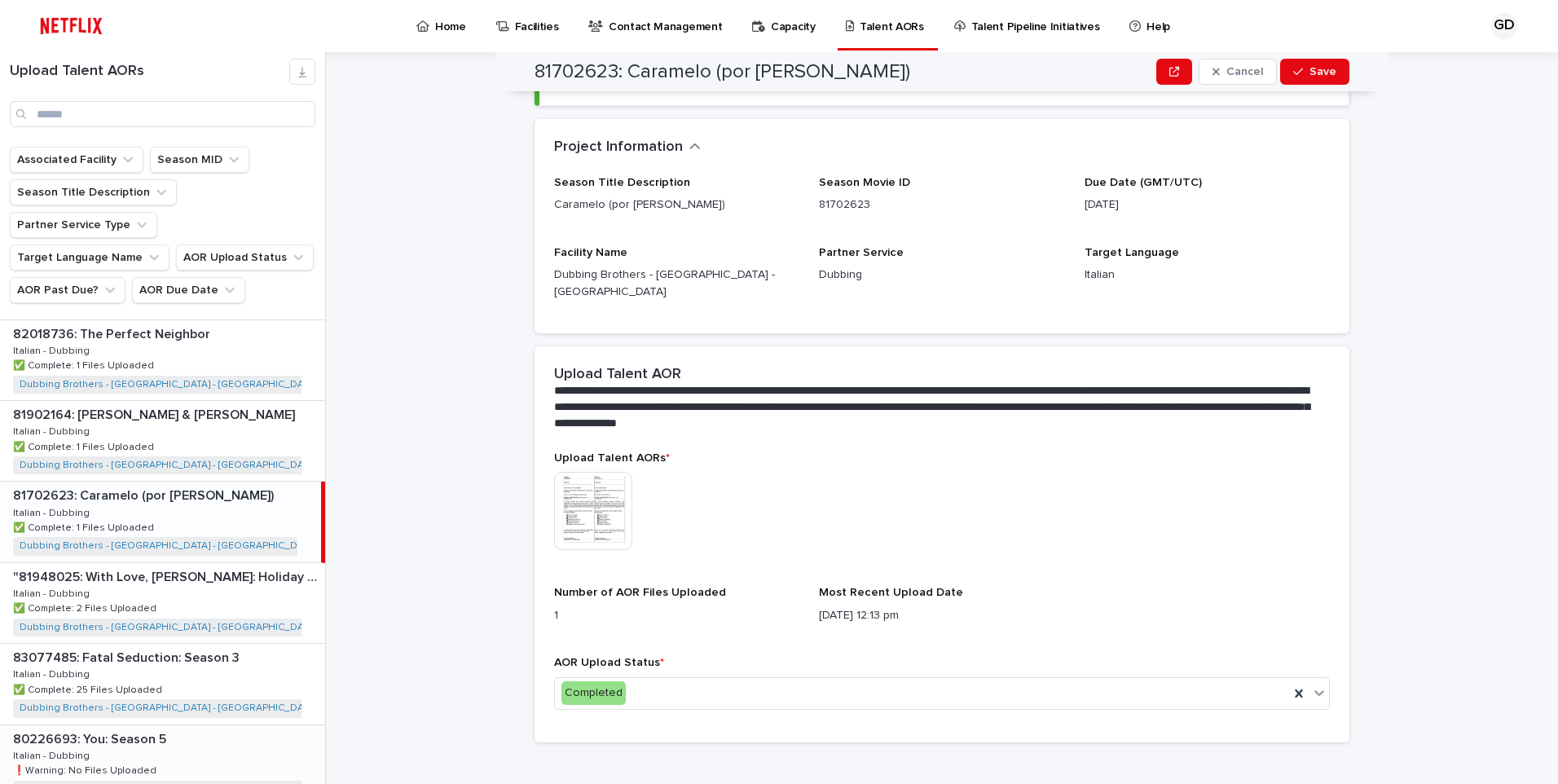
scroll to position [1251, 0]
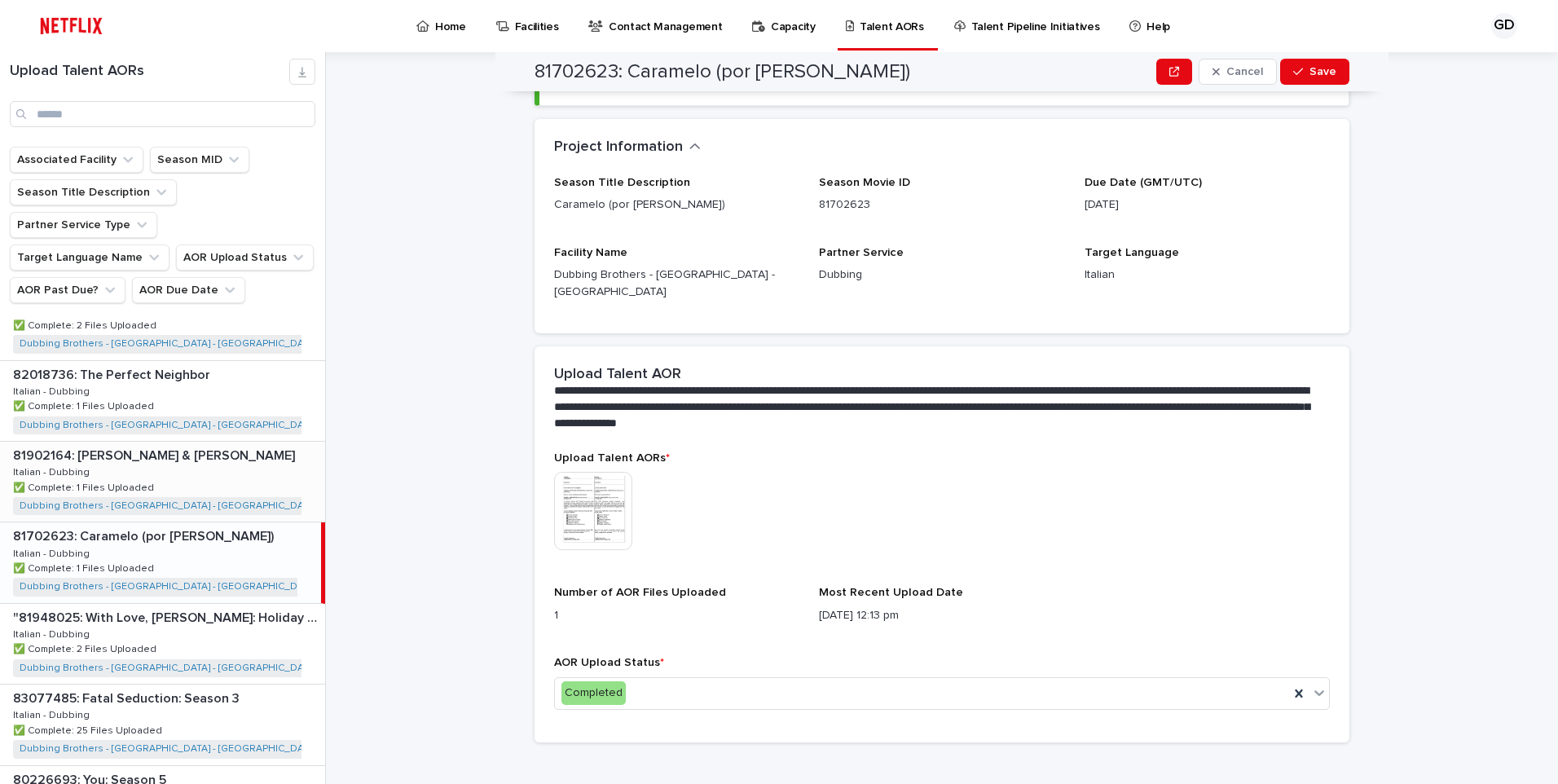
click at [146, 479] on p "✅ Complete: 1 Files Uploaded" at bounding box center [85, 486] width 144 height 15
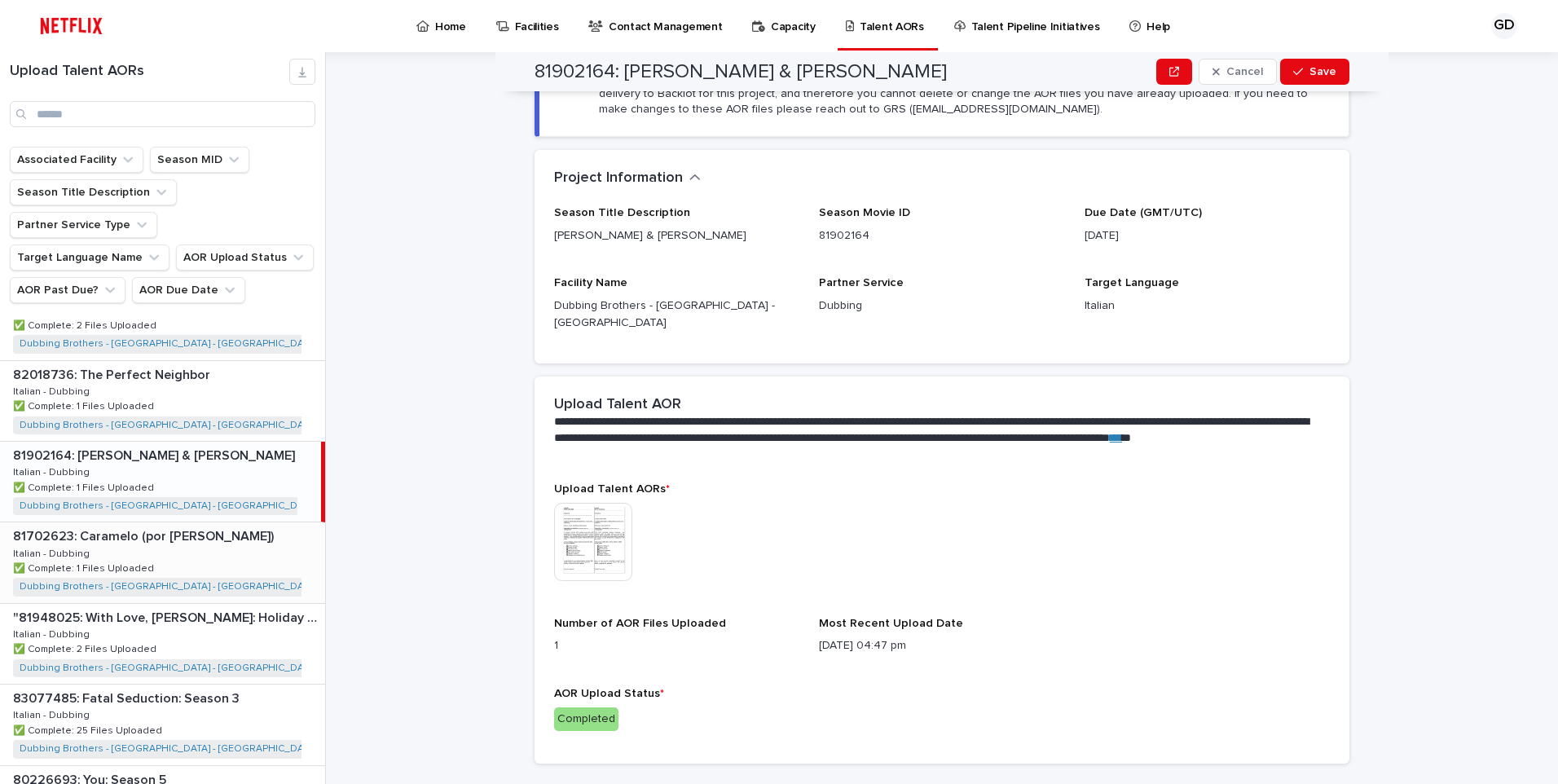
scroll to position [1169, 0]
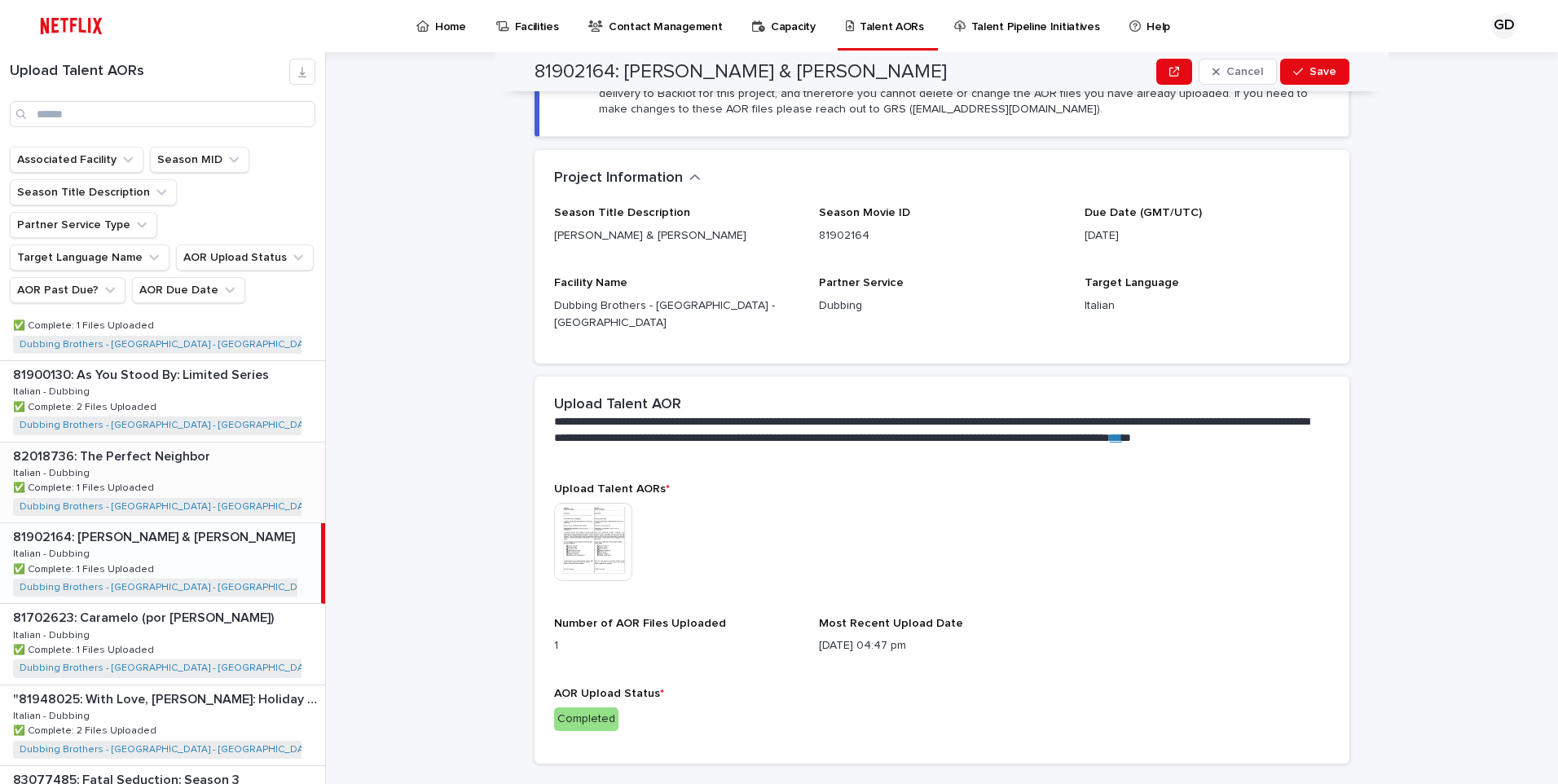
click at [230, 442] on div "82018736: The Perfect Neighbor 82018736: The Perfect Neighbor Italian - Dubbing…" at bounding box center [162, 482] width 325 height 80
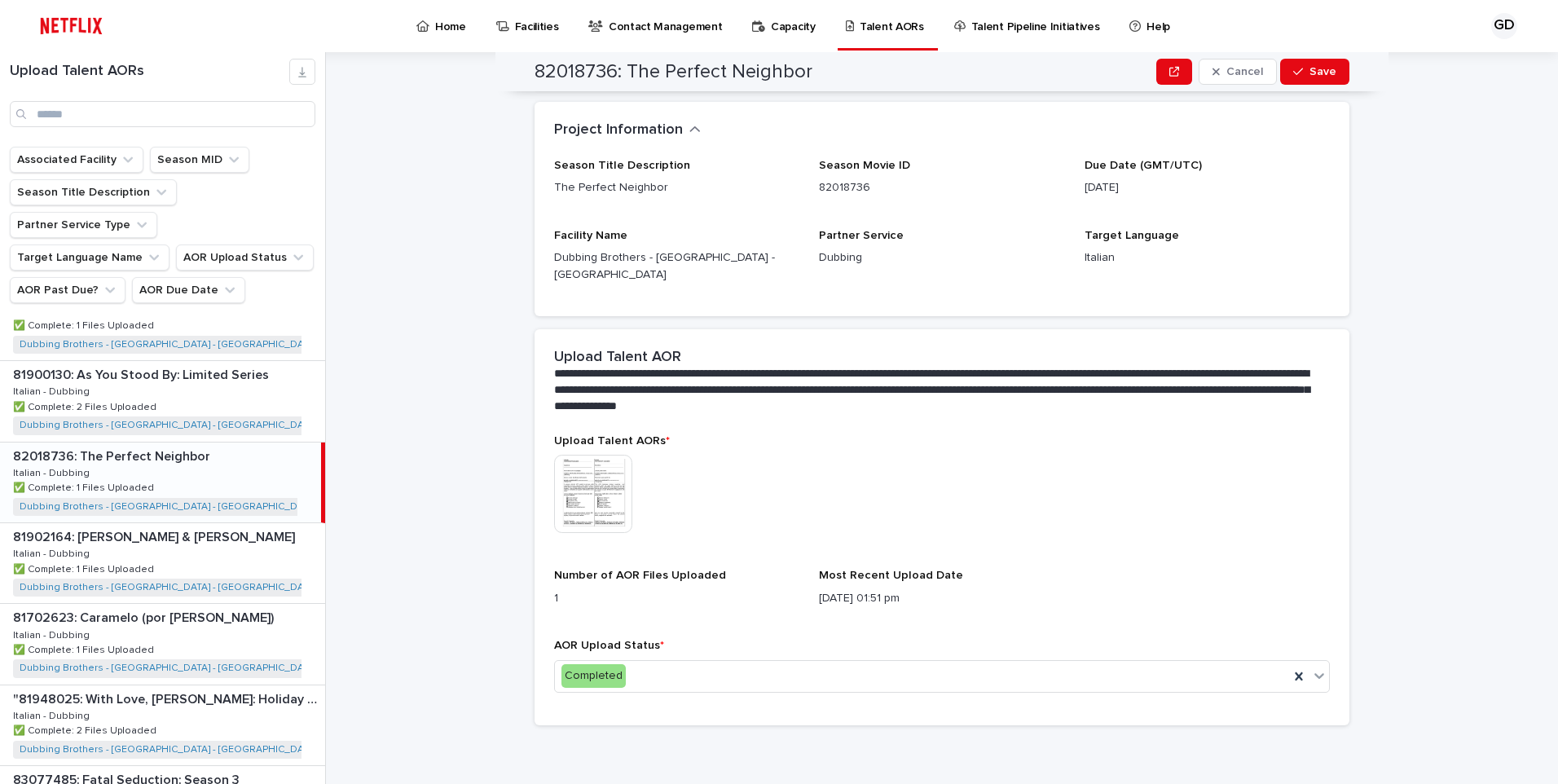
scroll to position [145, 0]
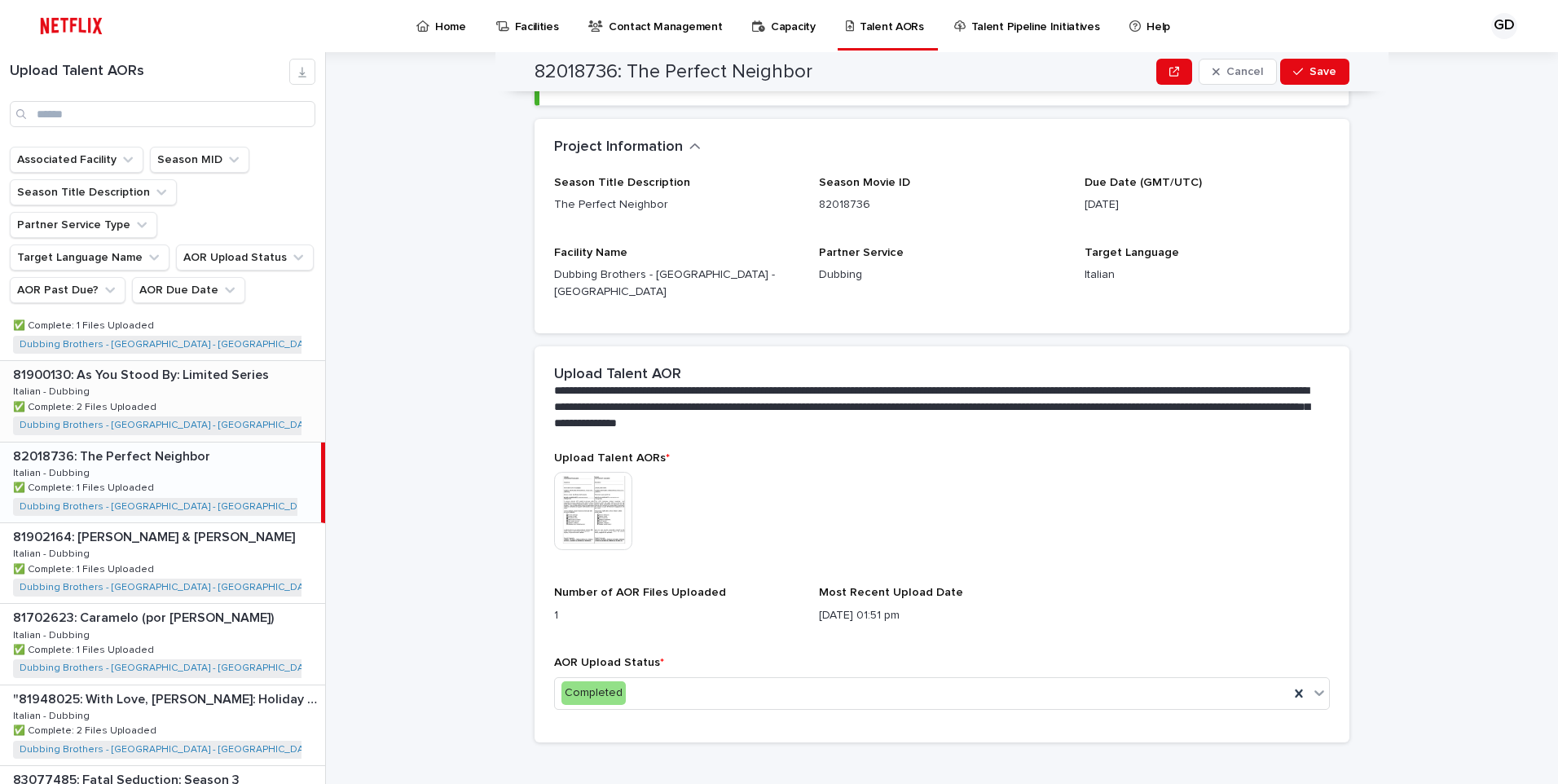
click at [226, 364] on p "81900130: As You Stood By: Limited Series" at bounding box center [142, 373] width 259 height 19
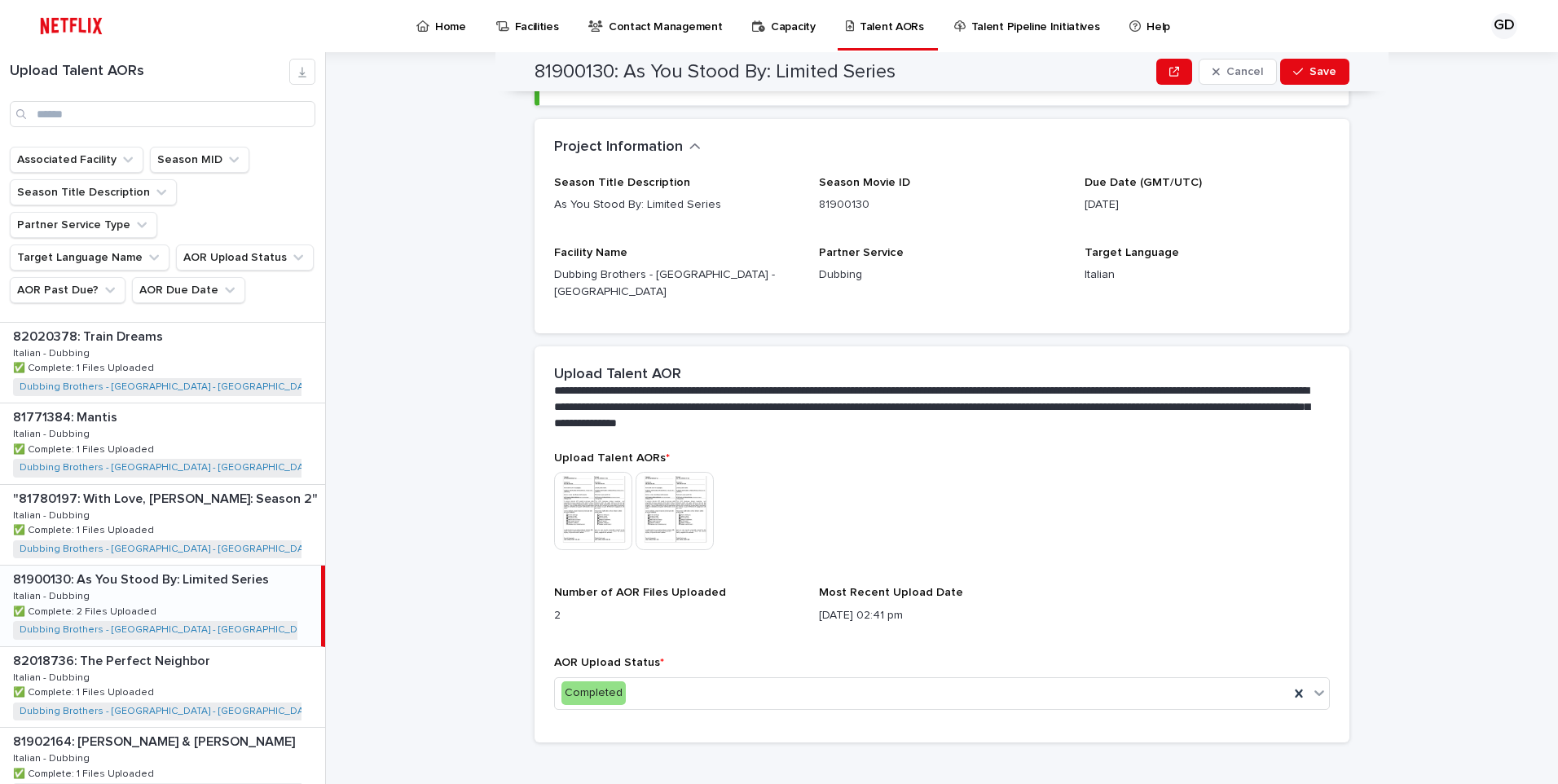
scroll to position [926, 0]
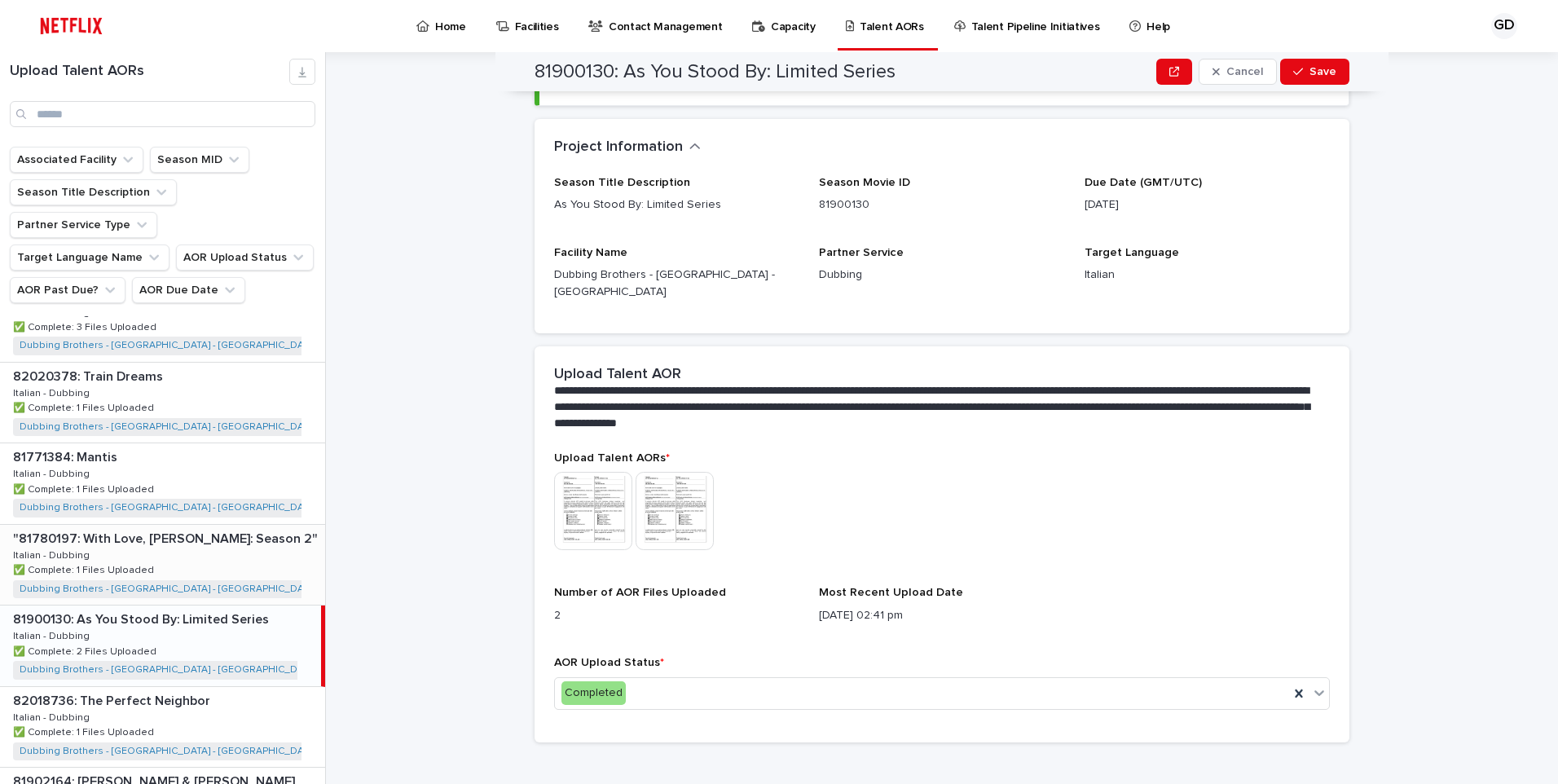
click at [218, 537] on div ""81780197: With Love, [PERSON_NAME]: Season 2" "81780197: With Love, [PERSON_NA…" at bounding box center [162, 564] width 325 height 80
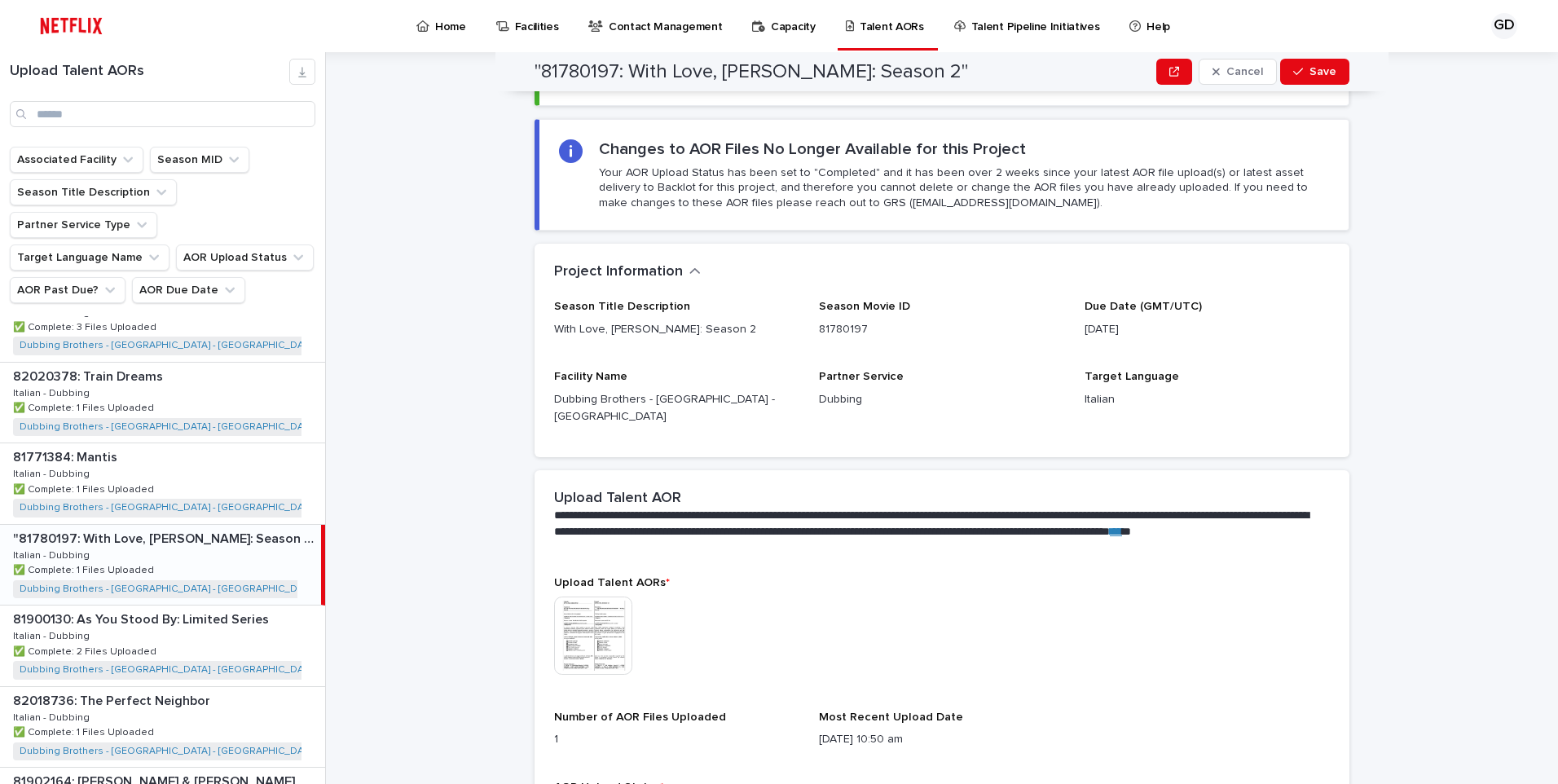
scroll to position [238, 0]
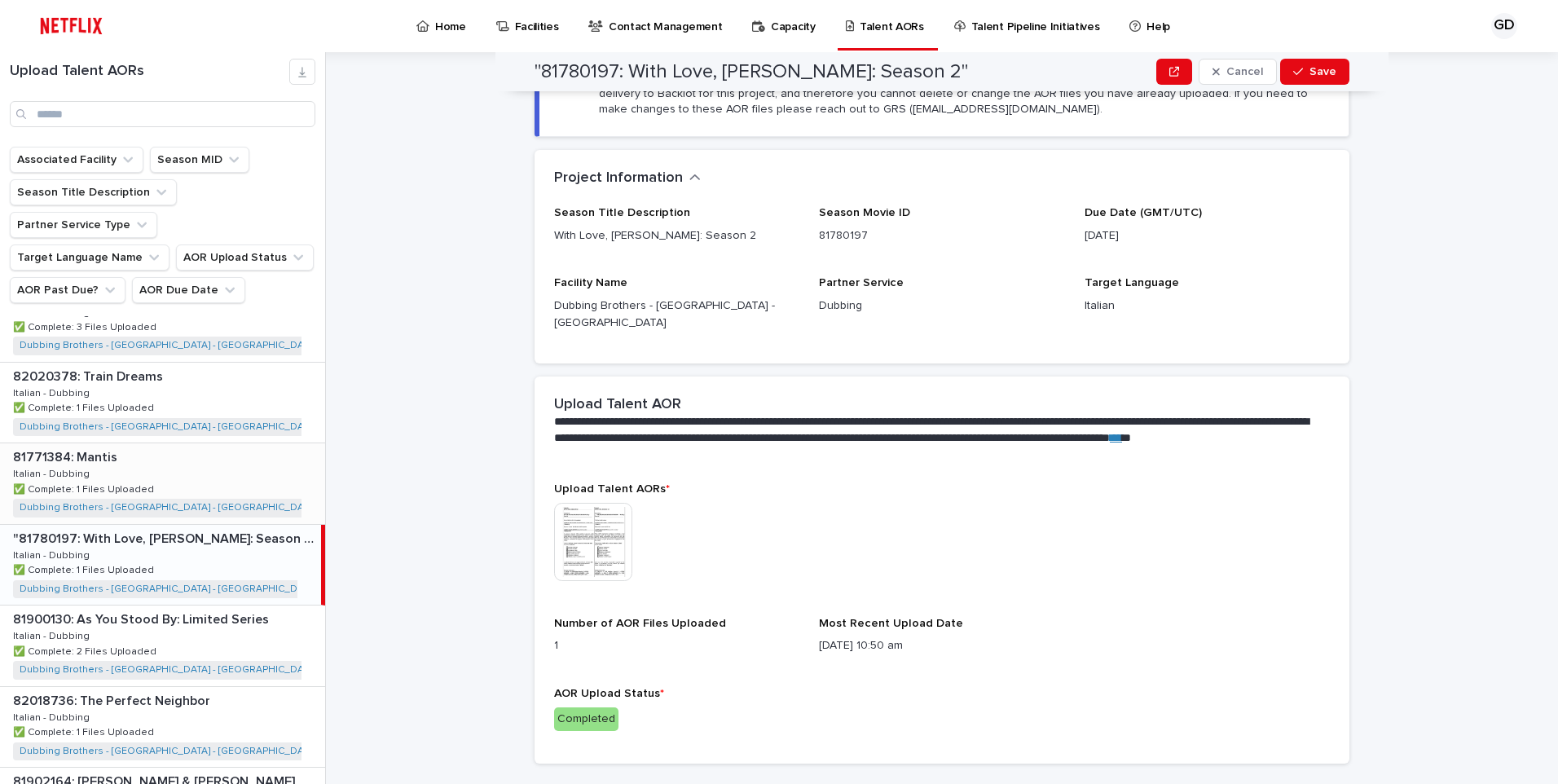
click at [234, 450] on p at bounding box center [166, 457] width 305 height 16
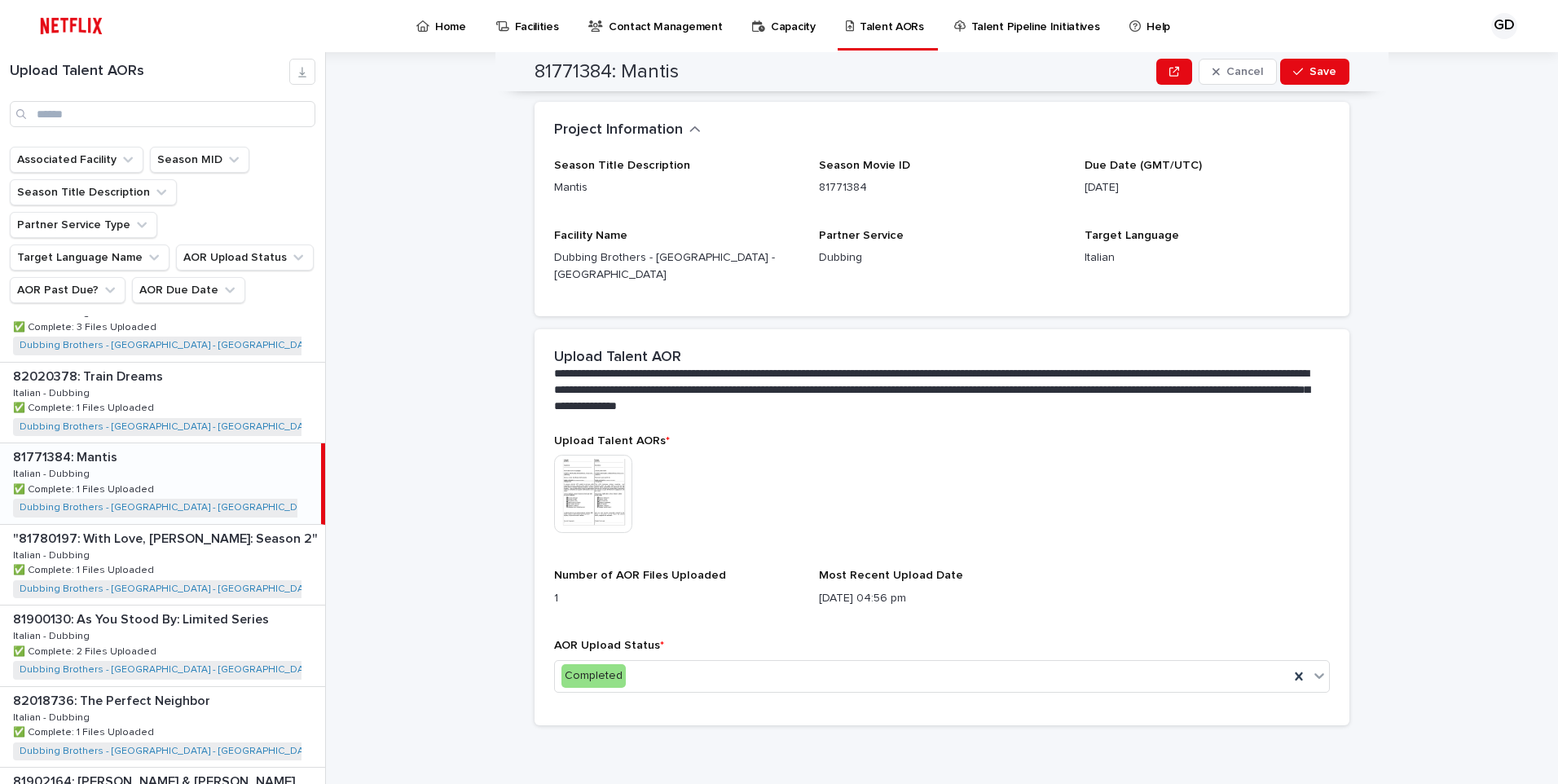
scroll to position [145, 0]
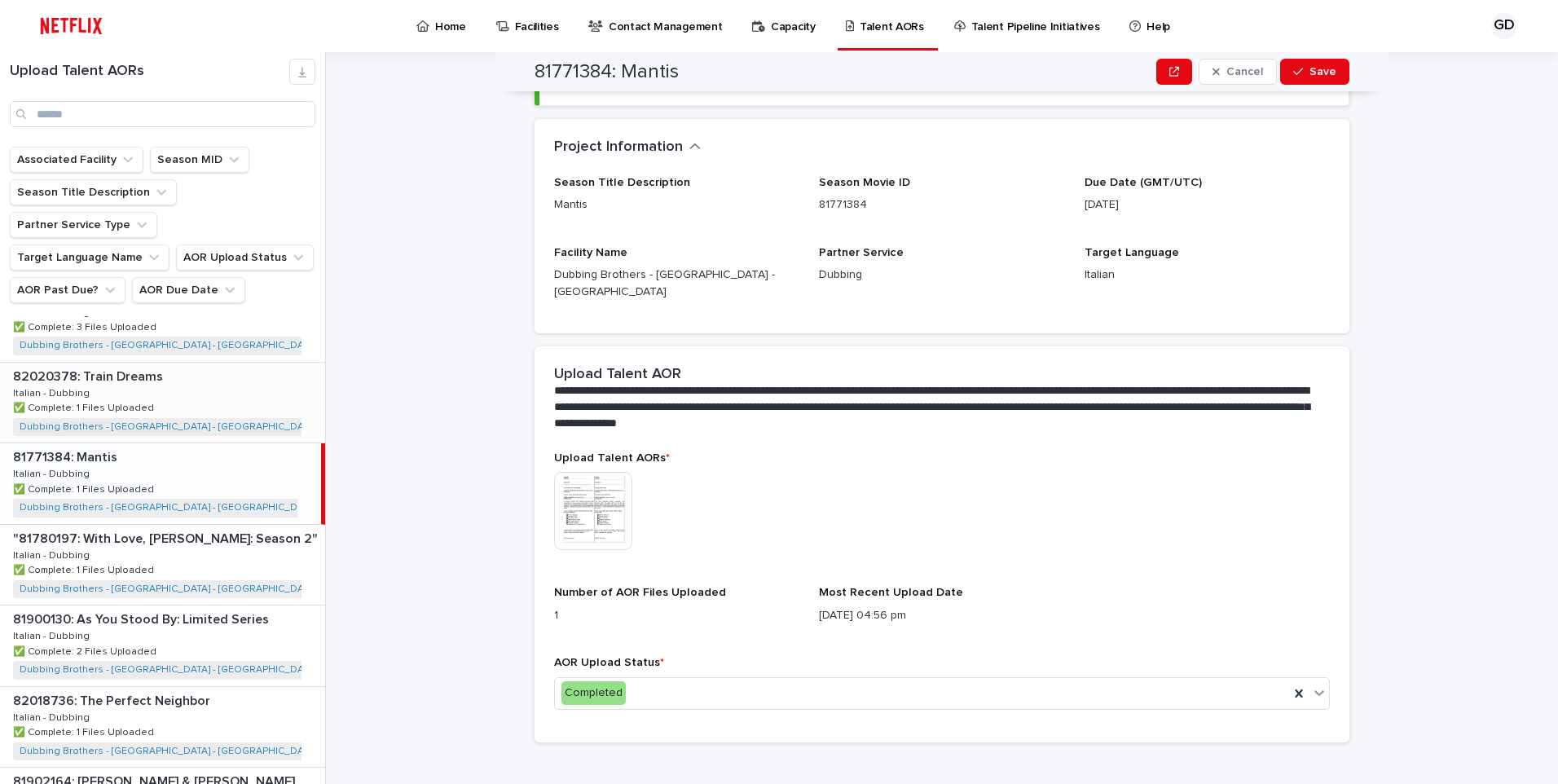
click at [225, 362] on div "82020378: Train Dreams 82020378: Train Dreams Italian - Dubbing Italian - Dubbi…" at bounding box center [162, 402] width 325 height 80
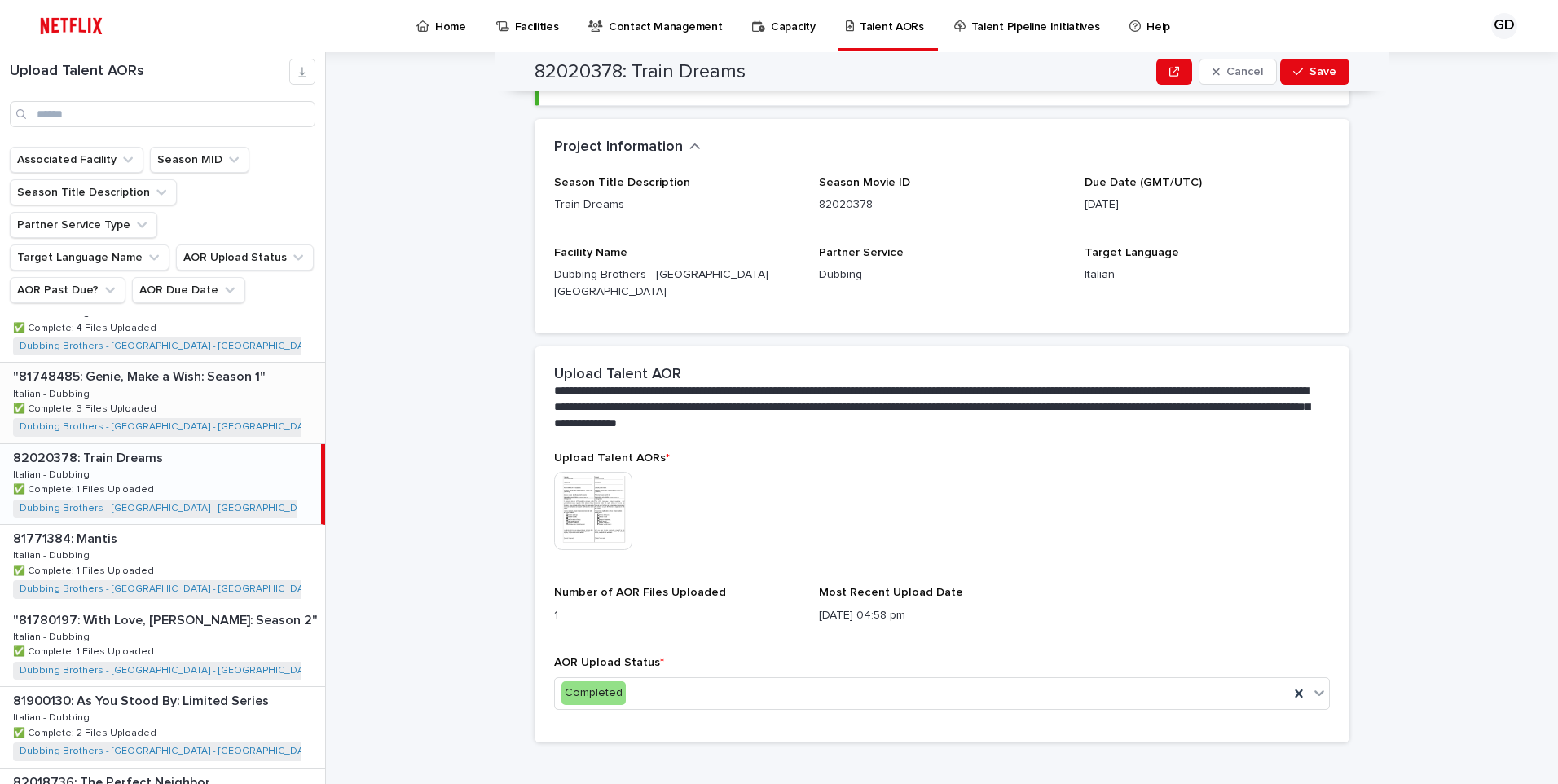
click at [226, 381] on div ""81748485: [PERSON_NAME], Make a Wish: Season 1" "81748485: Genie, Make a Wish:…" at bounding box center [162, 402] width 325 height 80
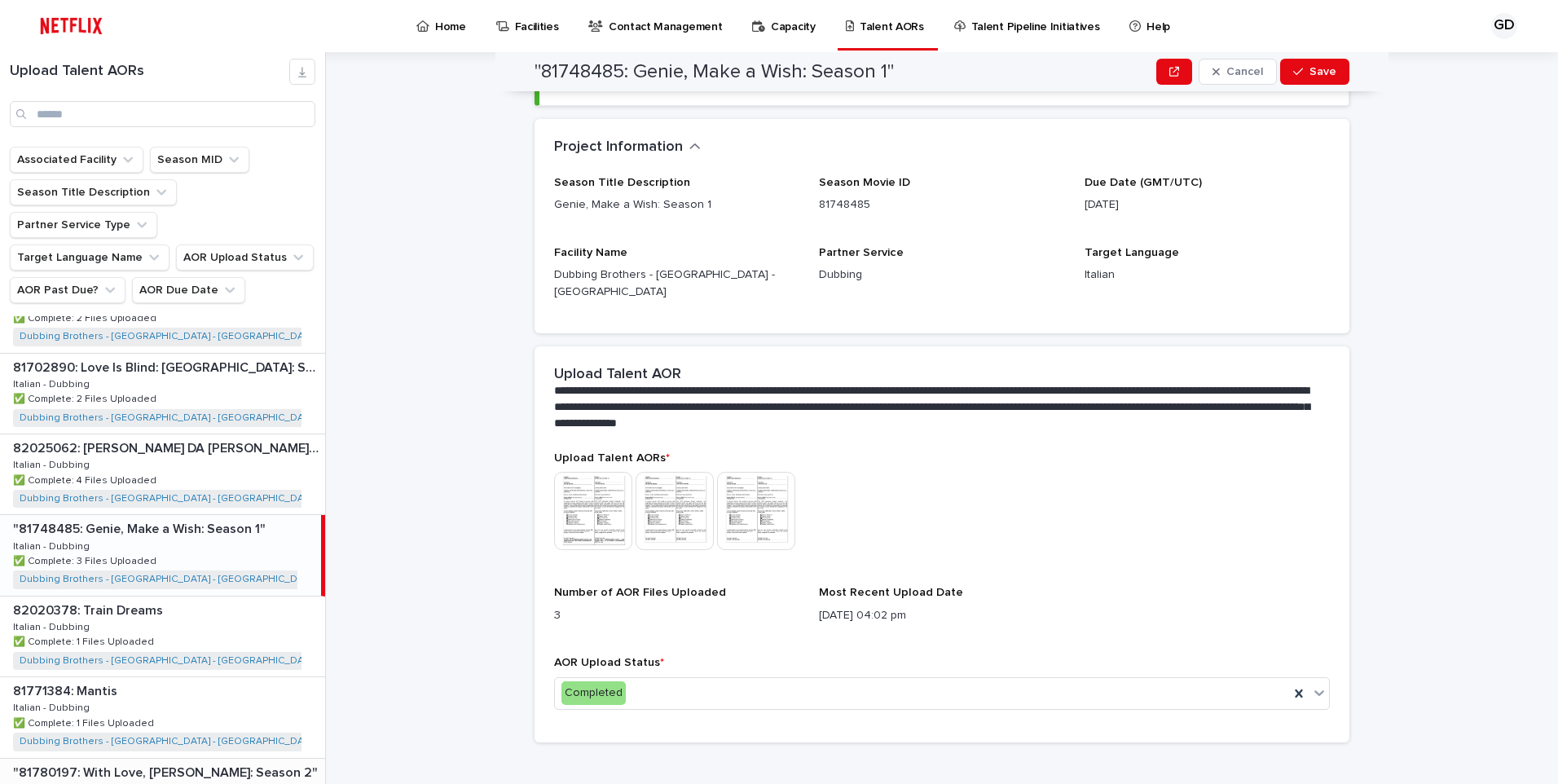
scroll to position [681, 0]
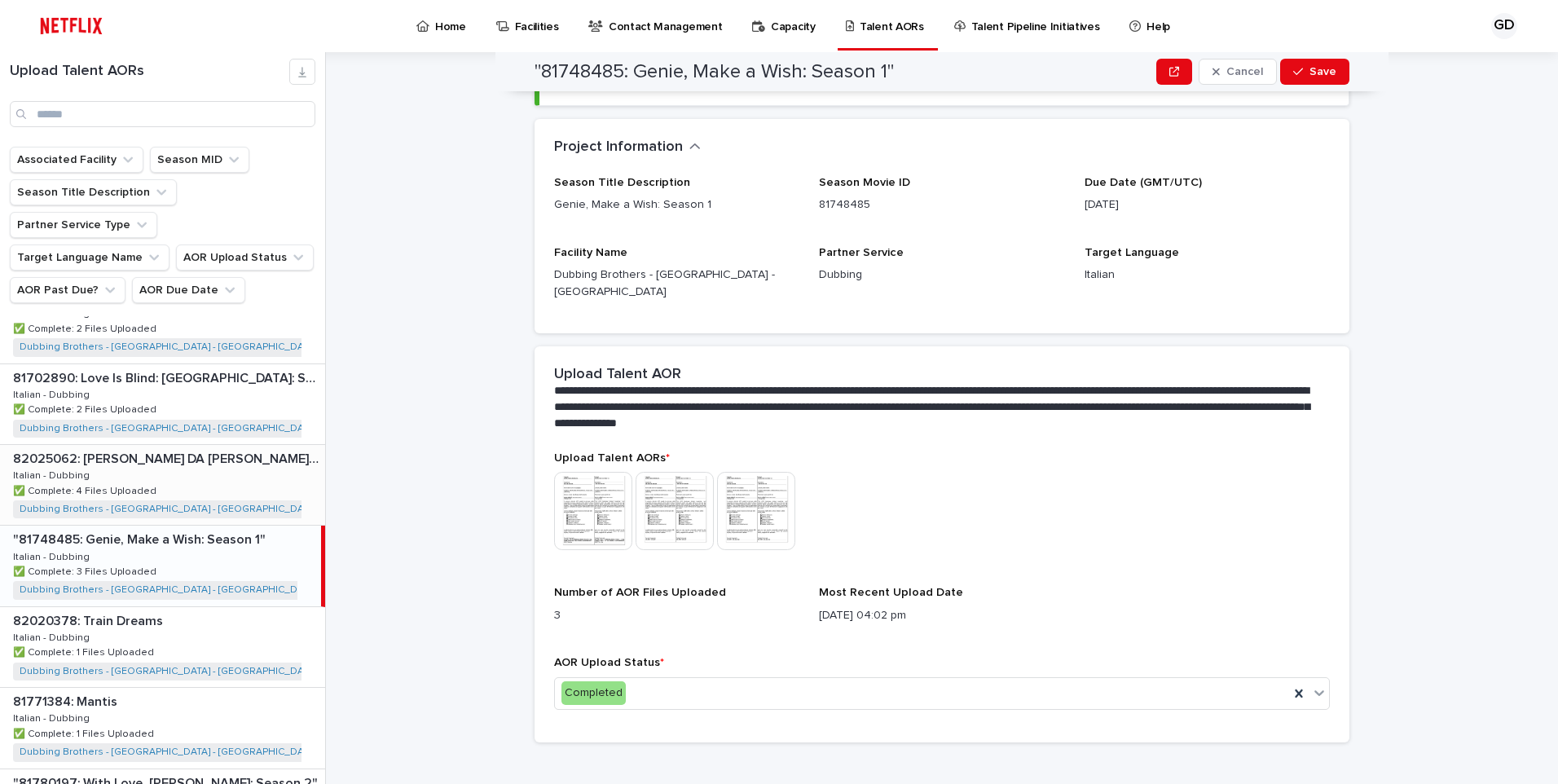
click at [186, 459] on div "82025062: [PERSON_NAME] DA [PERSON_NAME]: Season 2 82025062: [PERSON_NAME] DA […" at bounding box center [162, 485] width 325 height 80
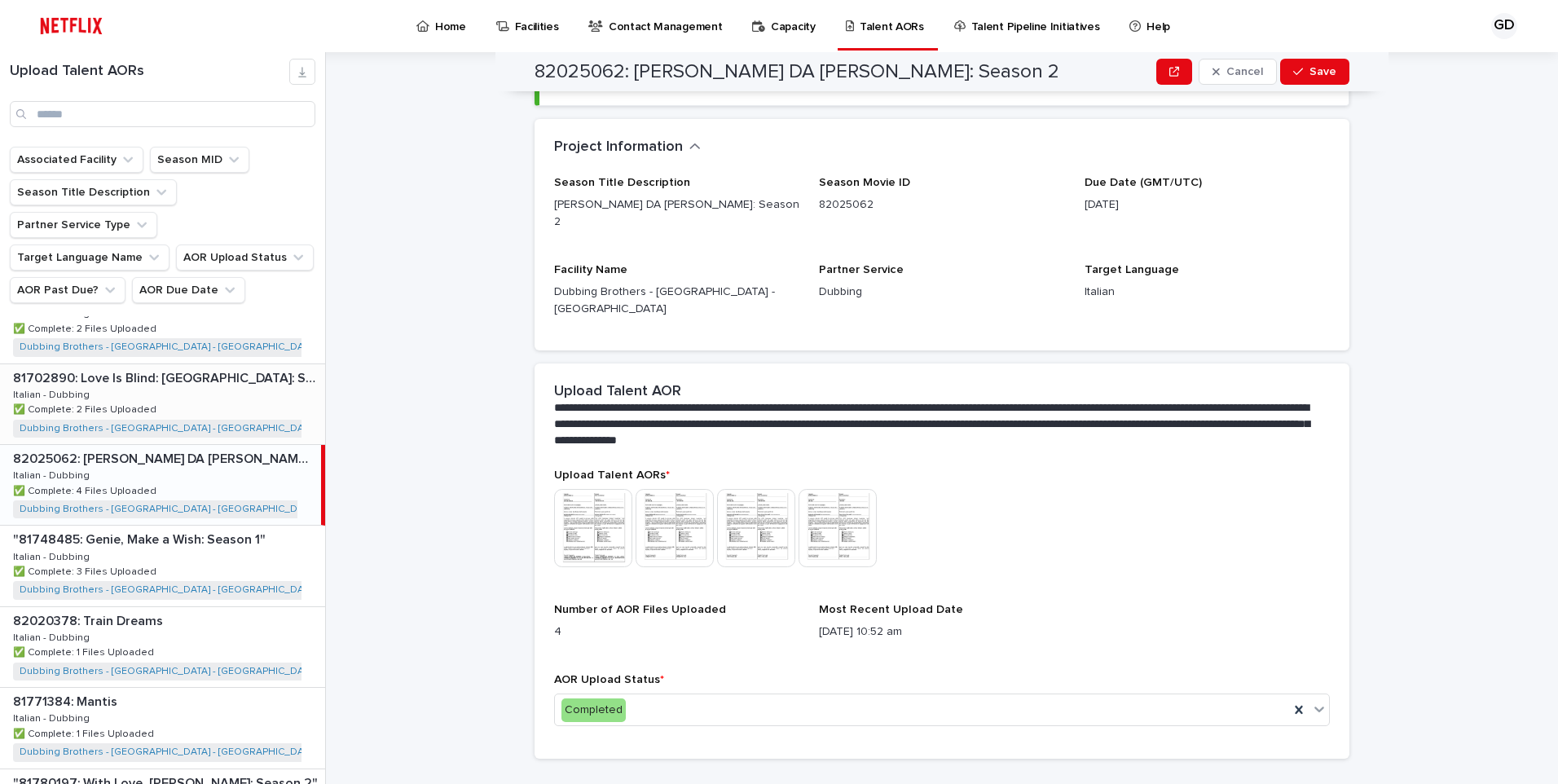
click at [185, 381] on div "81702890: Love Is Blind: [GEOGRAPHIC_DATA]: Season 2 81702890: Love Is Blind: […" at bounding box center [162, 404] width 325 height 80
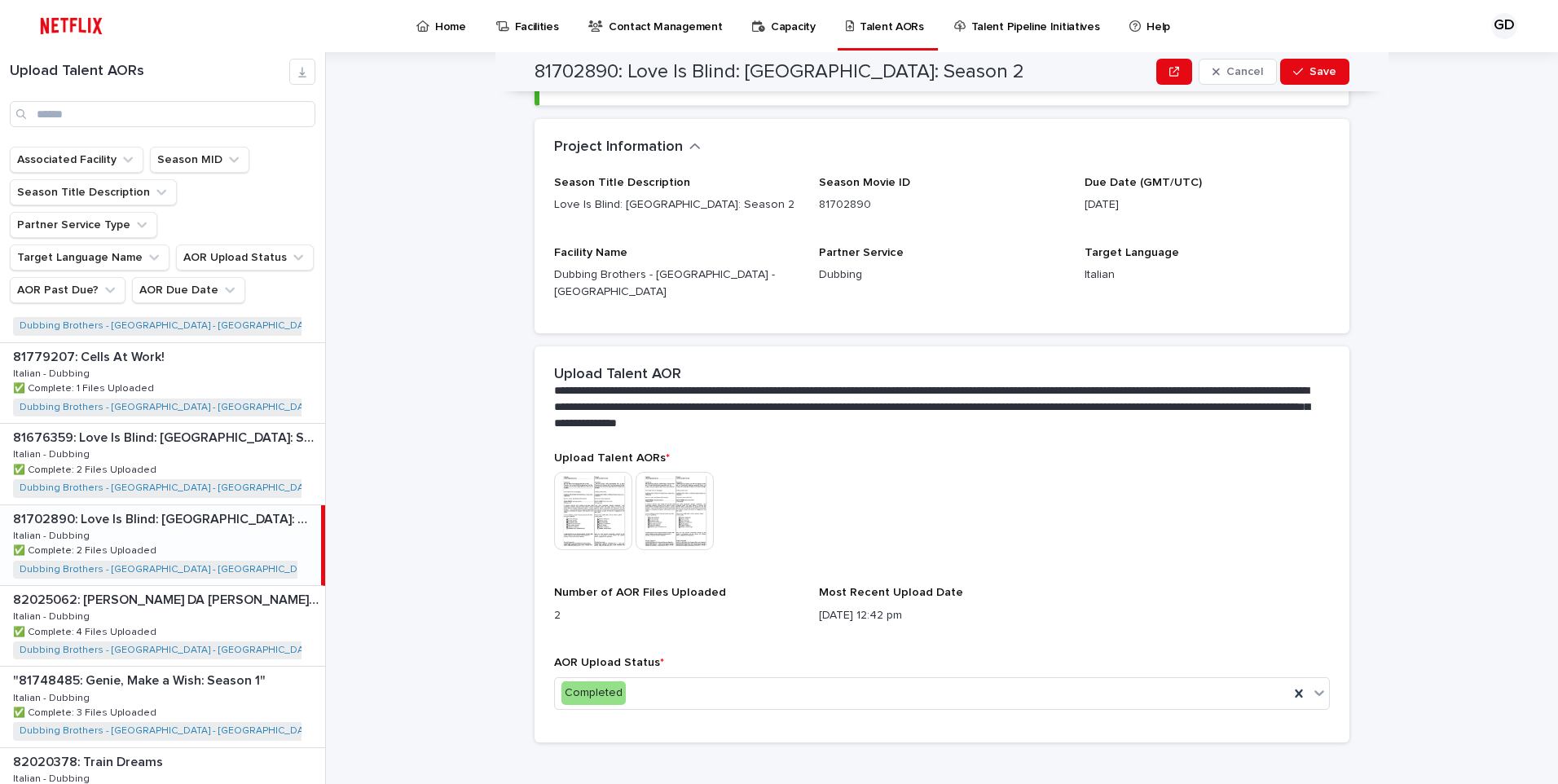
scroll to position [518, 0]
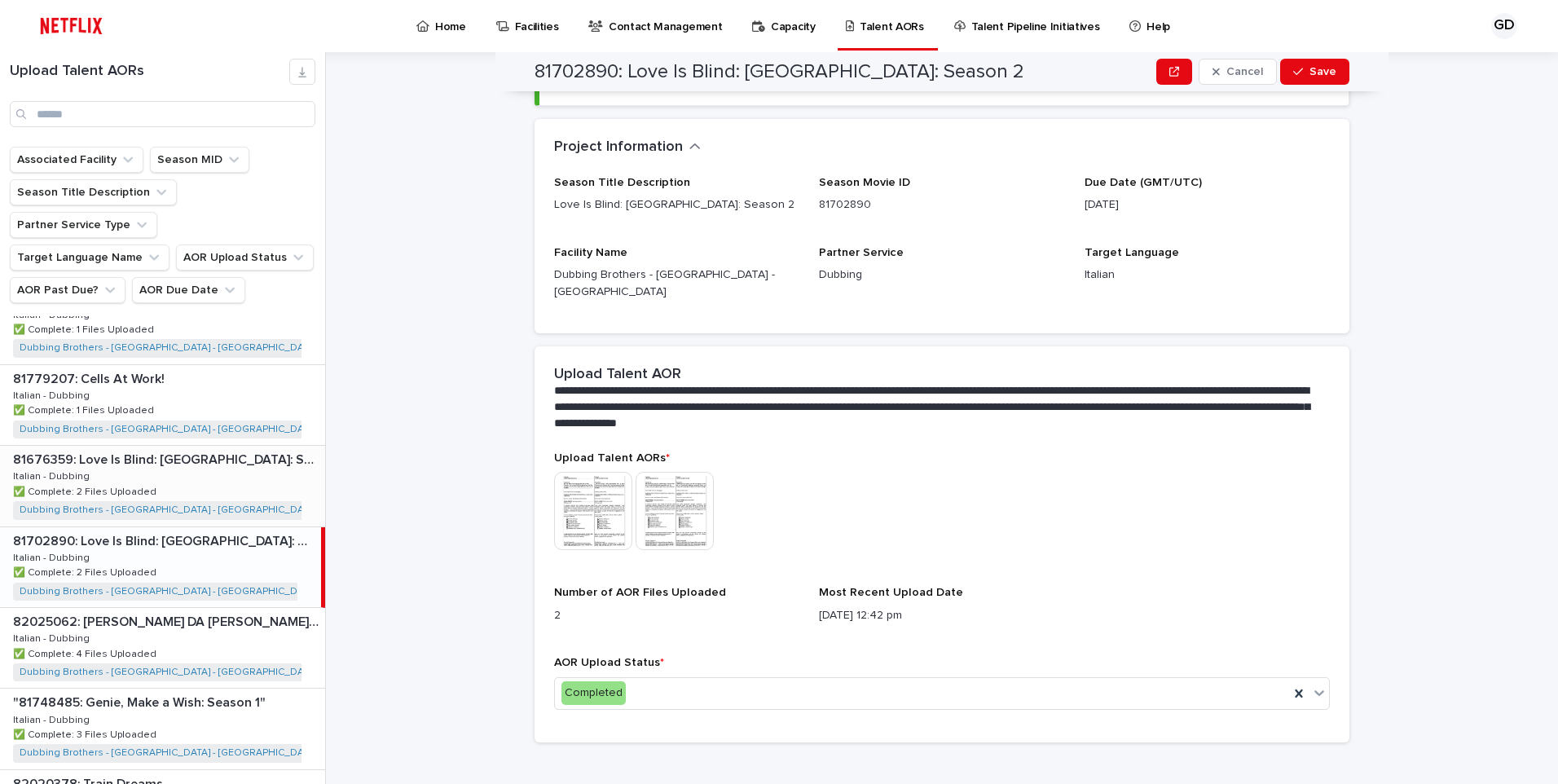
click at [166, 459] on div "81676359: Love Is Blind: [GEOGRAPHIC_DATA]: Season 1 81676359: Love Is Blind: […" at bounding box center [162, 486] width 325 height 80
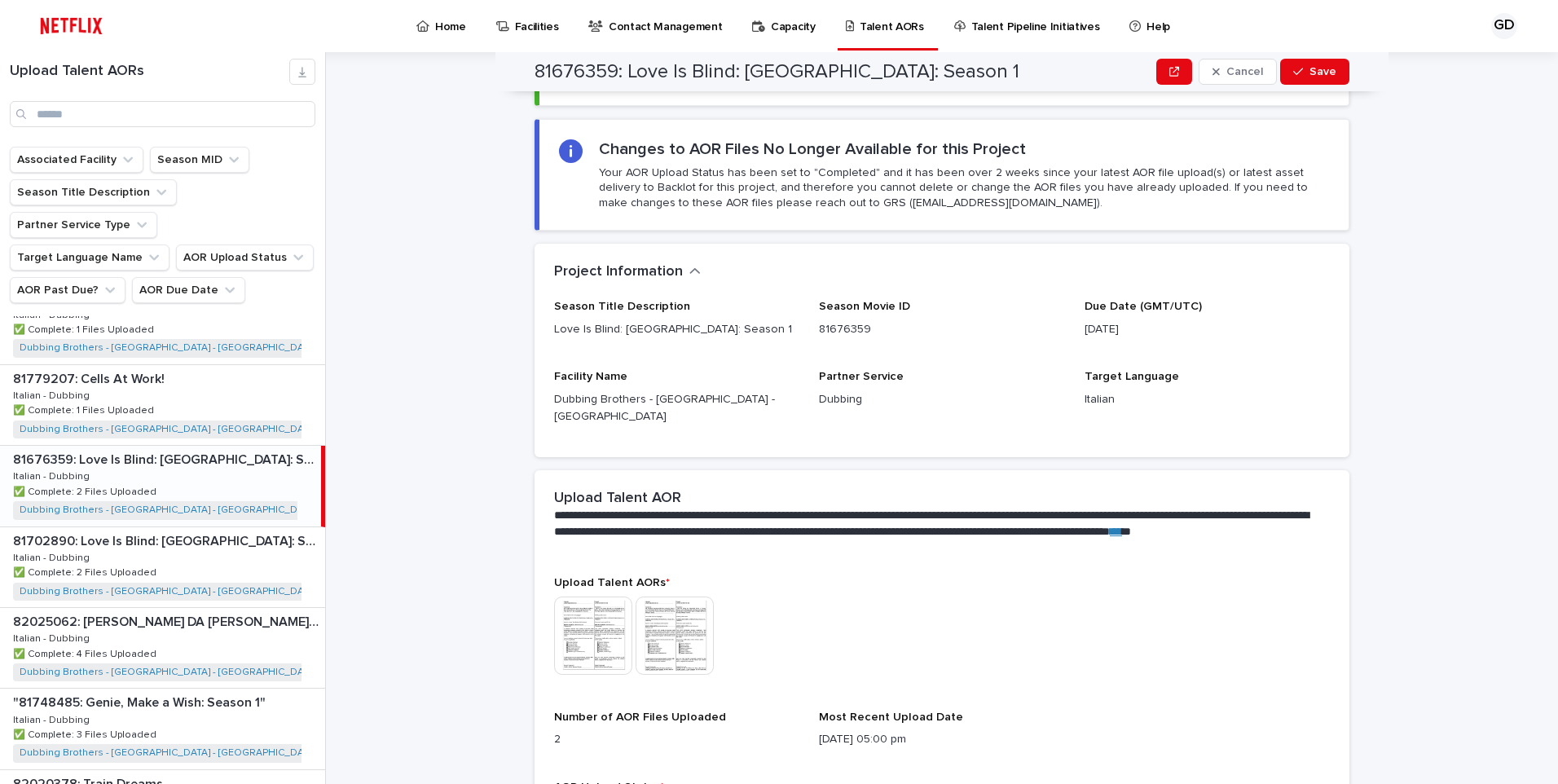
scroll to position [238, 0]
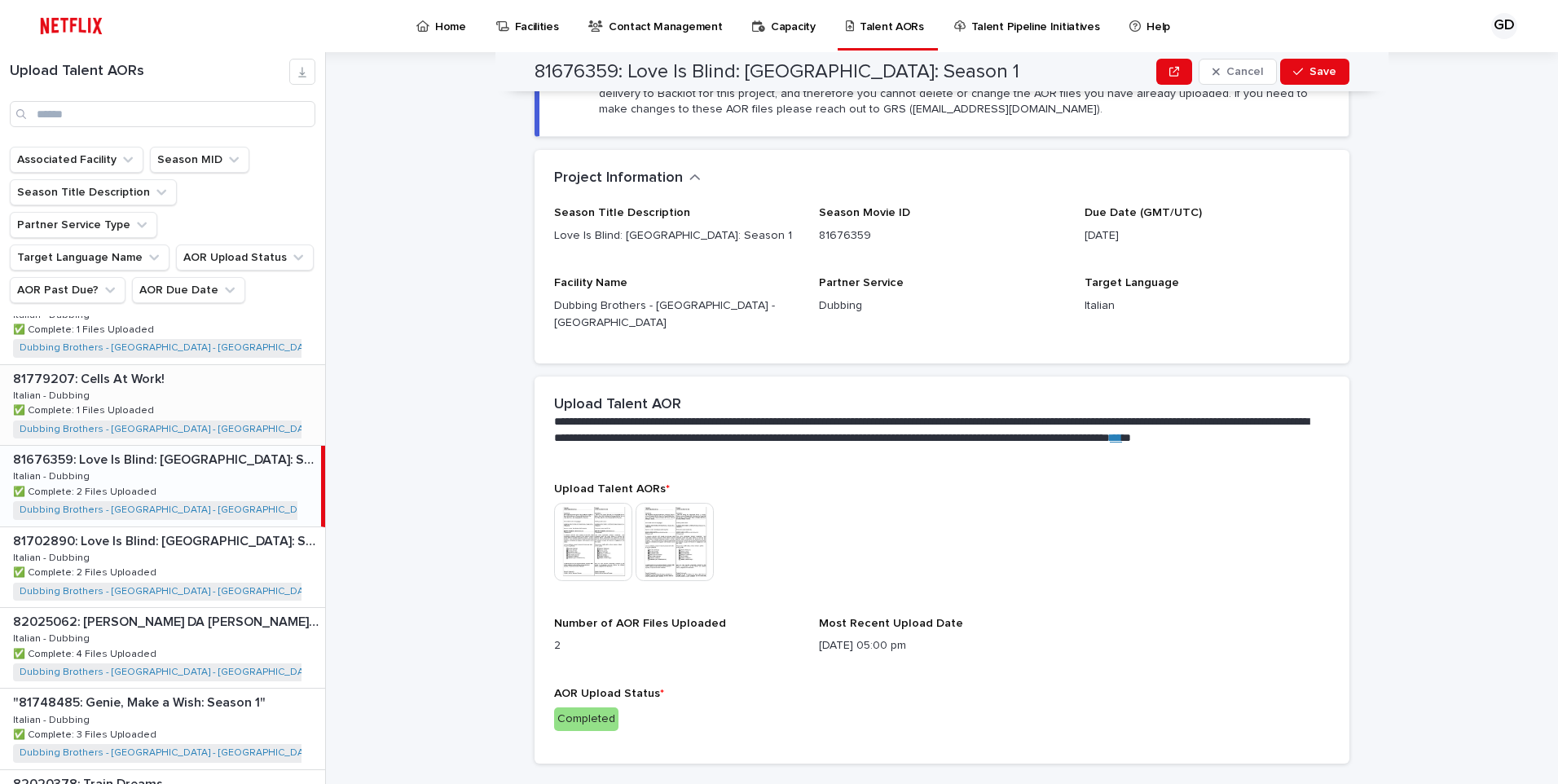
click at [230, 372] on p at bounding box center [166, 379] width 305 height 16
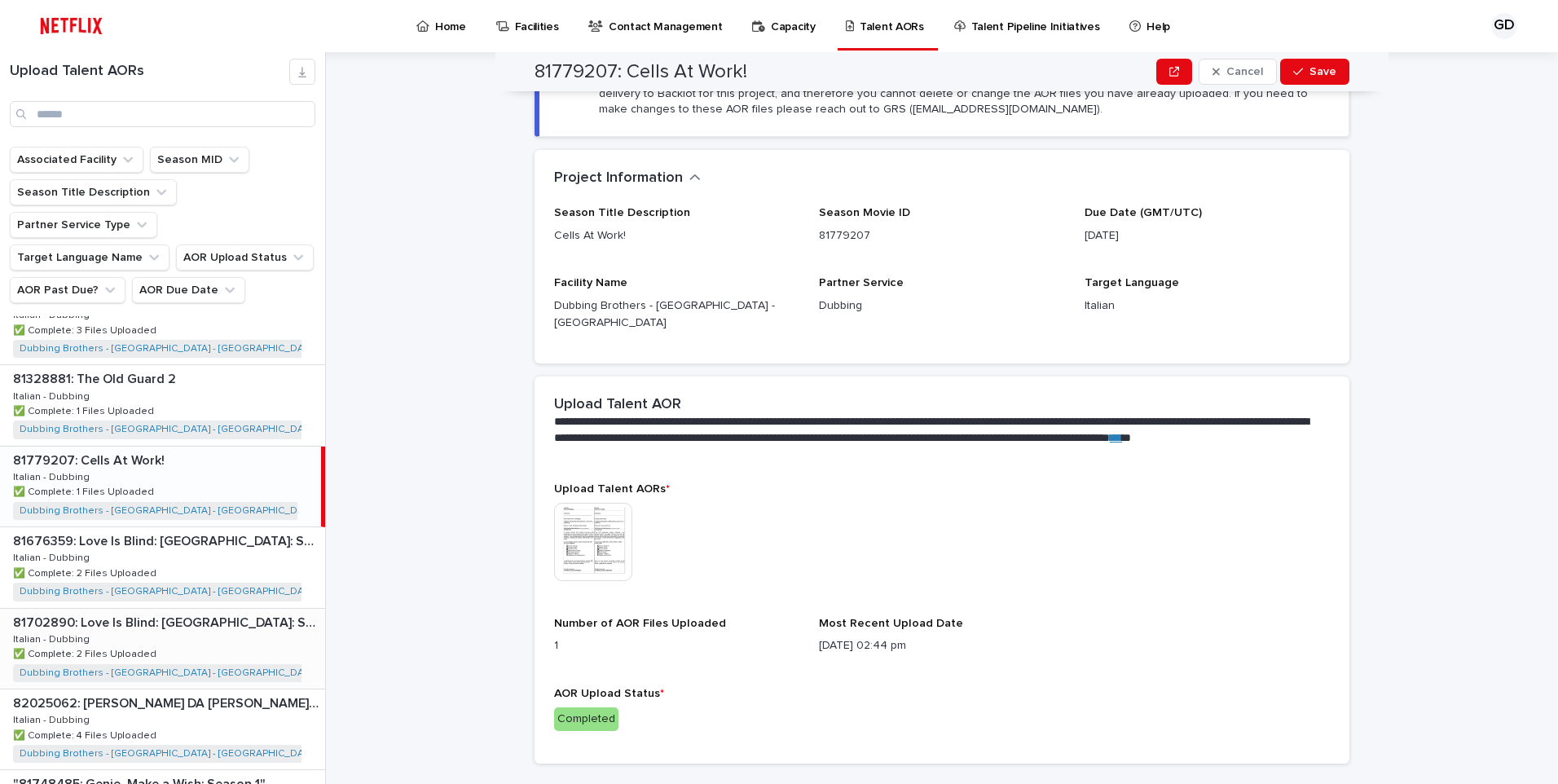
scroll to position [355, 0]
click at [201, 466] on div "81328881: The Old Guard 2 81328881: The Old Guard 2 Italian - Dubbing Italian -…" at bounding box center [162, 486] width 325 height 80
click at [197, 394] on div "81435630: [DATE]: Season 2 81435630: [DATE]: Season 2 Italian - Dubbing Italian…" at bounding box center [162, 406] width 325 height 80
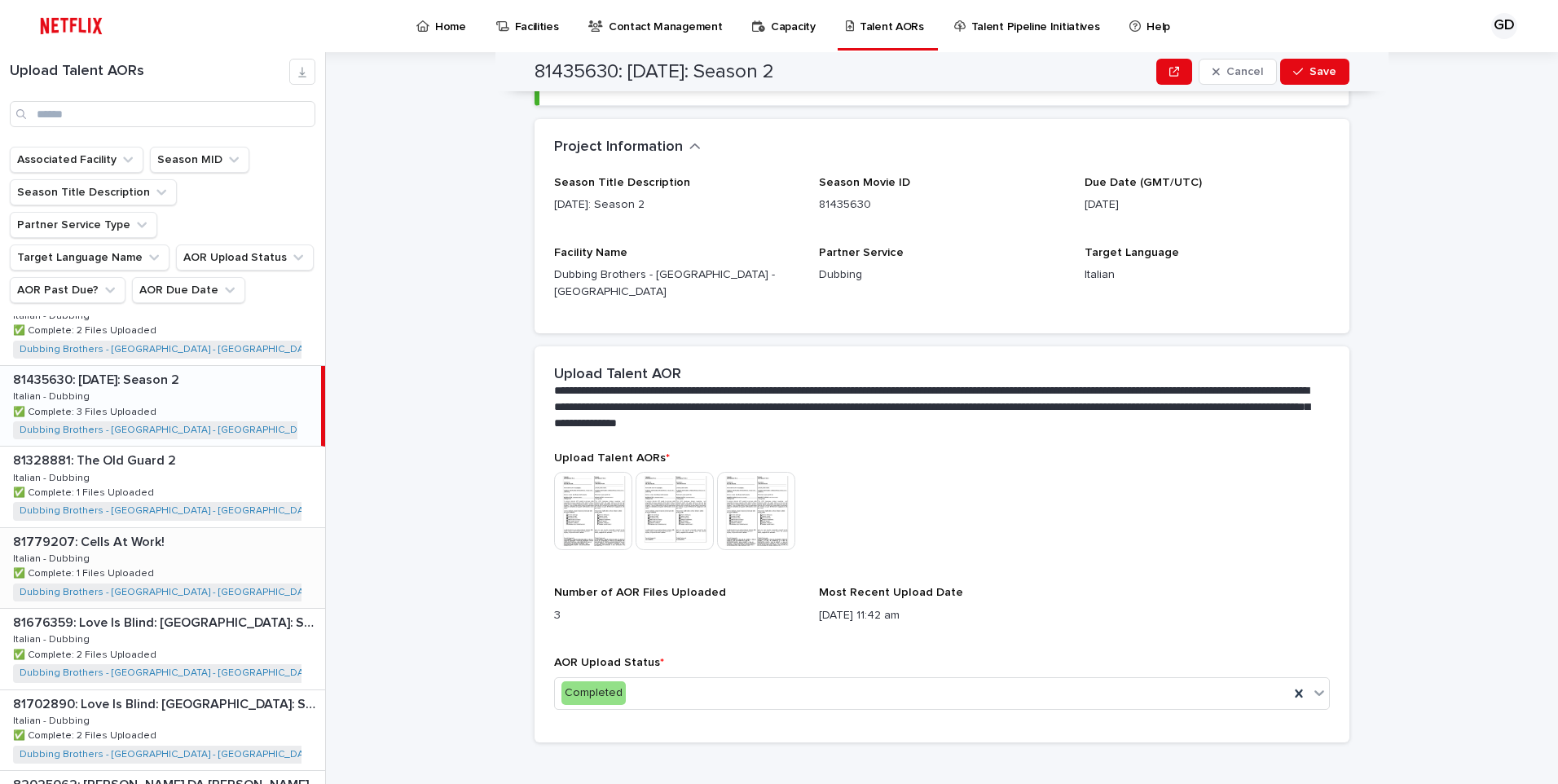
scroll to position [274, 0]
click at [230, 381] on div "81719776: Quarterback: Season 2 81719776: Quarterback: Season 2 Italian - Dubbi…" at bounding box center [162, 407] width 325 height 80
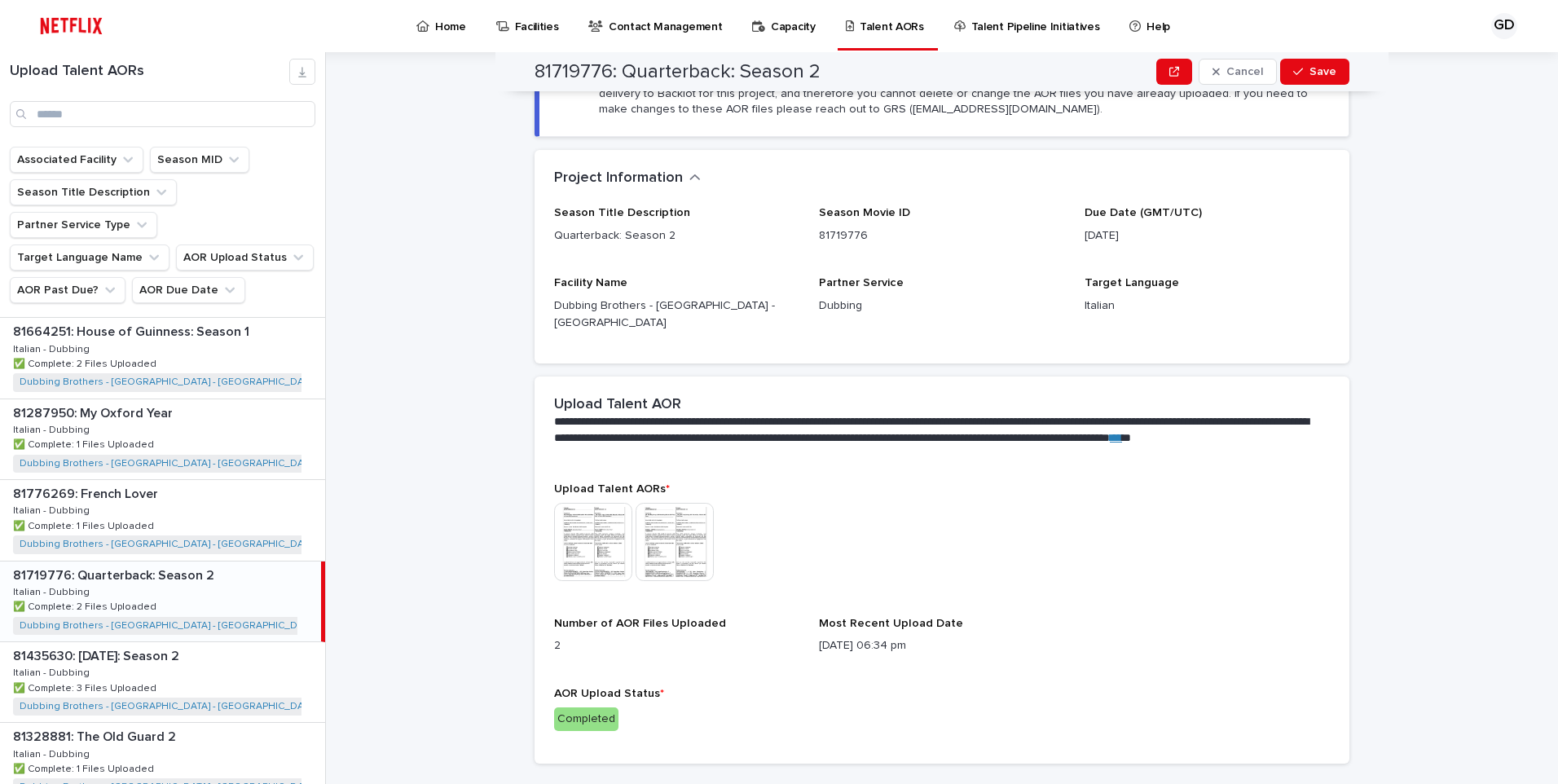
scroll to position [29, 0]
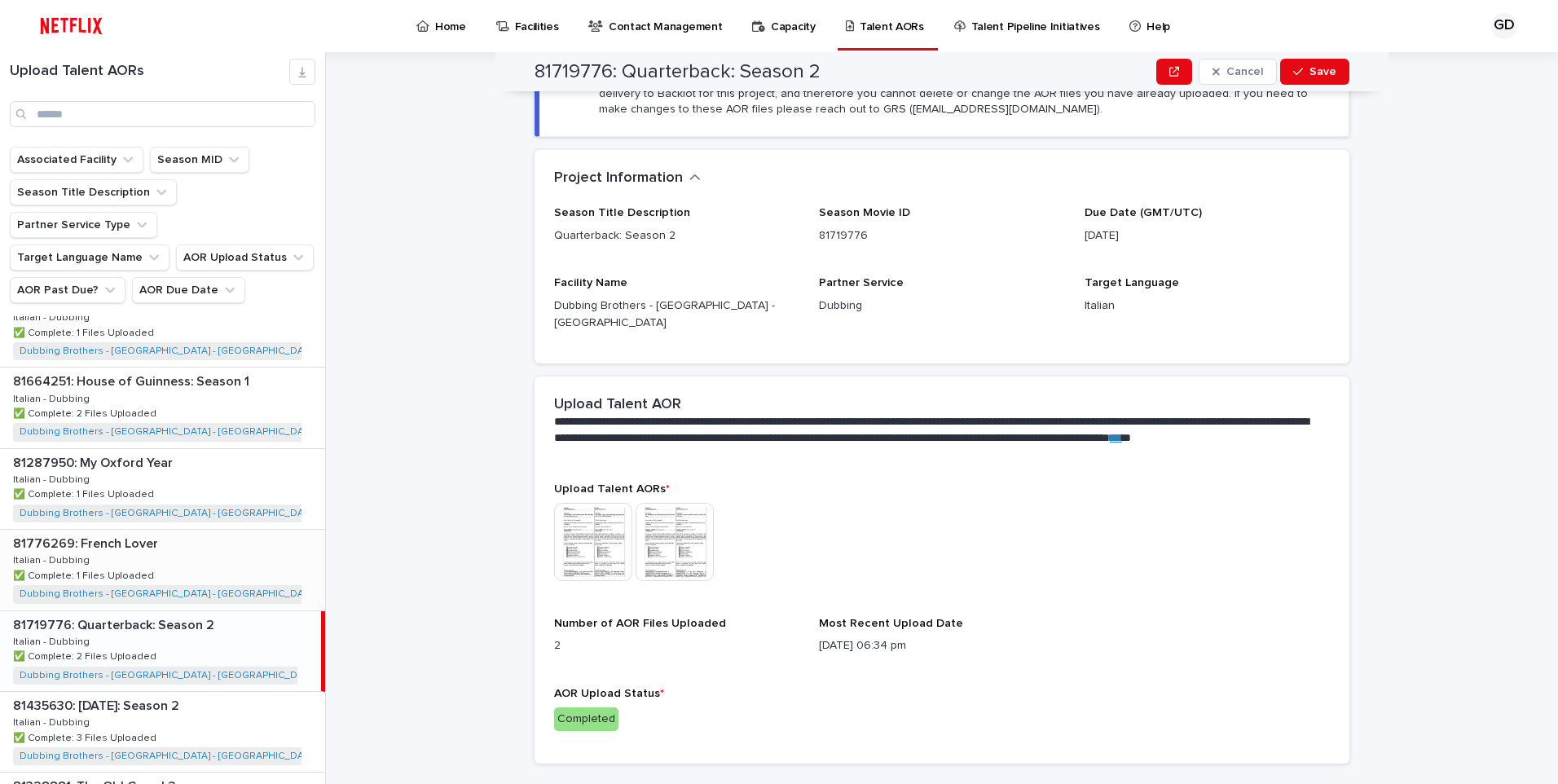
click at [215, 530] on div "81776269: French Lover 81776269: French Lover Italian - Dubbing Italian - Dubbi…" at bounding box center [162, 570] width 325 height 80
click at [208, 465] on div "81287950: My Oxford Year 81287950: My Oxford Year Italian - Dubbing Italian - D…" at bounding box center [162, 489] width 325 height 80
click at [198, 387] on div "81664251: House of Guinness: Season 1 81664251: House of Guinness: Season 1 Ita…" at bounding box center [162, 408] width 325 height 80
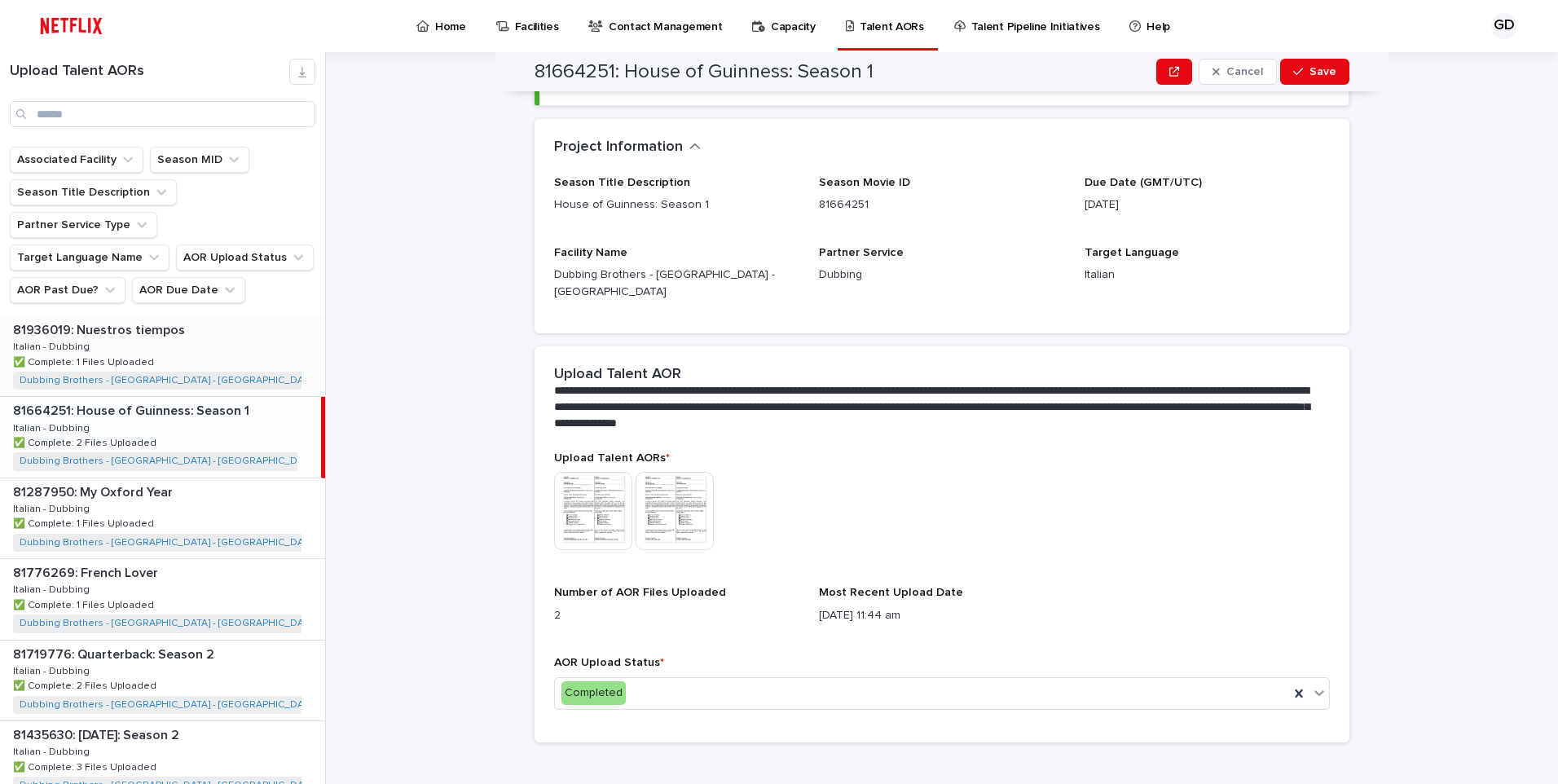
click at [182, 322] on div "81936019: Nuestros tiempos 81936019: Nuestros tiempos Italian - Dubbing Italian…" at bounding box center [162, 356] width 325 height 80
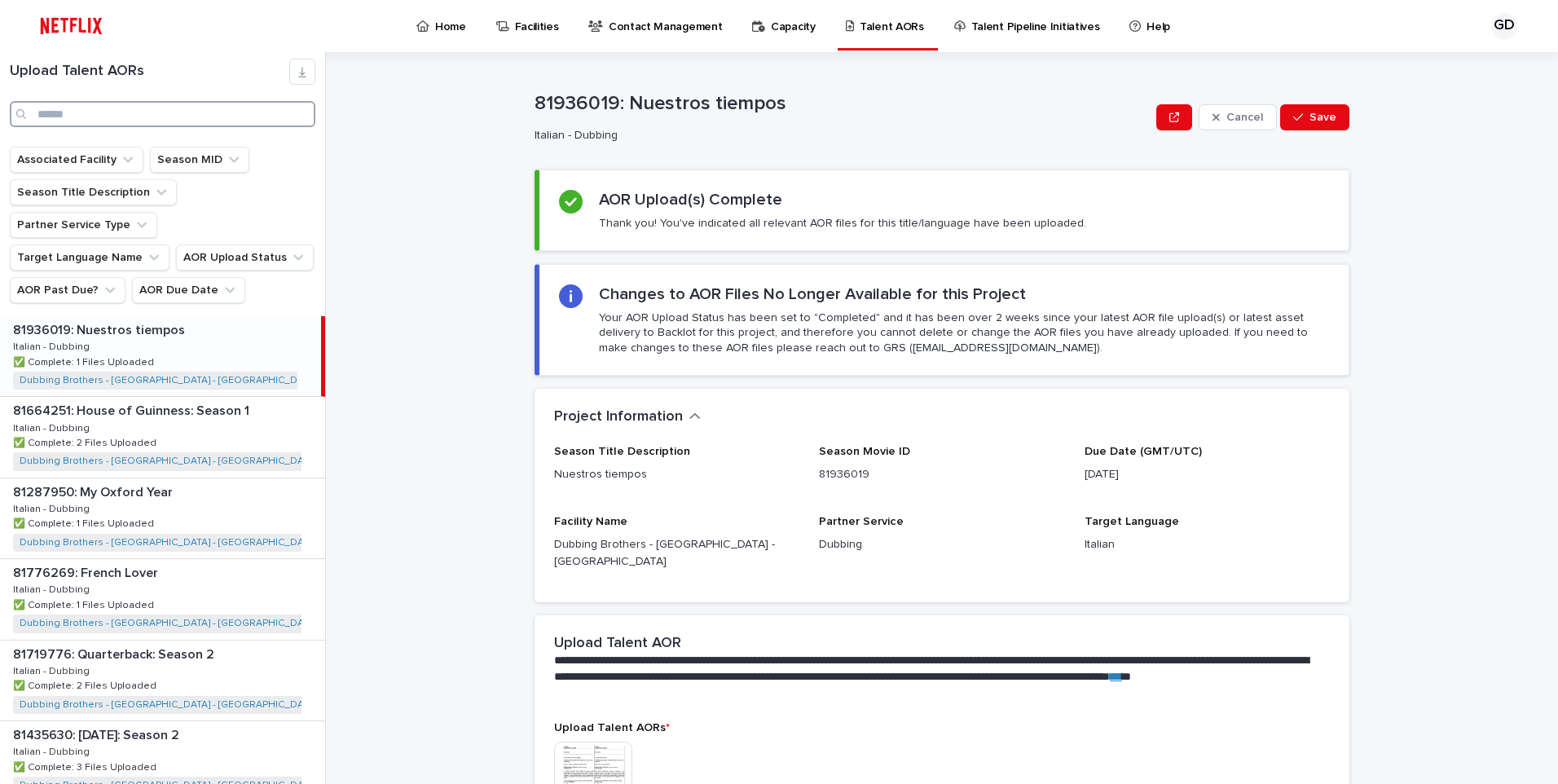
click at [170, 122] on input "Search" at bounding box center [162, 114] width 305 height 26
click at [179, 114] on input "Search" at bounding box center [162, 114] width 305 height 26
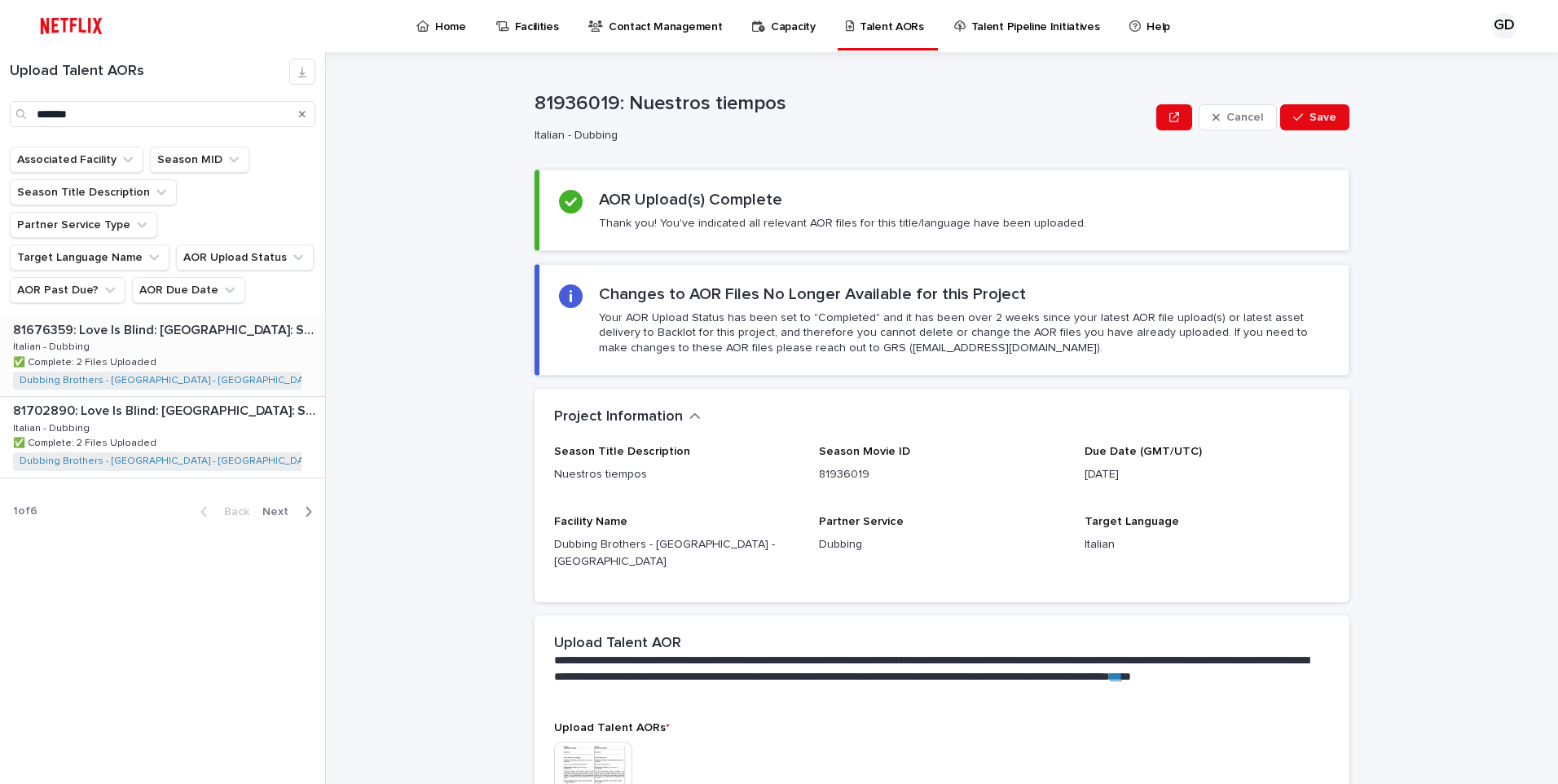
click at [192, 316] on div "81676359: Love Is Blind: [GEOGRAPHIC_DATA]: Season 1 81676359: Love Is Blind: […" at bounding box center [162, 356] width 325 height 80
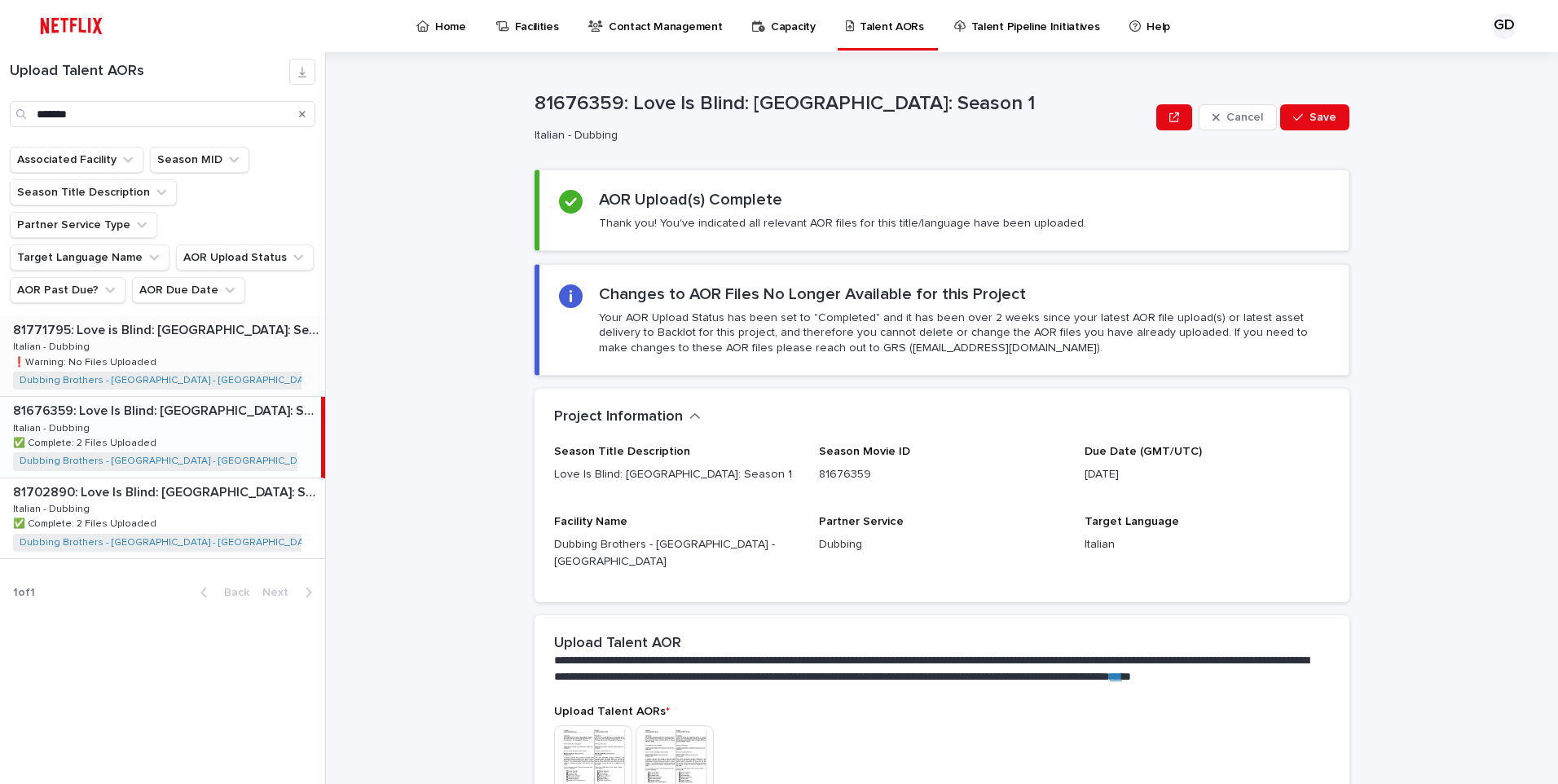
click at [207, 332] on div "81771795: Love is Blind: [GEOGRAPHIC_DATA]: Season 1 81771795: Love is Blind: […" at bounding box center [162, 356] width 325 height 80
click at [207, 332] on div "81771795: Love is Blind: [GEOGRAPHIC_DATA]: Season 1 81771795: Love is Blind: […" at bounding box center [160, 356] width 321 height 80
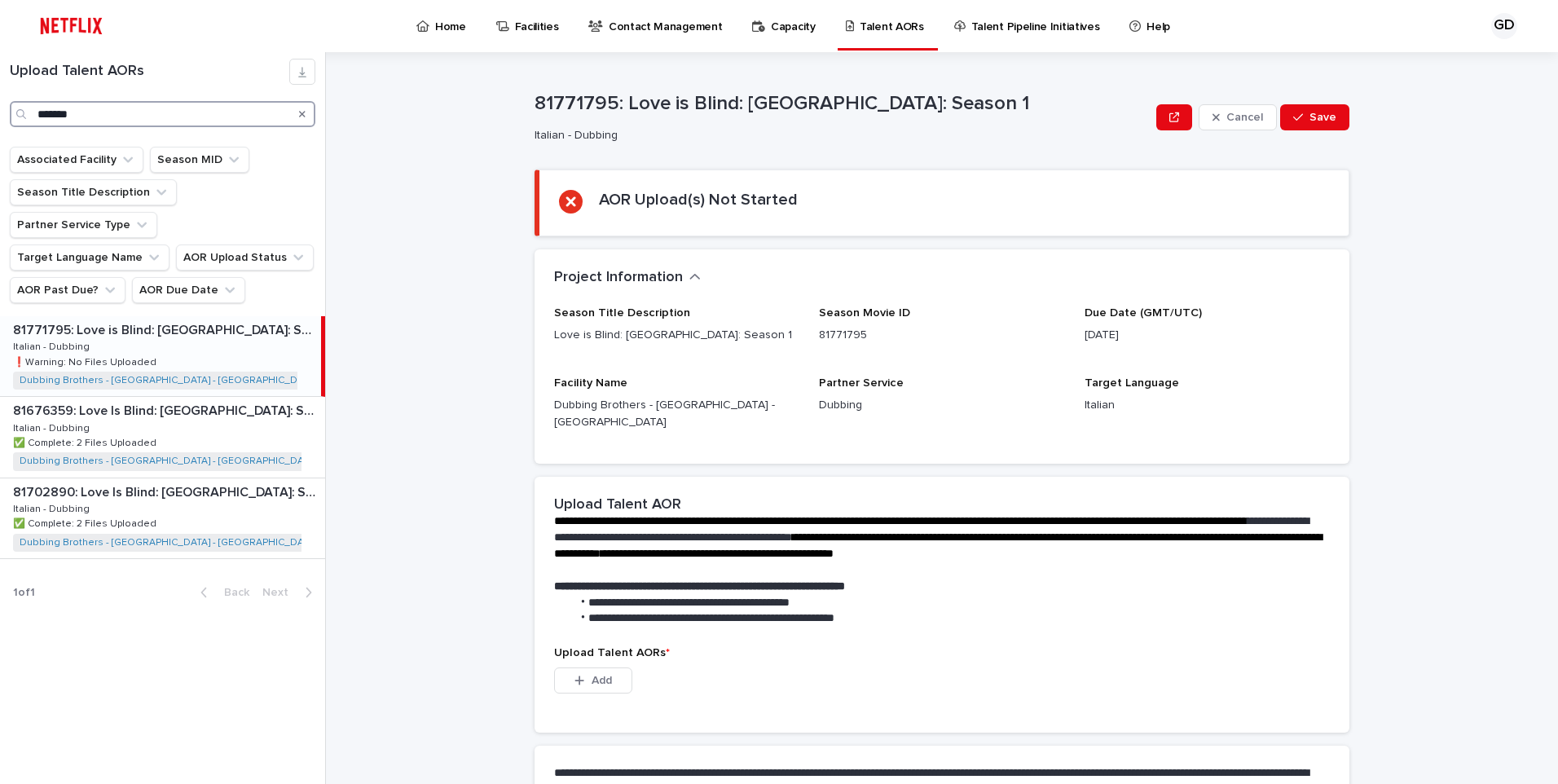
drag, startPoint x: 161, startPoint y: 114, endPoint x: -81, endPoint y: 111, distance: 242.0
click at [0, 111] on html "Home Facilities Contact Management Capacity Talent AORs Talent Pipeline Initiat…" at bounding box center [779, 392] width 1558 height 784
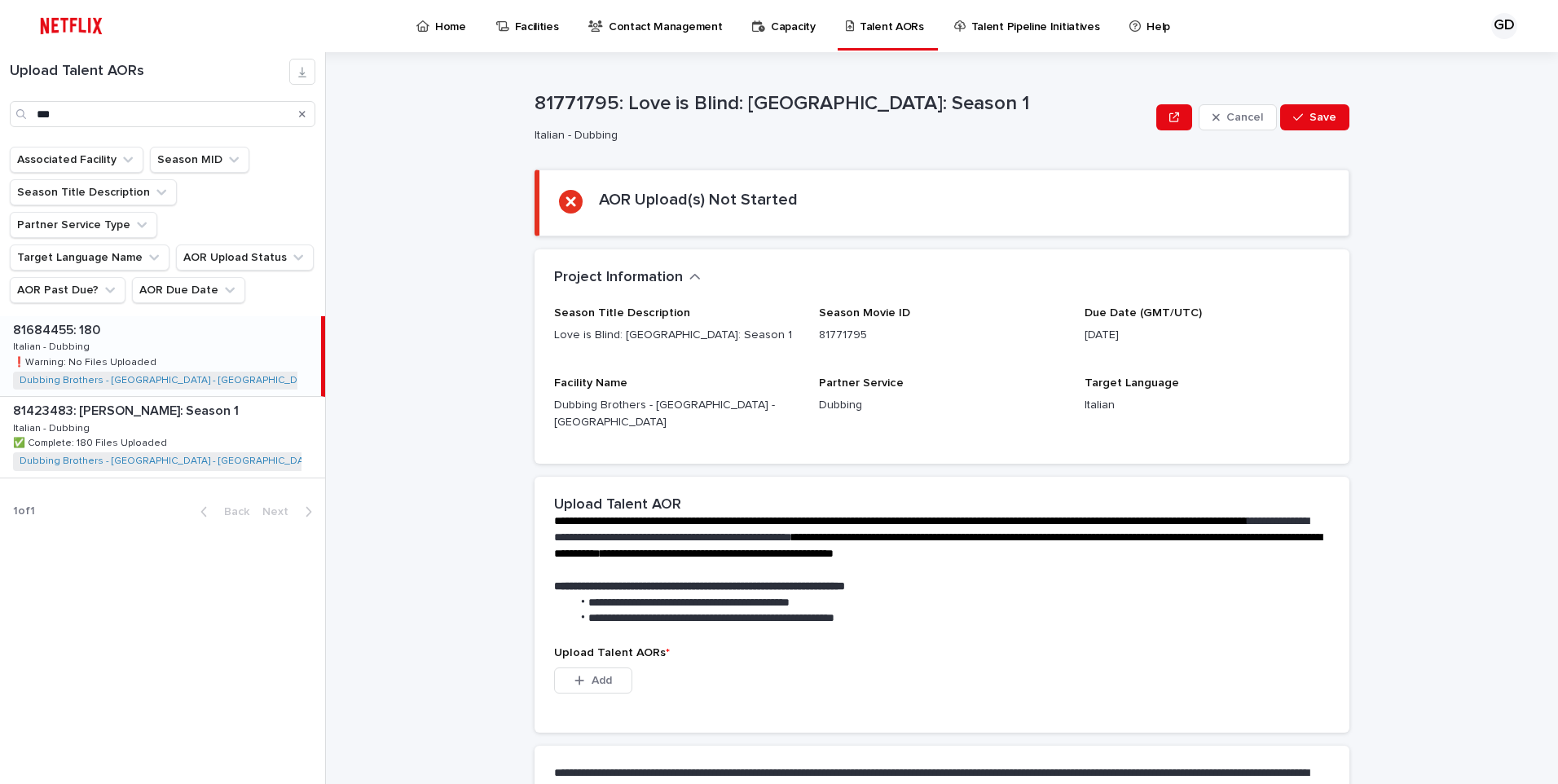
click at [133, 316] on div "81684455: 180 81684455: 180 Italian - Dubbing Italian - Dubbing ❗️Warning: No F…" at bounding box center [160, 356] width 321 height 80
click at [145, 322] on p at bounding box center [164, 330] width 302 height 16
click at [149, 322] on p at bounding box center [164, 330] width 302 height 16
drag, startPoint x: 148, startPoint y: 118, endPoint x: 22, endPoint y: 109, distance: 126.3
click at [22, 109] on div "***" at bounding box center [162, 114] width 305 height 26
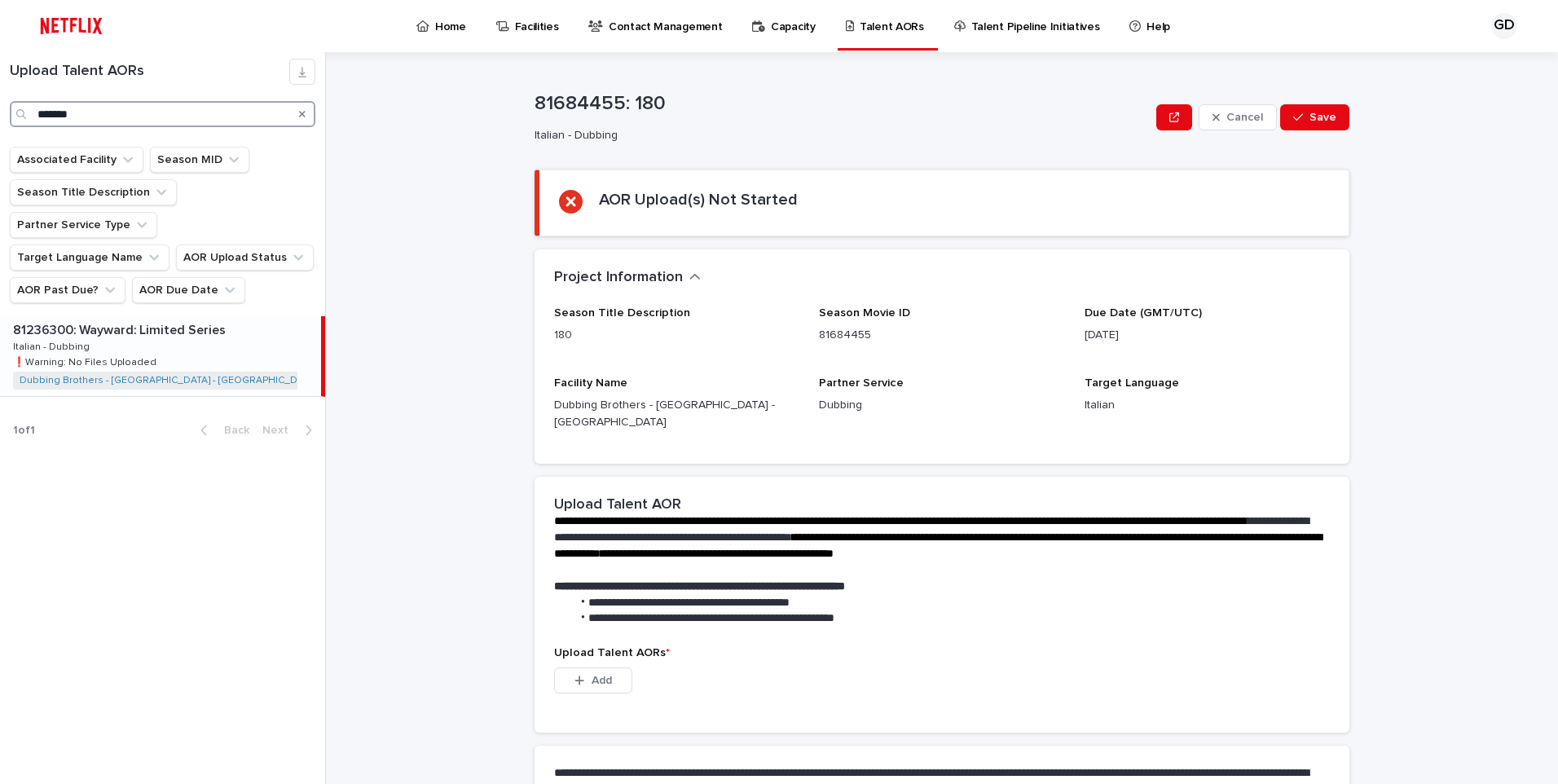
type input "*******"
click at [177, 316] on div "81236300: Wayward: Limited Series 81236300: Wayward: Limited Series Italian - D…" at bounding box center [160, 356] width 321 height 80
